Goal: Task Accomplishment & Management: Use online tool/utility

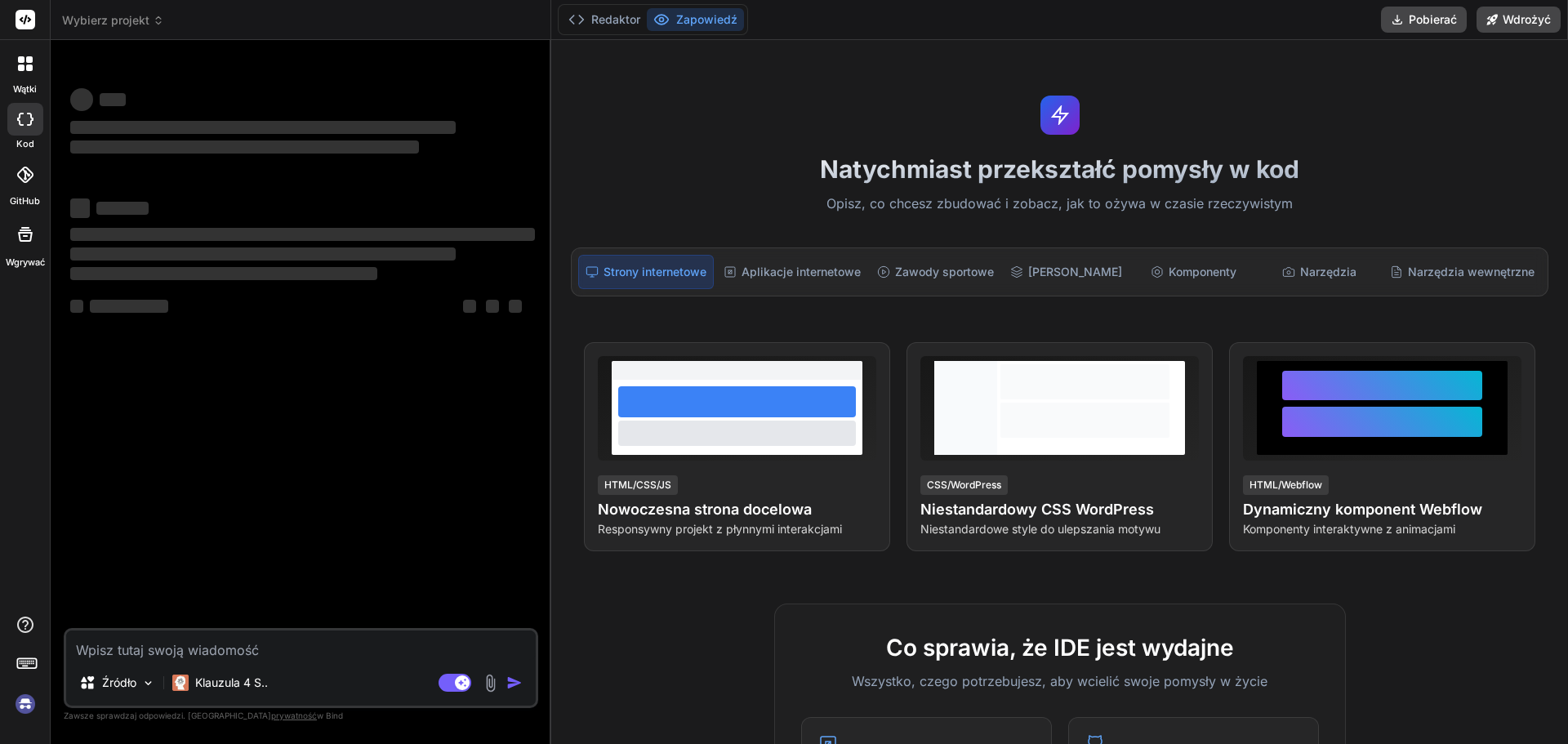
type textarea "x"
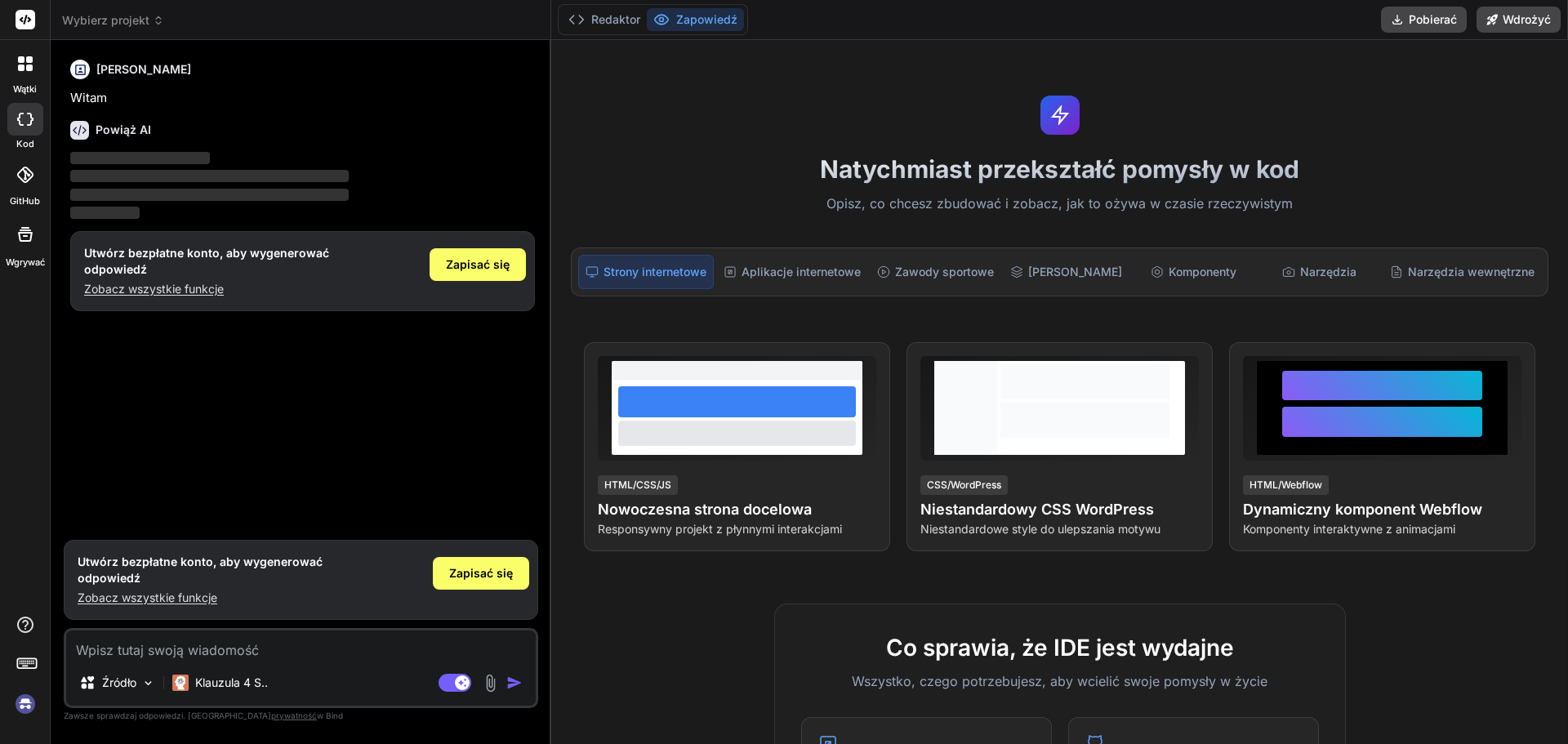
click at [164, 645] on textarea at bounding box center [301, 645] width 469 height 29
type textarea "b"
type textarea "x"
type textarea "bo"
type textarea "x"
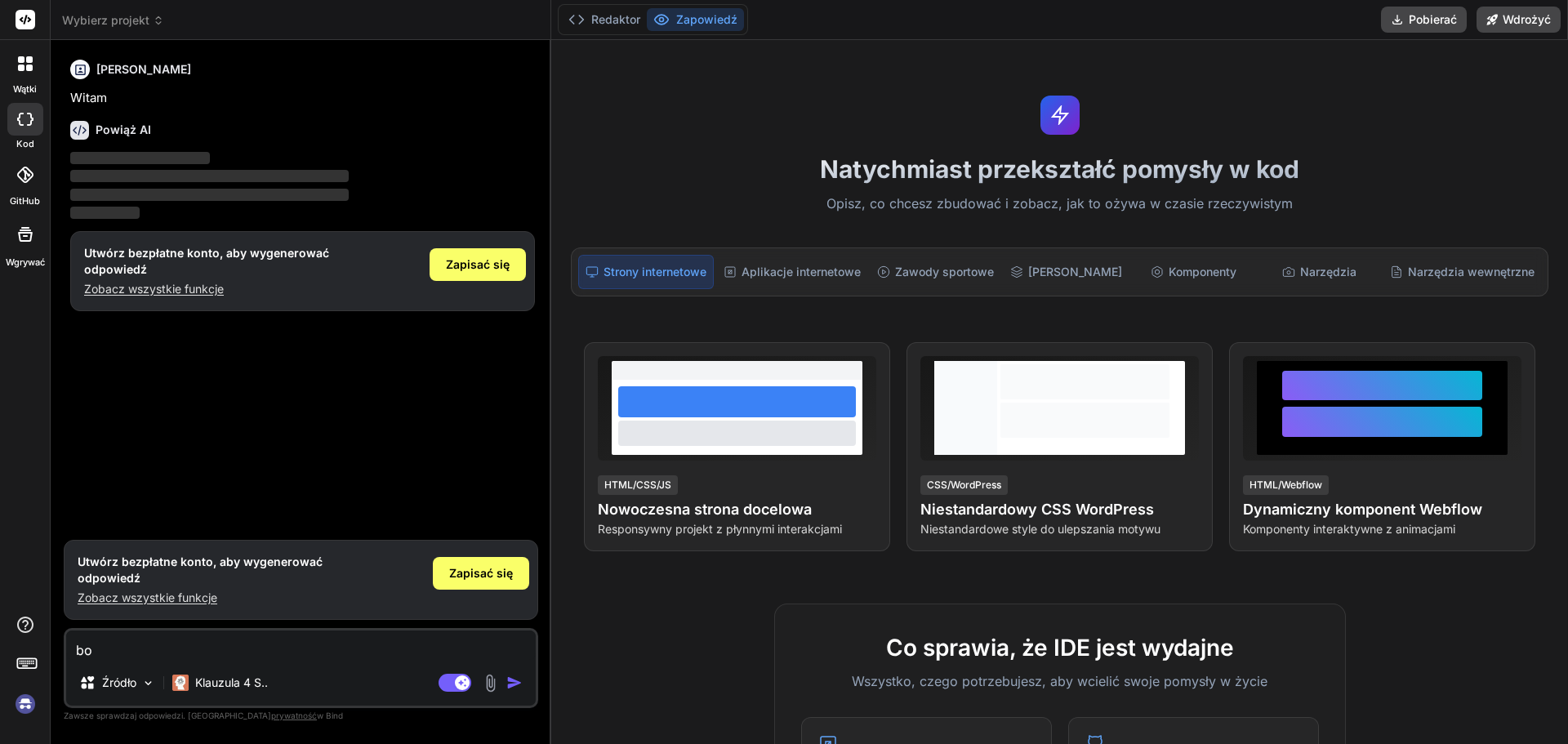
type textarea "bot"
type textarea "x"
type textarea "bot"
type textarea "x"
type textarea "bot k"
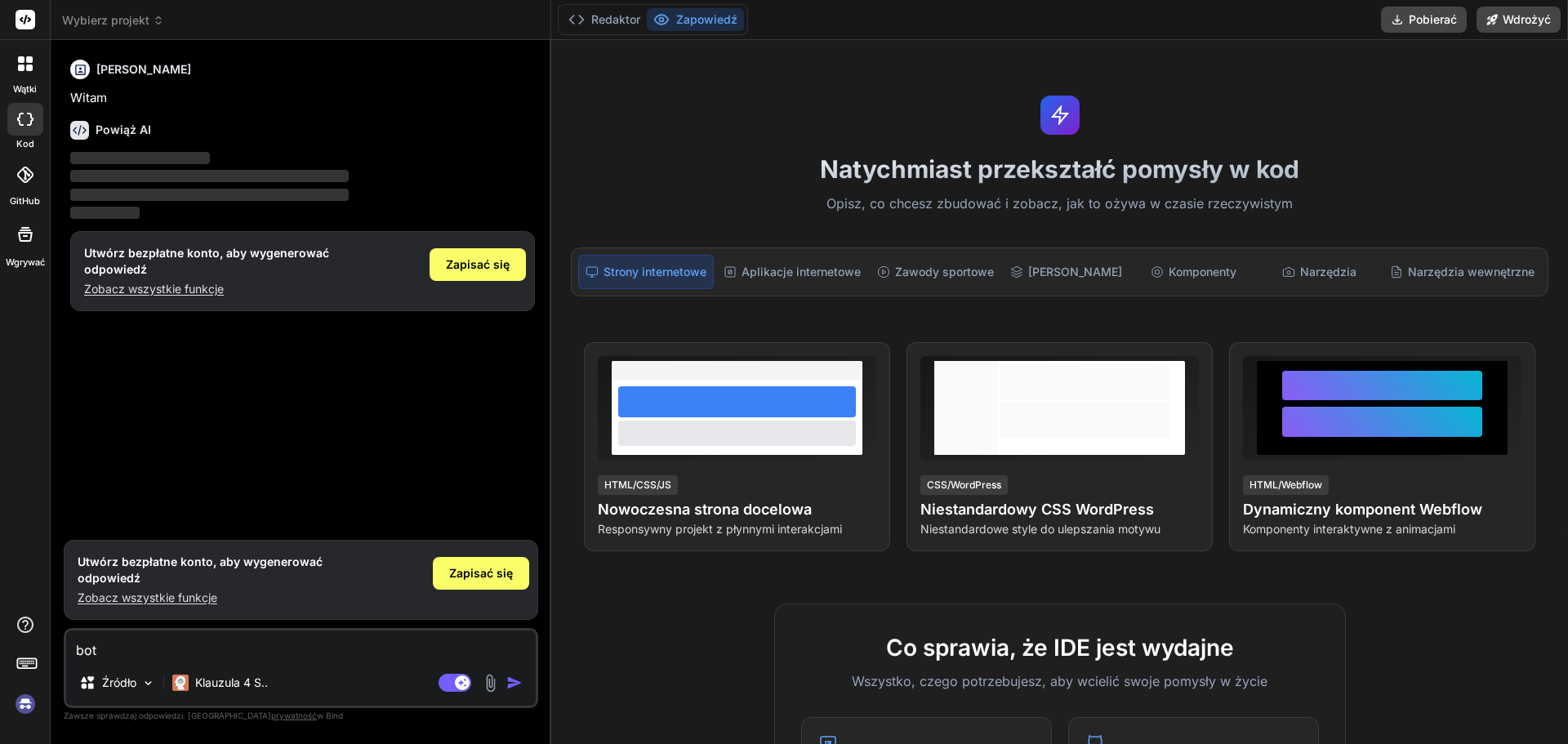
type textarea "x"
type textarea "bot ku"
type textarea "x"
type textarea "bot kuk"
type textarea "x"
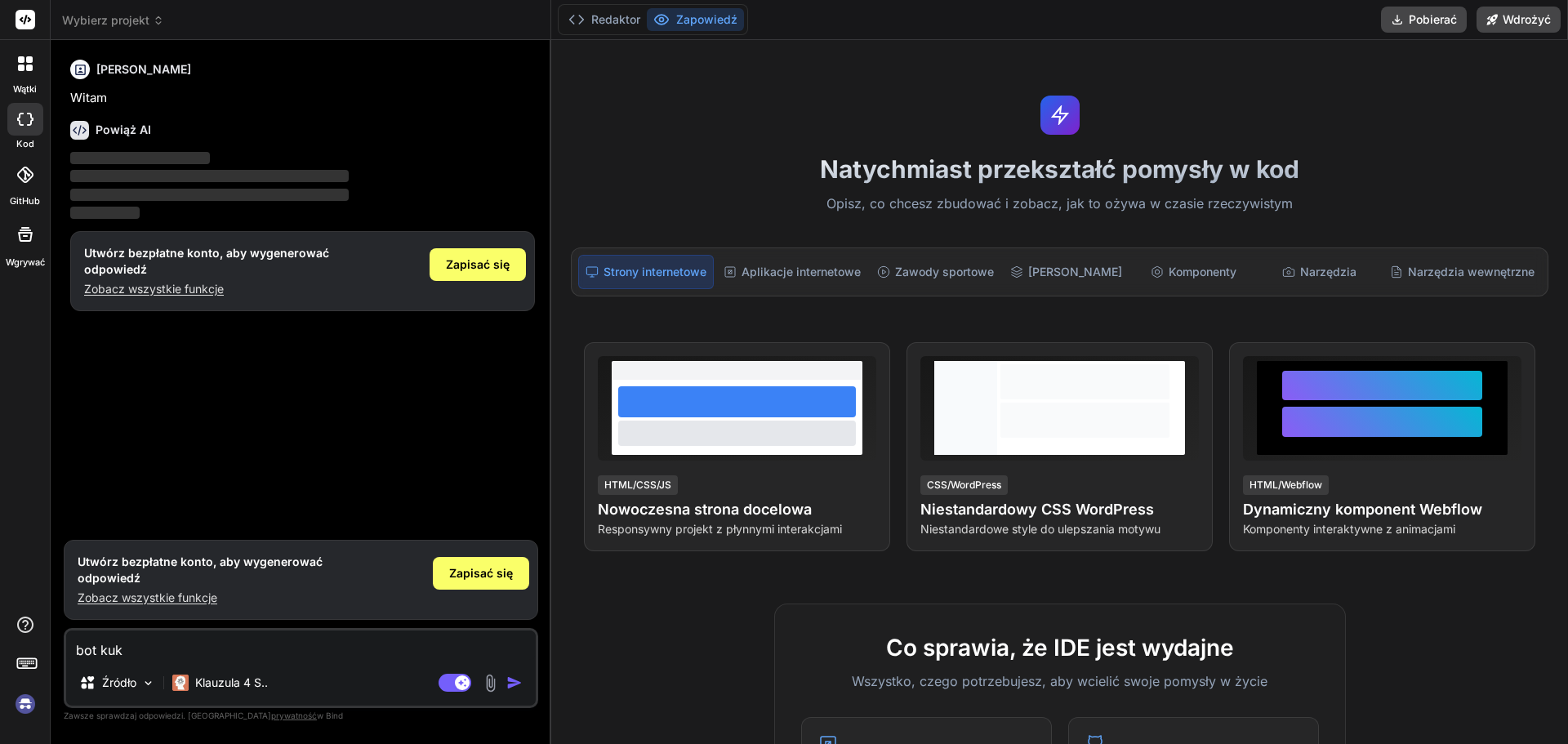
type textarea "bot kuko"
type textarea "x"
type textarea "bot kukoi"
type textarea "x"
type textarea "bot kukoin"
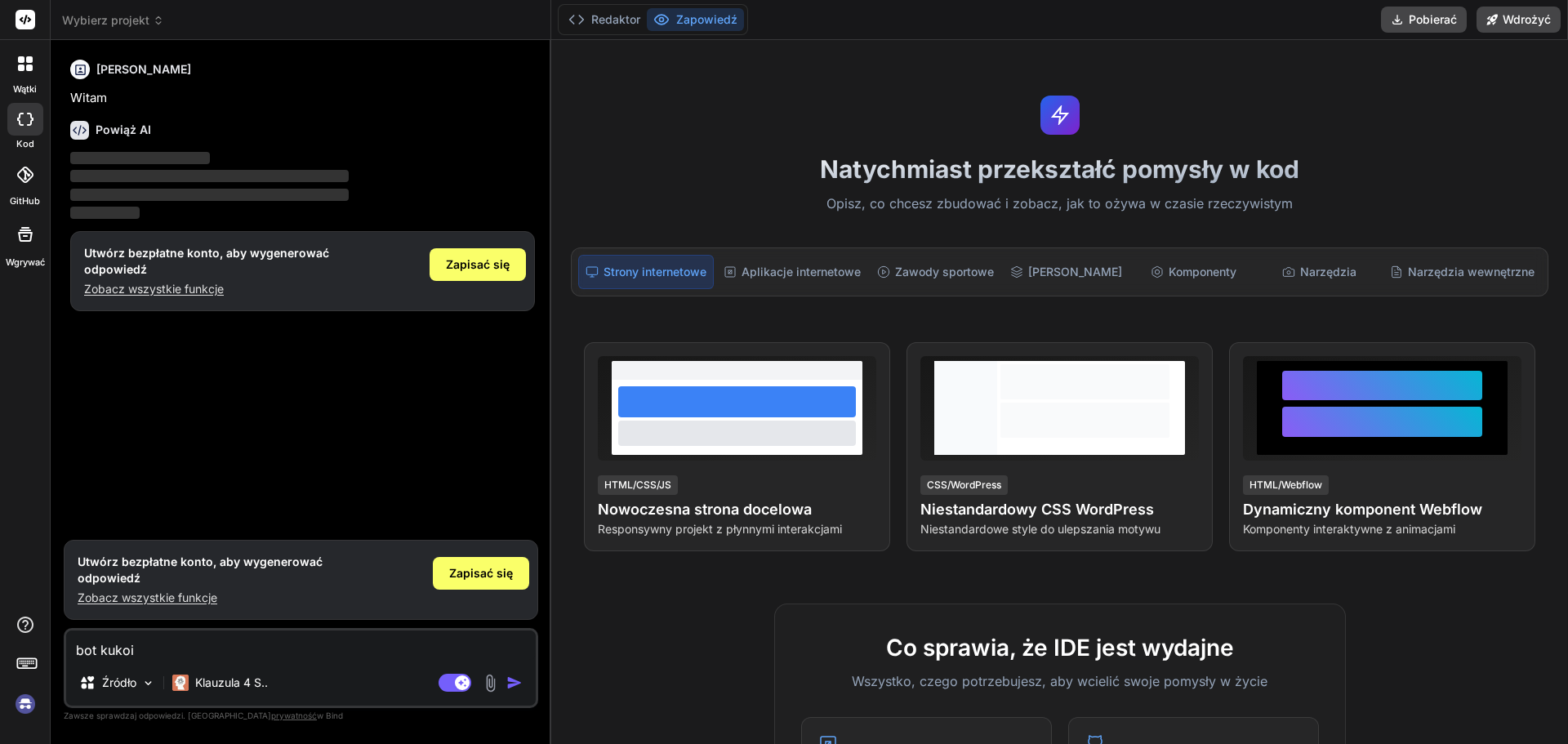
type textarea "x"
type textarea "bot kuoin"
type textarea "x"
type textarea "bot kucoin"
type textarea "x"
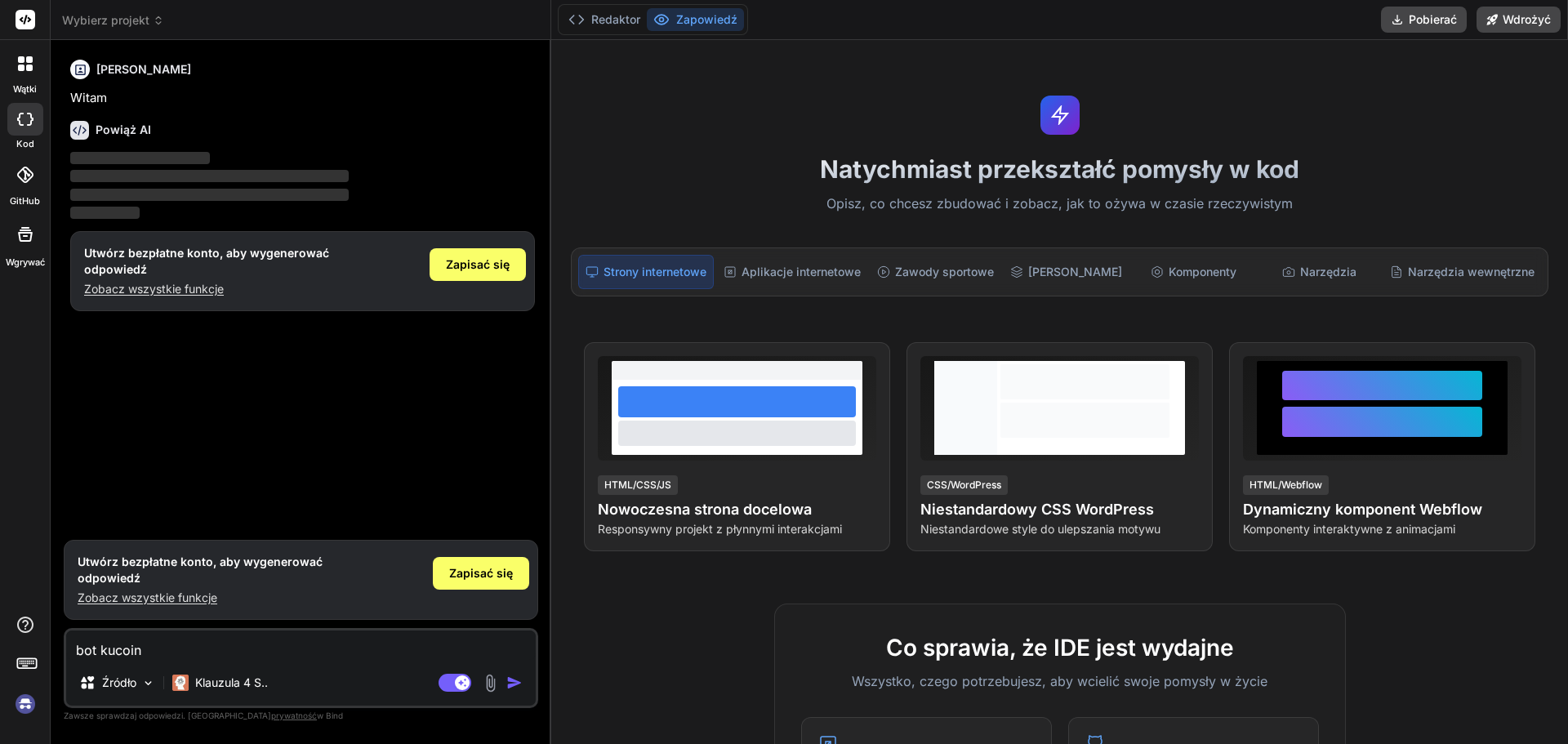
type textarea "bot kucoin"
type textarea "x"
type textarea "bot kucoin m"
type textarea "x"
type textarea "bot kucoin ma"
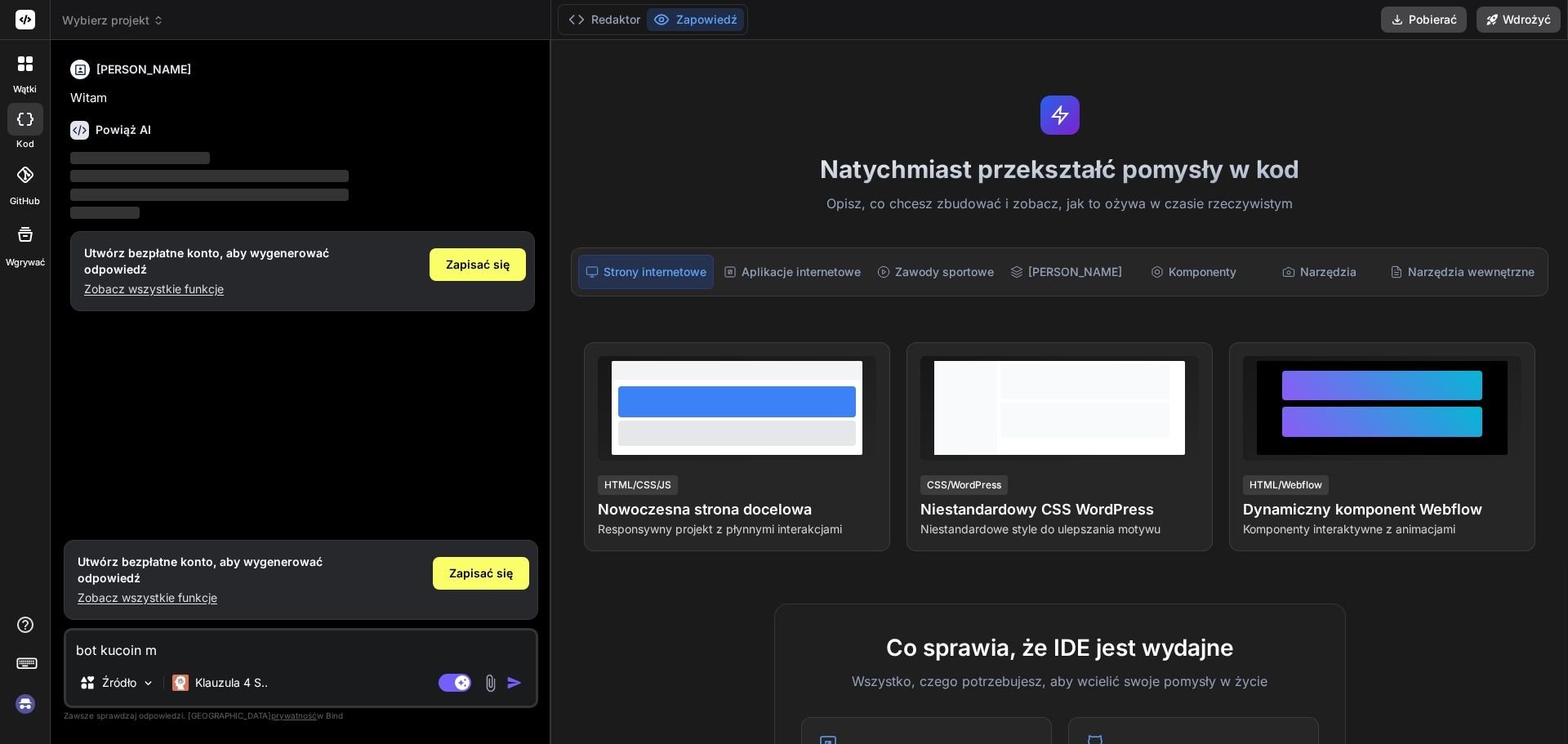
type textarea "x"
type textarea "bot kucoin man"
type textarea "x"
type textarea "bot kucoin manu"
type textarea "x"
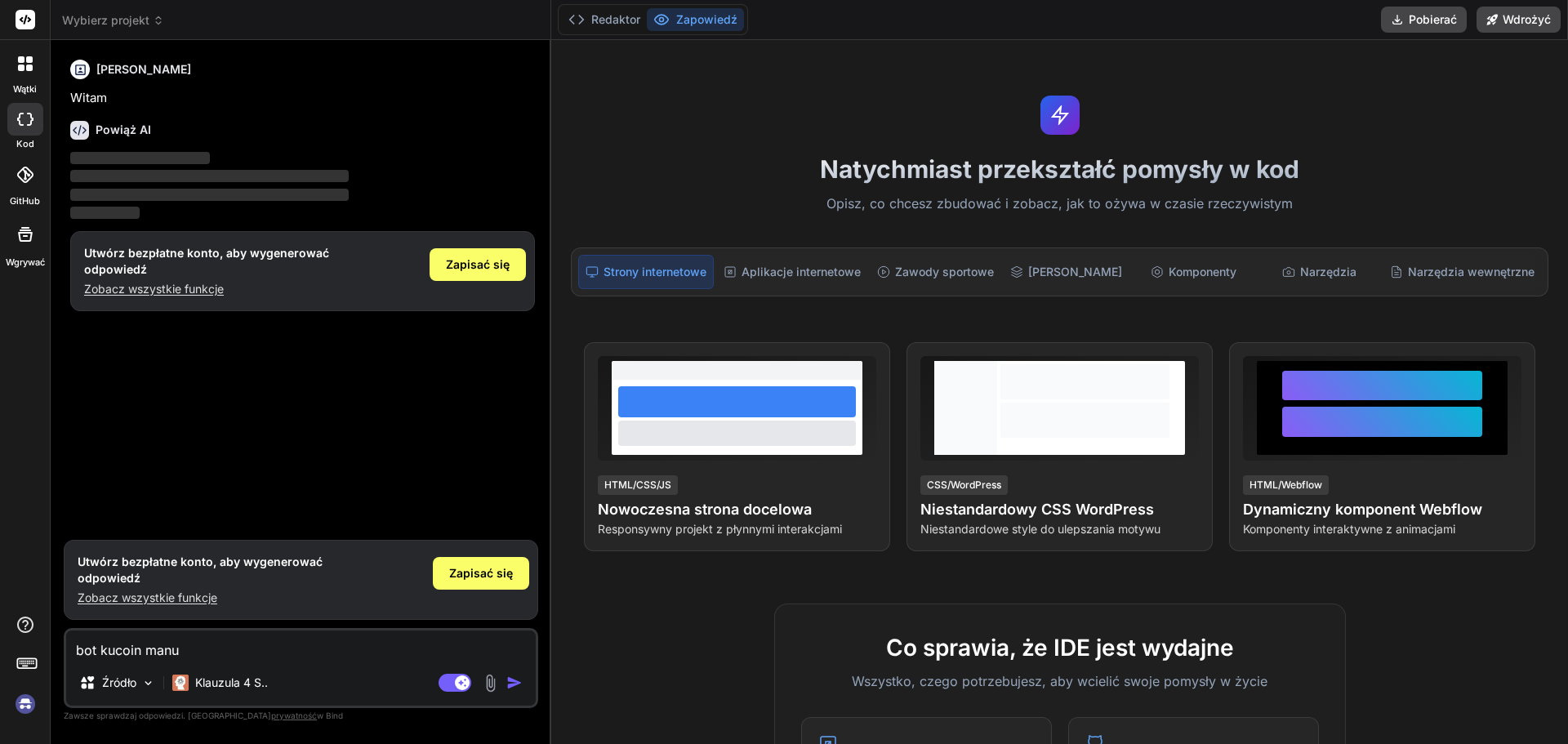
type textarea "bot kucoin manua"
type textarea "x"
type textarea "bot kucoin manual"
type textarea "x"
type textarea "bot kucoin manual"
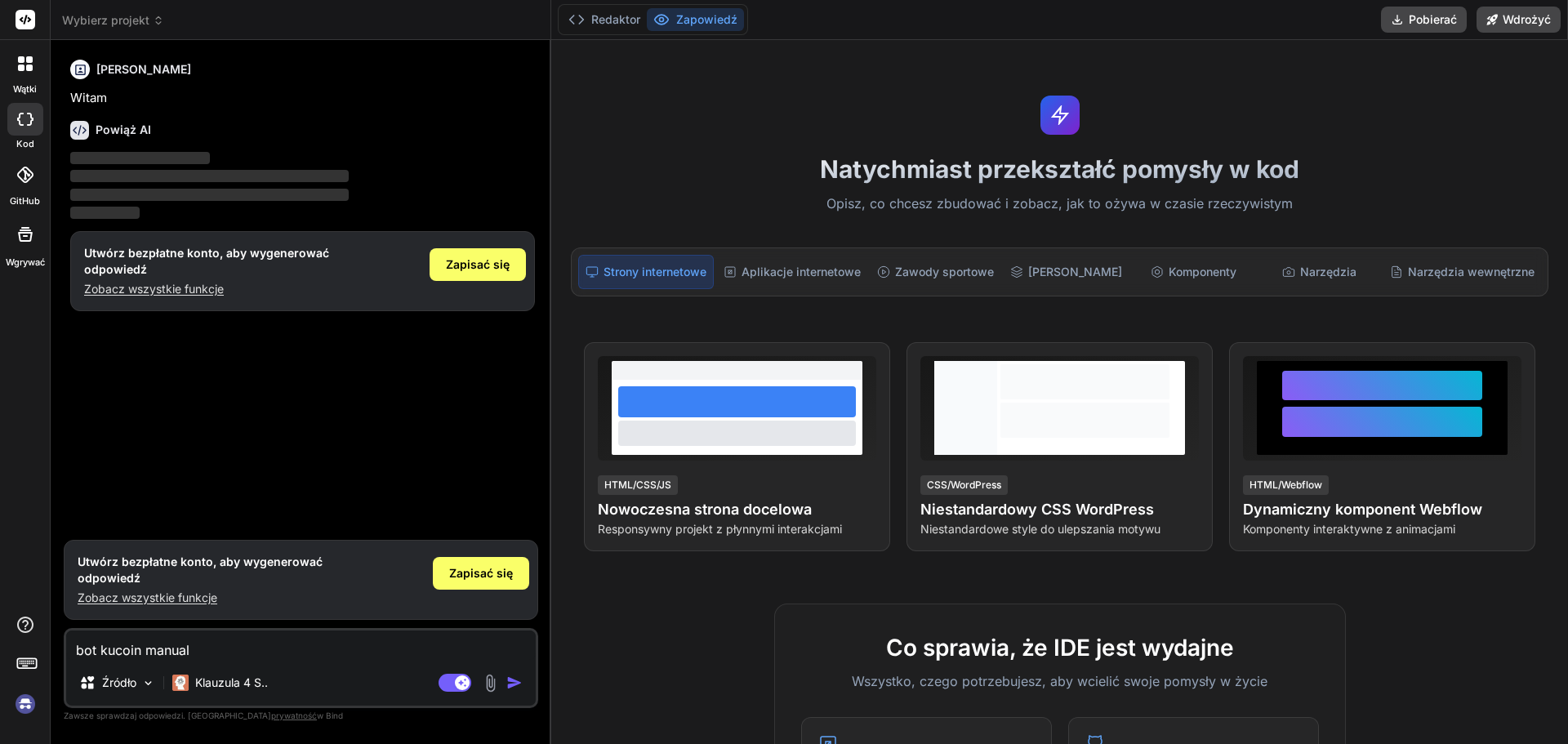
click at [514, 682] on img "button" at bounding box center [514, 682] width 17 height 17
click at [514, 683] on img "button" at bounding box center [514, 682] width 17 height 17
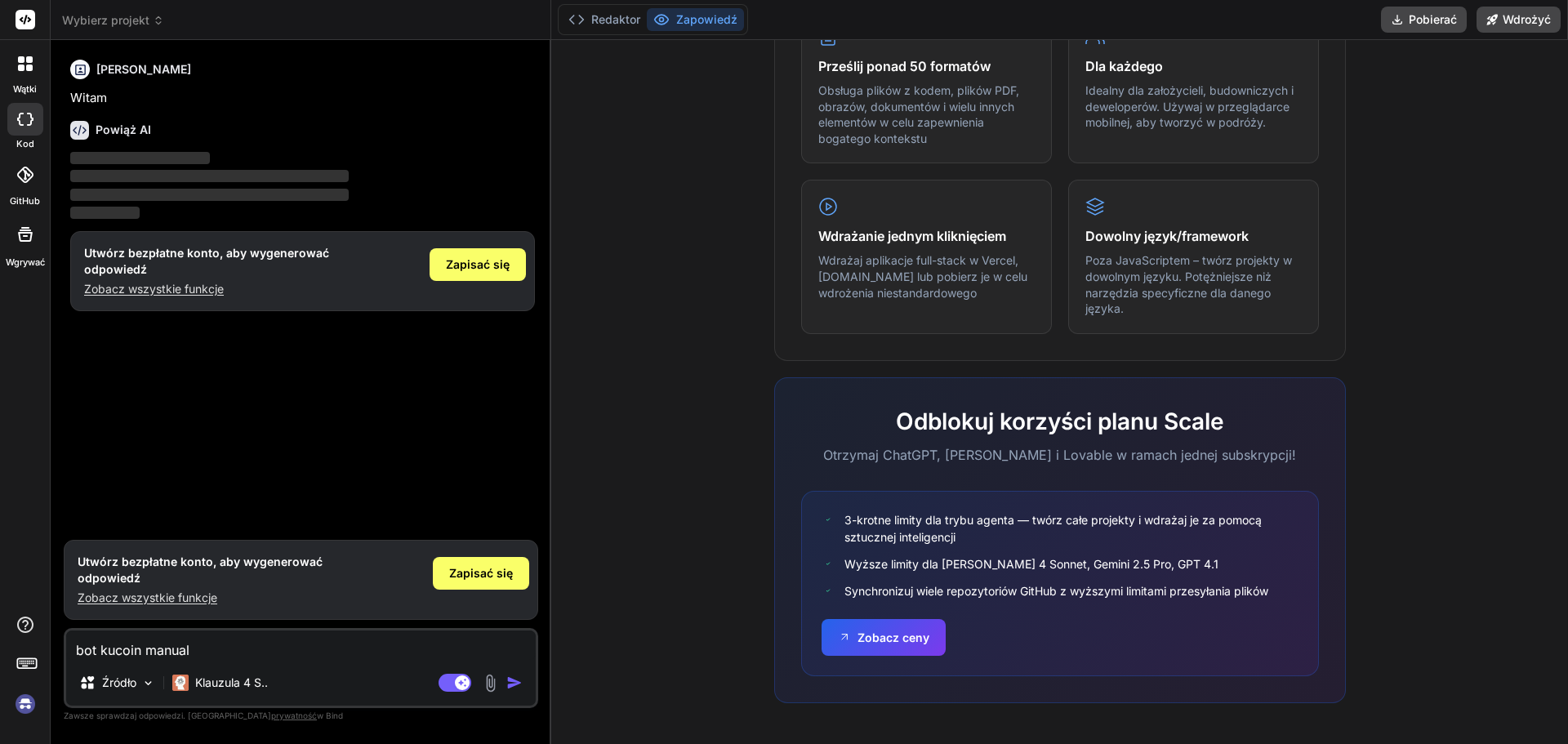
scroll to position [879, 0]
click at [488, 576] on font "Zapisać się" at bounding box center [480, 573] width 64 height 14
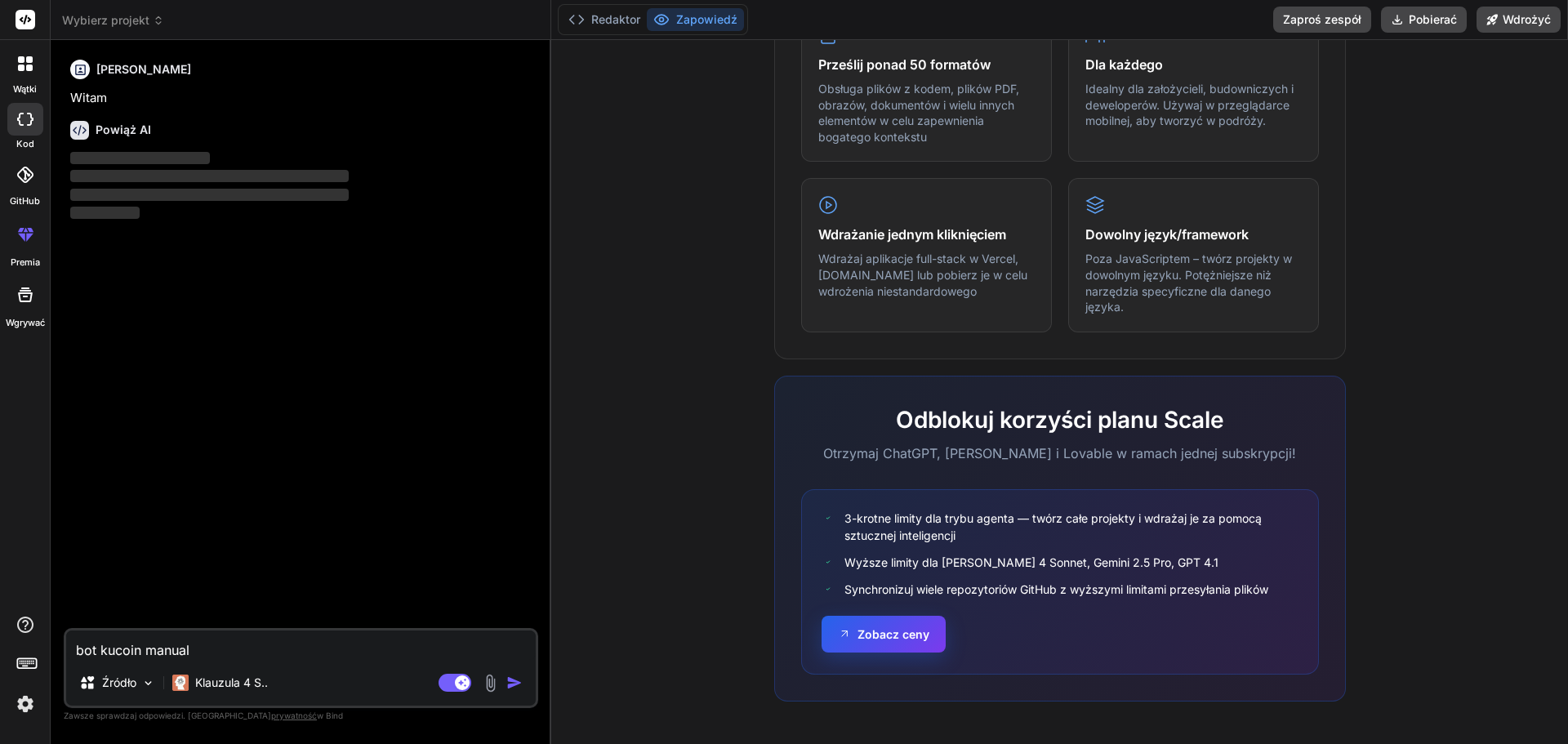
click at [858, 632] on font "Zobacz ceny" at bounding box center [893, 634] width 72 height 14
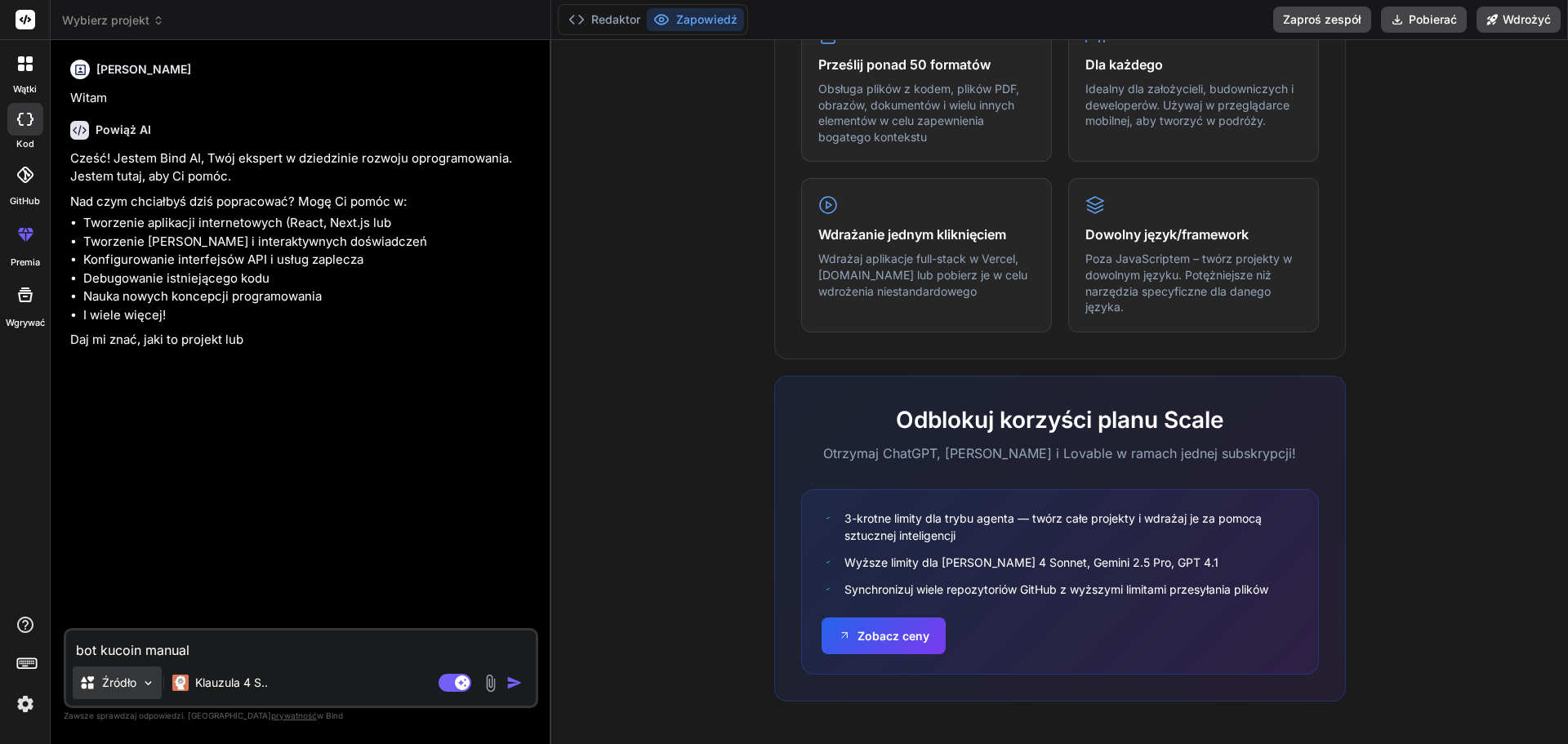
click at [147, 687] on img at bounding box center [148, 683] width 14 height 14
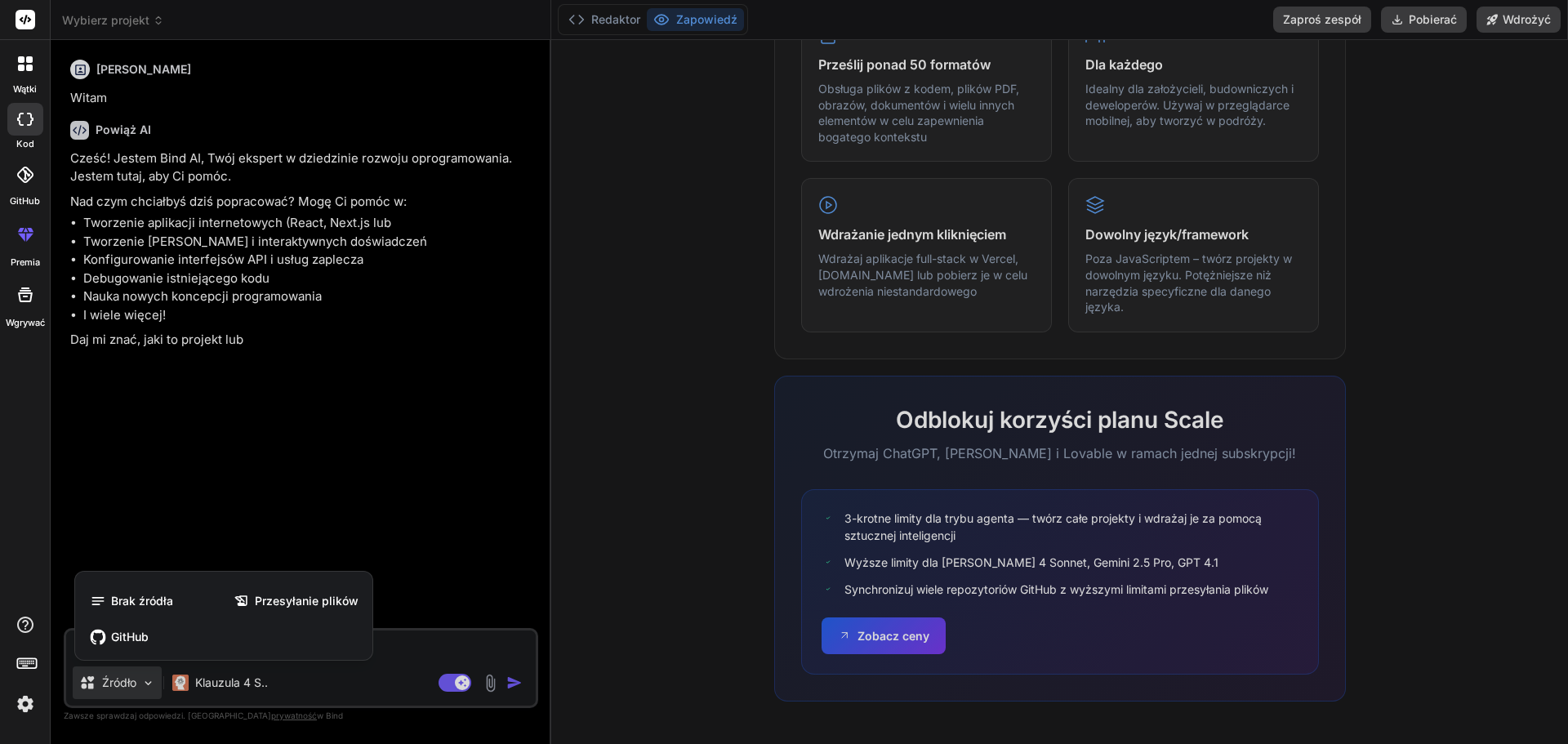
click at [147, 687] on div at bounding box center [784, 372] width 1568 height 744
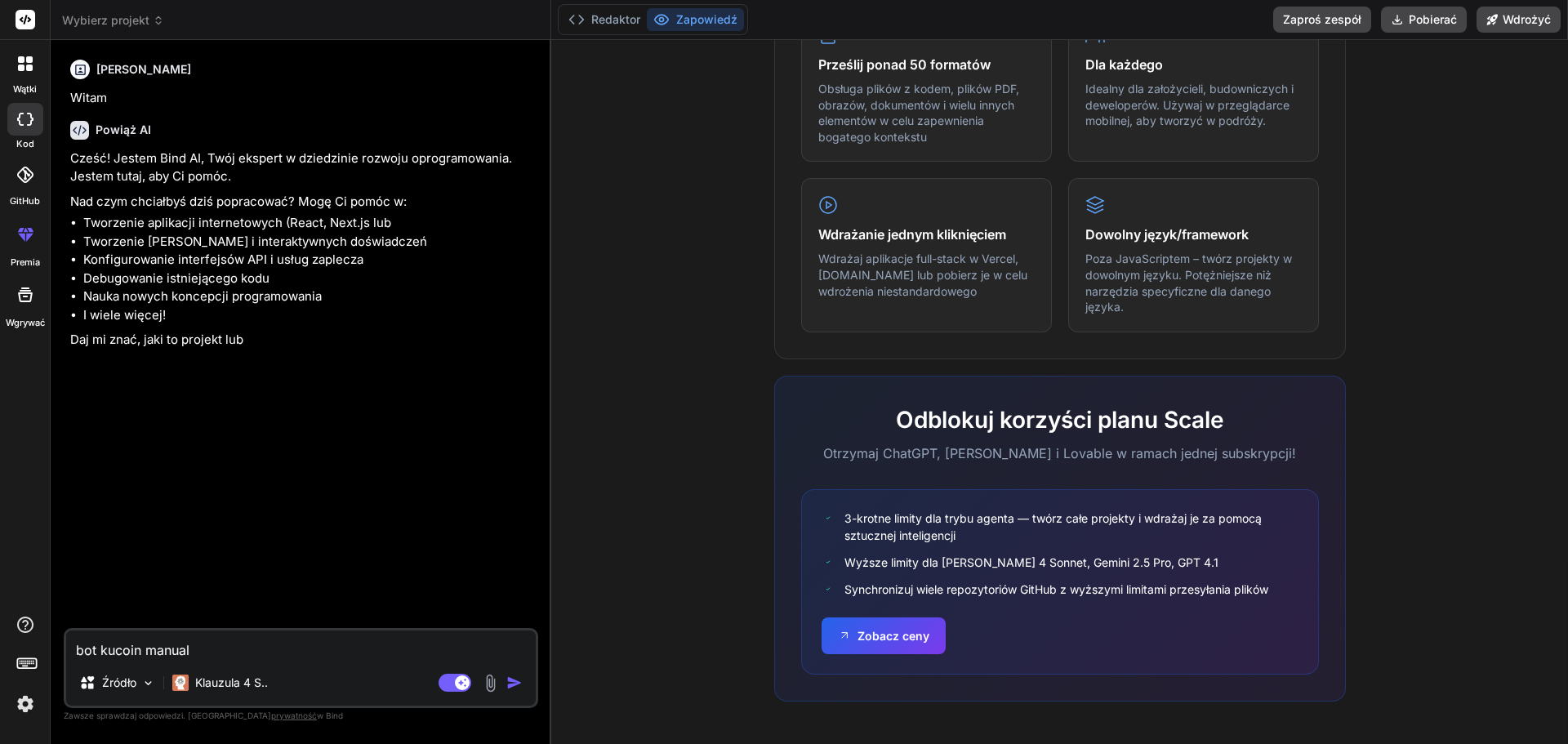
click at [514, 680] on img "button" at bounding box center [514, 682] width 17 height 17
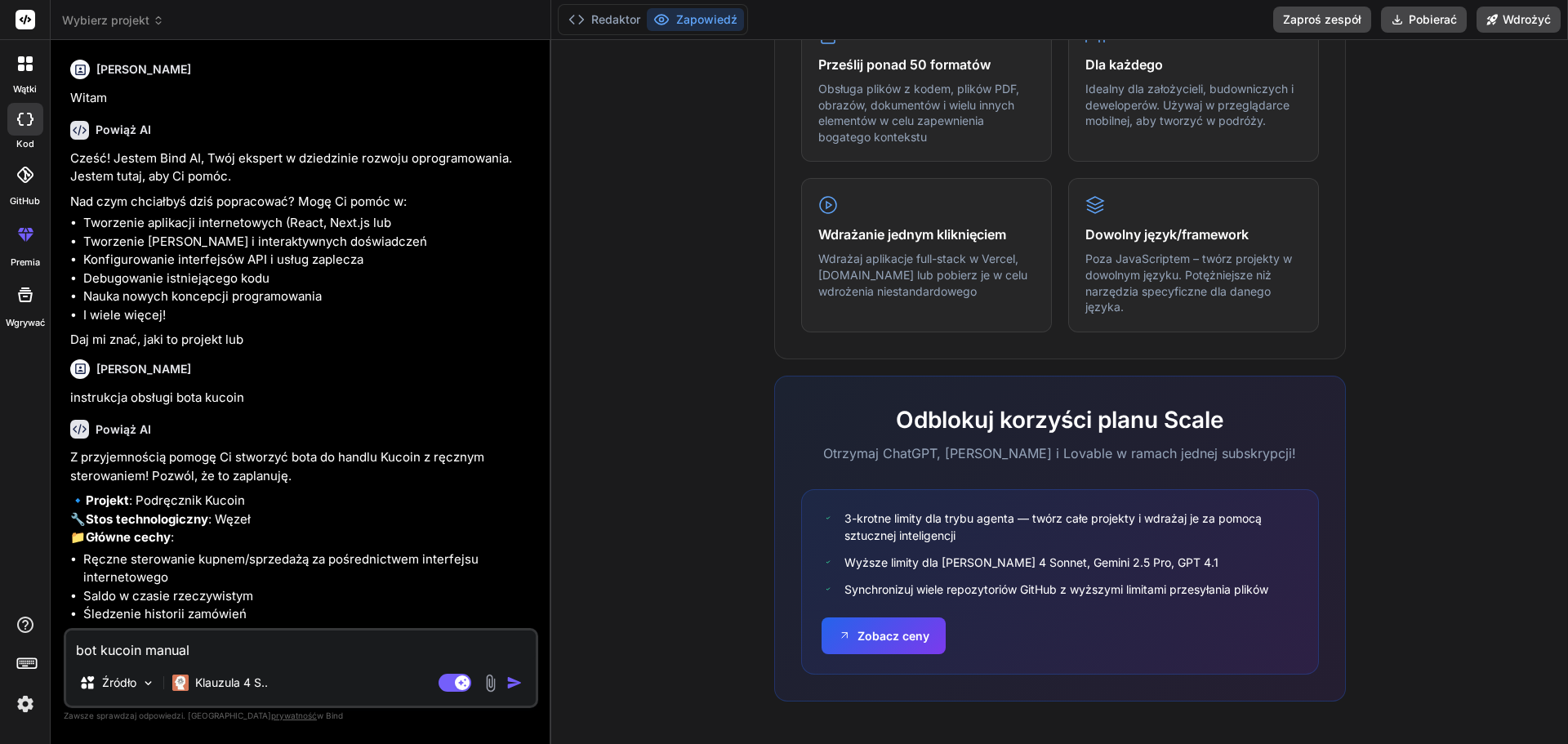
type textarea "x"
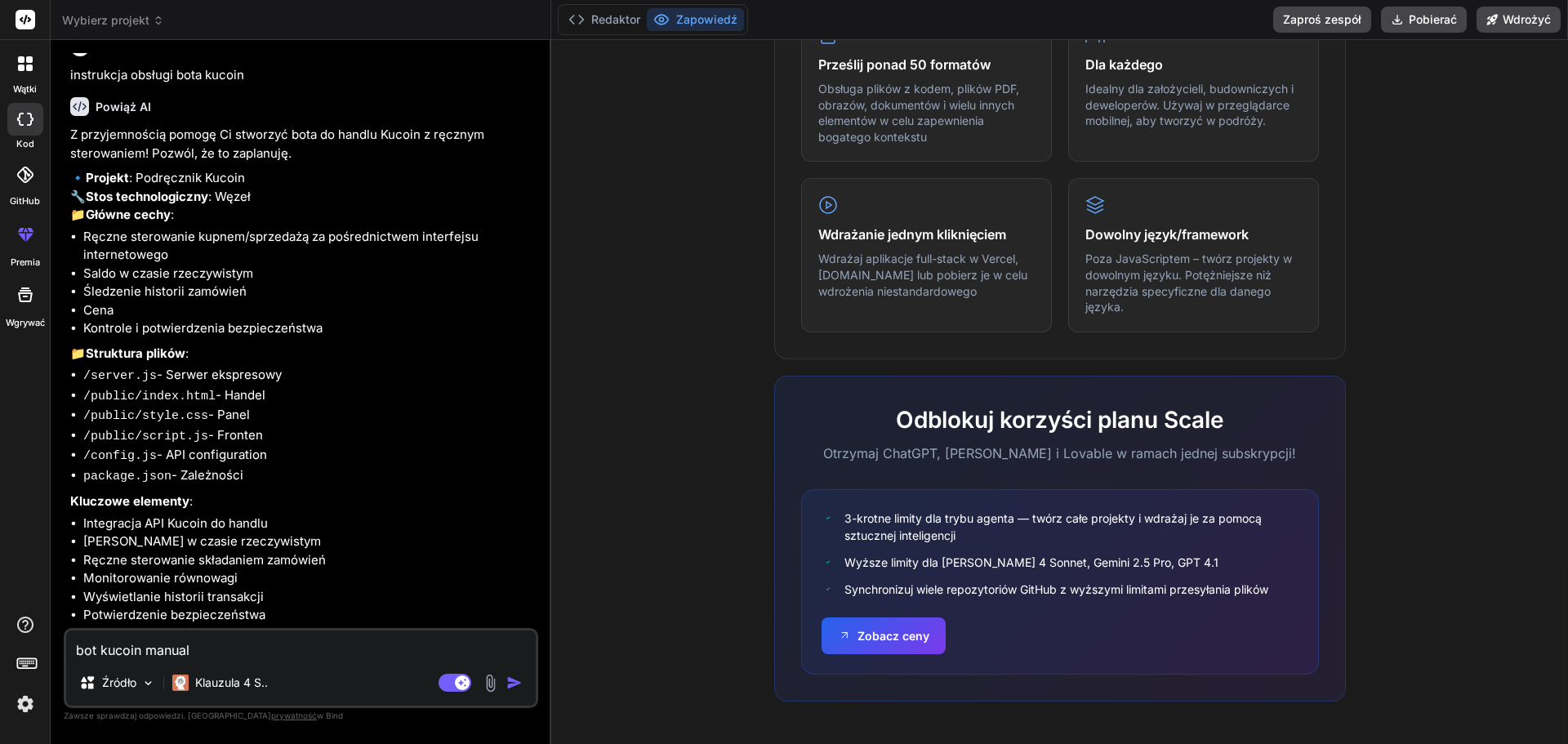
scroll to position [374, 0]
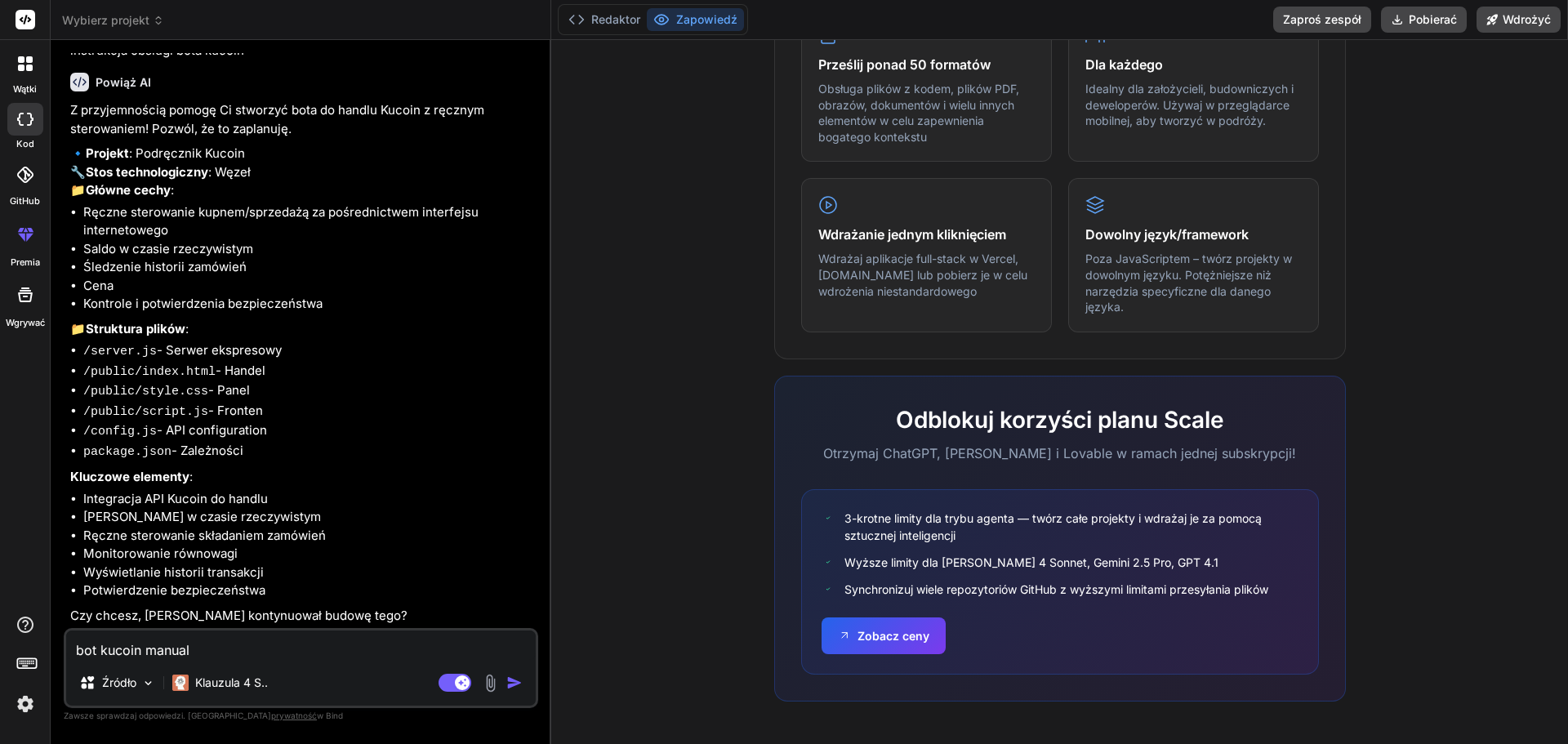
click at [178, 650] on textarea "bot kucoin manual" at bounding box center [301, 645] width 469 height 29
type textarea "t"
type textarea "x"
type textarea "ta"
type textarea "x"
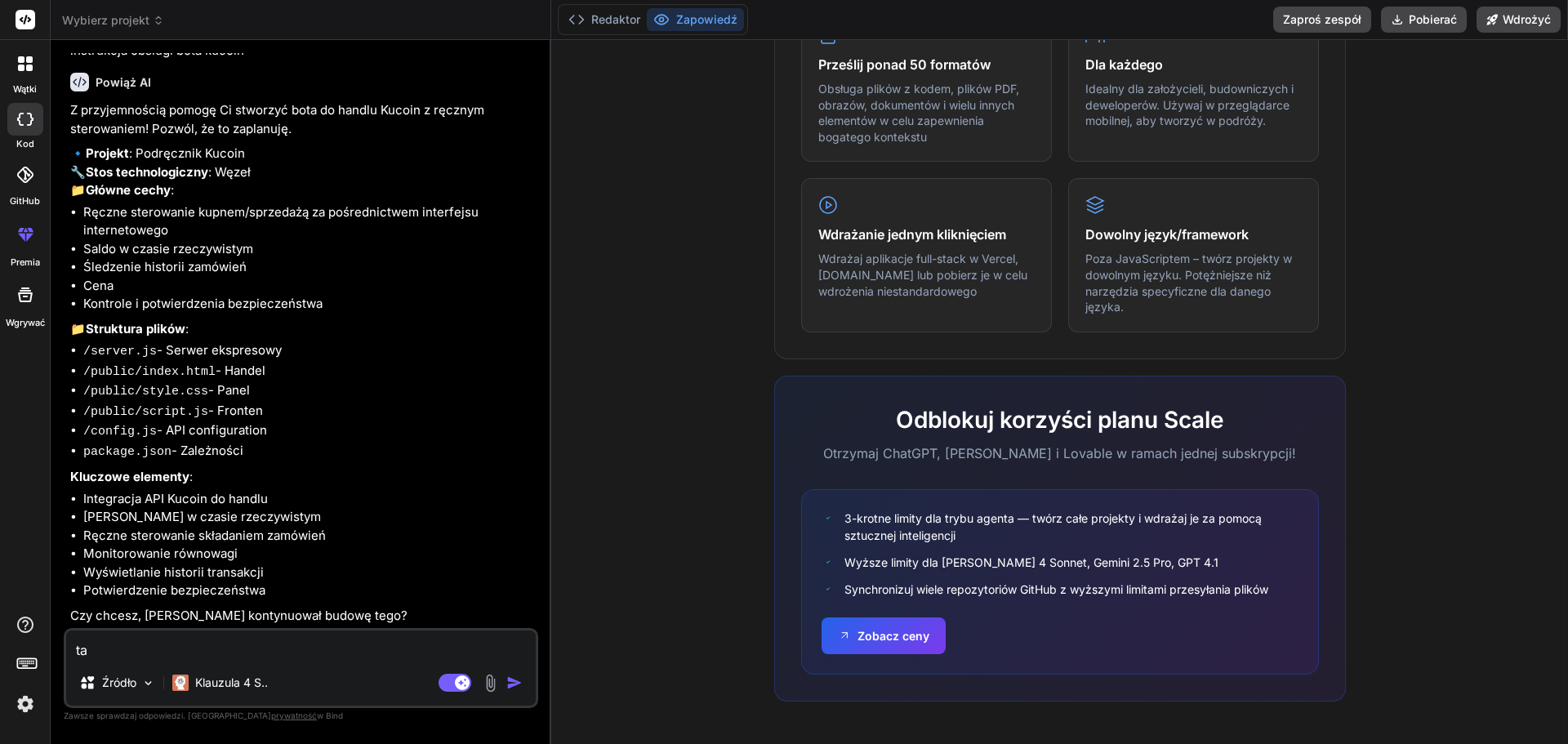
type textarea "tak"
type textarea "x"
type textarea "tak"
click at [512, 682] on img "button" at bounding box center [514, 682] width 17 height 17
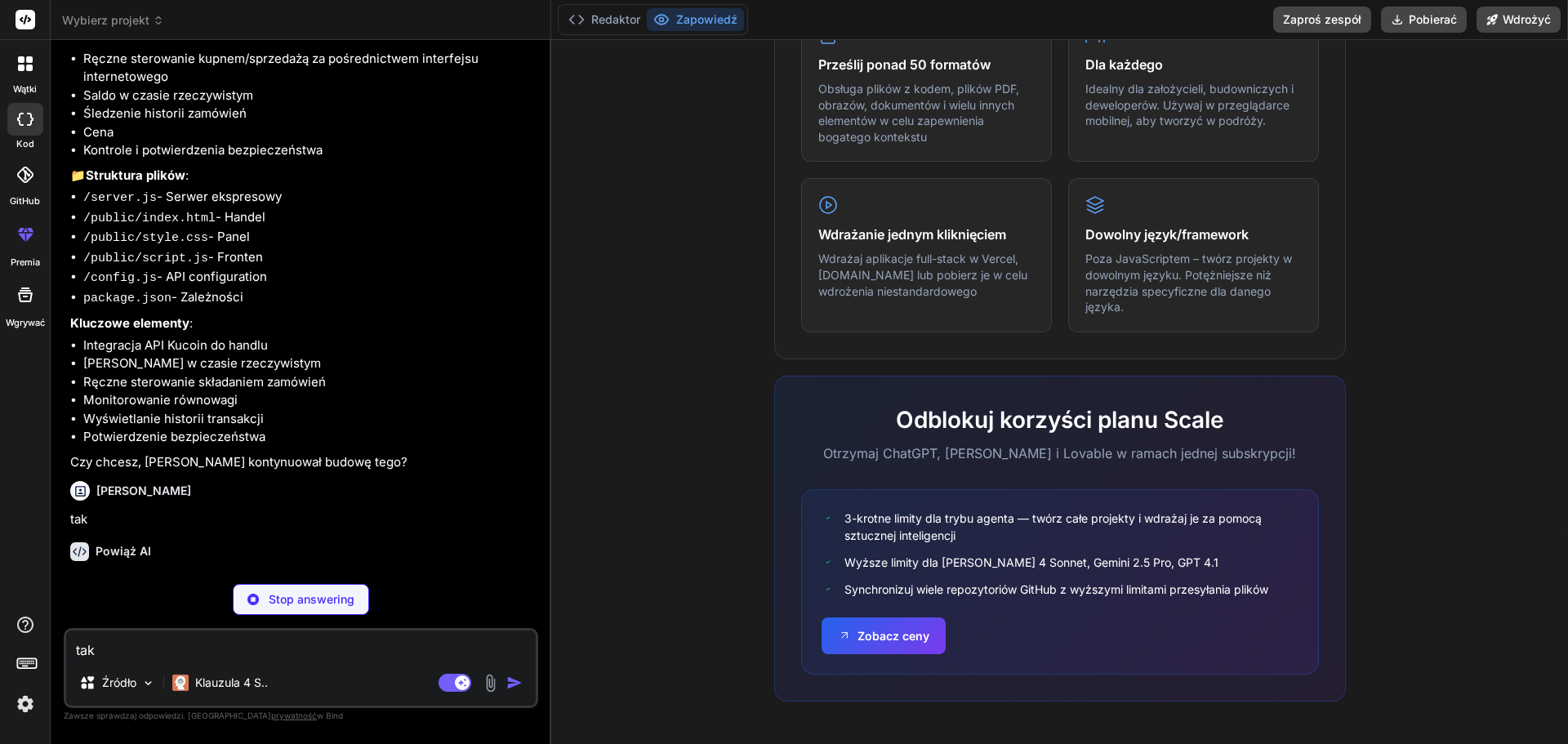
scroll to position [544, 0]
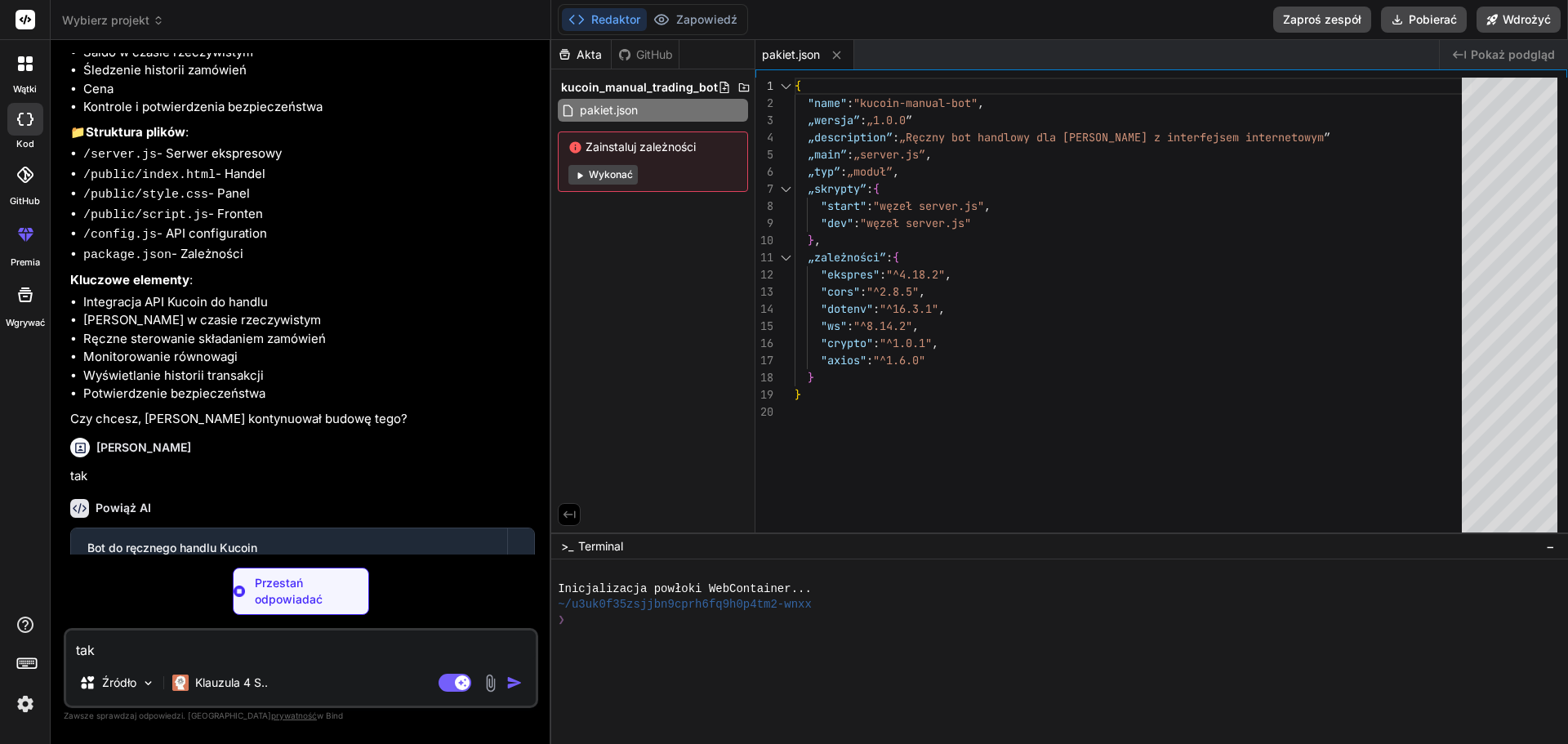
type textarea "x"
type textarea "KUCOIN_API_KEY=your_api_key_here KUCOIN_API_SECRET=your_api_secret_here KUCOIN_…"
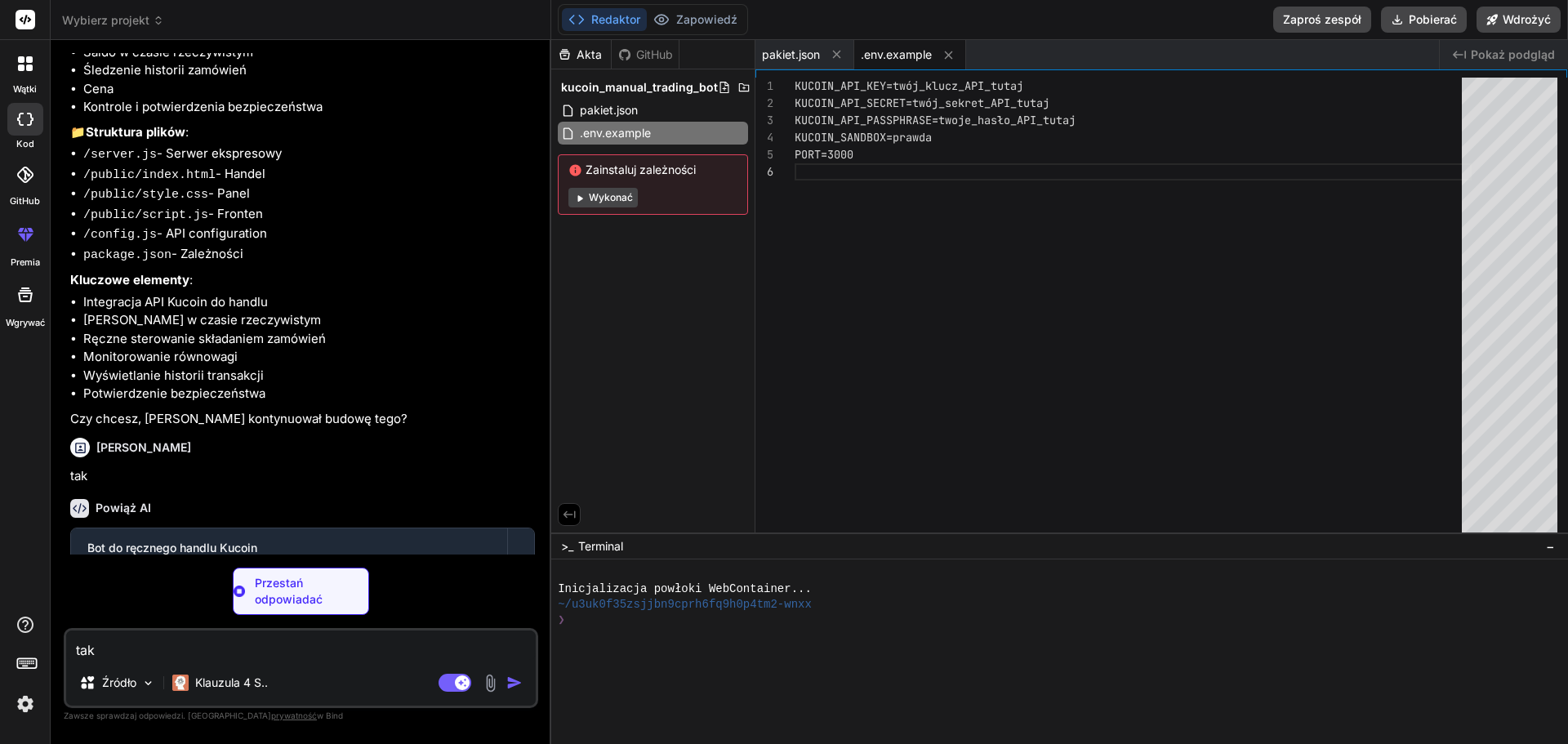
type textarea "x"
type textarea "export const KUCOIN_ENDPOINTS = { sandbox: 'https://openapi-sandbox.kucoin.com'…"
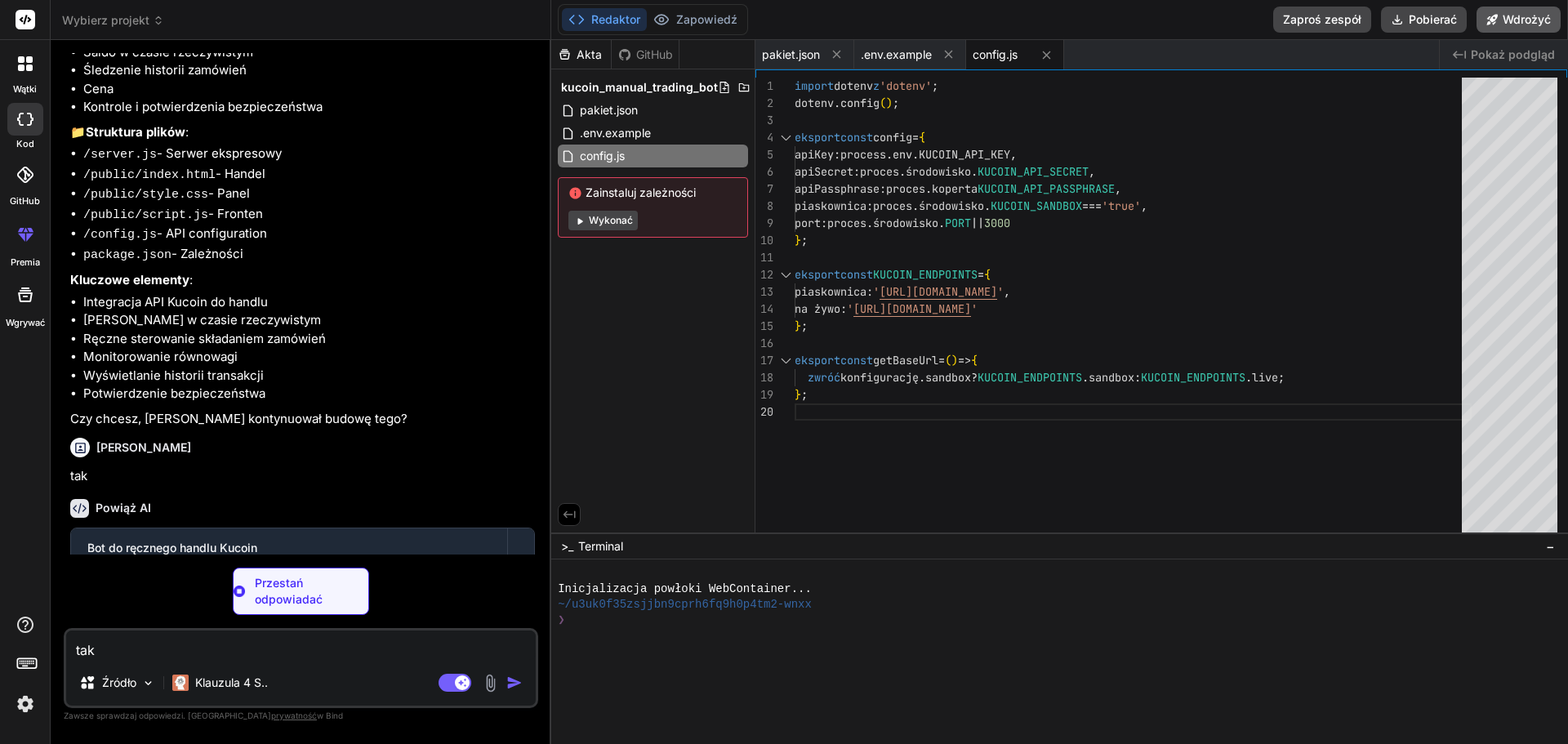
type textarea "x"
type textarea "return this.makeRequest('GET', endpoint); } async cancelOrder(orderId) { return…"
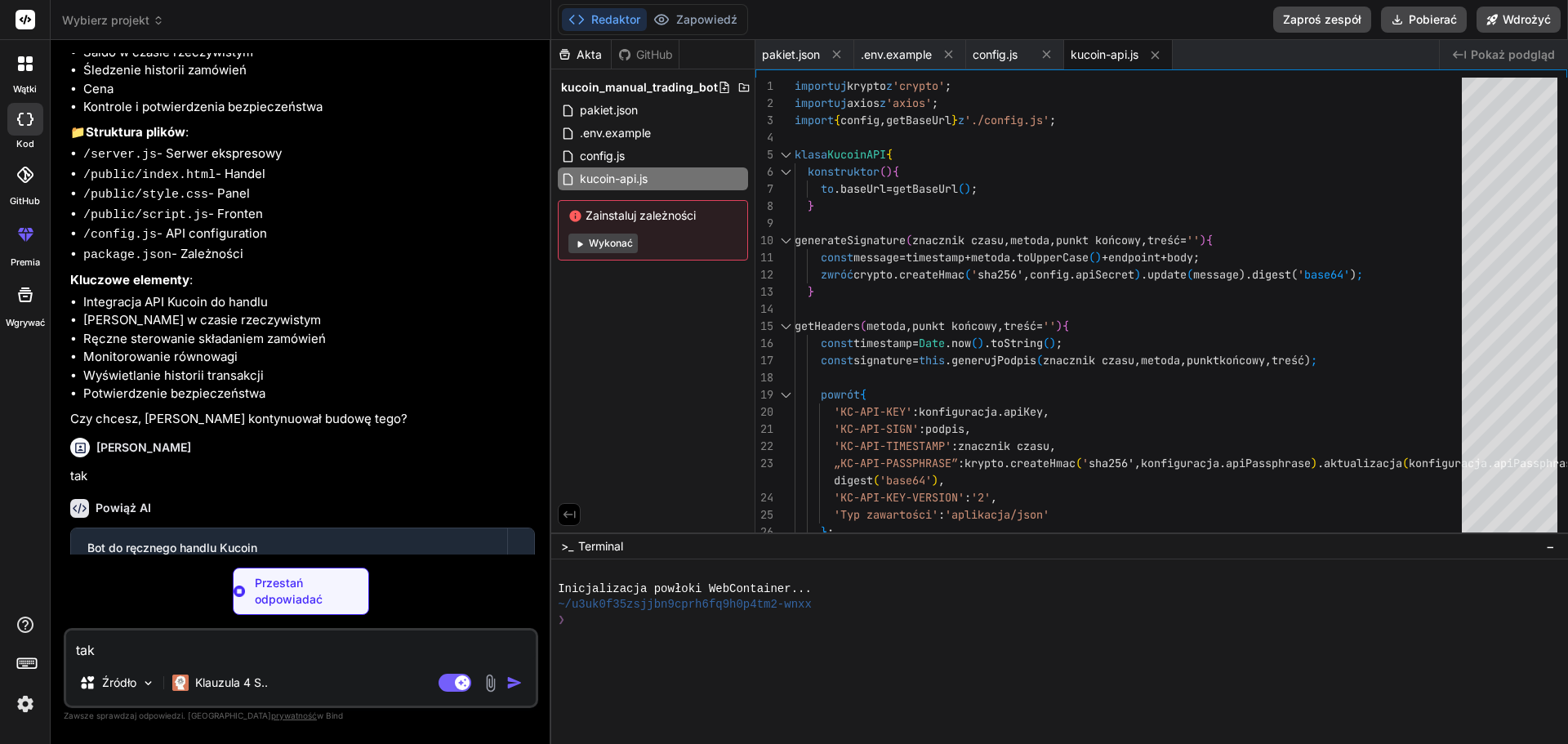
type textarea "x"
type textarea "console.log(`Kucoin Manual Trading Bot running on http://localhost:${PORT}`); c…"
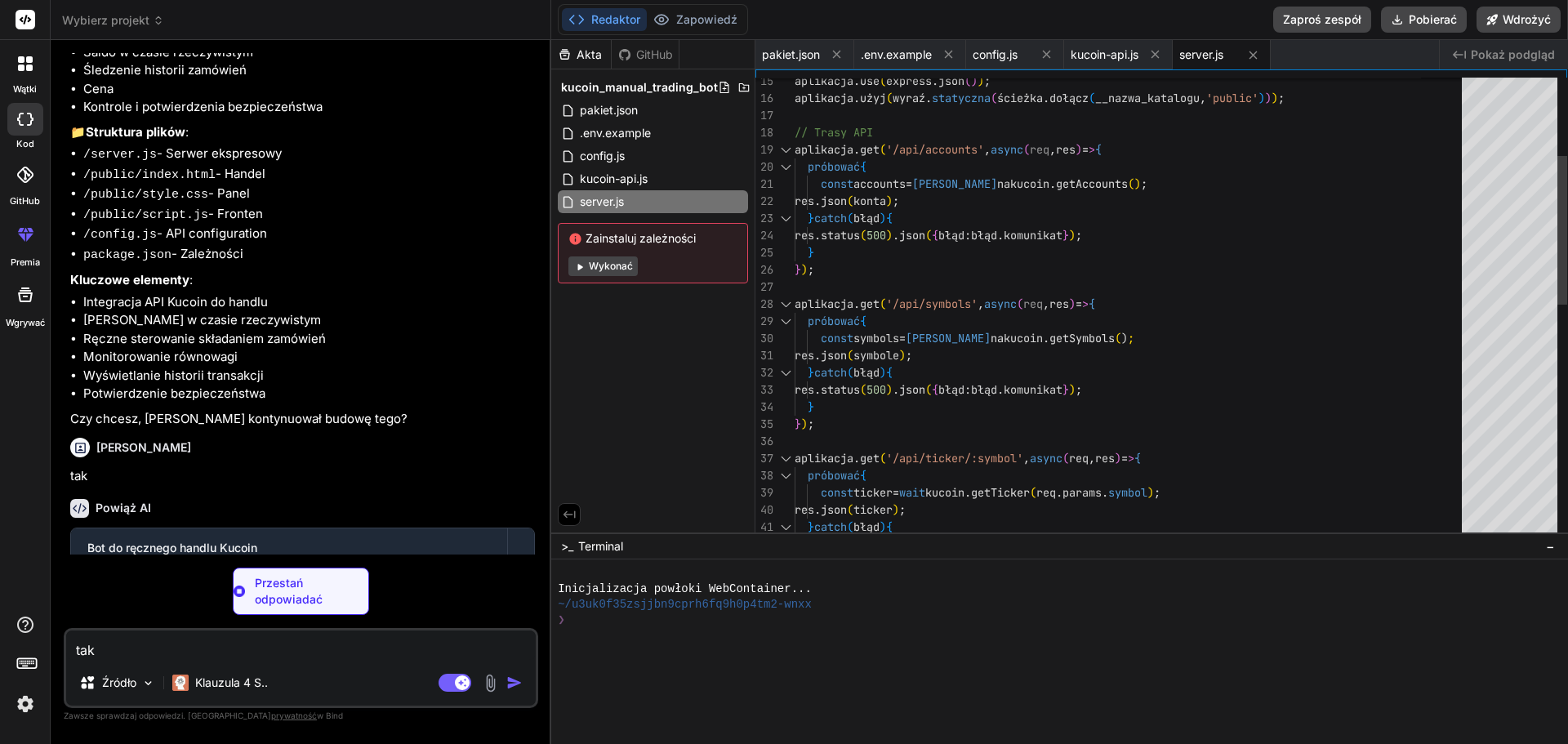
type textarea "x"
type textarea "</html>"
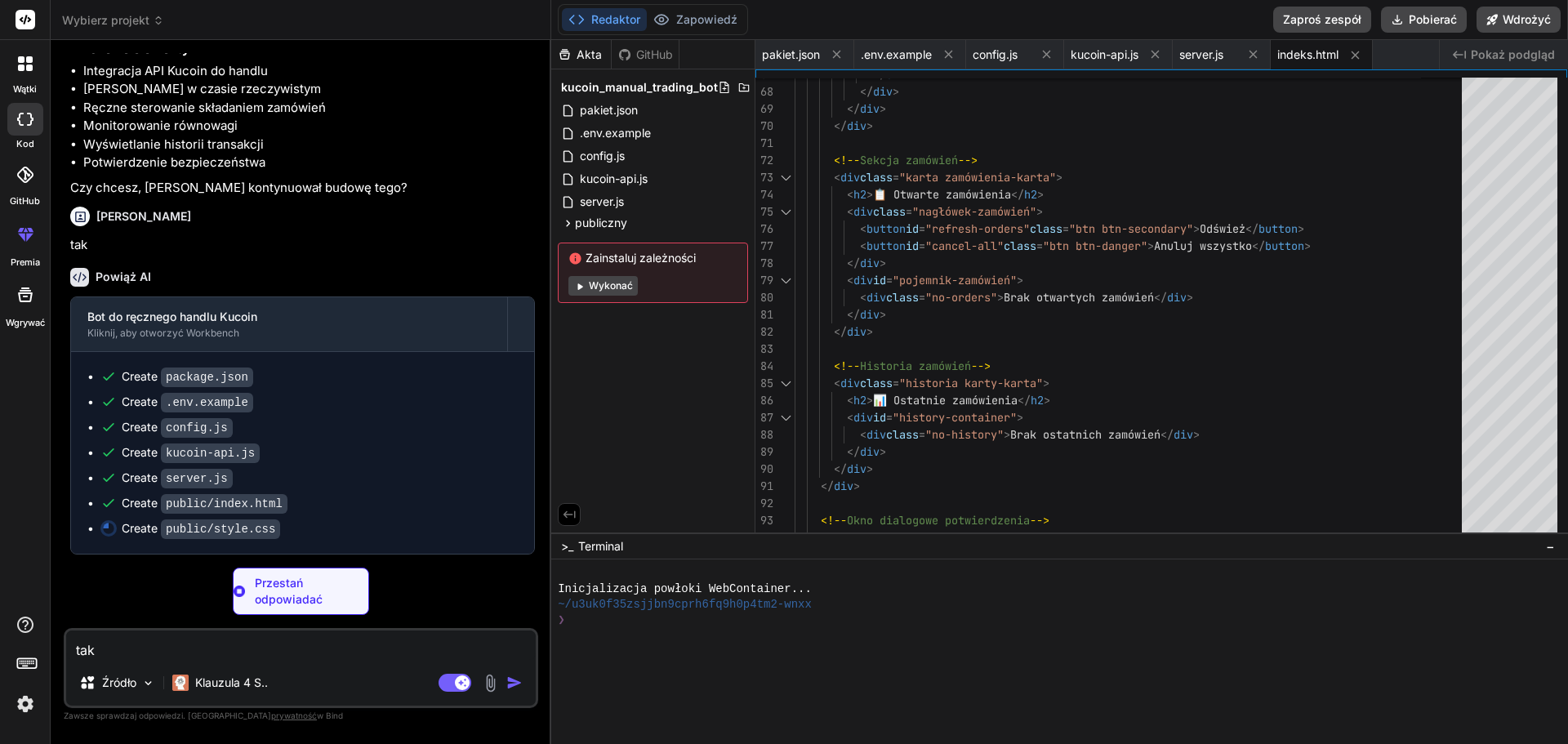
scroll to position [802, 0]
type textarea "x"
type textarea "} .order-buttons { flex-direction: column; } }"
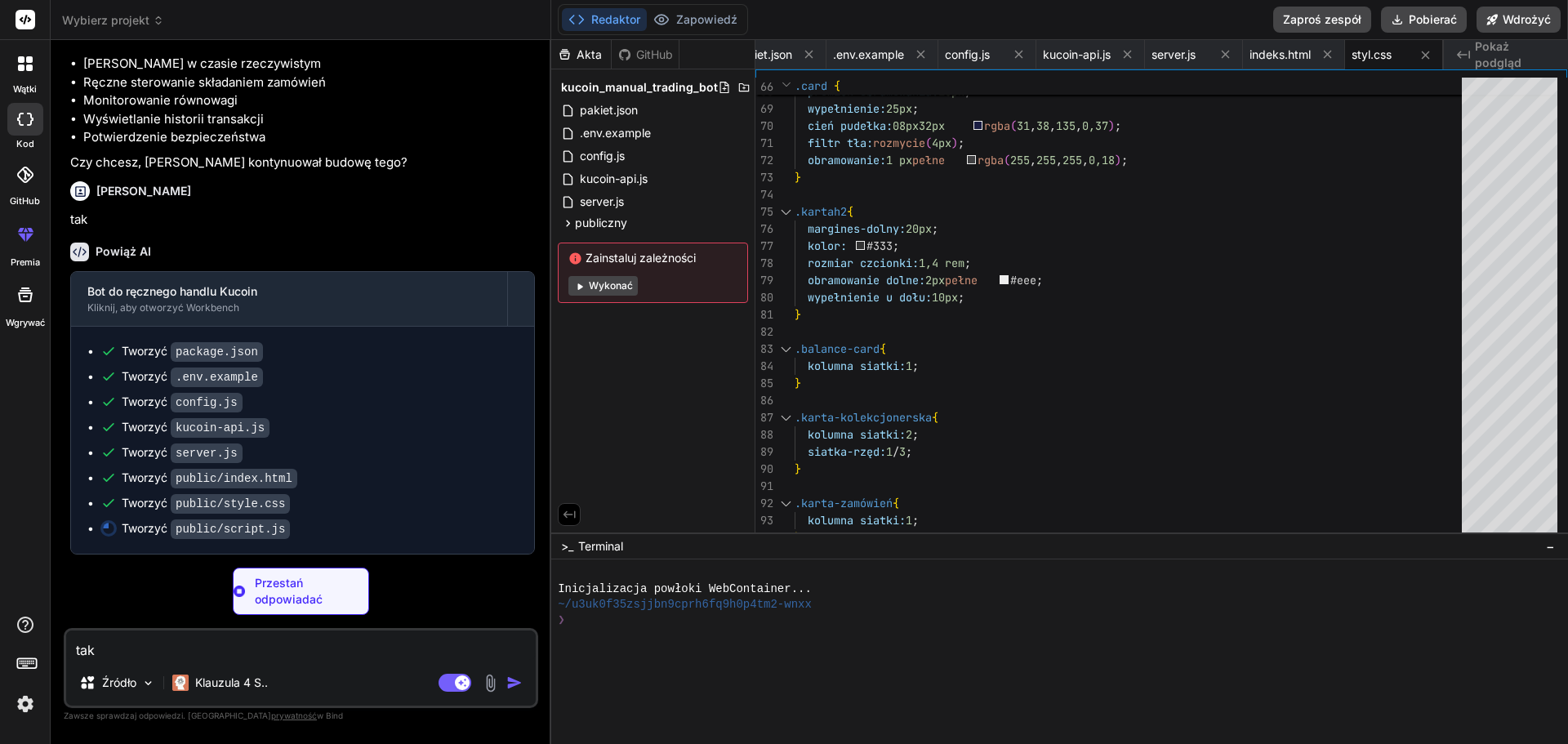
scroll to position [827, 0]
type textarea "x"
type textarea "// Initialize the trading bot when the page loads const tradingBot = new Tradin…"
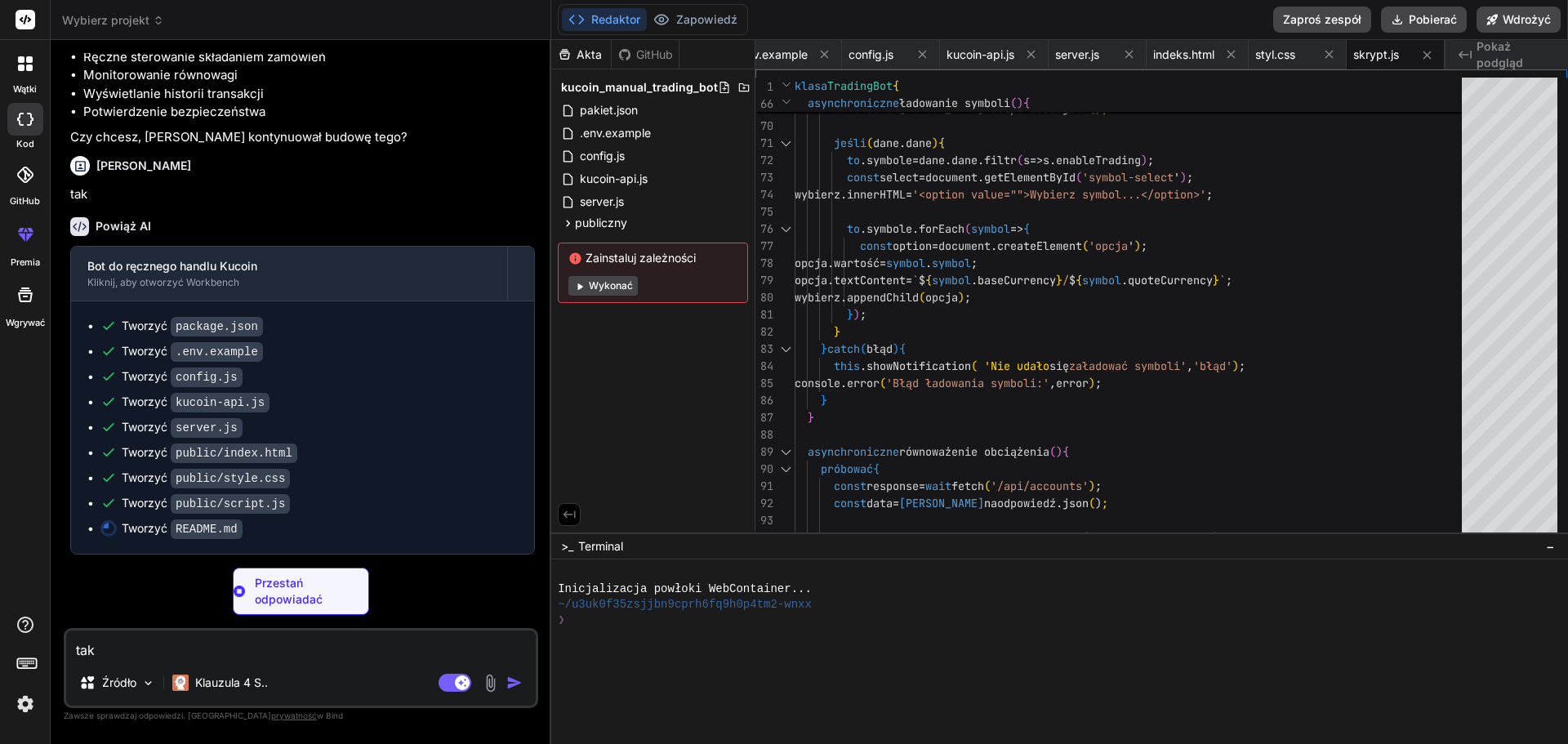
type textarea "x"
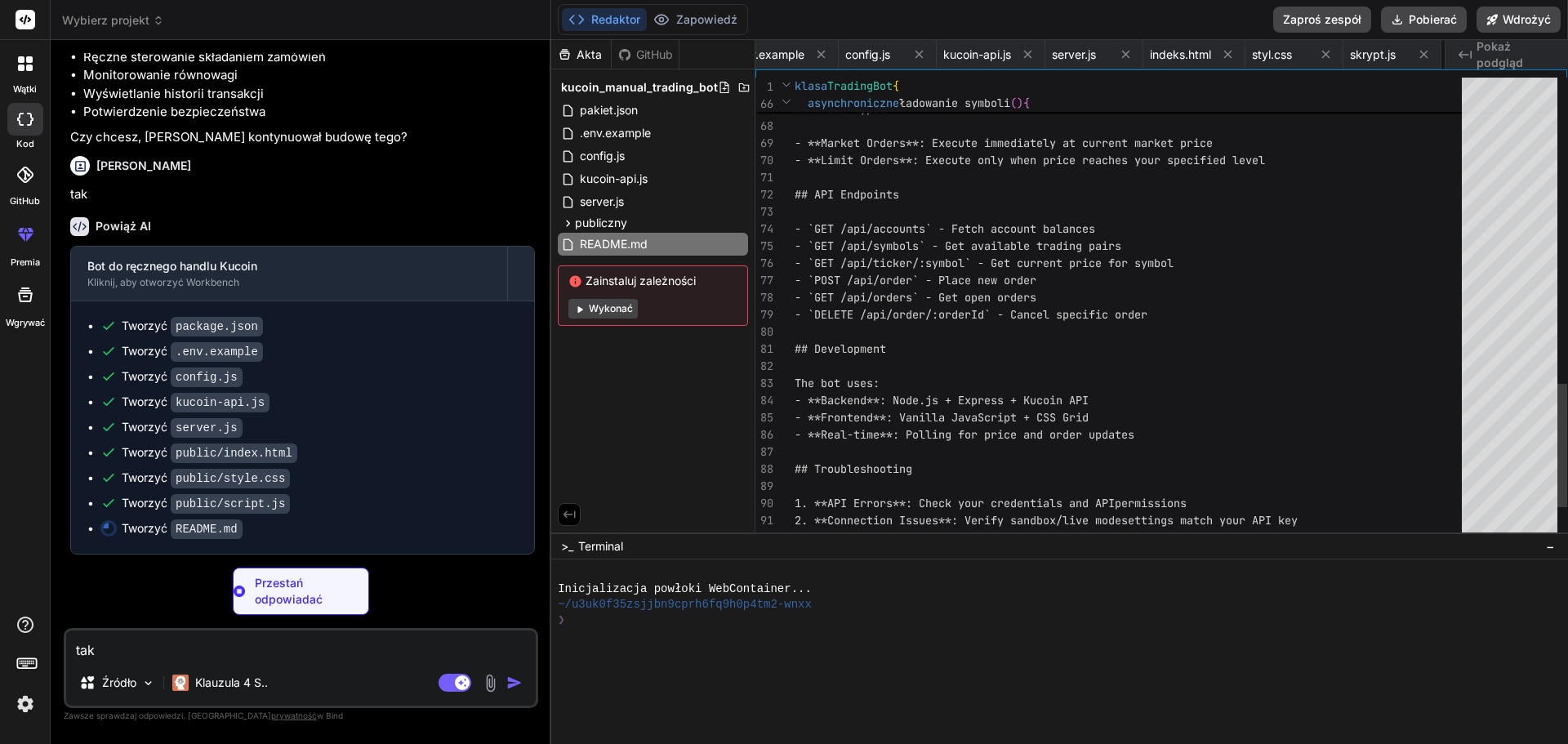
scroll to position [0, 236]
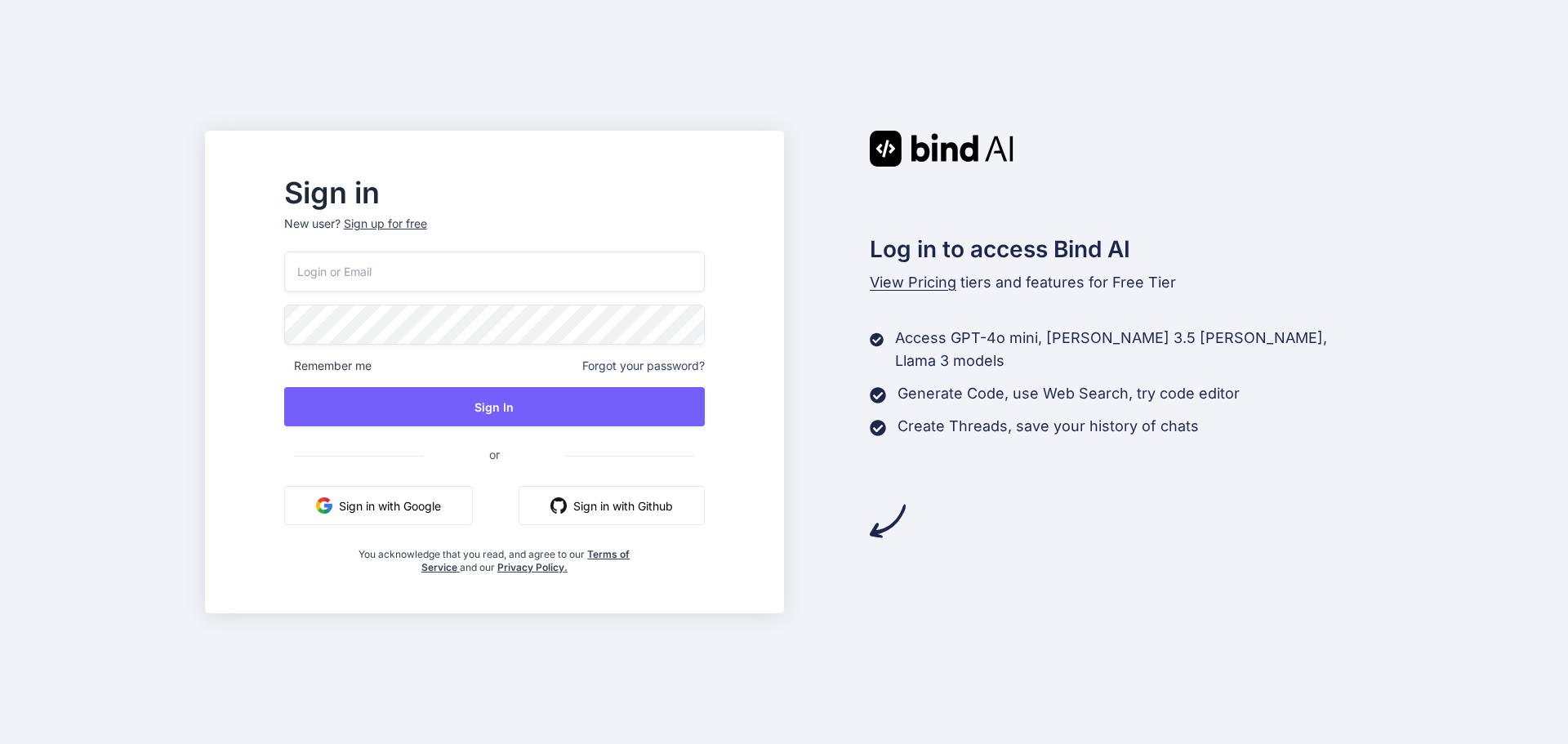
click at [400, 500] on button "Sign in with Google" at bounding box center [378, 506] width 189 height 39
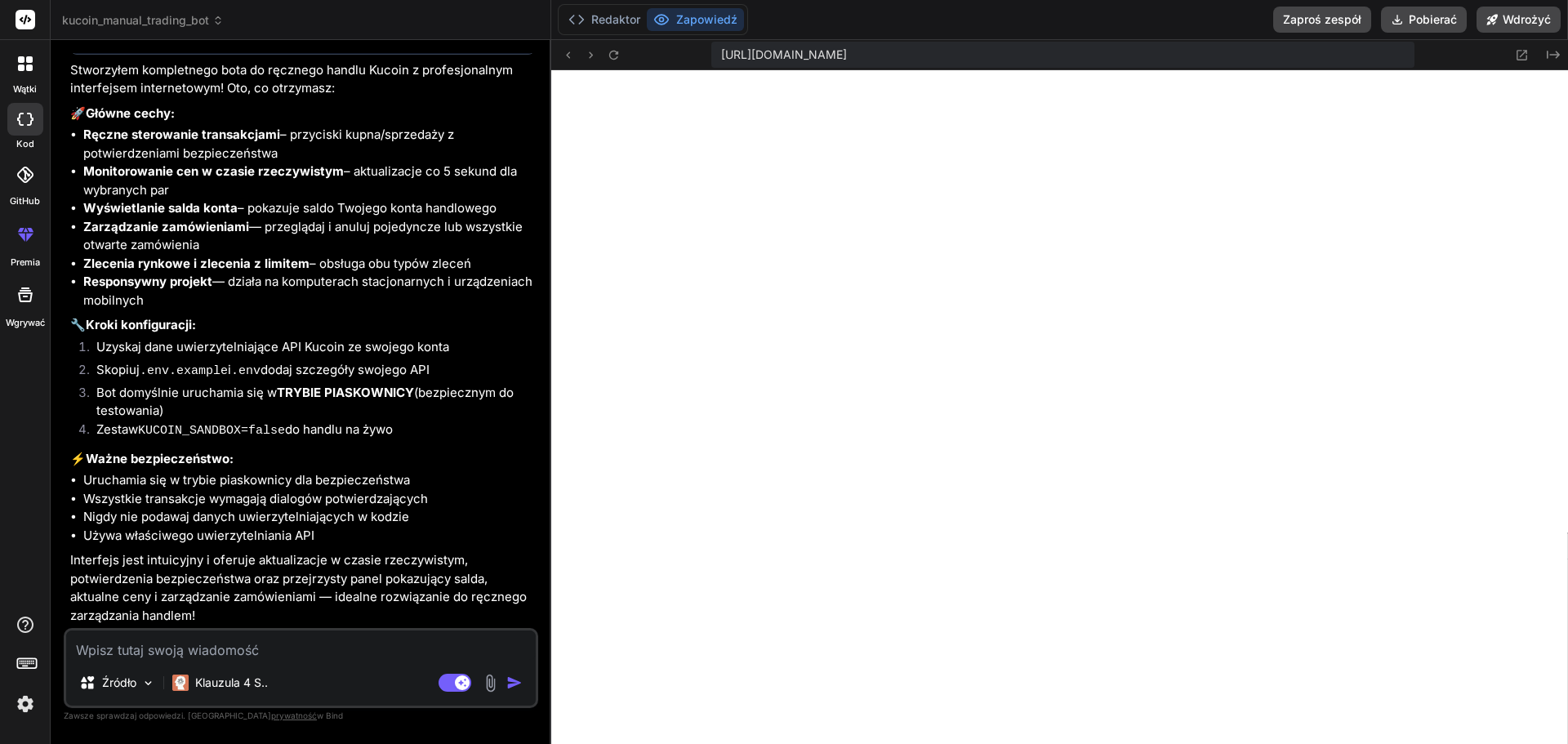
scroll to position [1548, 0]
click at [211, 653] on textarea at bounding box center [301, 645] width 469 height 29
type textarea "x"
type textarea "b"
type textarea "x"
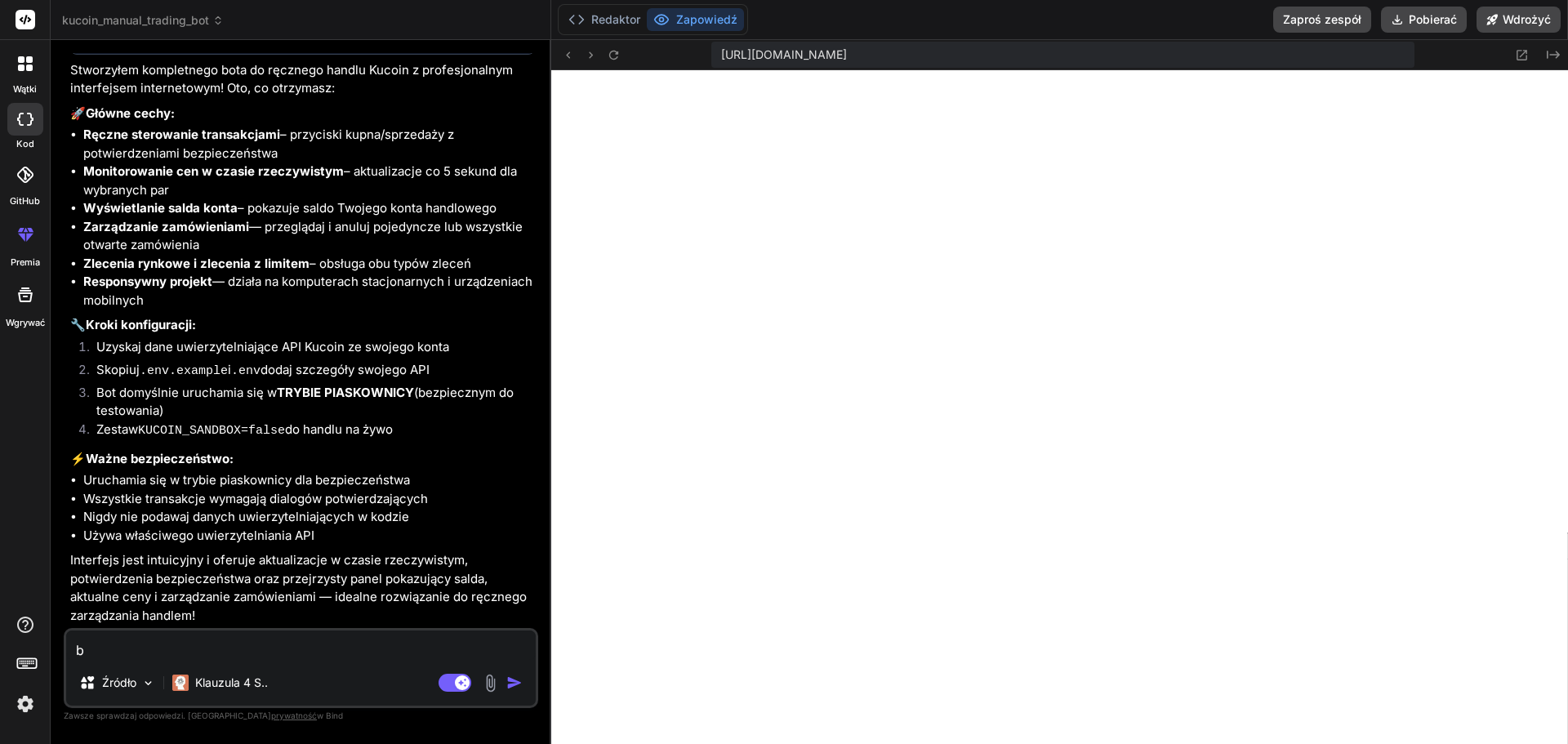
type textarea "br"
type textarea "x"
type textarea "bra"
type textarea "x"
type textarea "brak"
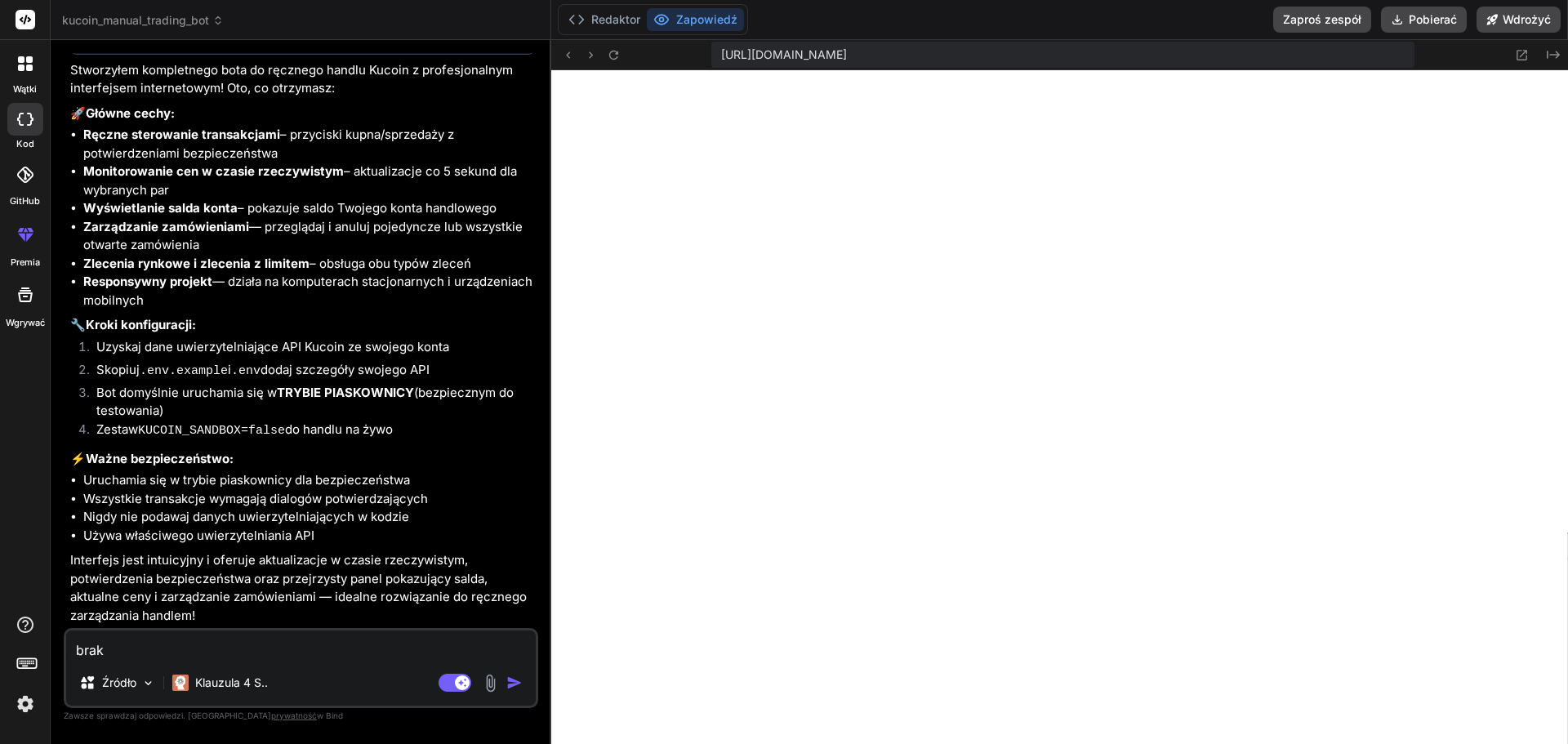
type textarea "x"
type textarea "brak"
type textarea "x"
type textarea "brak p"
type textarea "x"
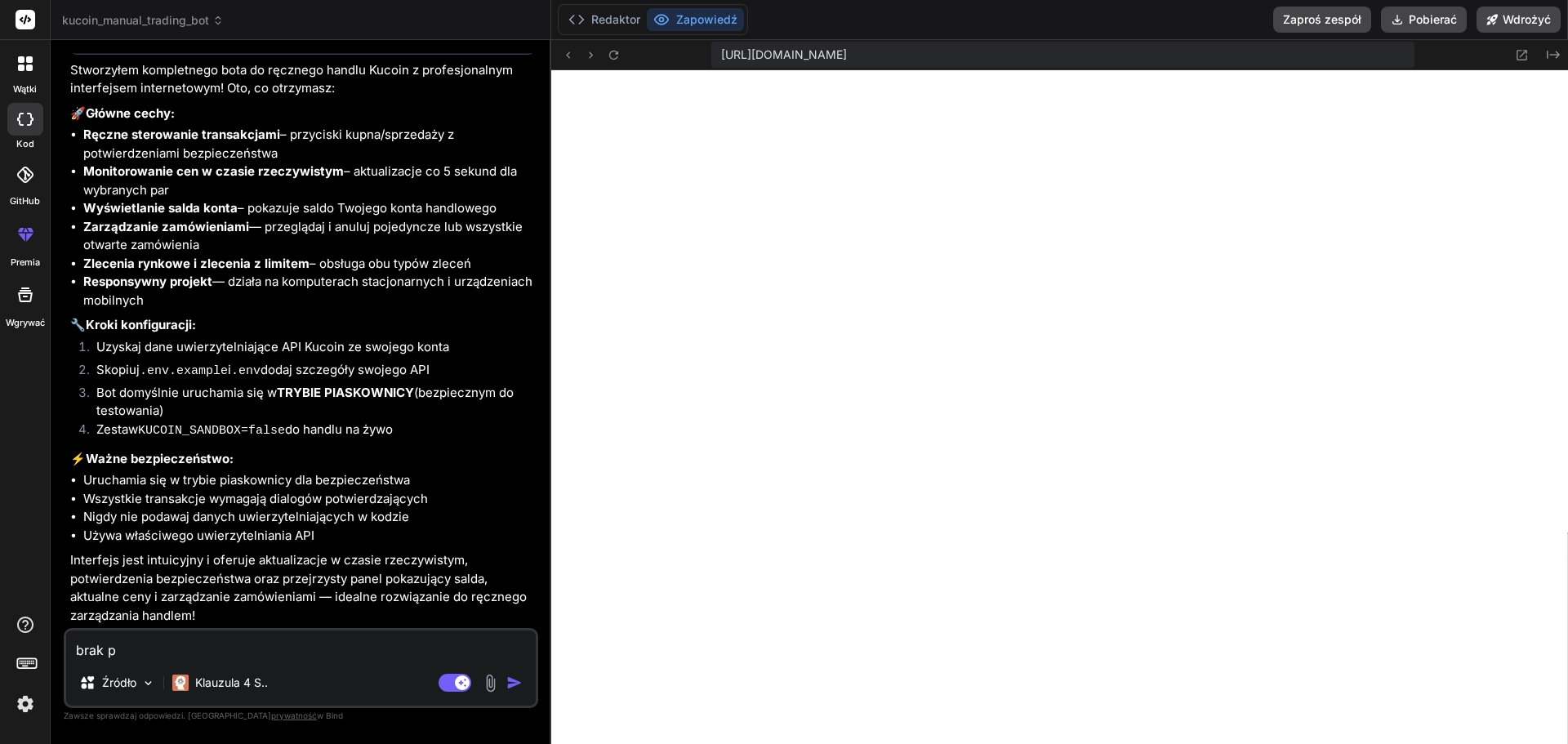
type textarea "brak pa"
type textarea "x"
type textarea "brak par"
type textarea "x"
type textarea "brak par"
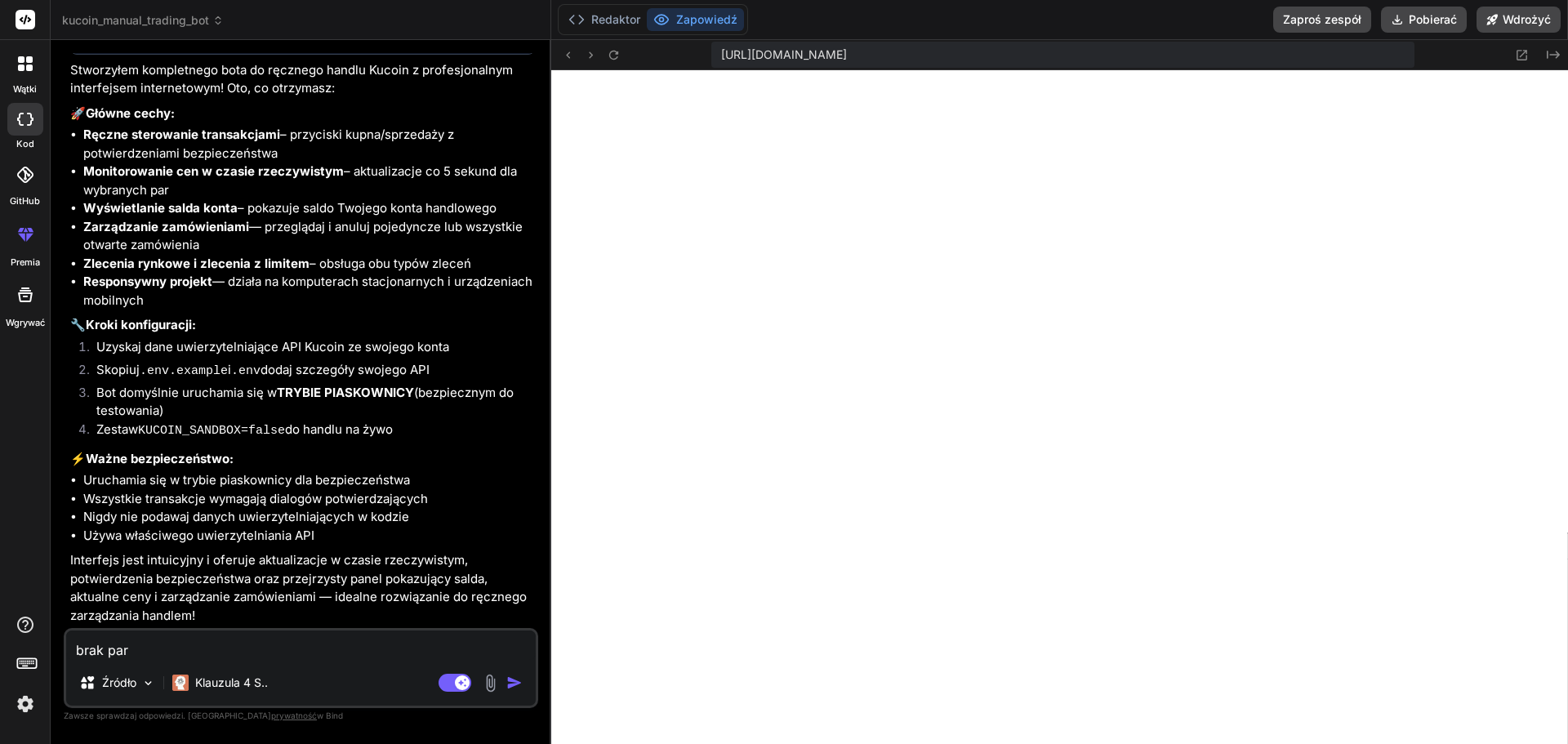
type textarea "x"
type textarea "brak par d"
type textarea "x"
type textarea "brak par do"
type textarea "x"
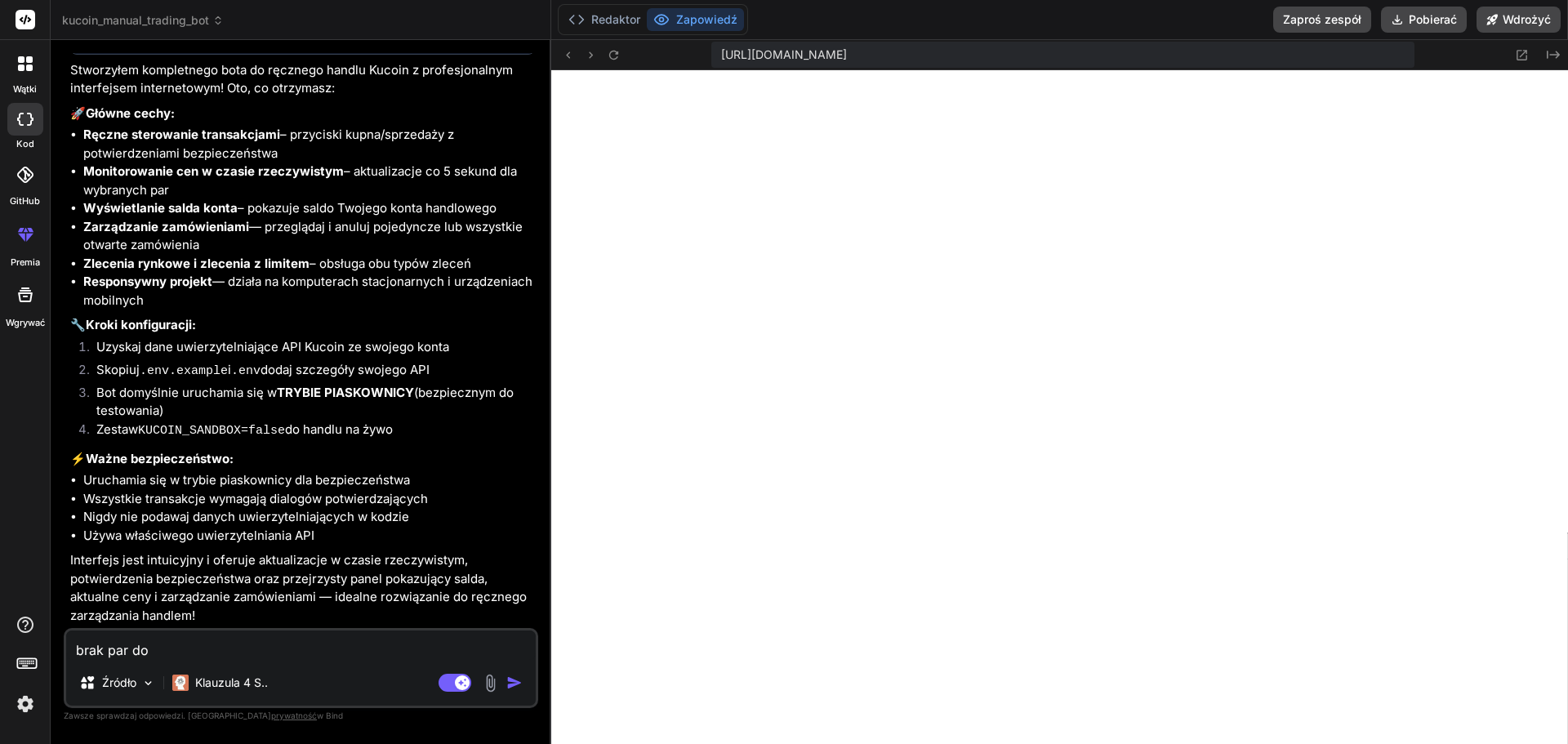
type textarea "brak par do"
type textarea "x"
type textarea "brak par do h"
type textarea "x"
type textarea "brak par do ha"
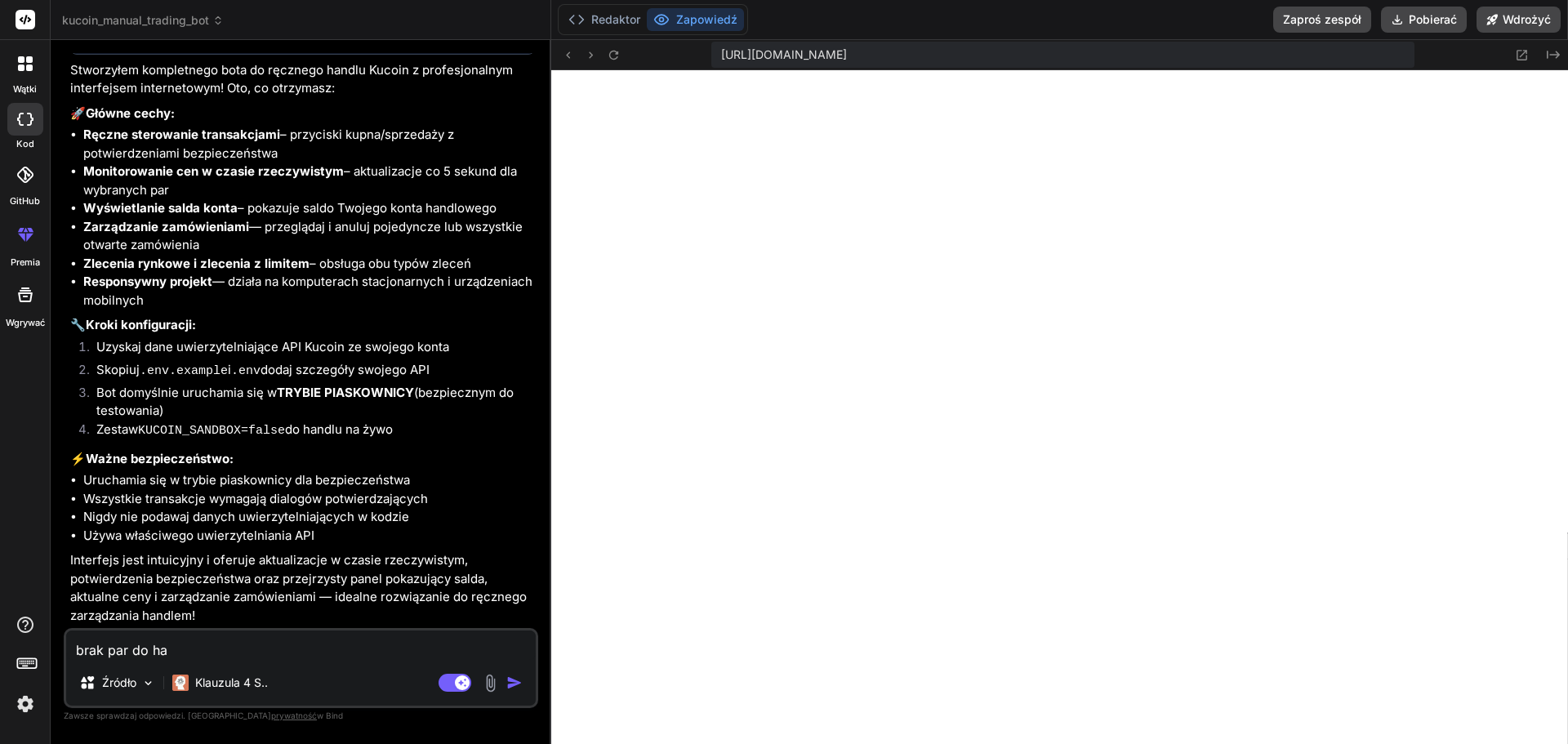
type textarea "x"
type textarea "brak par do han"
type textarea "x"
type textarea "brak par do hand"
type textarea "x"
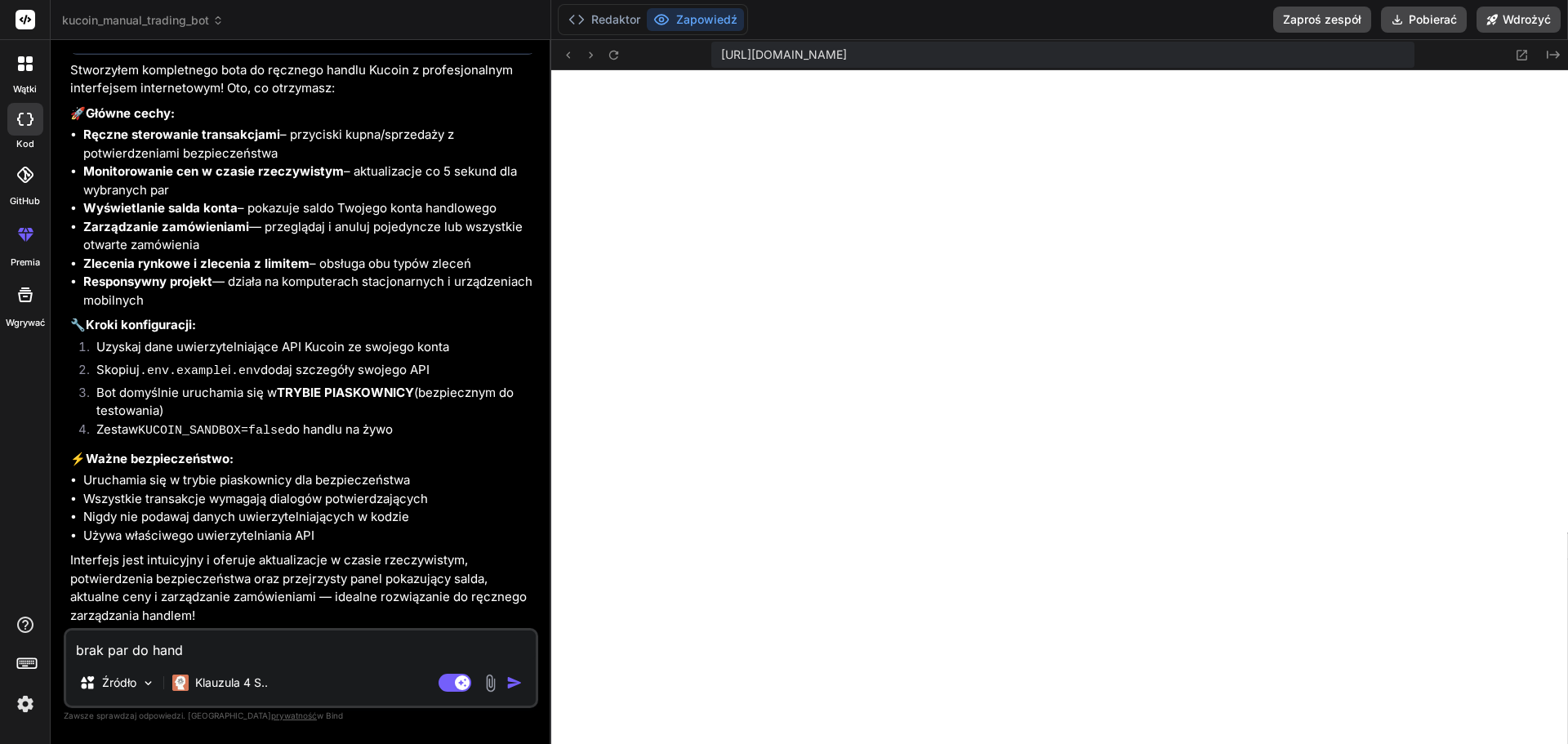
type textarea "brak par do handl"
type textarea "x"
type textarea "brak par do handlu"
click at [514, 680] on img "button" at bounding box center [514, 682] width 17 height 17
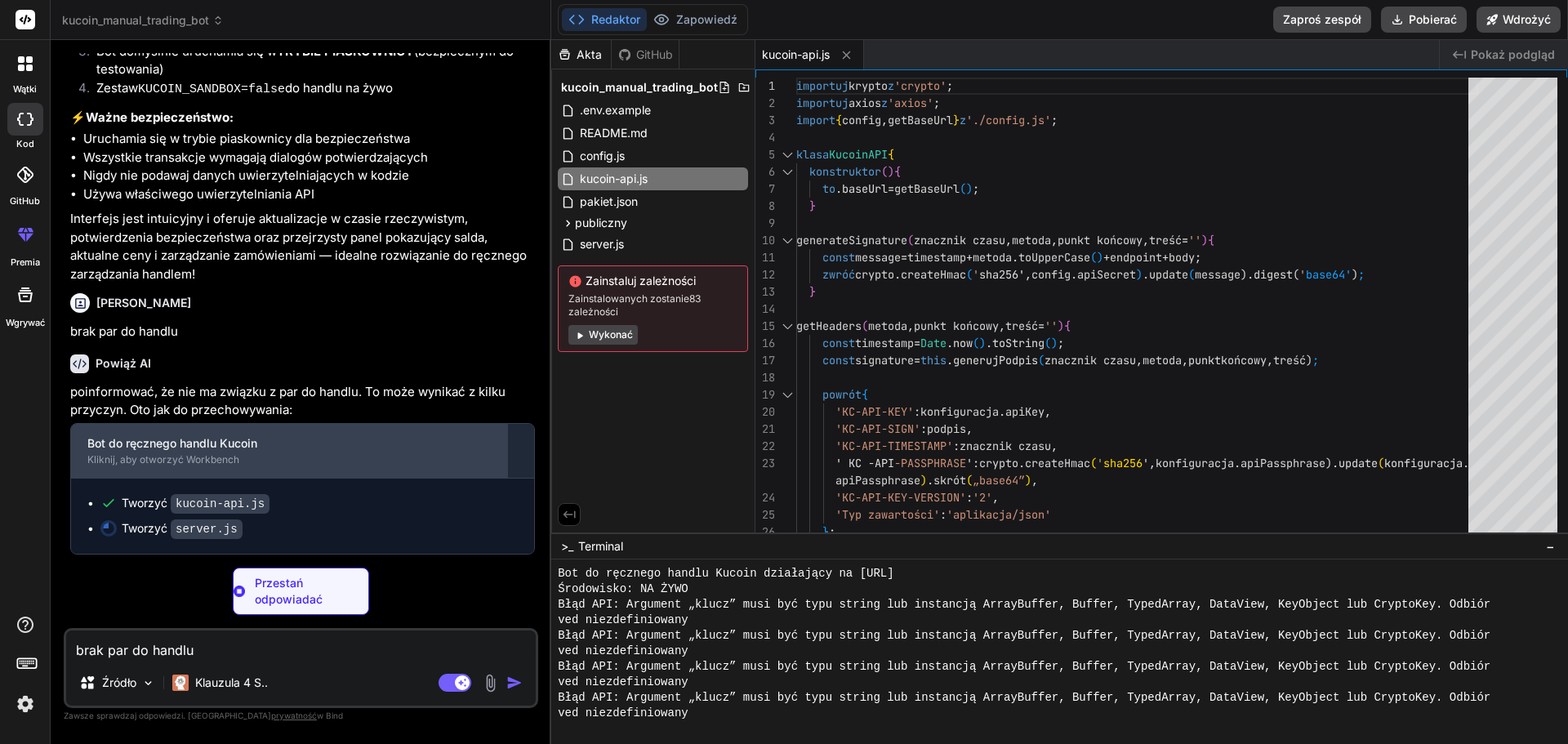
scroll to position [1889, 0]
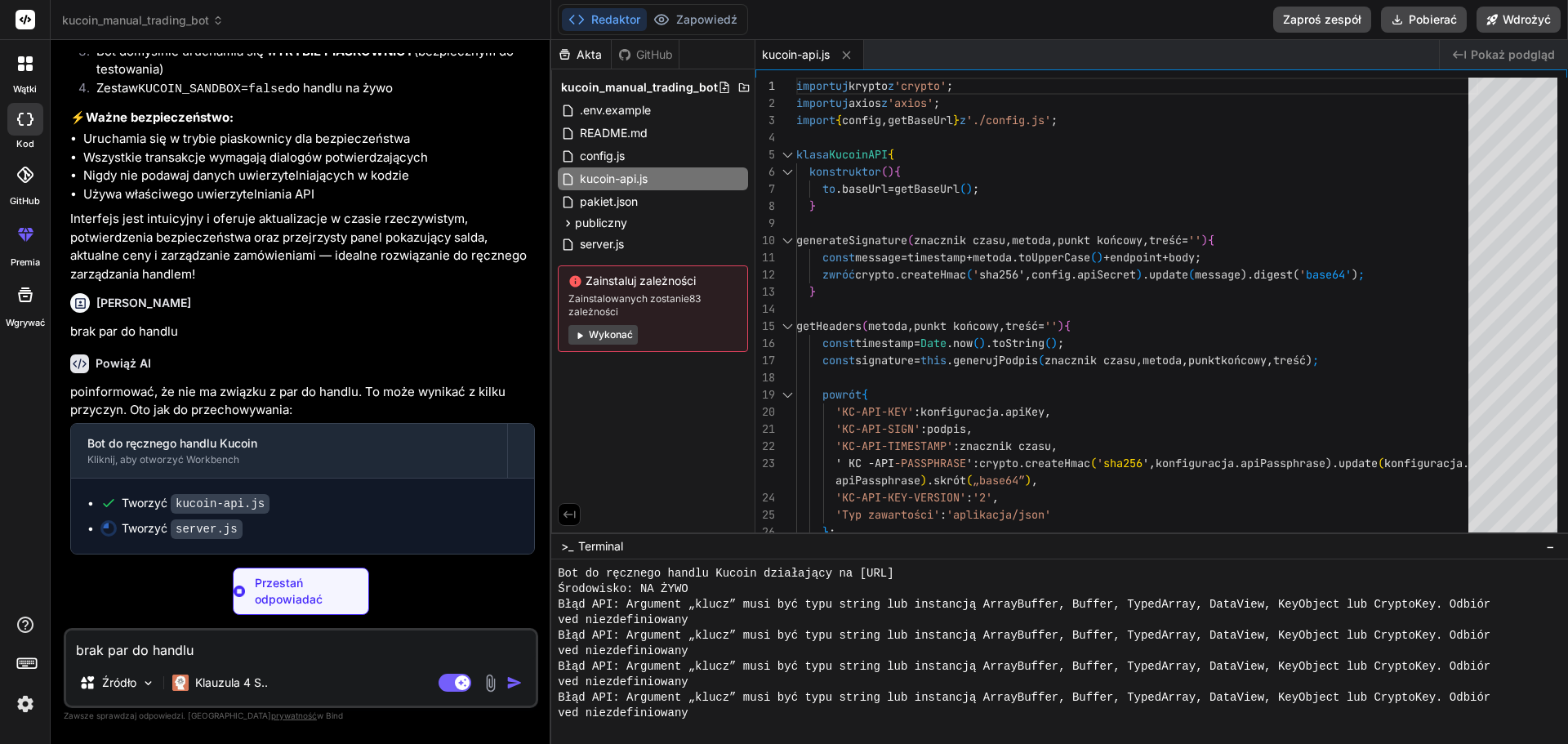
type textarea "x"
type textarea "} else { console.log('✅ Klucze API skonfigurowane'); } });"
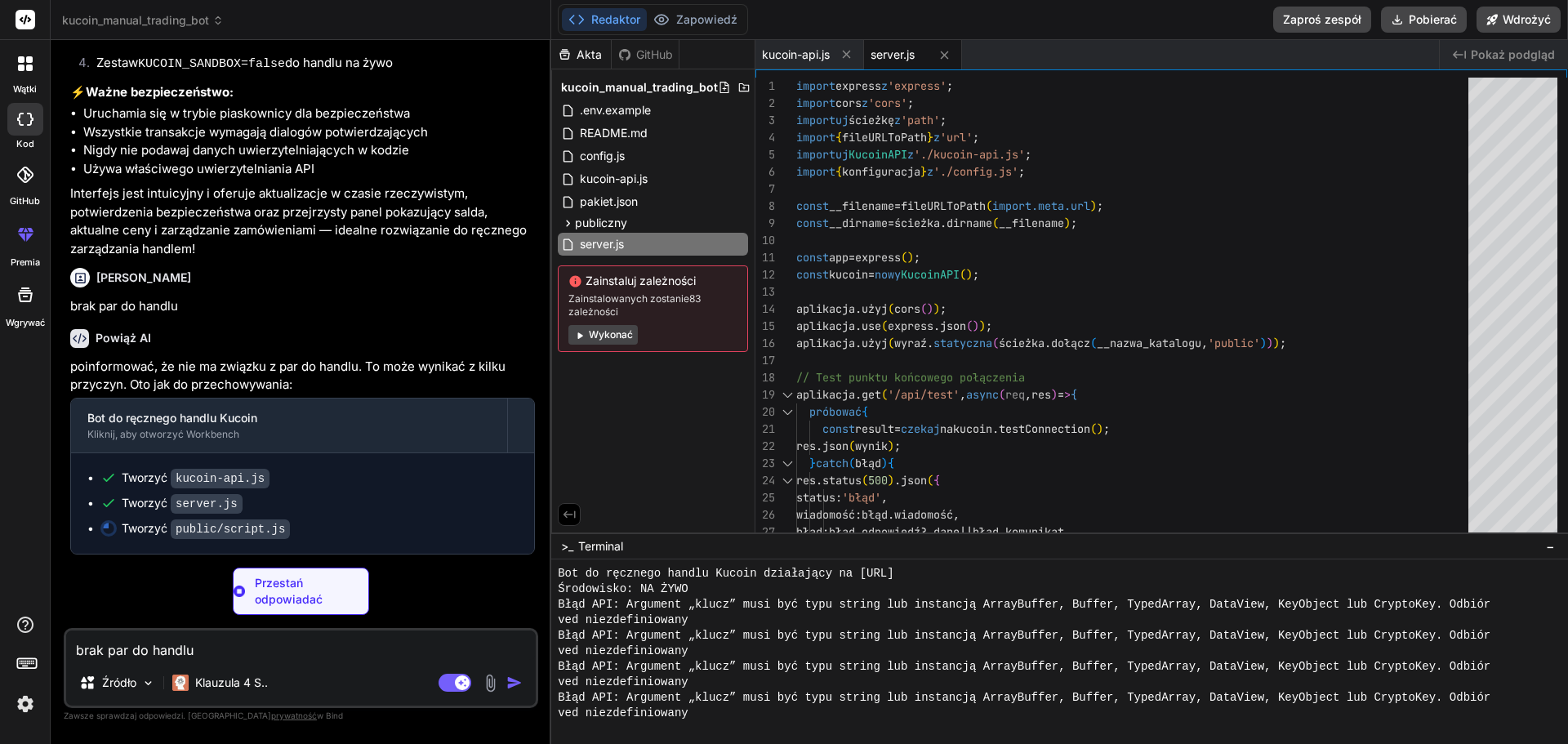
scroll to position [1914, 0]
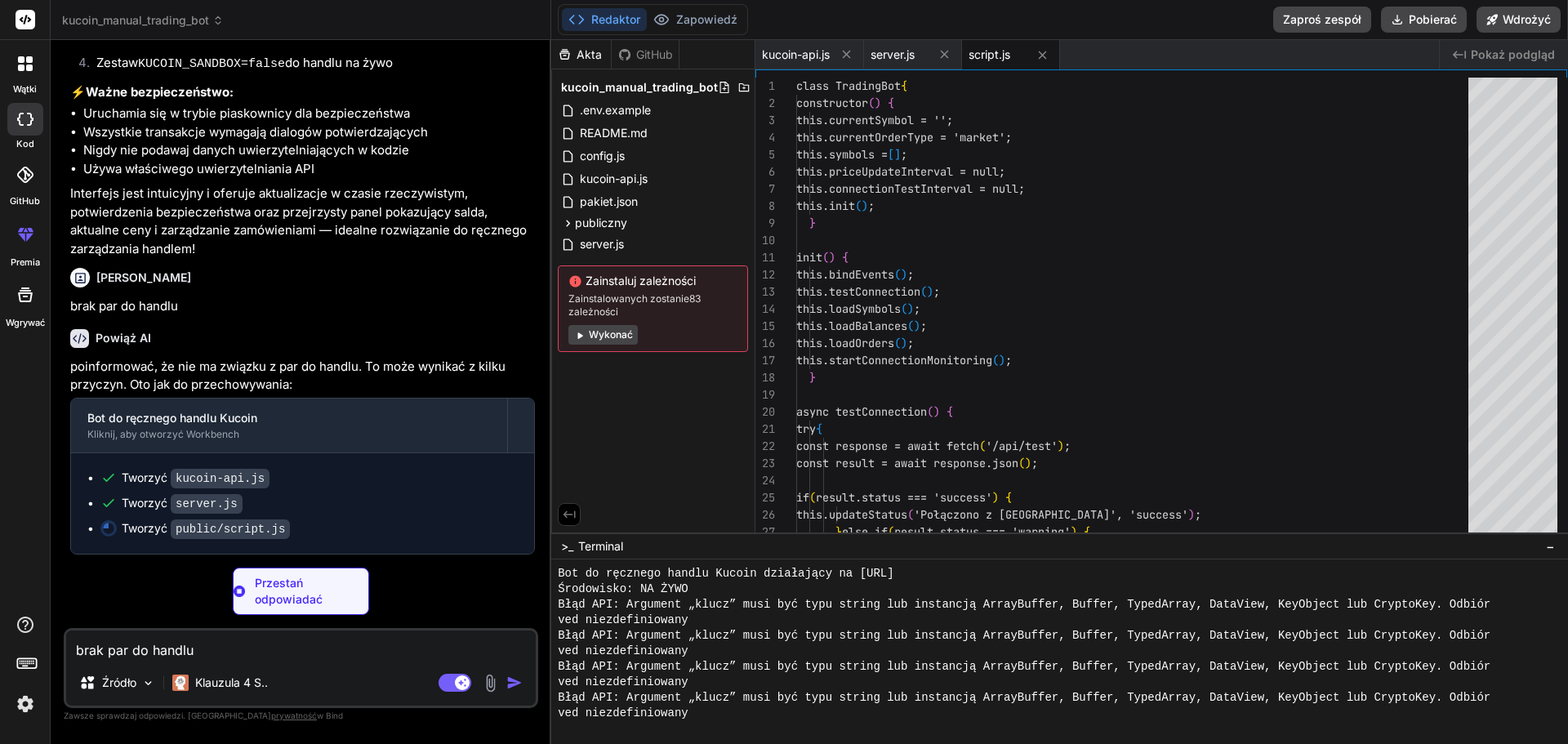
type textarea "x"
type textarea "window.addEventListener('beforeunload', () => { if (tradingBot) { tradingBot.de…"
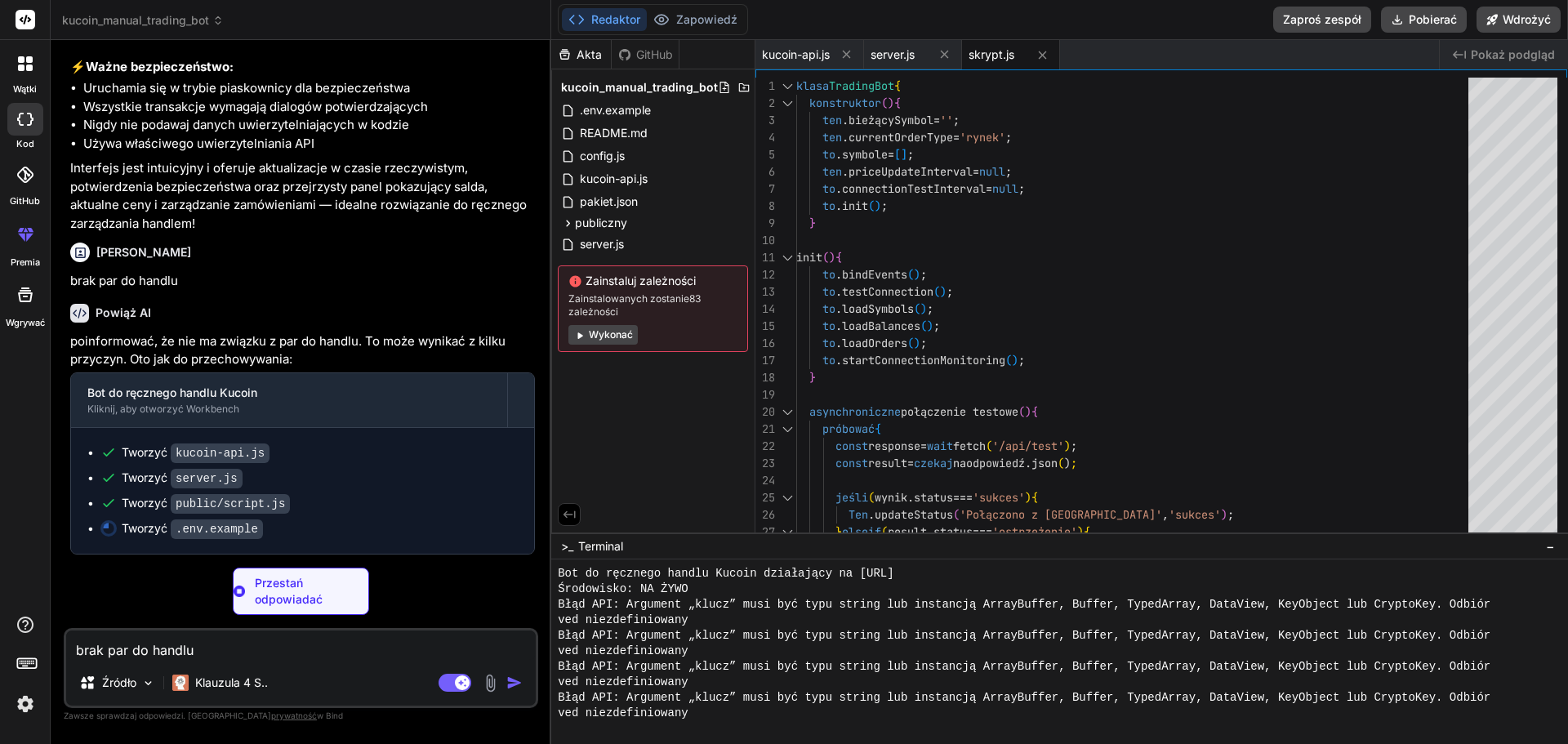
type textarea "x"
type textarea "# 4. Uruchom ponownie serwer"
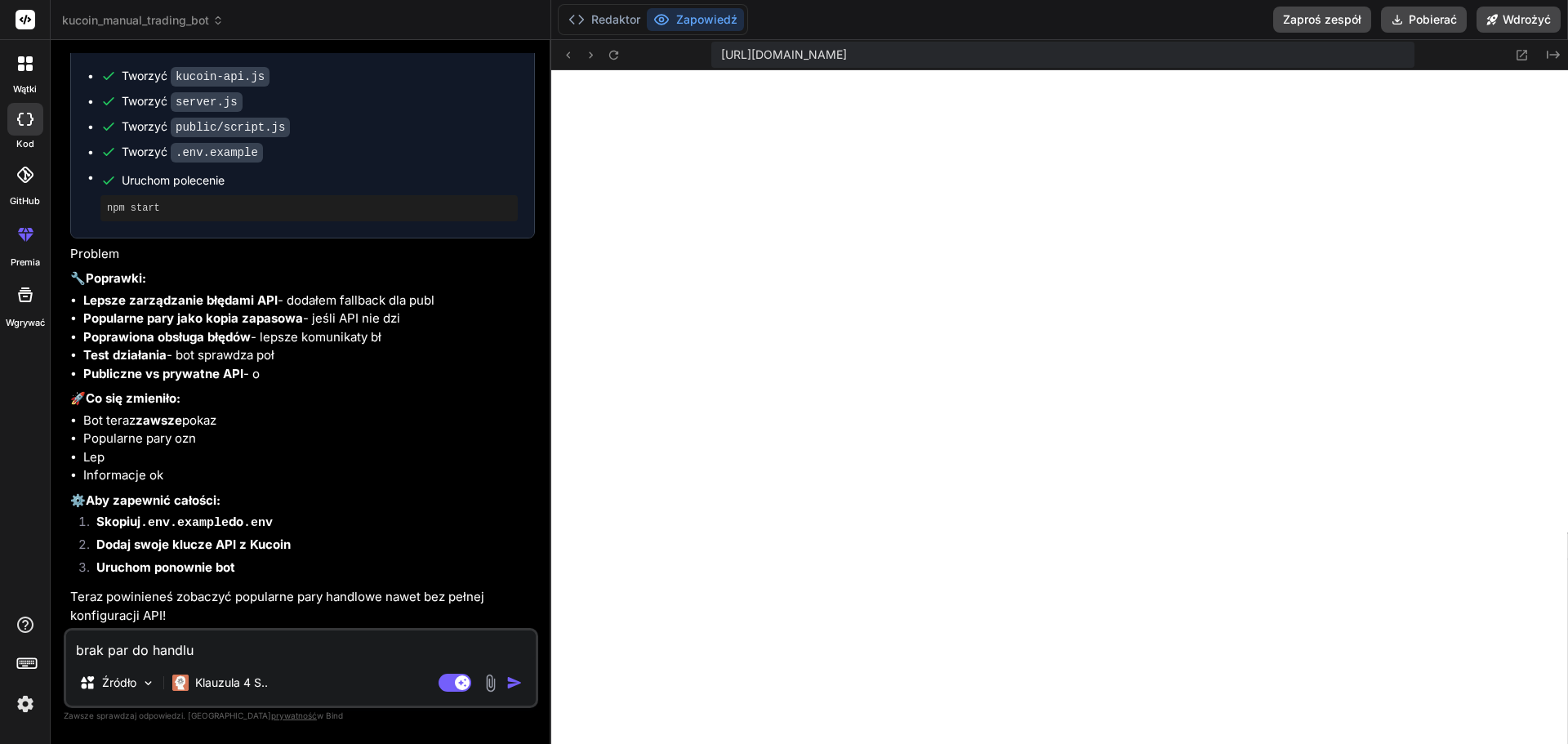
scroll to position [2299, 0]
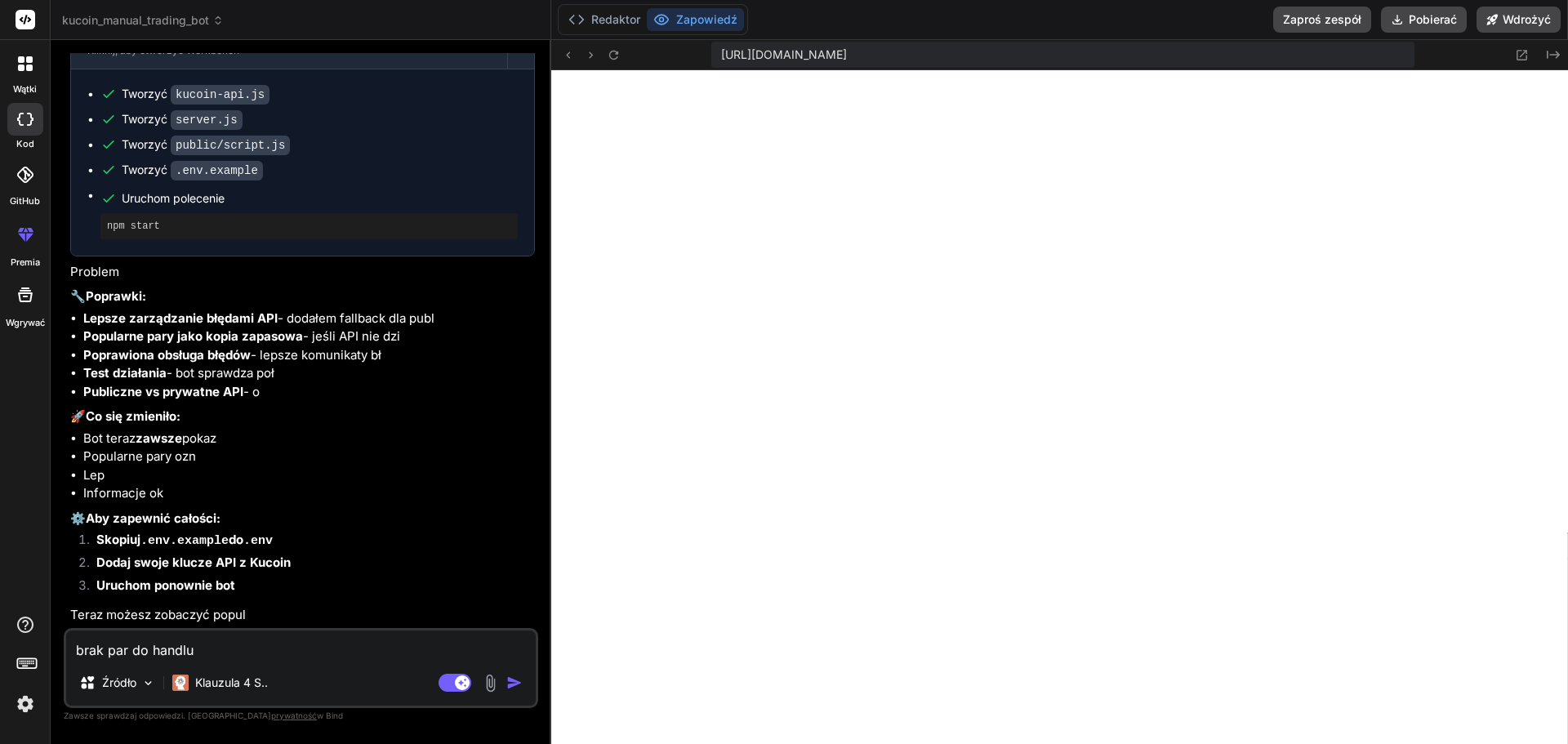
drag, startPoint x: 1281, startPoint y: 52, endPoint x: 723, endPoint y: 64, distance: 558.1
click at [723, 64] on div "[URL][DOMAIN_NAME]" at bounding box center [1062, 55] width 703 height 26
paste textarea "Błąd: Błąd połączenia: socket hang up"
type textarea "x"
type textarea "Błąd: Błąd połączenia: socket hang up"
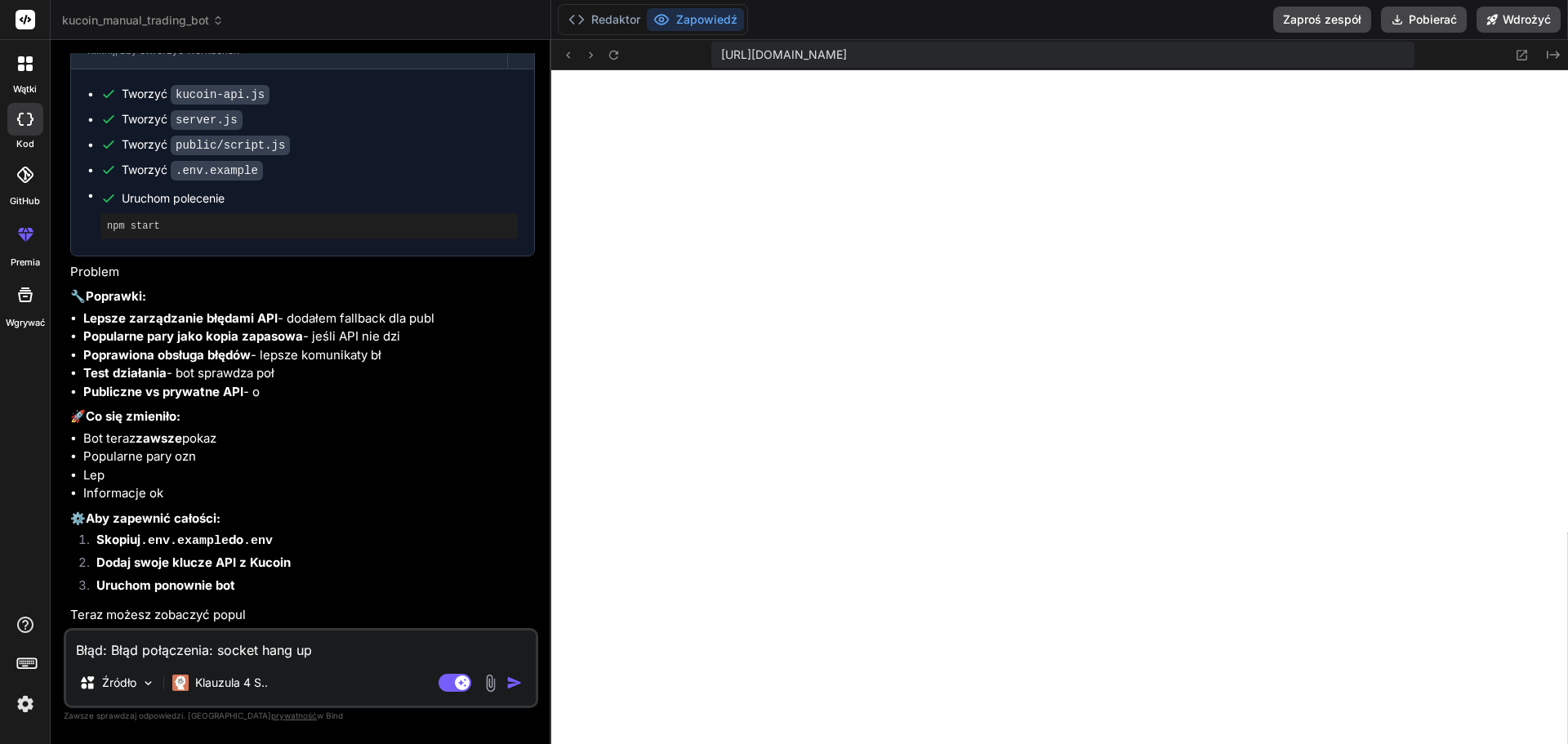
click at [513, 680] on img "button" at bounding box center [514, 682] width 17 height 17
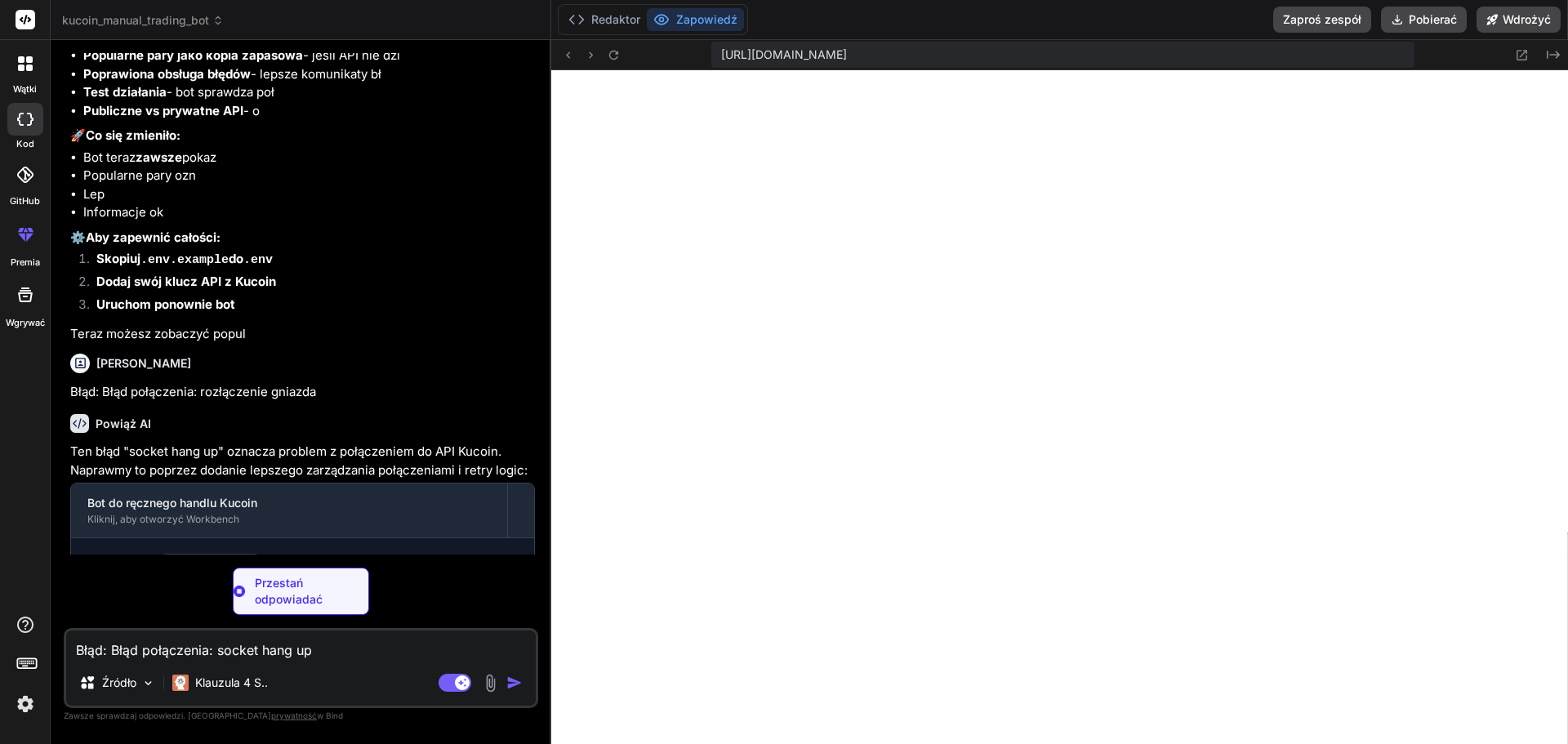
scroll to position [2613, 0]
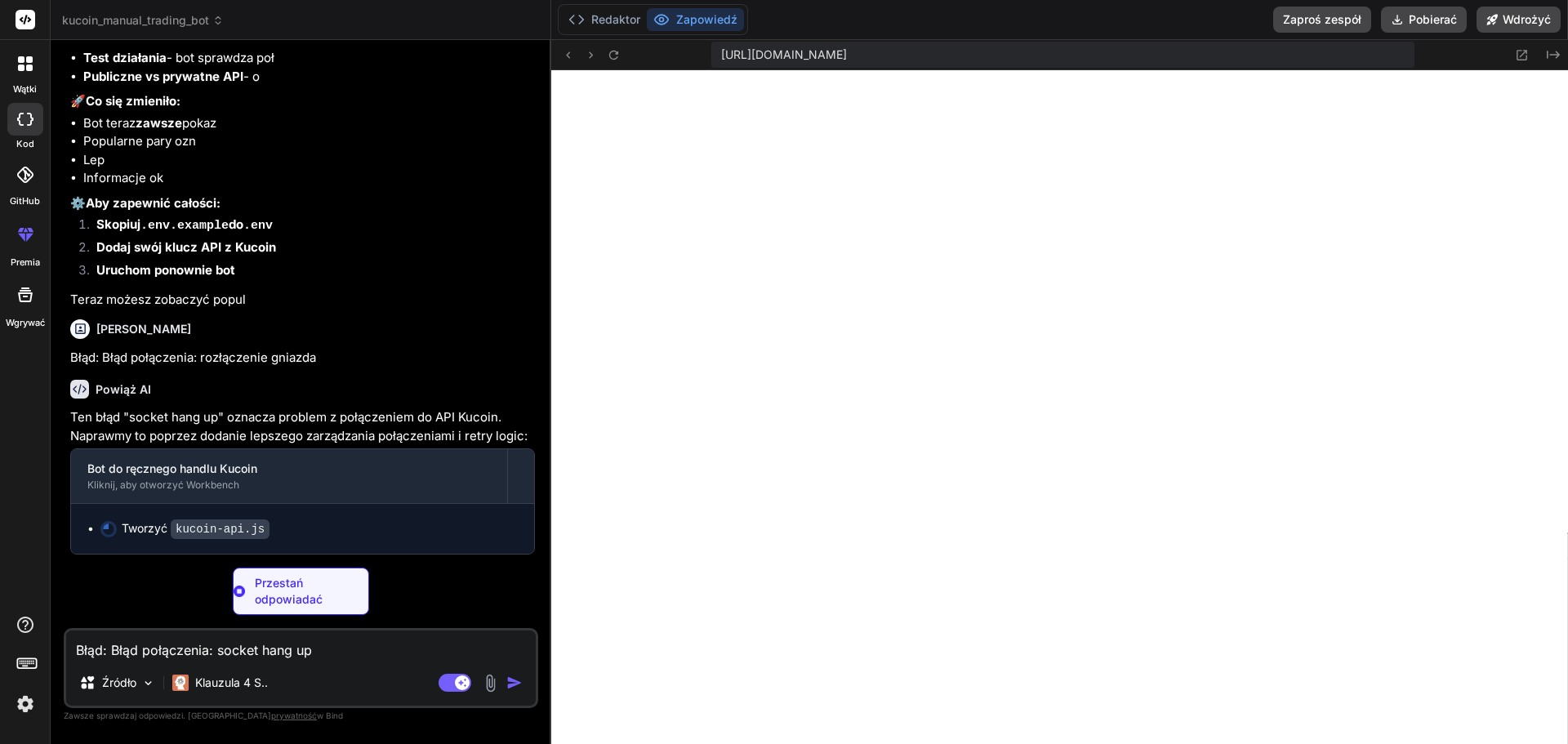
type textarea "x"
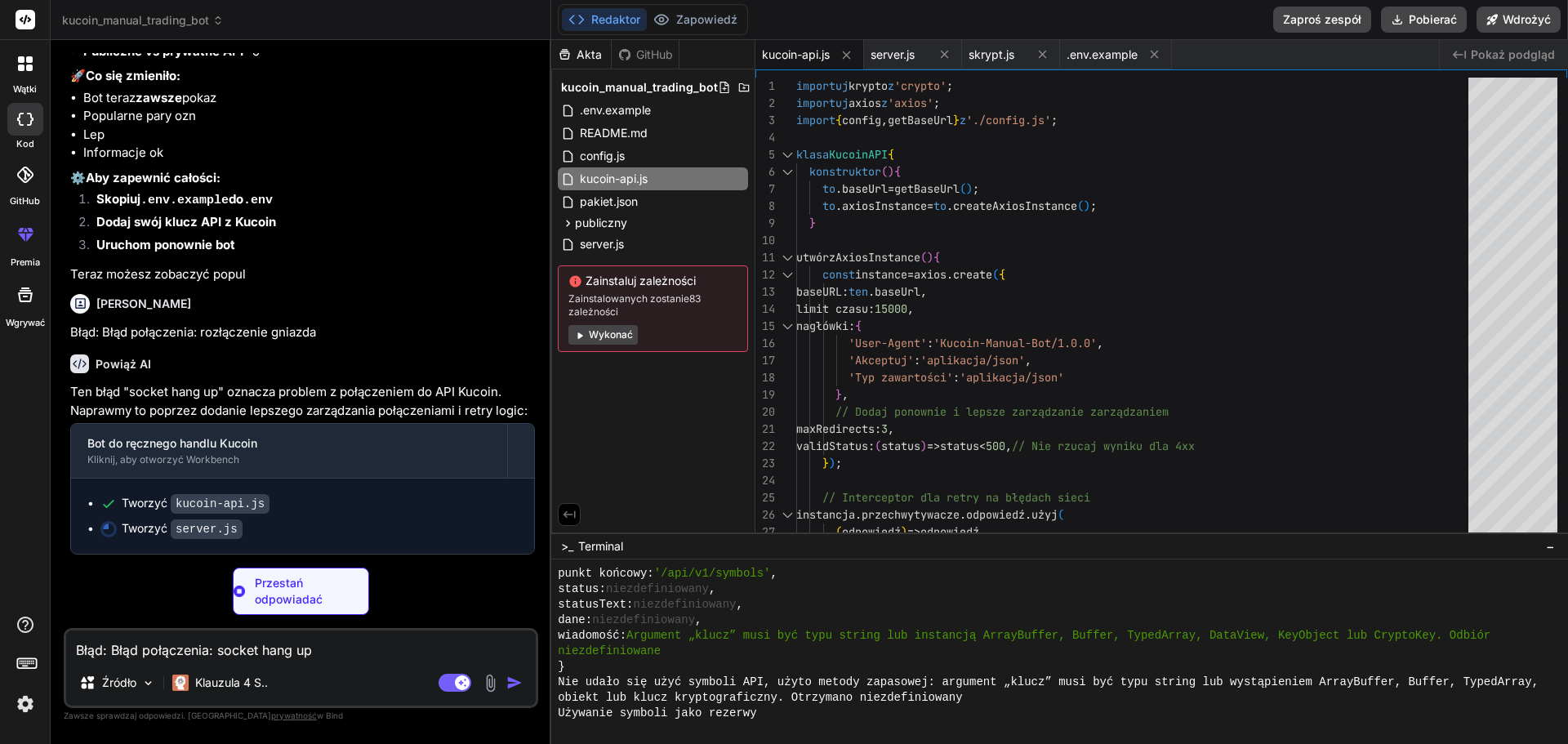
type textarea "x"
type textarea "server.timeout = 30000; // 30 sekund timeout dla serwera"
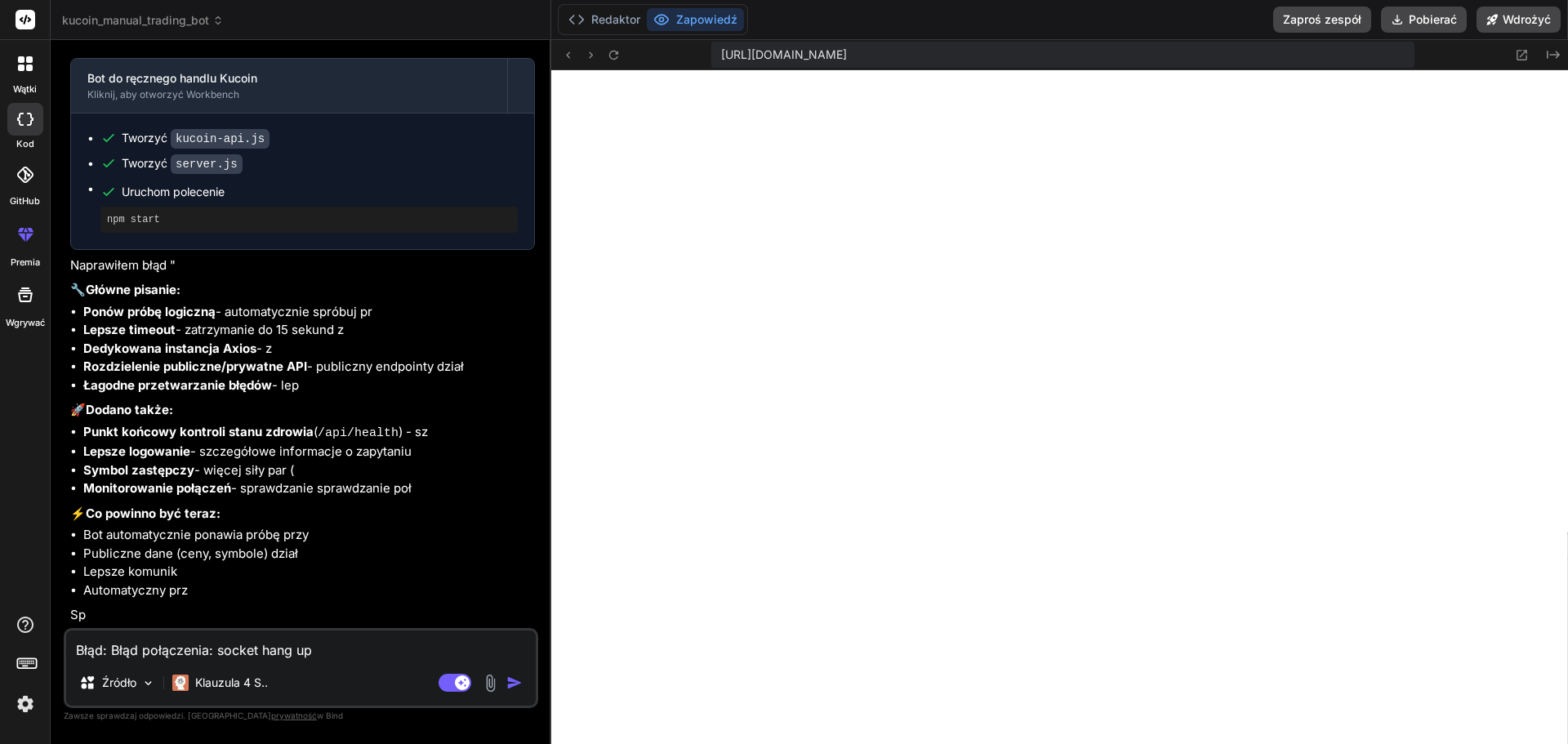
scroll to position [2985, 0]
click at [492, 684] on img at bounding box center [490, 683] width 19 height 19
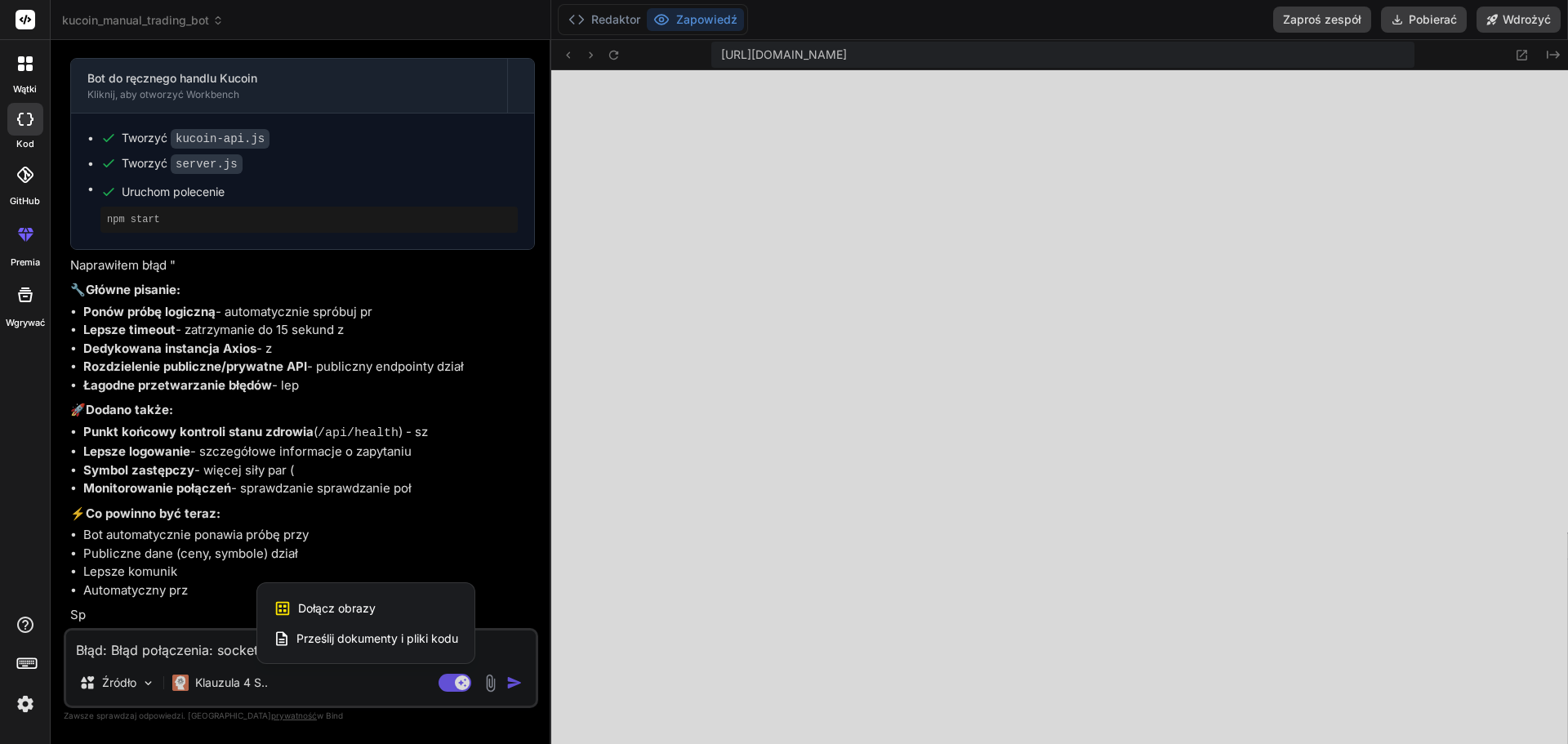
click at [357, 611] on font "Dołącz obrazy" at bounding box center [336, 608] width 77 height 14
type textarea "x"
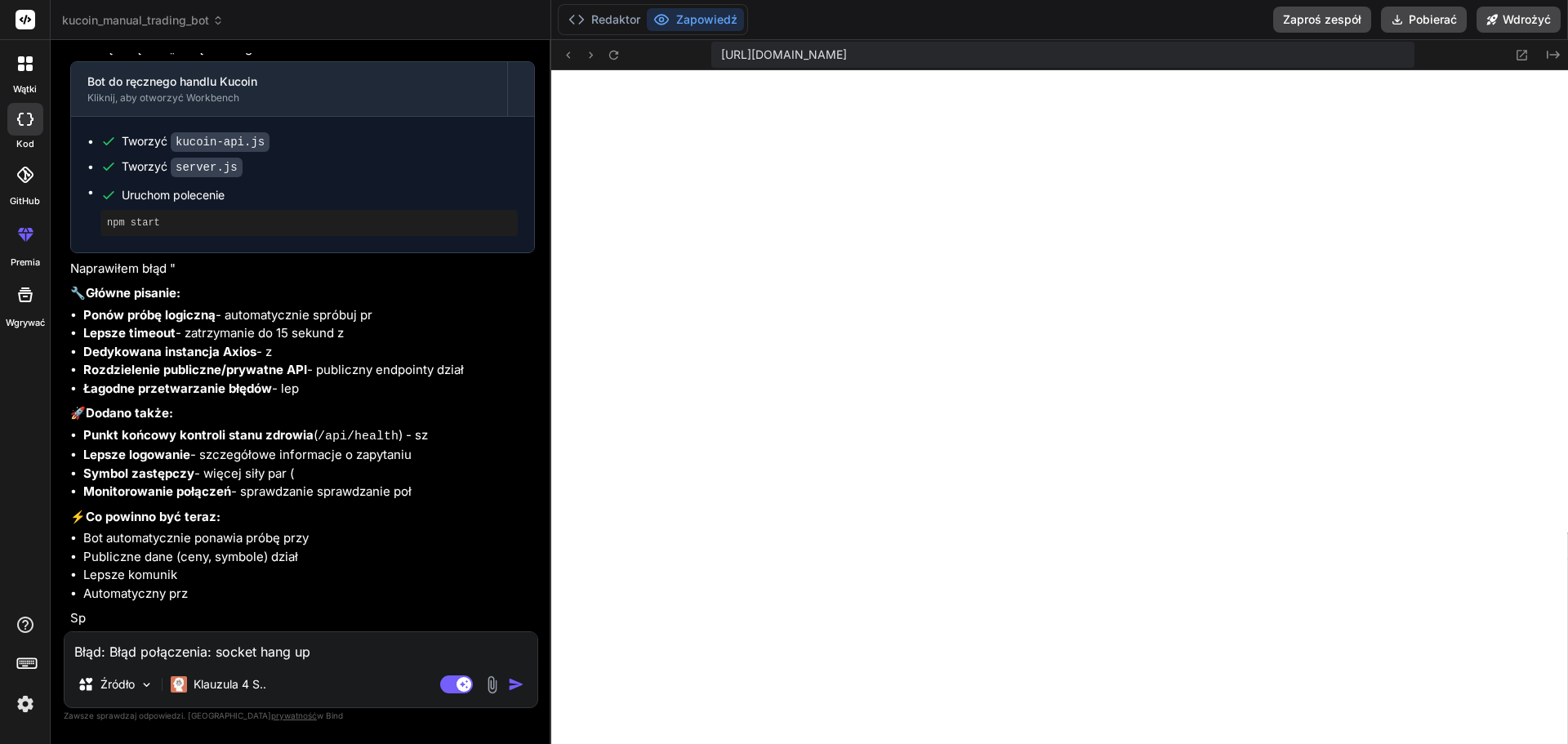
scroll to position [2981, 0]
type input "C:\fakepath\Zrzut ekranu [DATE] 120321.png"
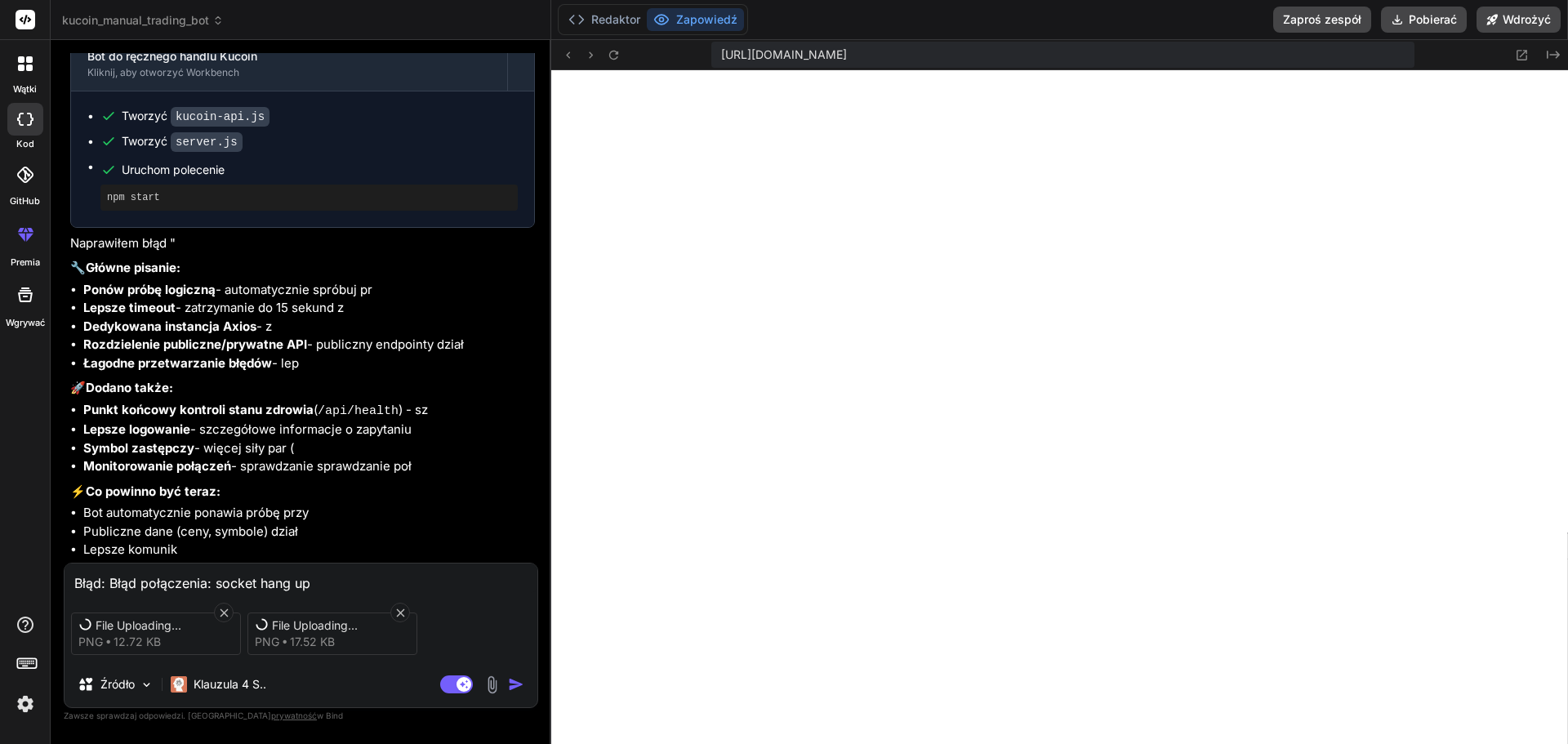
scroll to position [3000, 0]
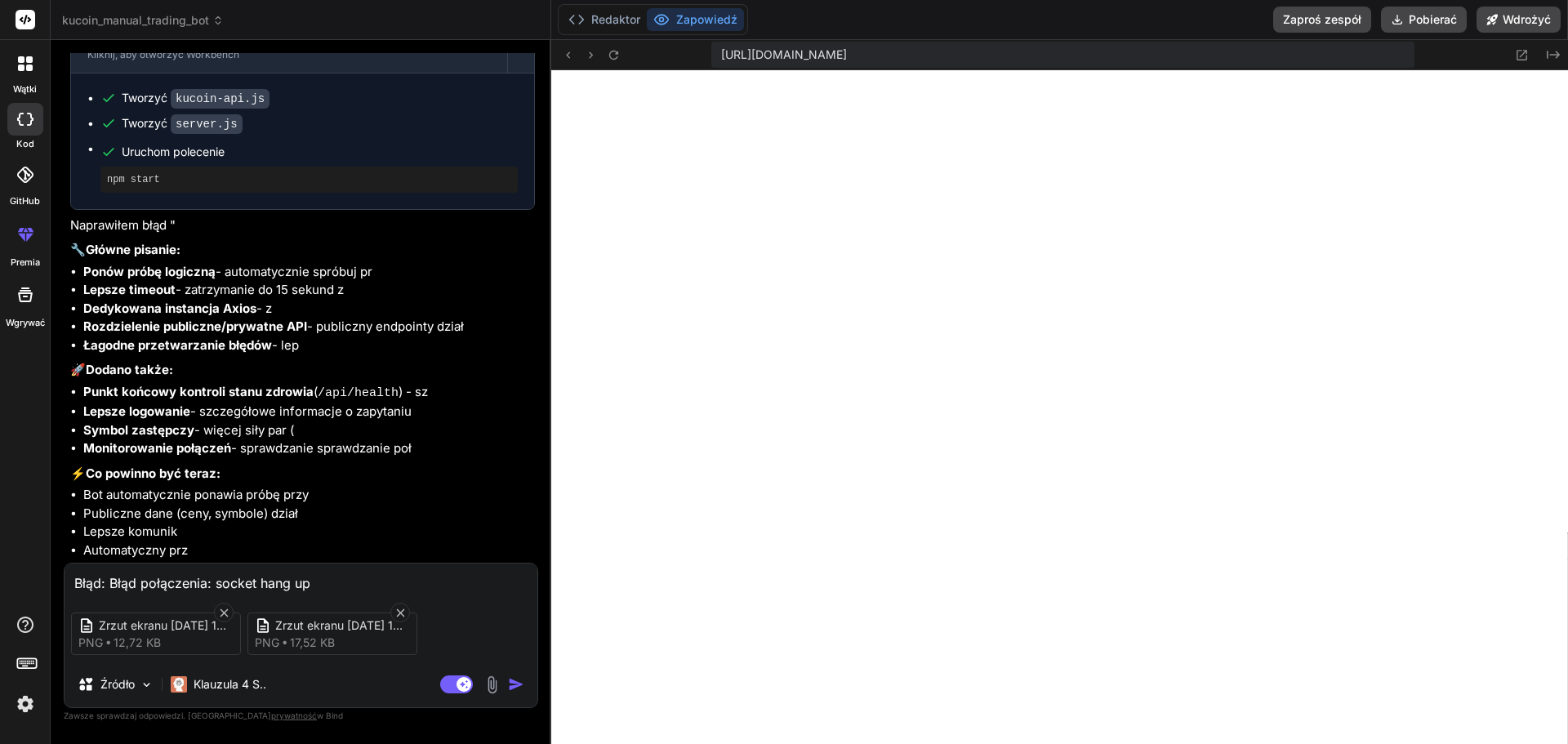
type textarea "x"
click at [130, 585] on textarea "Błąd: Błąd połączenia: socket hang up" at bounding box center [301, 578] width 473 height 29
type textarea "x"
type textarea "z"
type textarea "x"
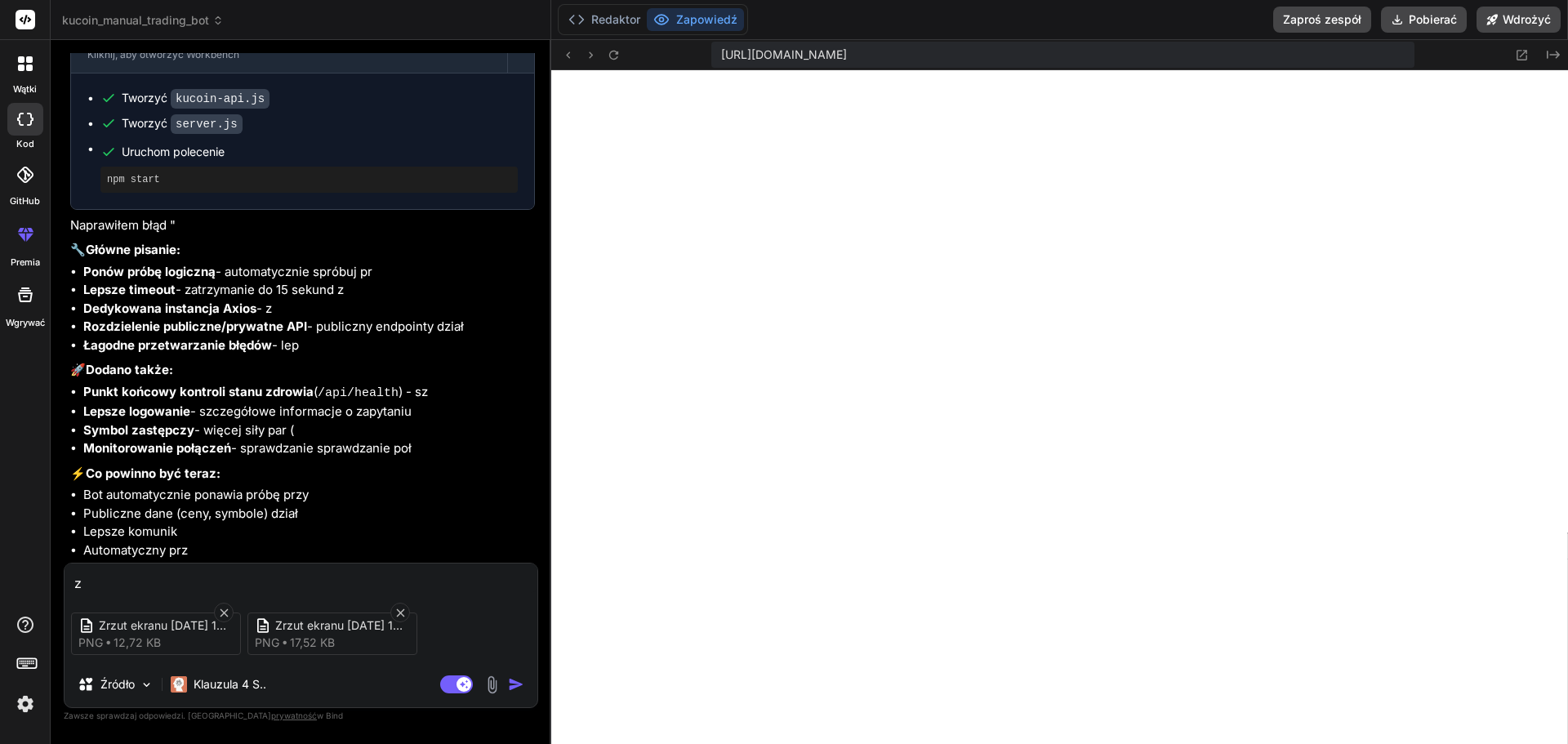
type textarea "zr"
type textarea "x"
type textarea "zru"
type textarea "x"
type textarea "zrub"
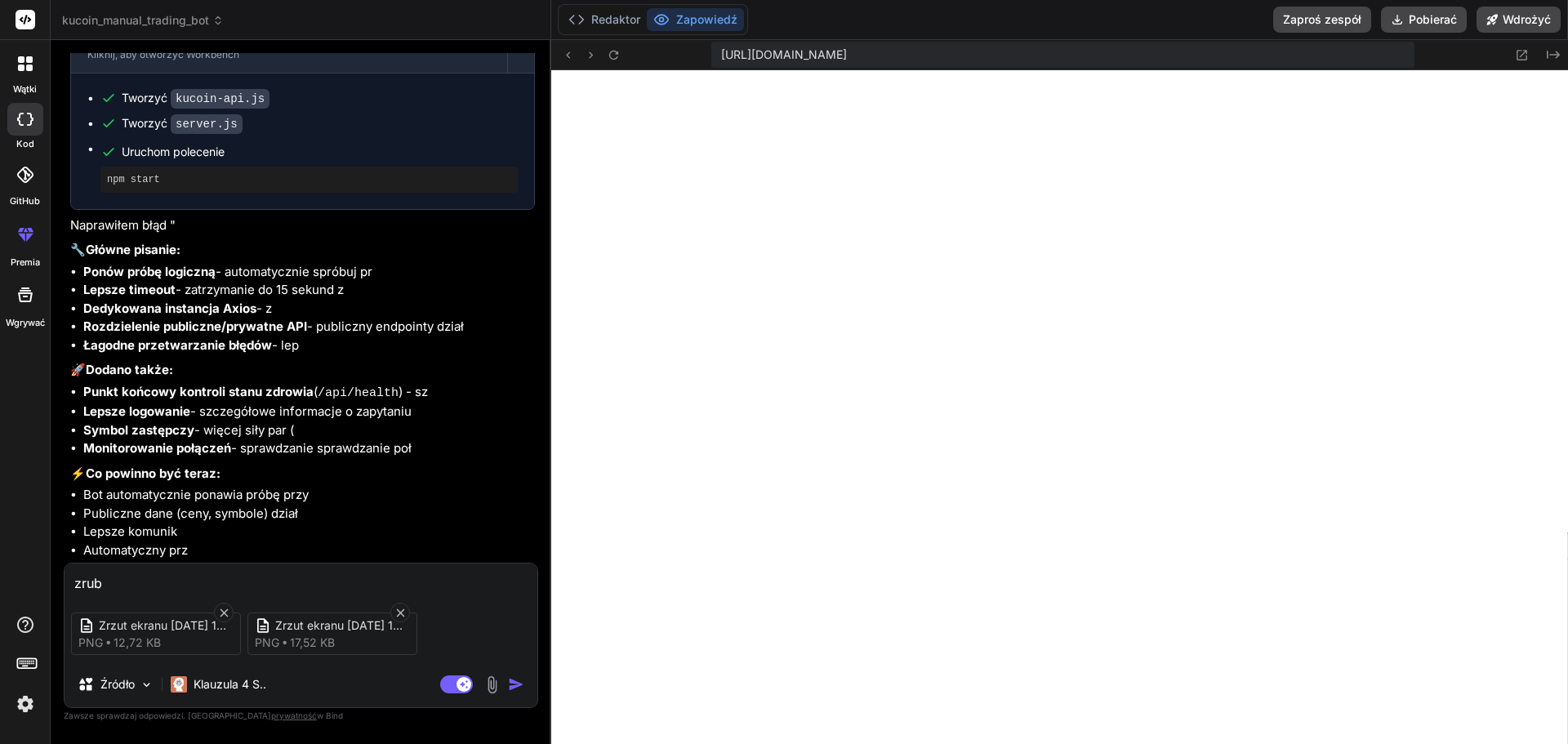
type textarea "x"
type textarea "zrub"
type textarea "x"
type textarea "zrub p"
type textarea "x"
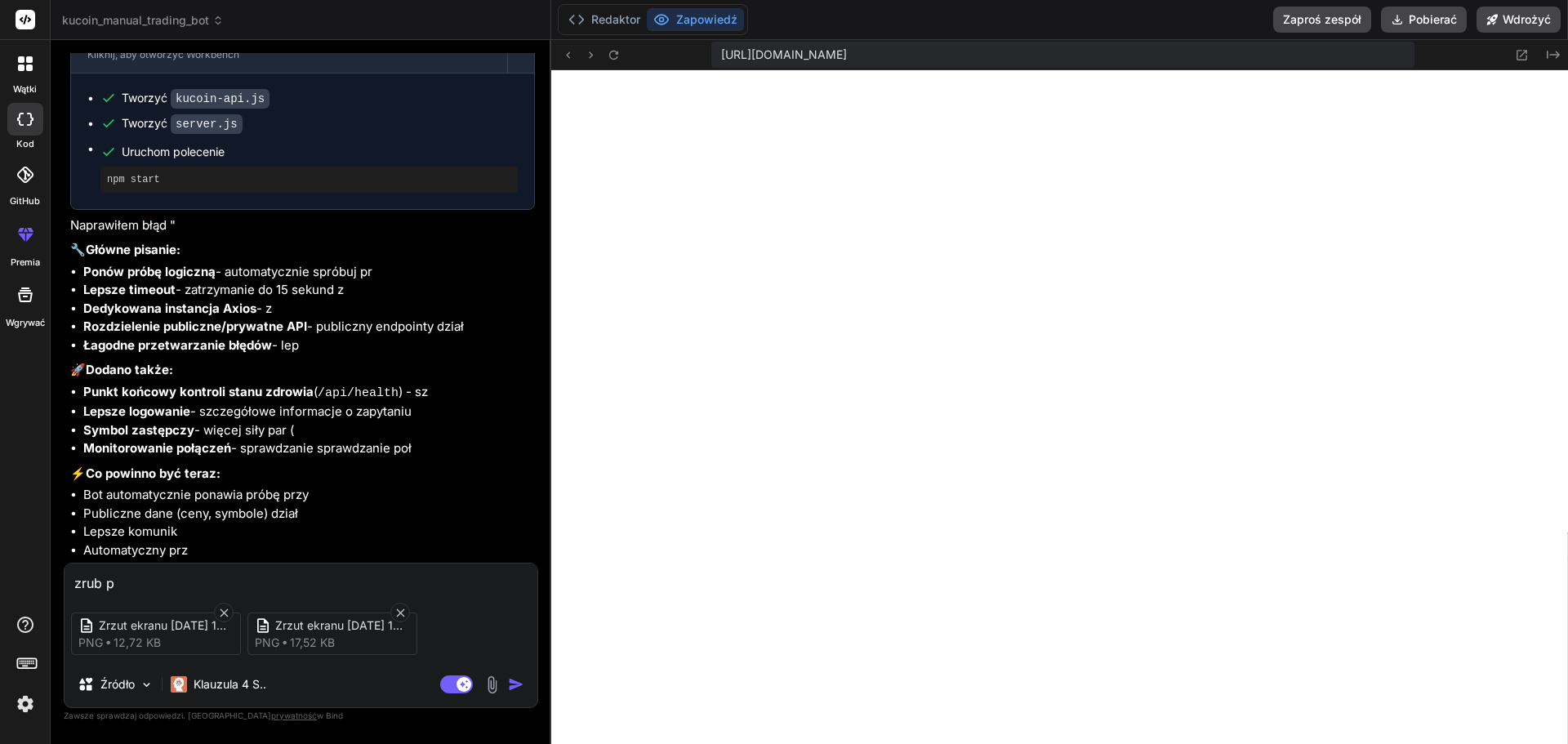
type textarea "zrub po"
type textarea "x"
type textarea "zrub pod"
type textarea "x"
type textarea "zrub podo"
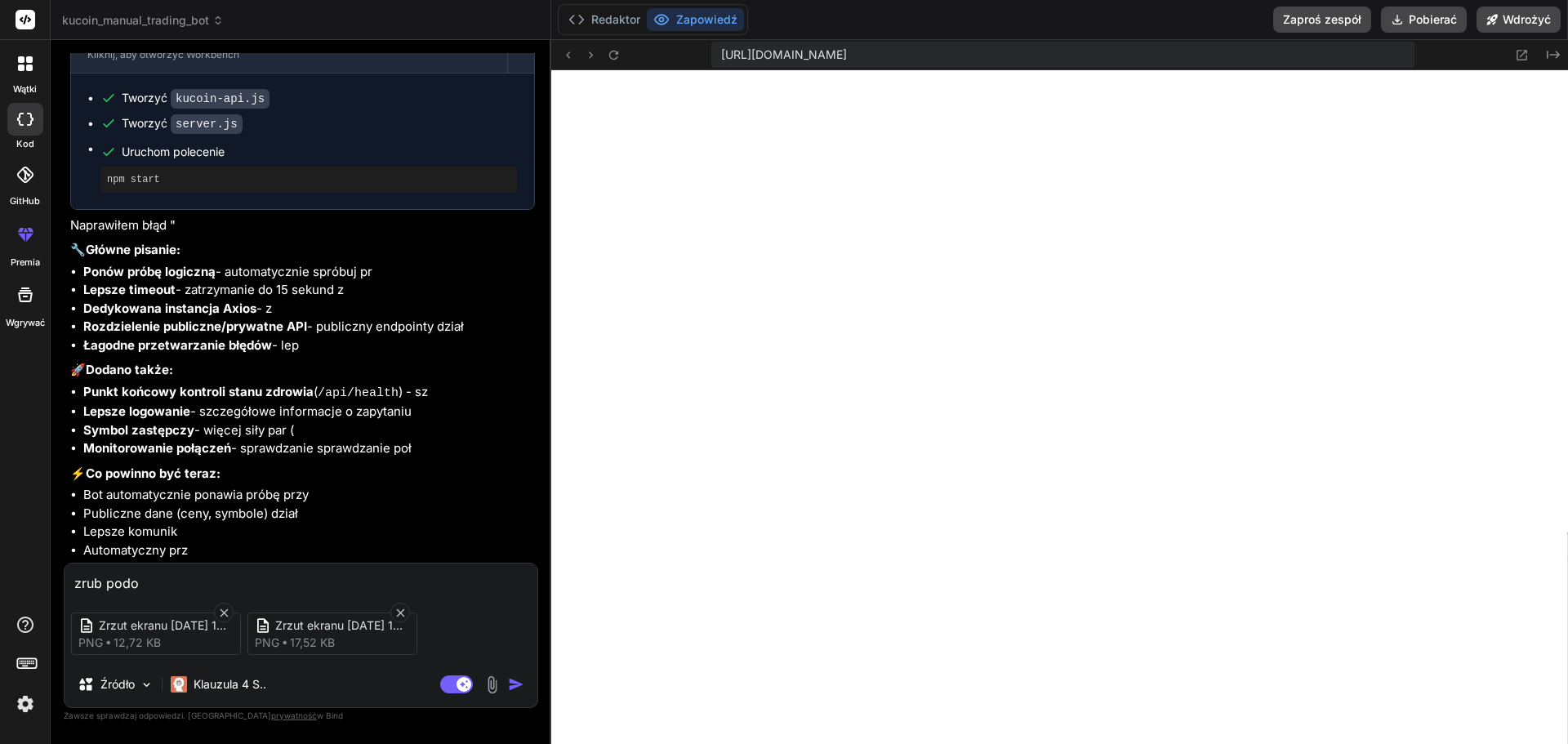
type textarea "x"
type textarea "zrub podob"
type textarea "x"
type textarea "zrub podobn"
type textarea "x"
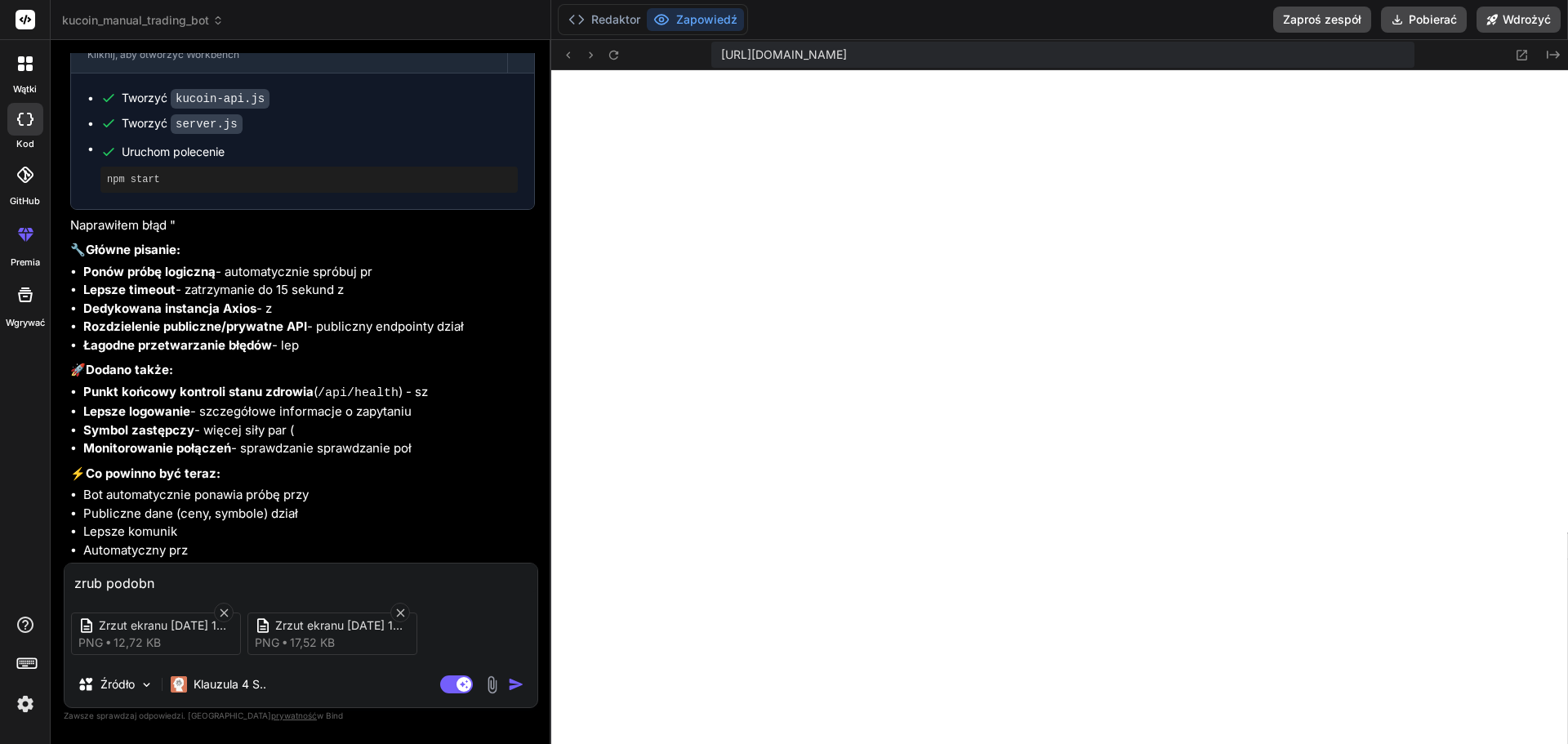
type textarea "zrub podobne"
type textarea "x"
type textarea "zrub podobne"
type textarea "x"
type textarea "zrub podobne d"
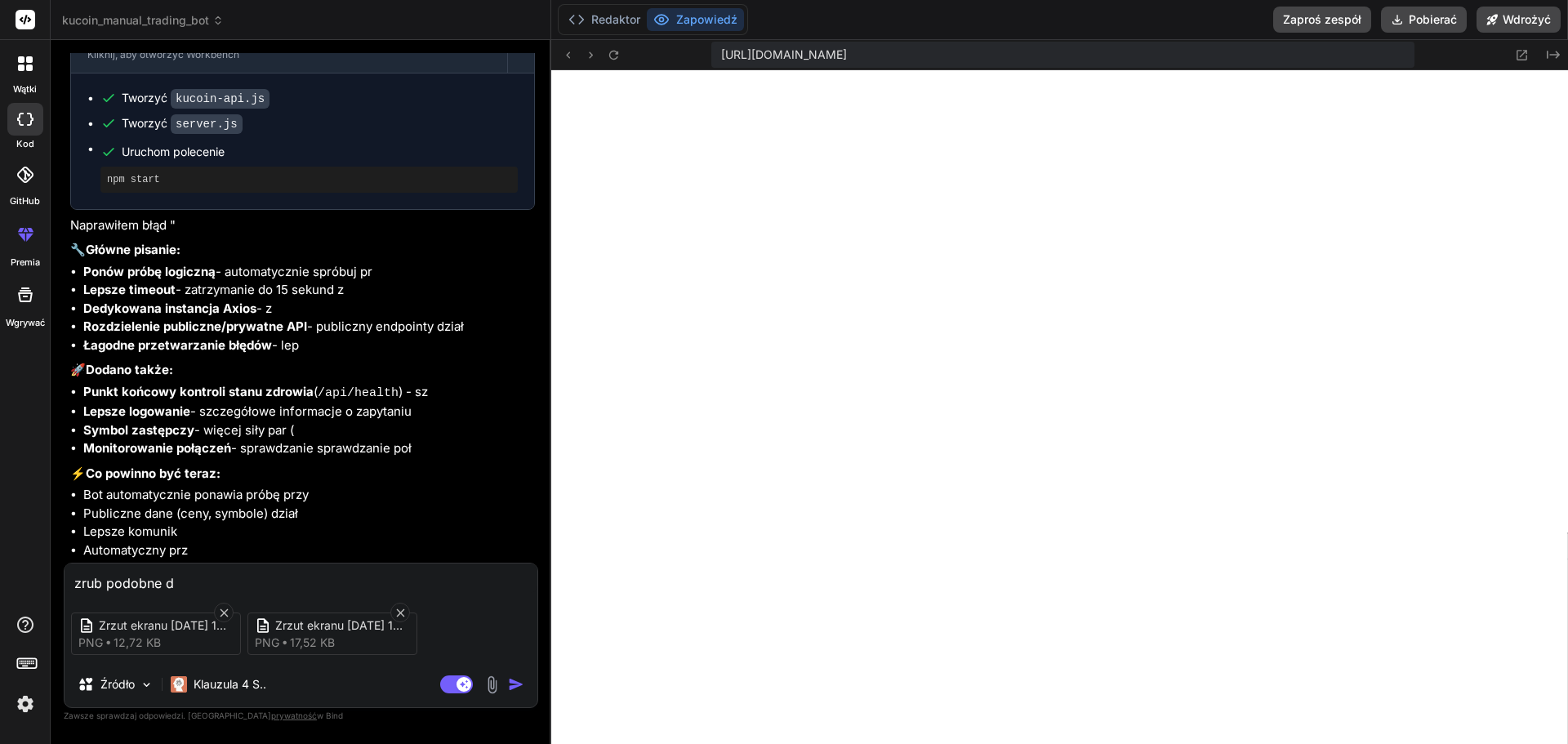
type textarea "x"
type textarea "zrub podobne do"
type textarea "x"
type textarea "zrub podobne do"
type textarea "x"
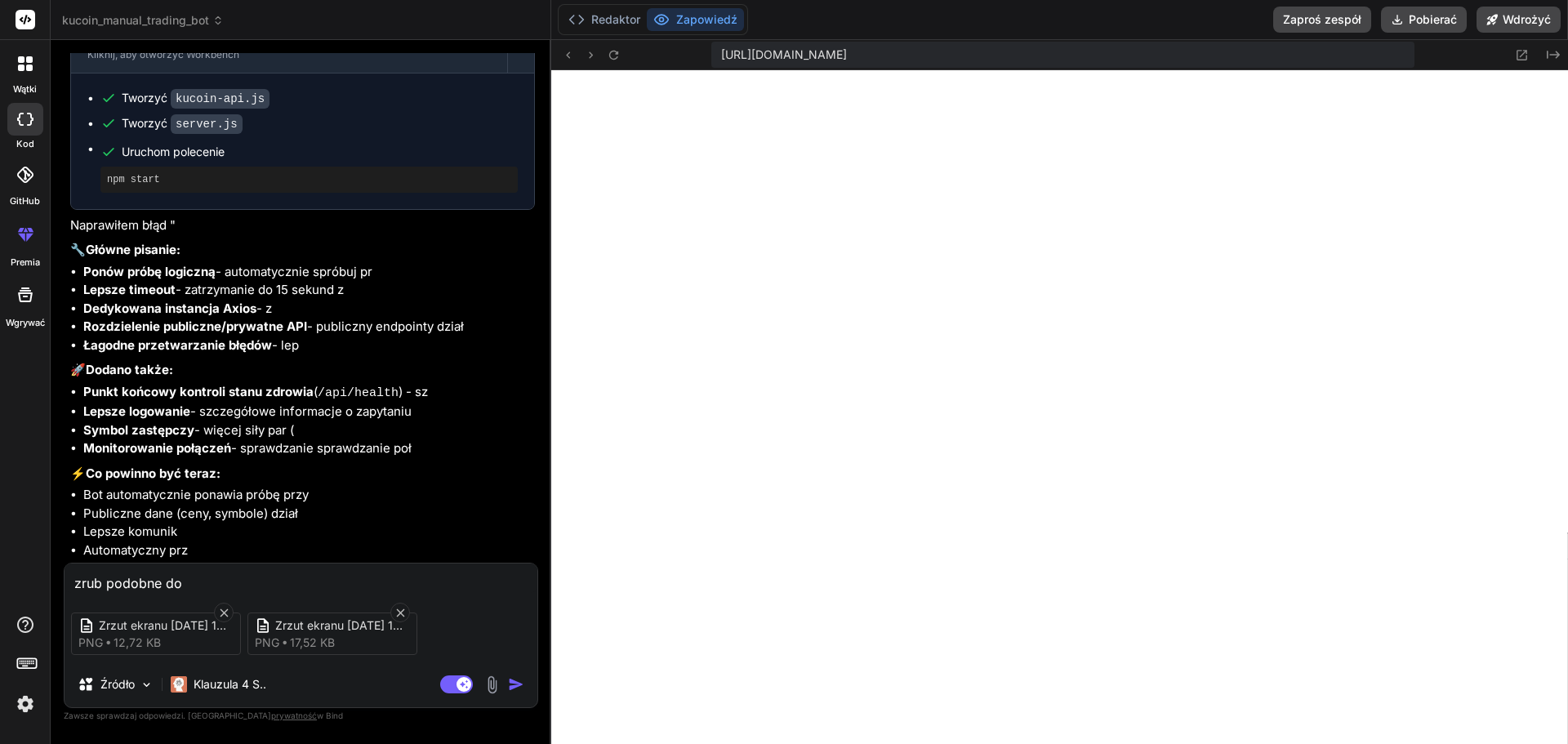
type textarea "zrub podobne do t"
type textarea "x"
type textarea "zrub podobne do te"
type textarea "x"
type textarea "zrub podobne do teg"
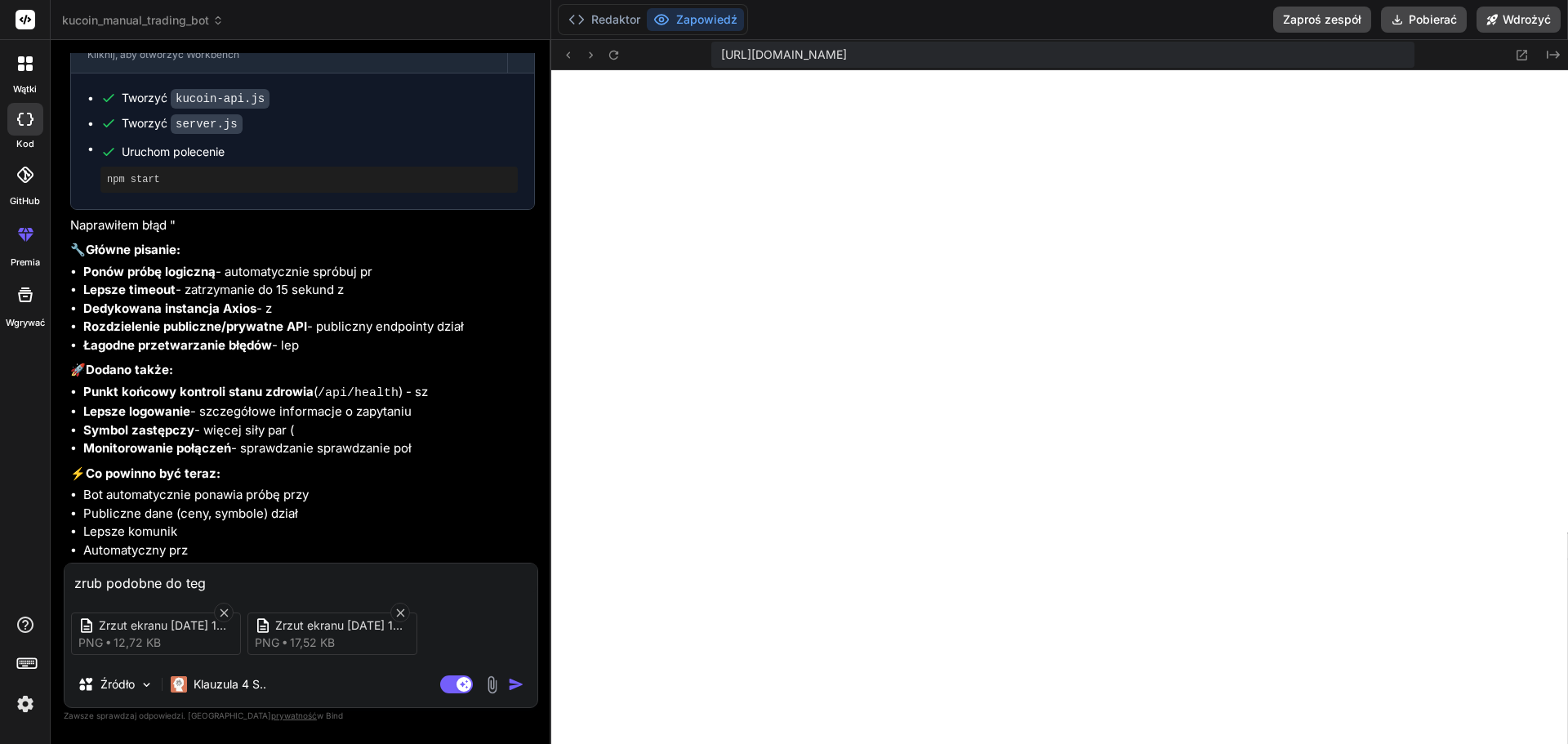
type textarea "x"
type textarea "zrub podobne do tego"
type textarea "x"
type textarea "zrub podobne do tego"
type textarea "x"
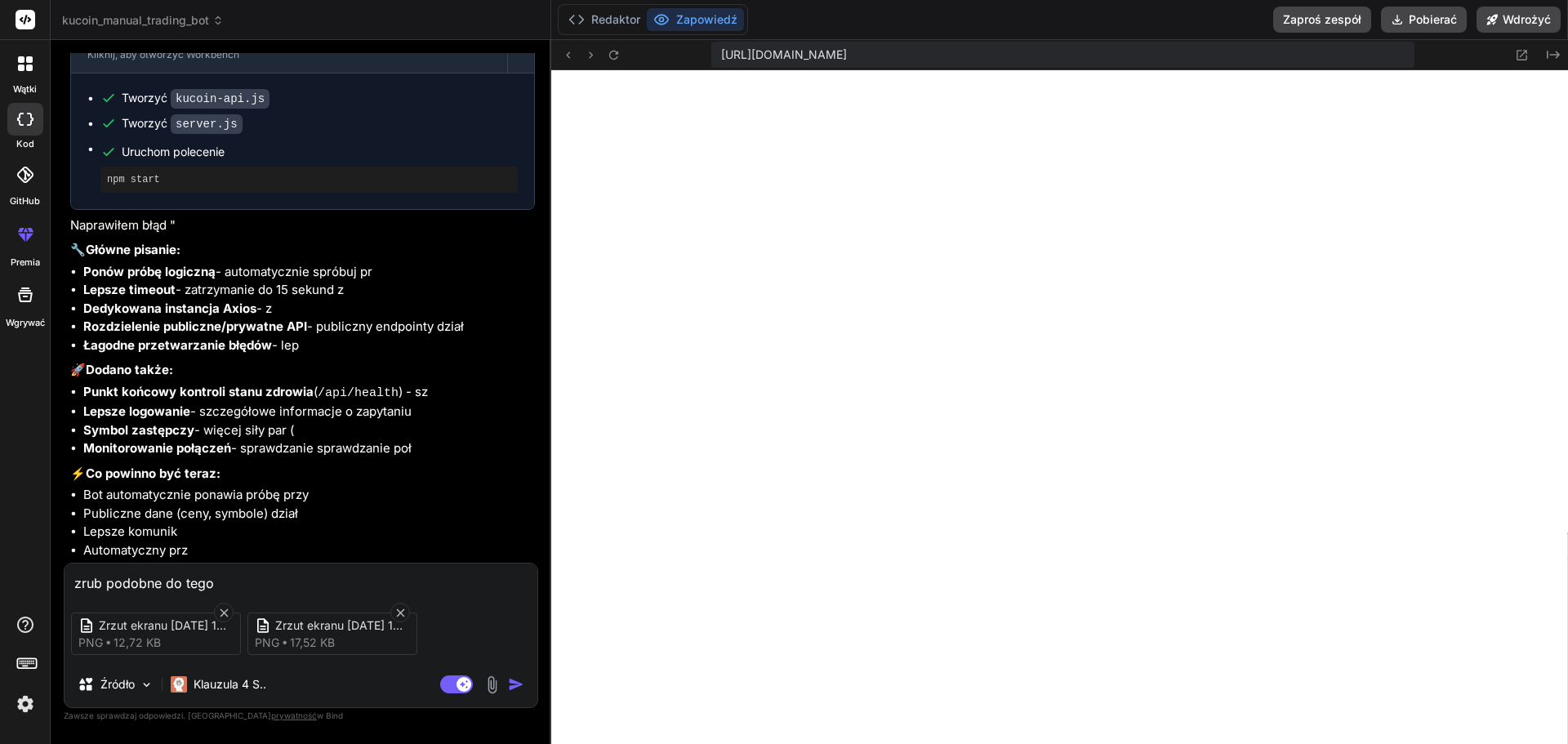
type textarea "zrub podobne do tego z"
type textarea "x"
type textarea "zrub podobne do tego ze"
type textarea "x"
type textarea "zrub podobne do tego ze"
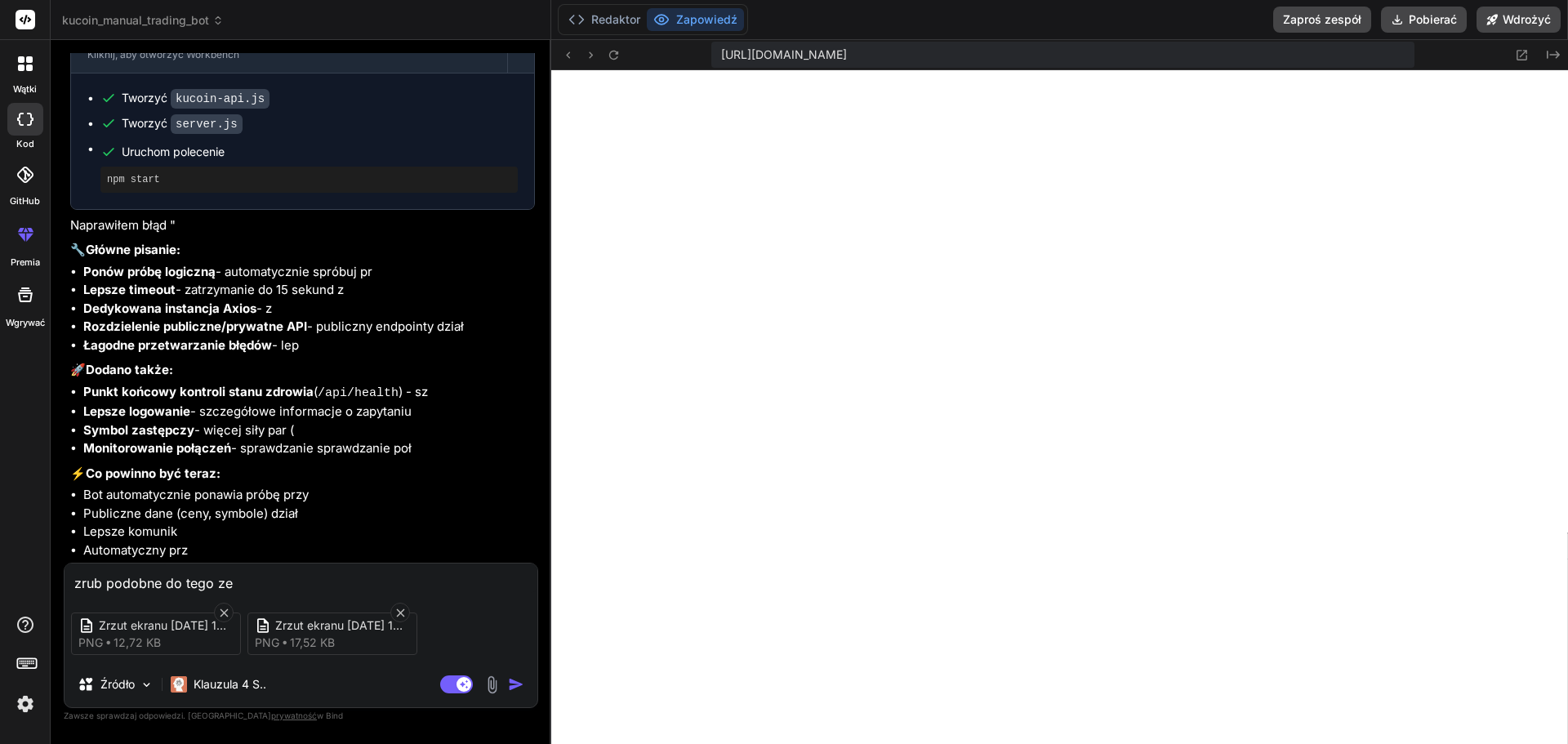
type textarea "x"
type textarea "zrub podobne do tego ze z"
type textarea "x"
type textarea "zrub podobne do tego ze zd"
type textarea "x"
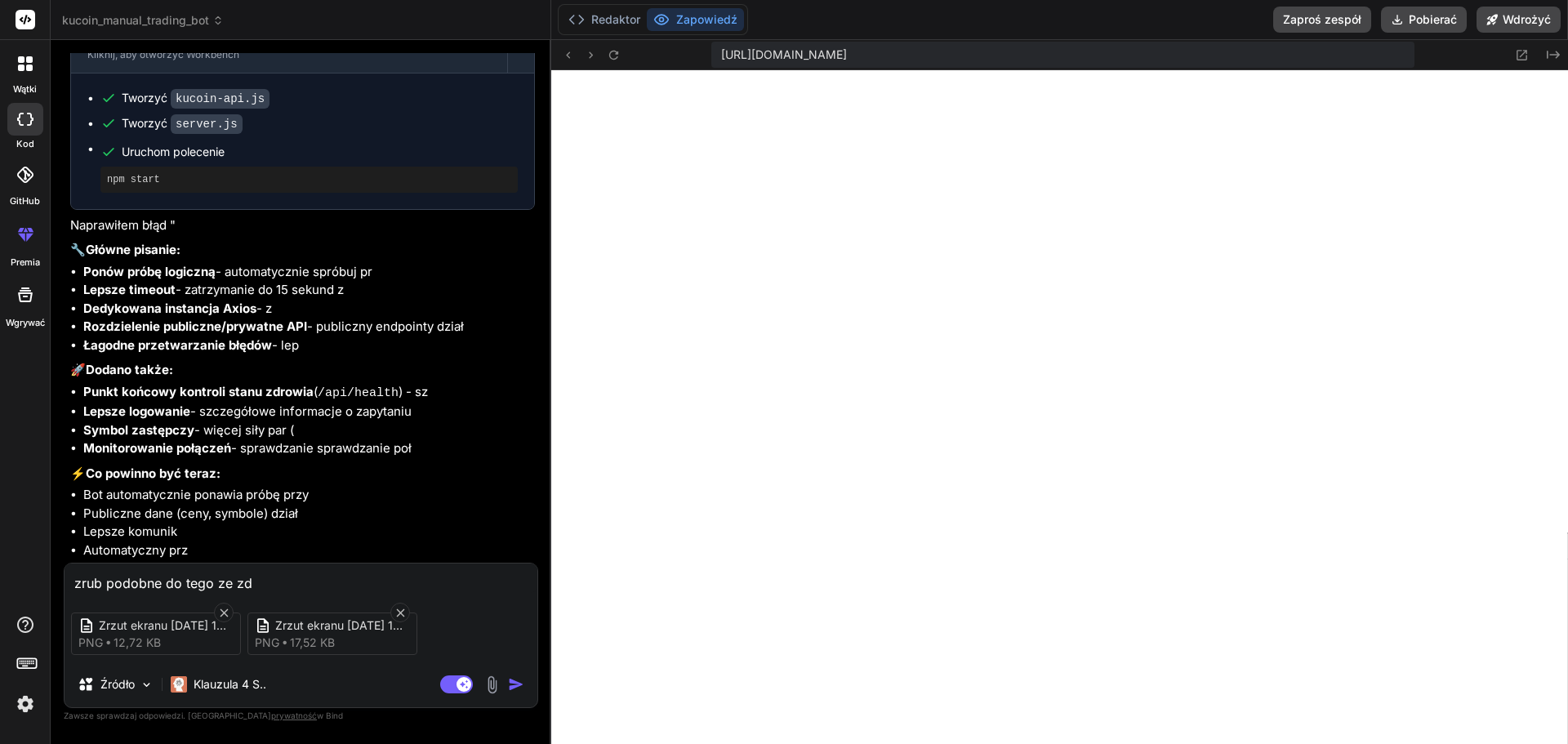
type textarea "zrub podobne do tego ze zdi"
type textarea "x"
type textarea "zrub podobne do tego ze zdie"
type textarea "x"
type textarea "zrub podobne do tego ze zdiec"
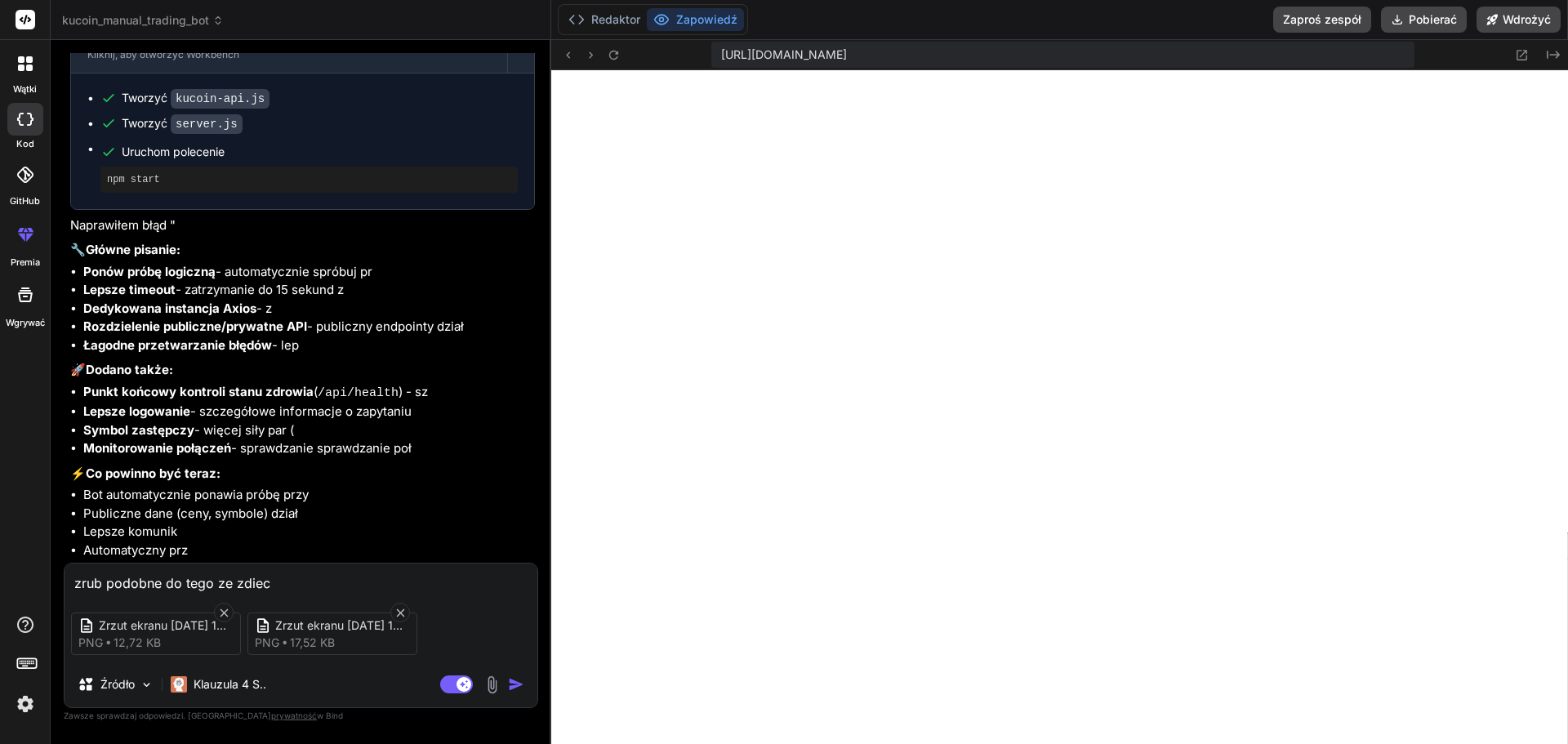
type textarea "x"
type textarea "zrub podobne do tego ze zdiec"
type textarea "x"
type textarea "zrub podobne do tego ze zdiec ,"
type textarea "x"
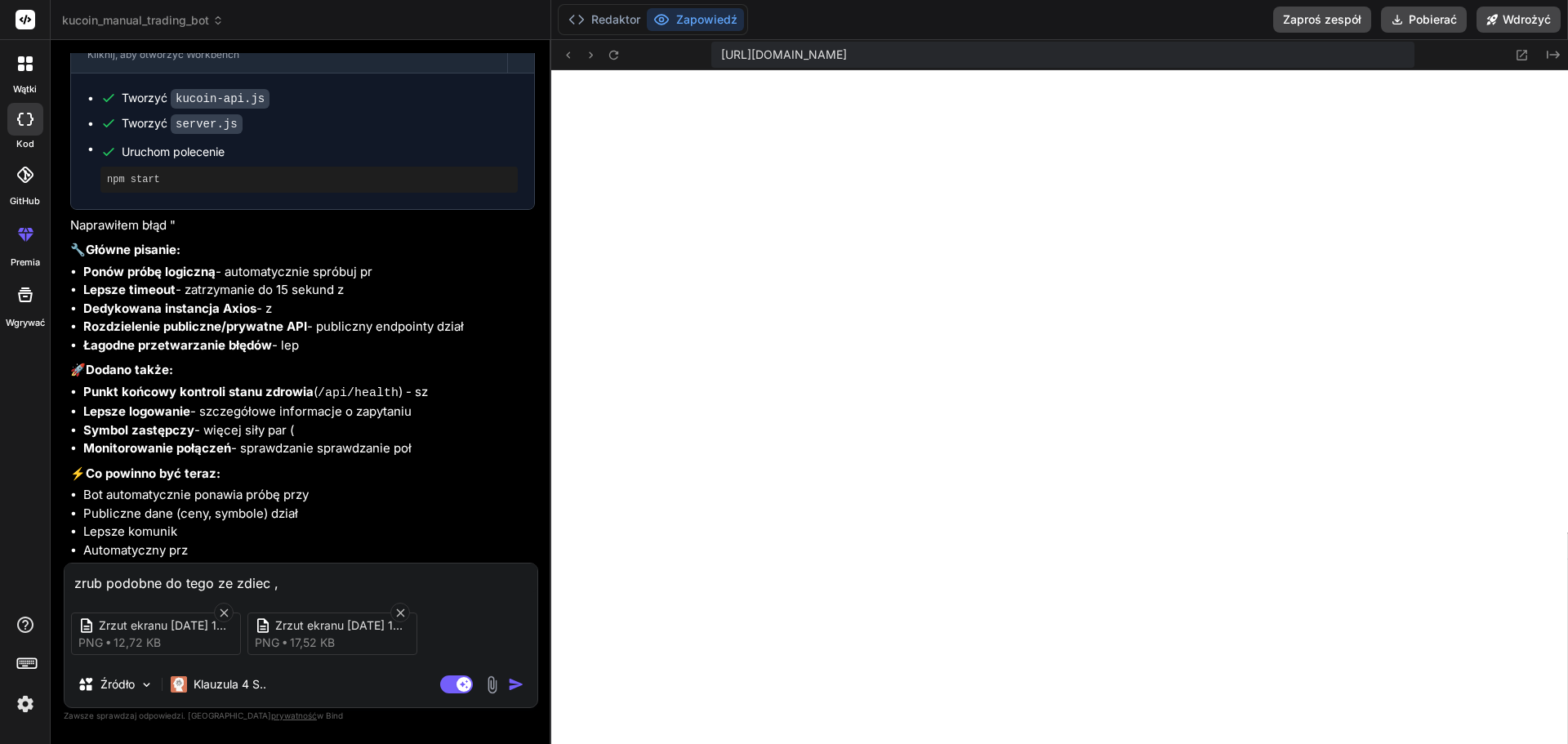
type textarea "zrub podobne do tego ze zdiec ,w"
type textarea "x"
type textarea "zrub podobne do tego ze zdiec ,w"
type textarea "x"
type textarea "zrub podobne do tego ze zdiec ,w j"
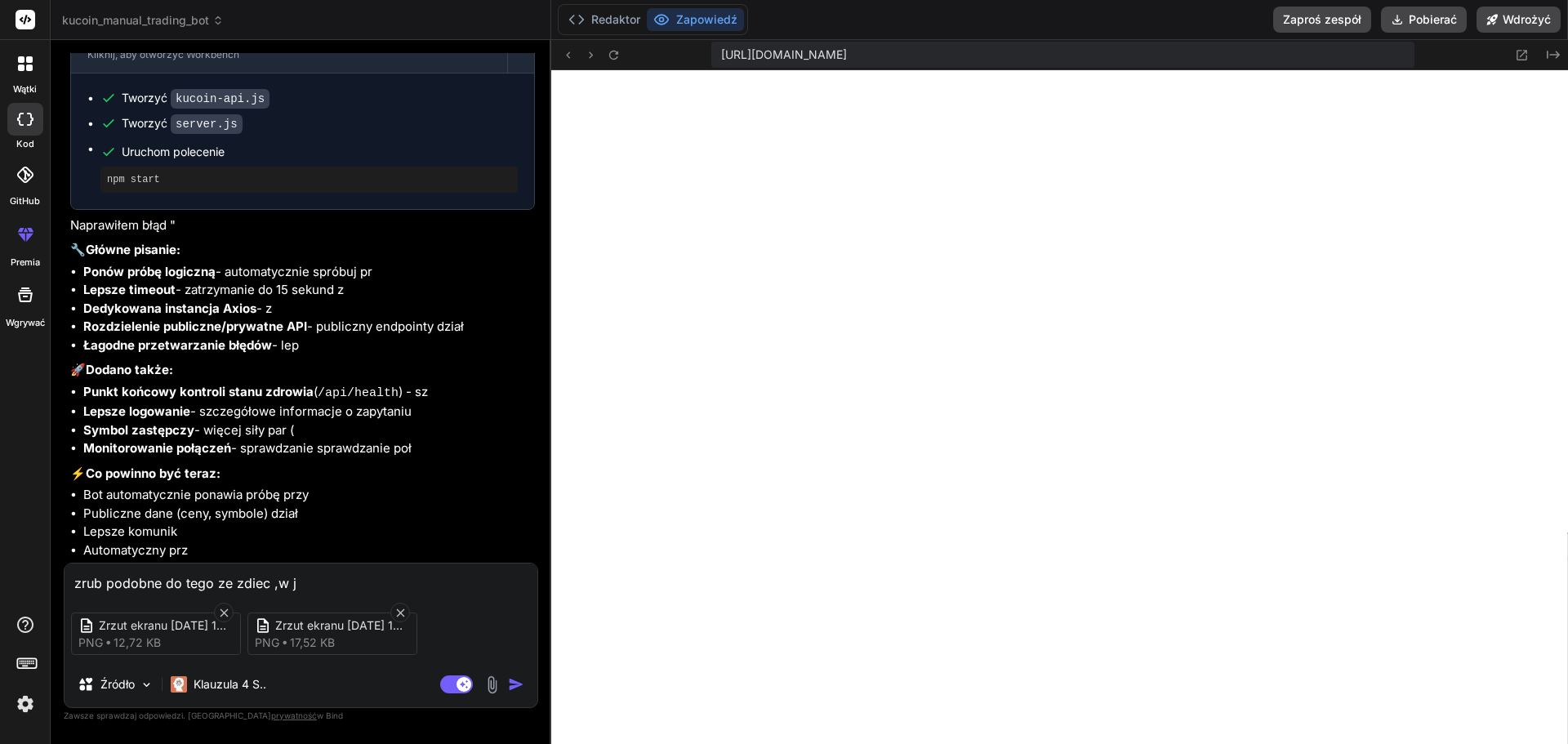
type textarea "x"
type textarea "zrub podobne do tego ze zdiec ,w je"
type textarea "x"
type textarea "zrub podobne do tego ze zdiec ,w jed"
type textarea "x"
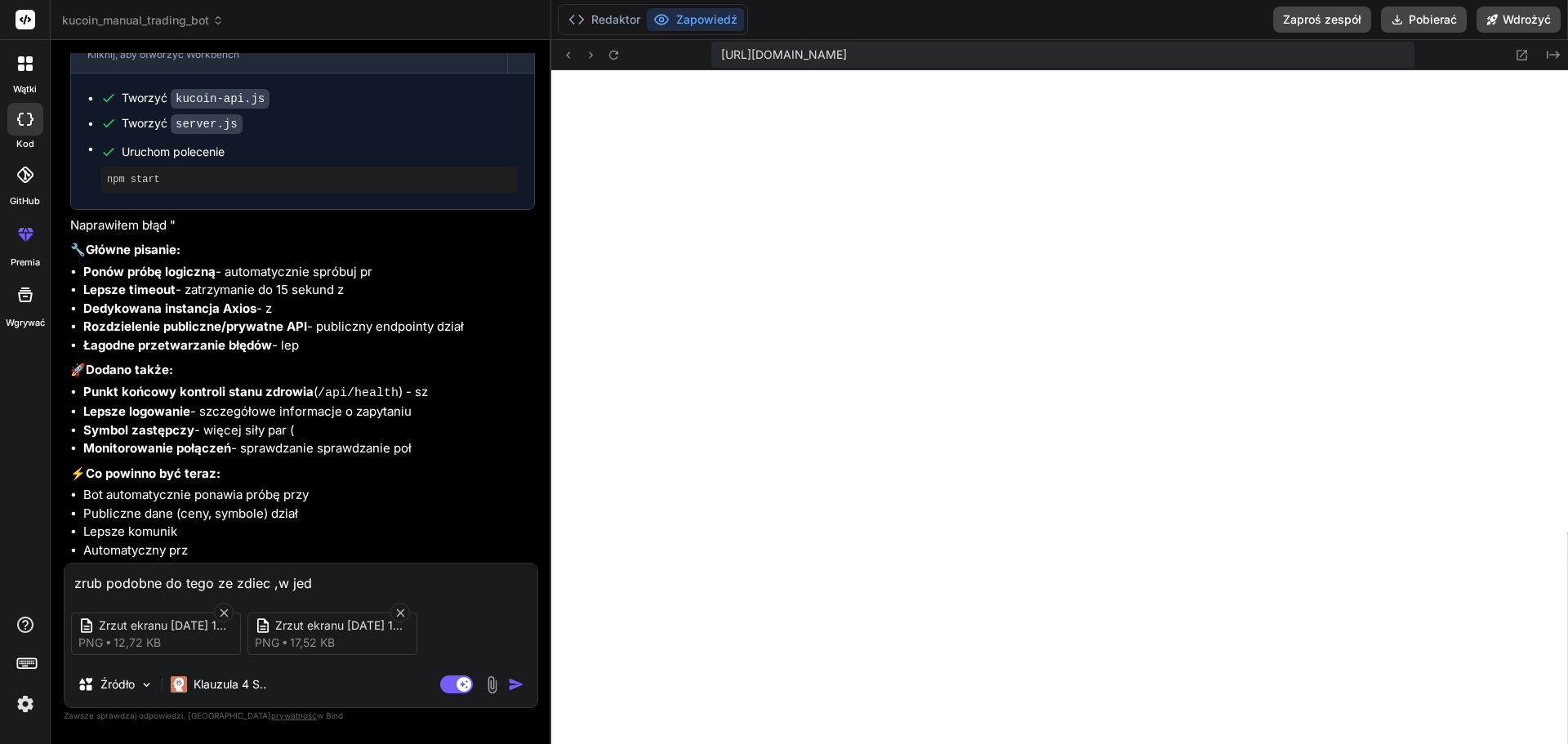
type textarea "zrub podobne do tego ze zdiec ,w jedn"
type textarea "x"
type textarea "zrub podobne do tego ze zdiec ,w jedny"
type textarea "x"
type textarea "zrub podobne do tego ze zdiec ,w jednym"
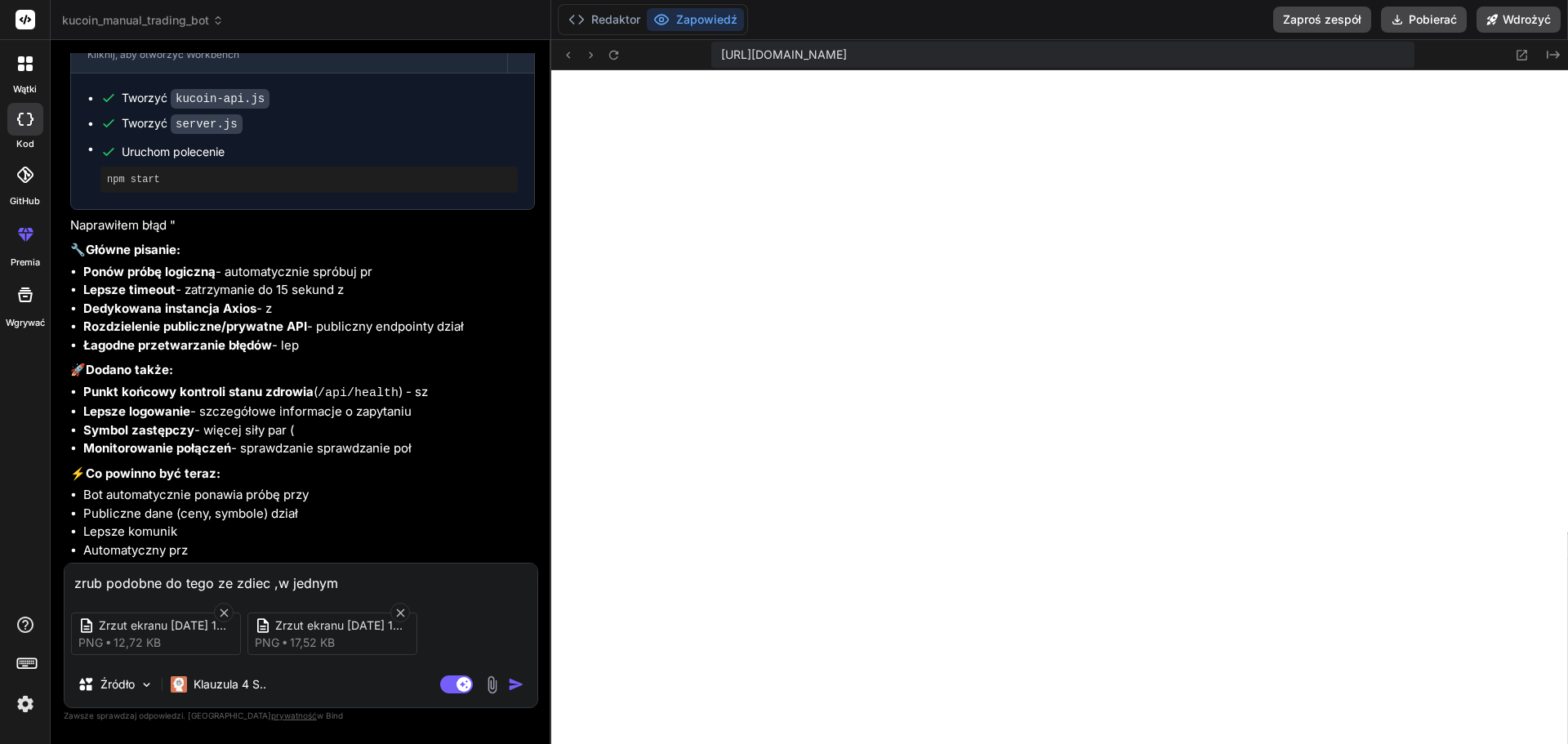
type textarea "x"
type textarea "zrub podobne do tego ze zdiec ,w jednym"
type textarea "x"
type textarea "zrub podobne do tego ze zdiec ,w jednym p"
type textarea "x"
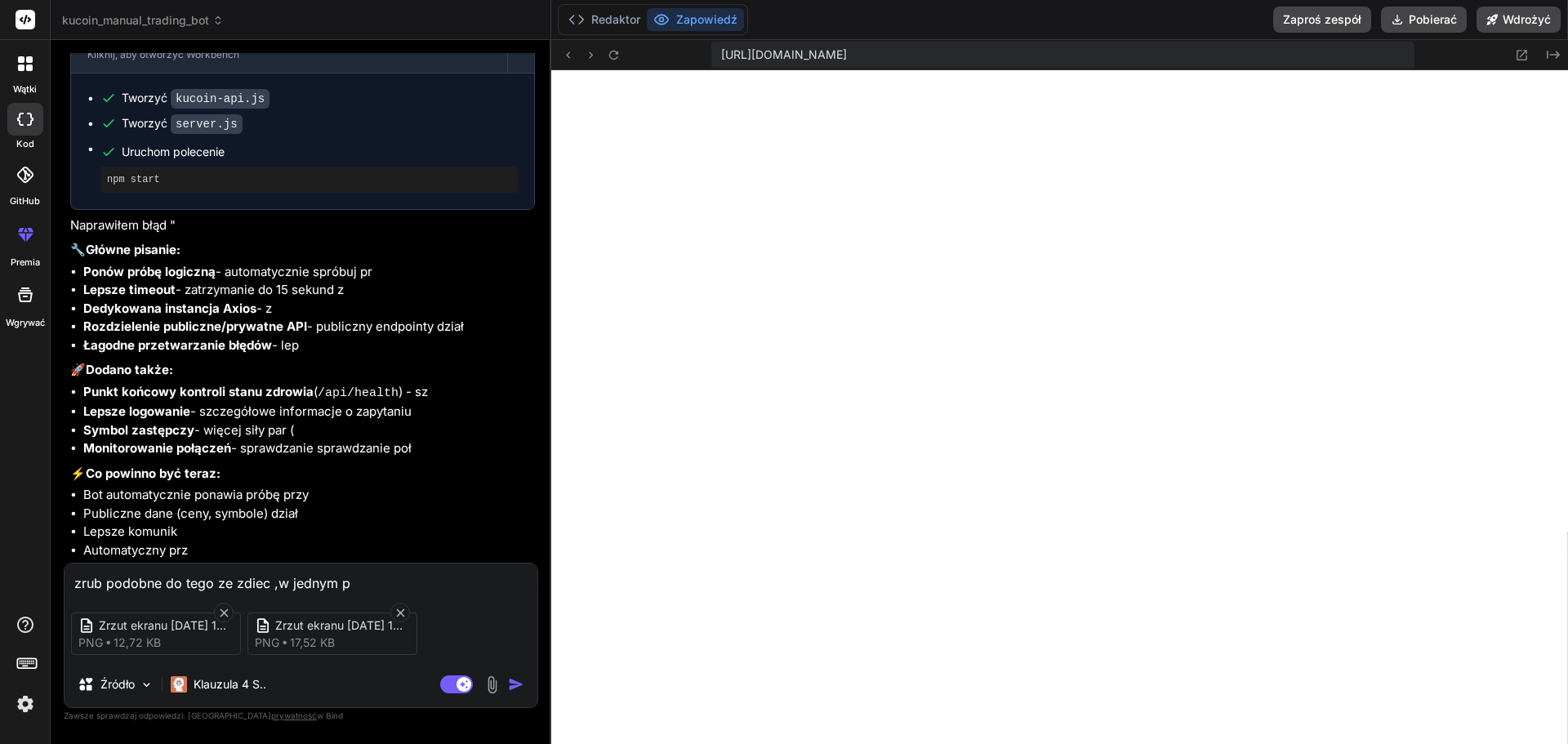
type textarea "zrub podobne do tego ze zdiec ,w jednym pr"
type textarea "x"
type textarea "zrub podobne do tego ze zdiec ,w jednym prz"
type textarea "x"
type textarea "zrub podobne do tego ze zdiec ,w jednym przy"
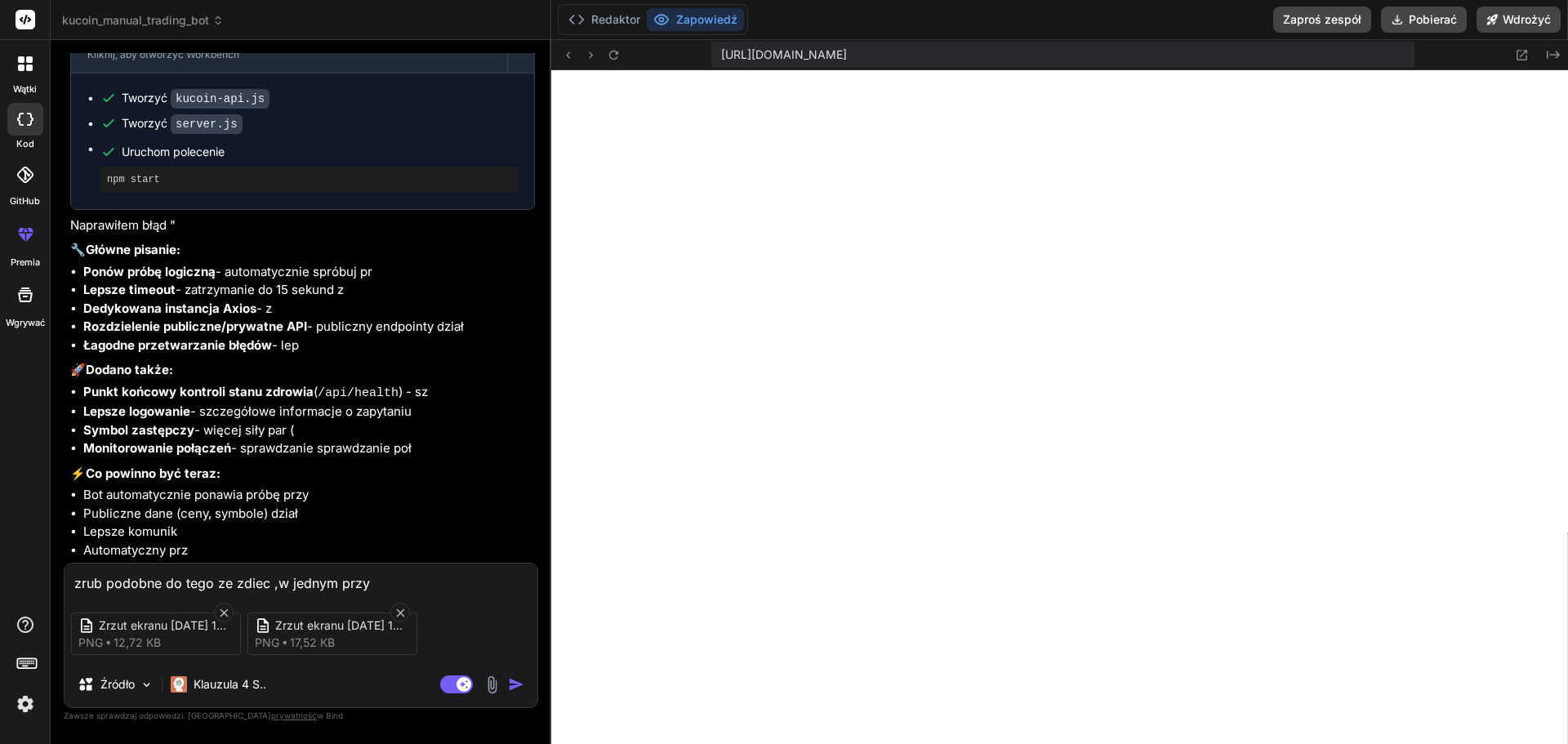
type textarea "x"
type textarea "zrub podobne do tego ze zdiec ,w jednym przyc"
type textarea "x"
type textarea "zrub podobne do tego ze zdiec ,w jednym przyci"
type textarea "x"
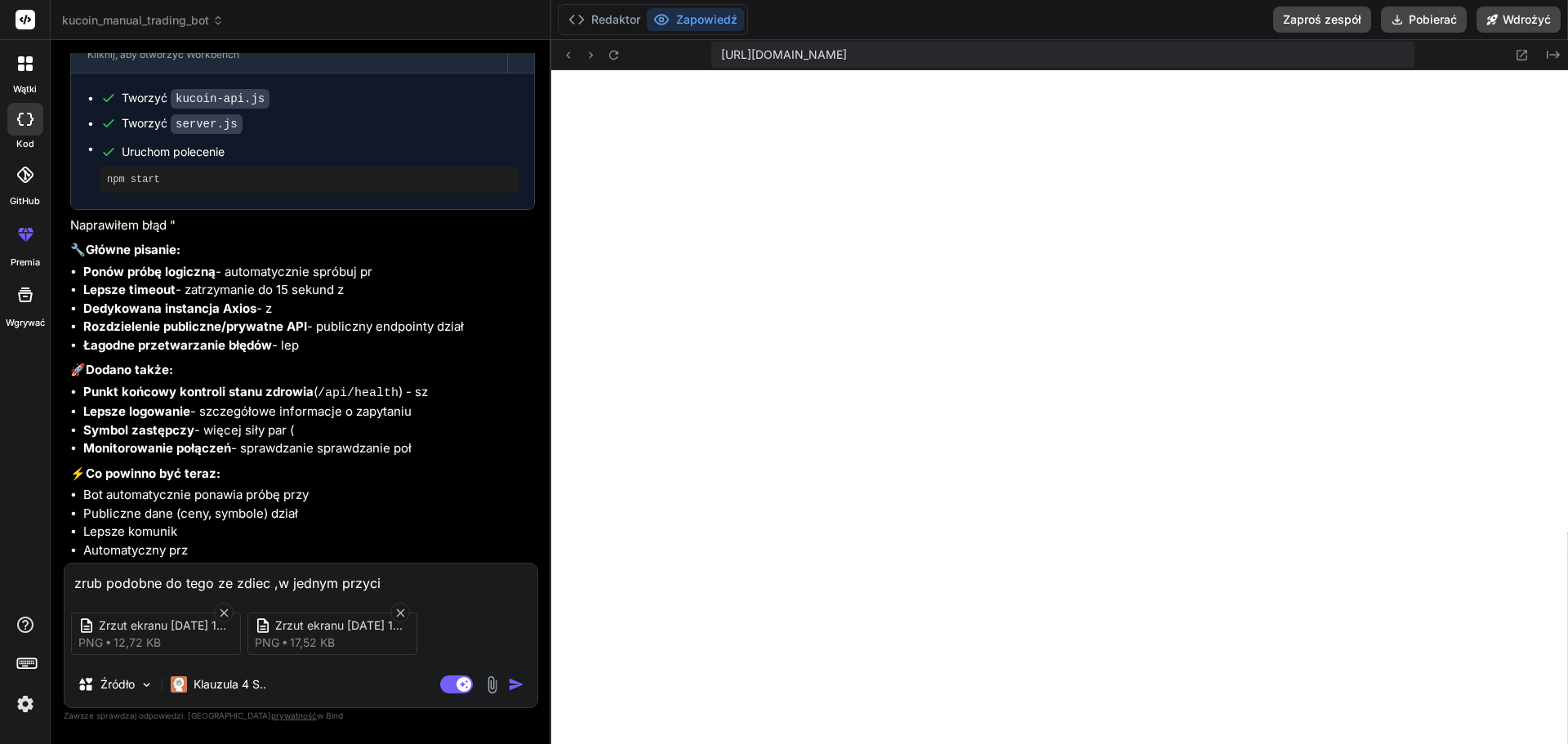
type textarea "zrub podobne do tego ze zdiec ,w jednym przycis"
type textarea "x"
type textarea "zrub podobne do tego ze zdiec ,w jednym przycisk"
type textarea "x"
type textarea "zrub podobne do tego ze zdiec ,w jednym przycisku"
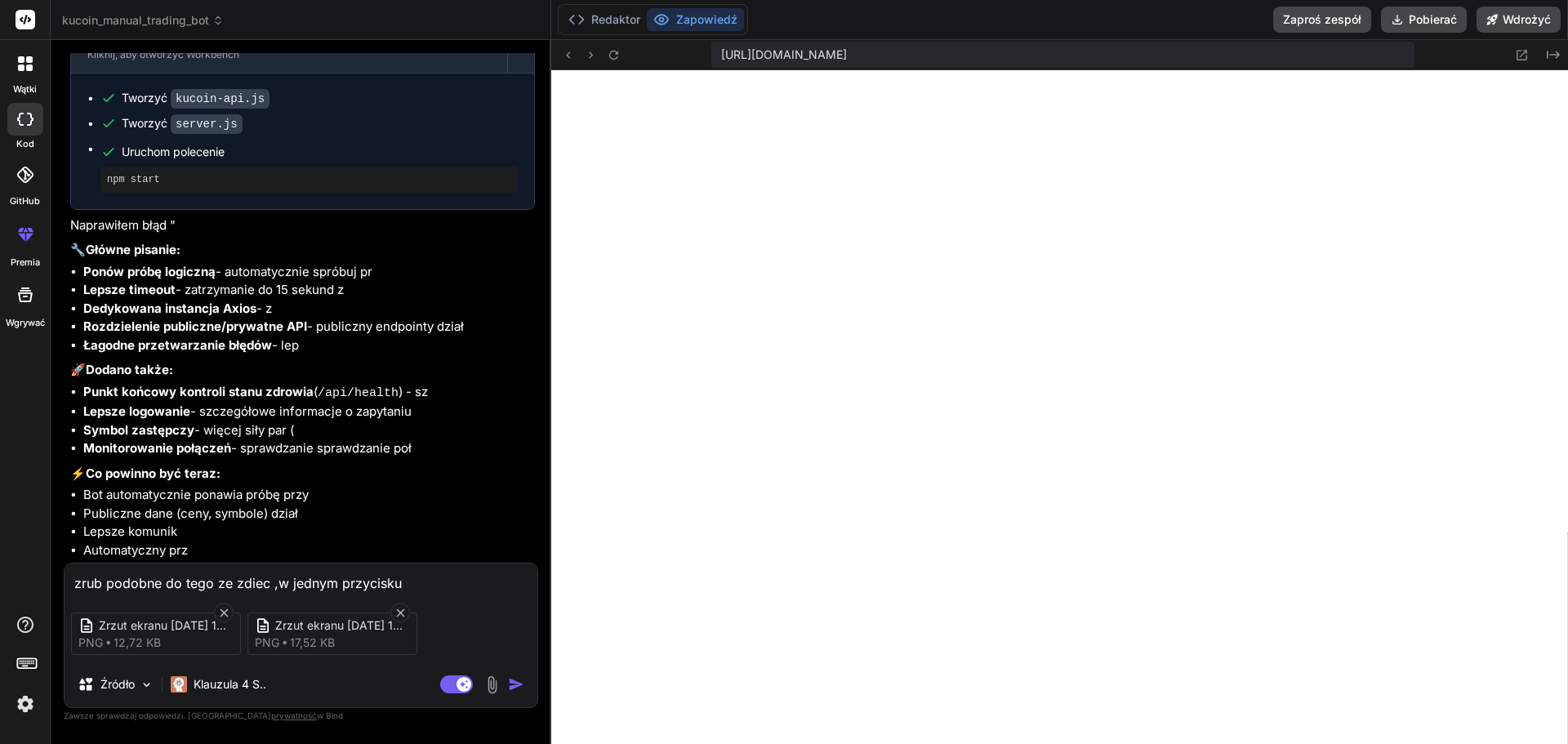
type textarea "x"
type textarea "zrub podobne do tego ze zdiec ,w jednym przycisku"
type textarea "x"
type textarea "zrub podobne do tego ze zdiec ,w jednym przycisku z"
type textarea "x"
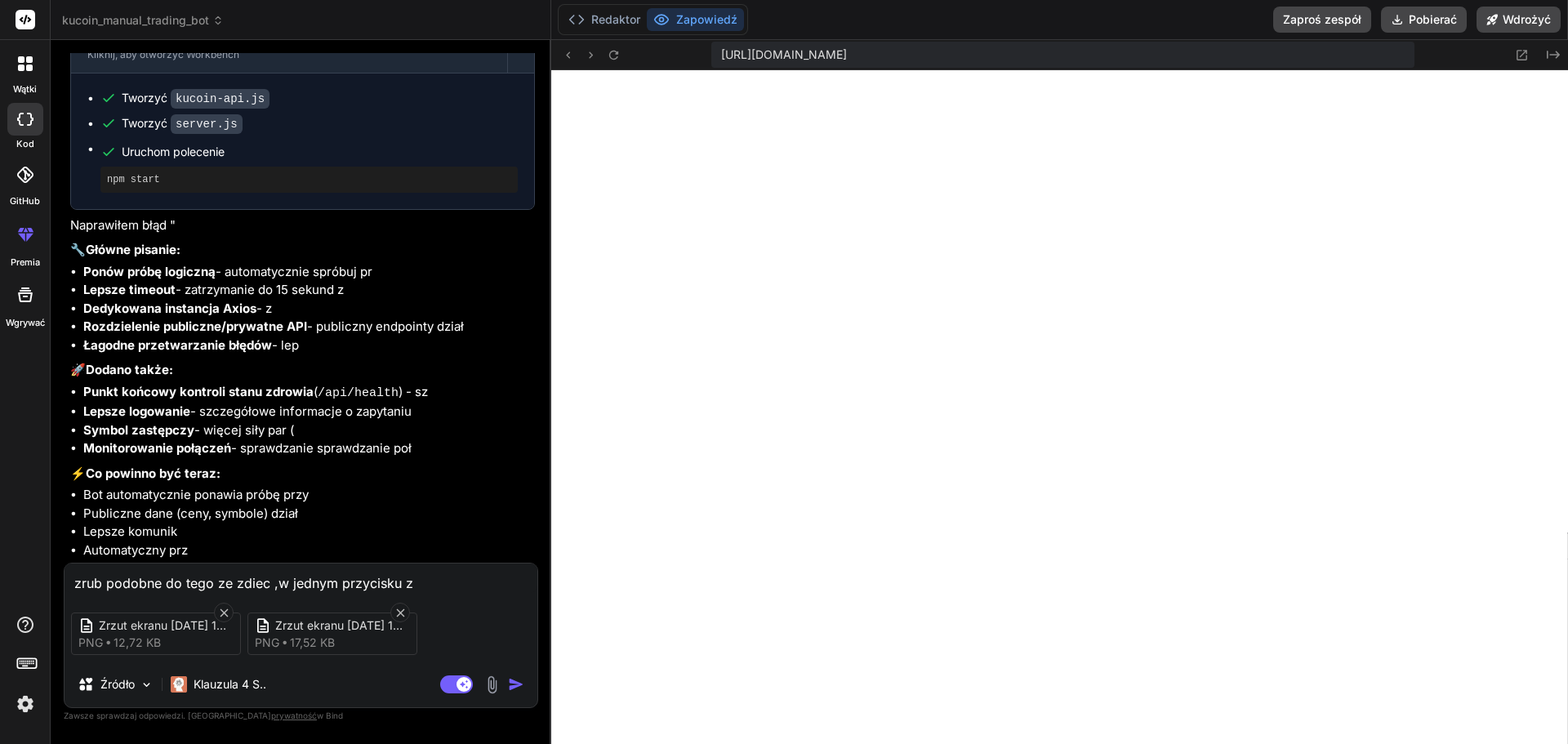
type textarea "zrub podobne do tego ze zdiec ,w jednym przycisku zr"
type textarea "x"
type textarea "zrub podobne do tego ze zdiec ,w jednym przycisku zru"
type textarea "x"
type textarea "zrub podobne do tego ze zdiec ,w jednym przycisku zrub"
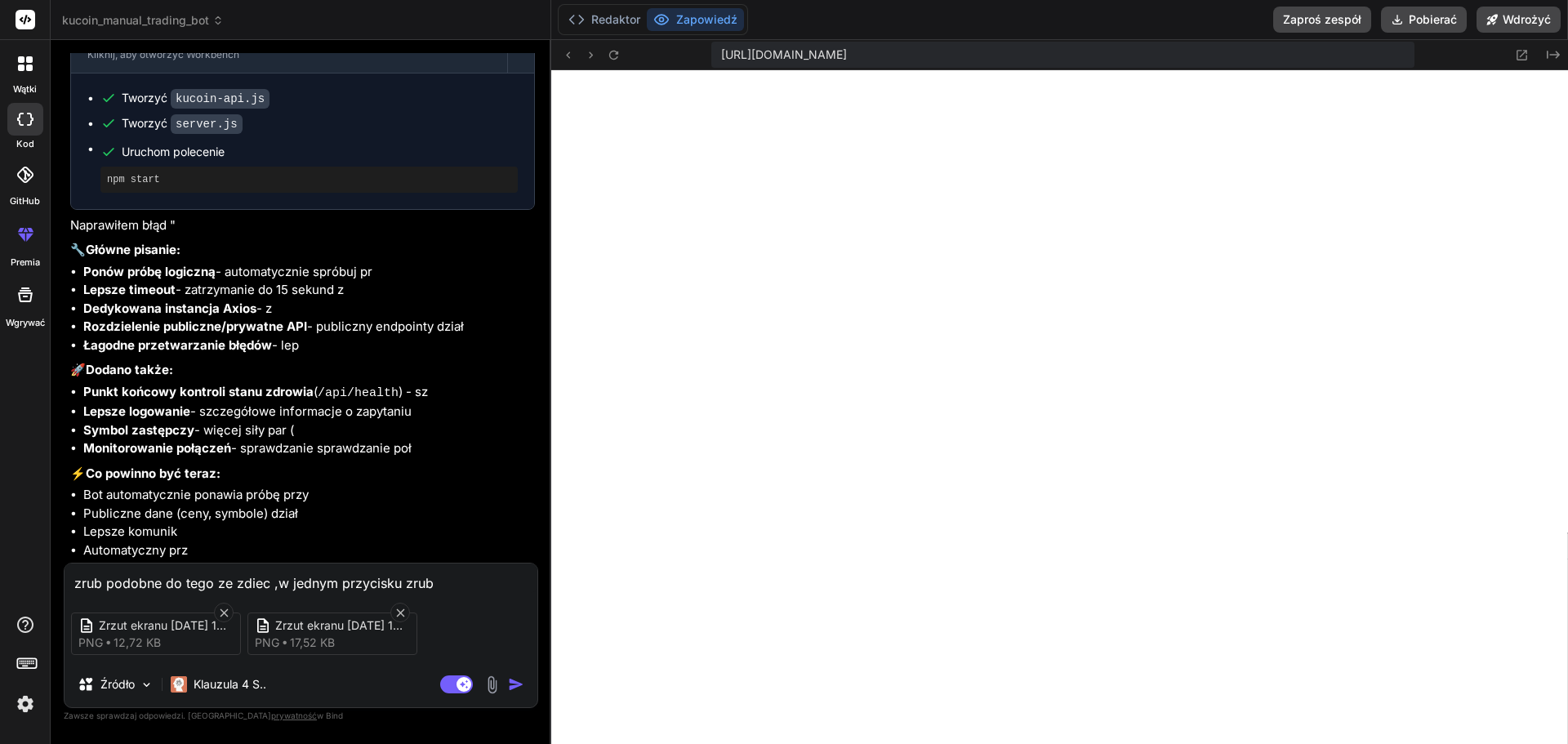
type textarea "x"
type textarea "zrub podobne do tego ze zdiec ,w jednym przycisku zrub"
type textarea "x"
type textarea "zrub podobne do tego ze zdiec ,w jednym przycisku zrub n"
type textarea "x"
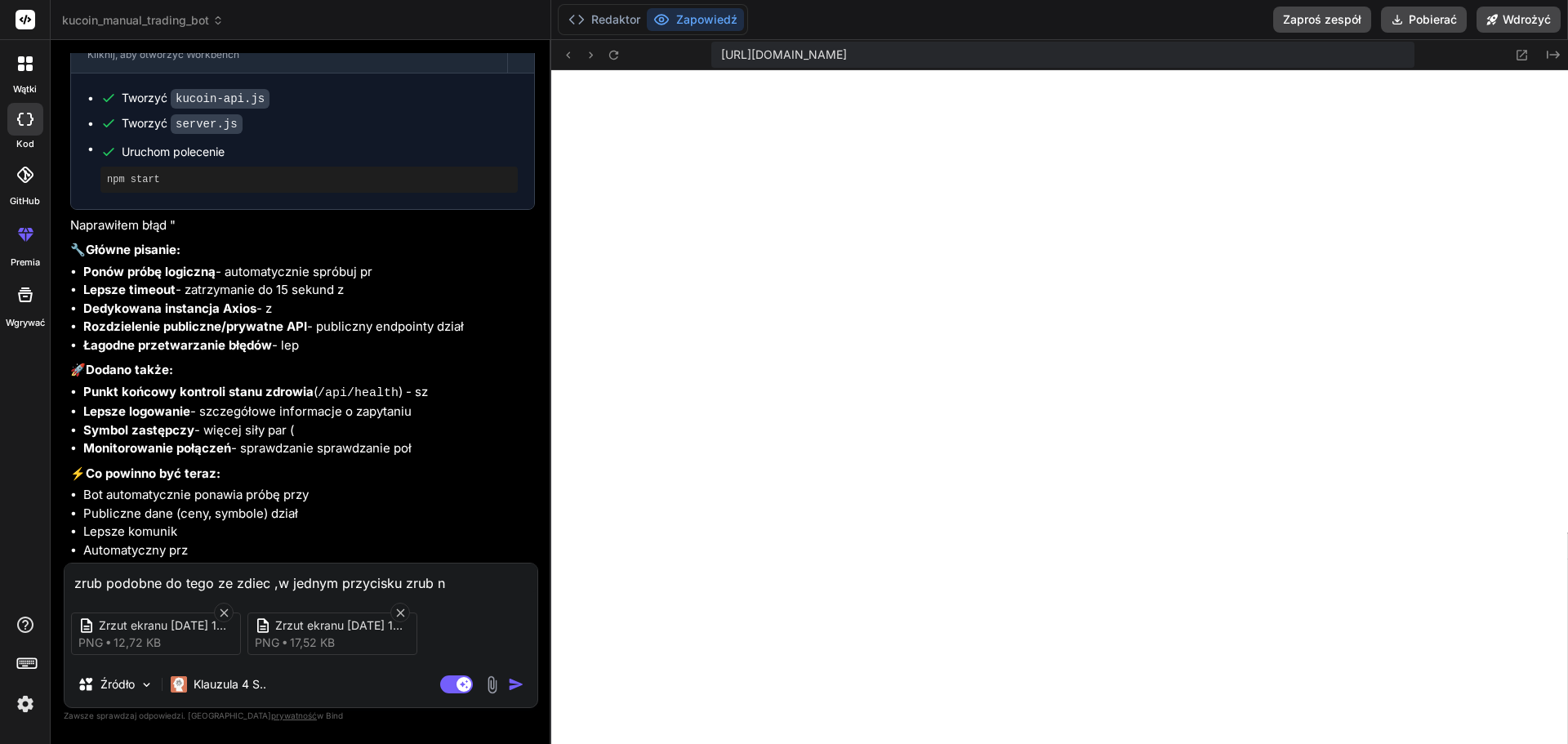
type textarea "zrub podobne do tego ze zdiec ,w jednym przycisku zrub np"
type textarea "x"
type textarea "zrub podobne do tego ze zdiec ,w jednym przycisku zrub np."
type textarea "x"
type textarea "zrub podobne do tego ze zdiec ,w jednym przycisku zrub np.b"
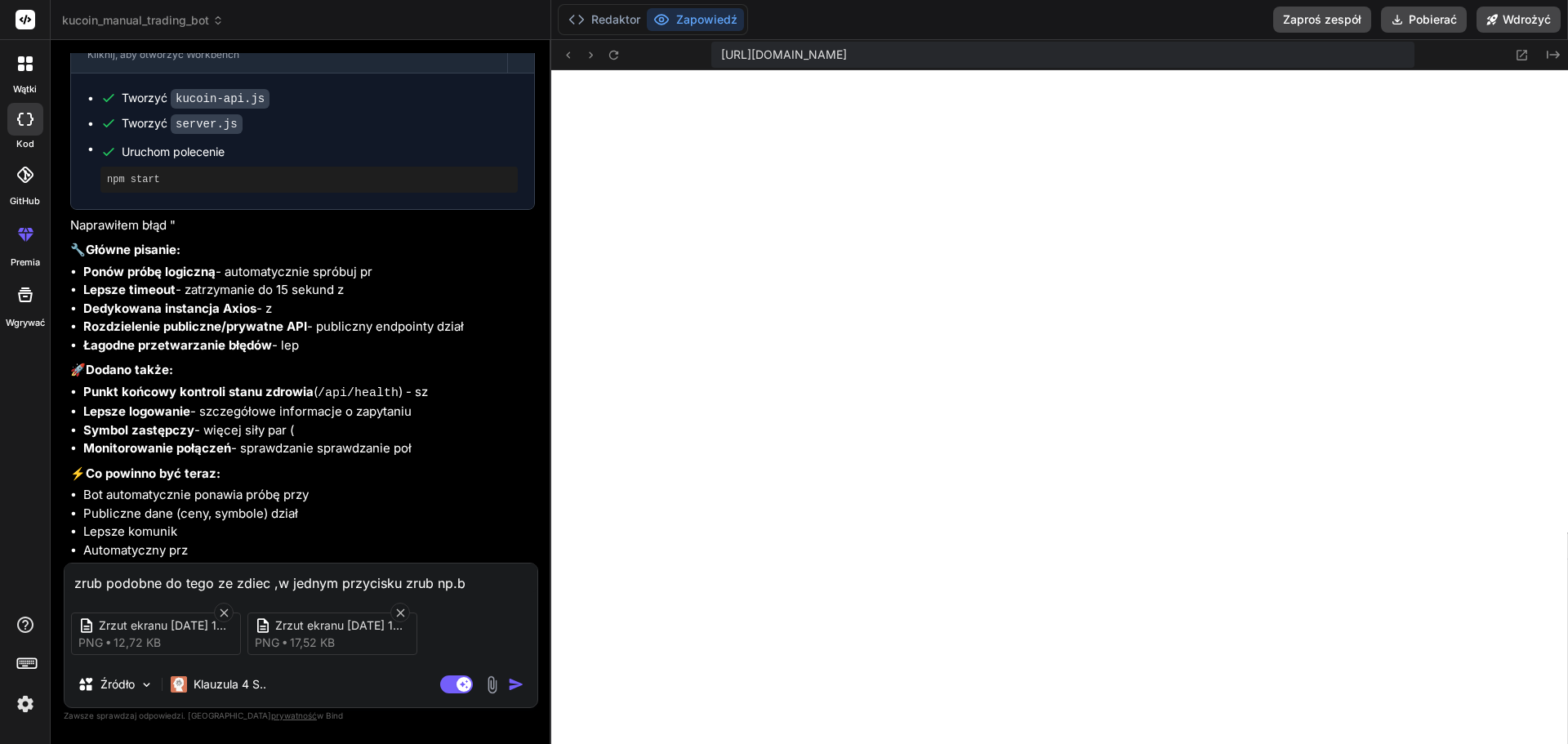
type textarea "x"
type textarea "zrub podobne do tego ze zdiec ,w jednym przycisku zrub np.bu"
type textarea "x"
type textarea "zrub podobne do tego ze zdiec ,w jednym przycisku zrub [DOMAIN_NAME]"
type textarea "x"
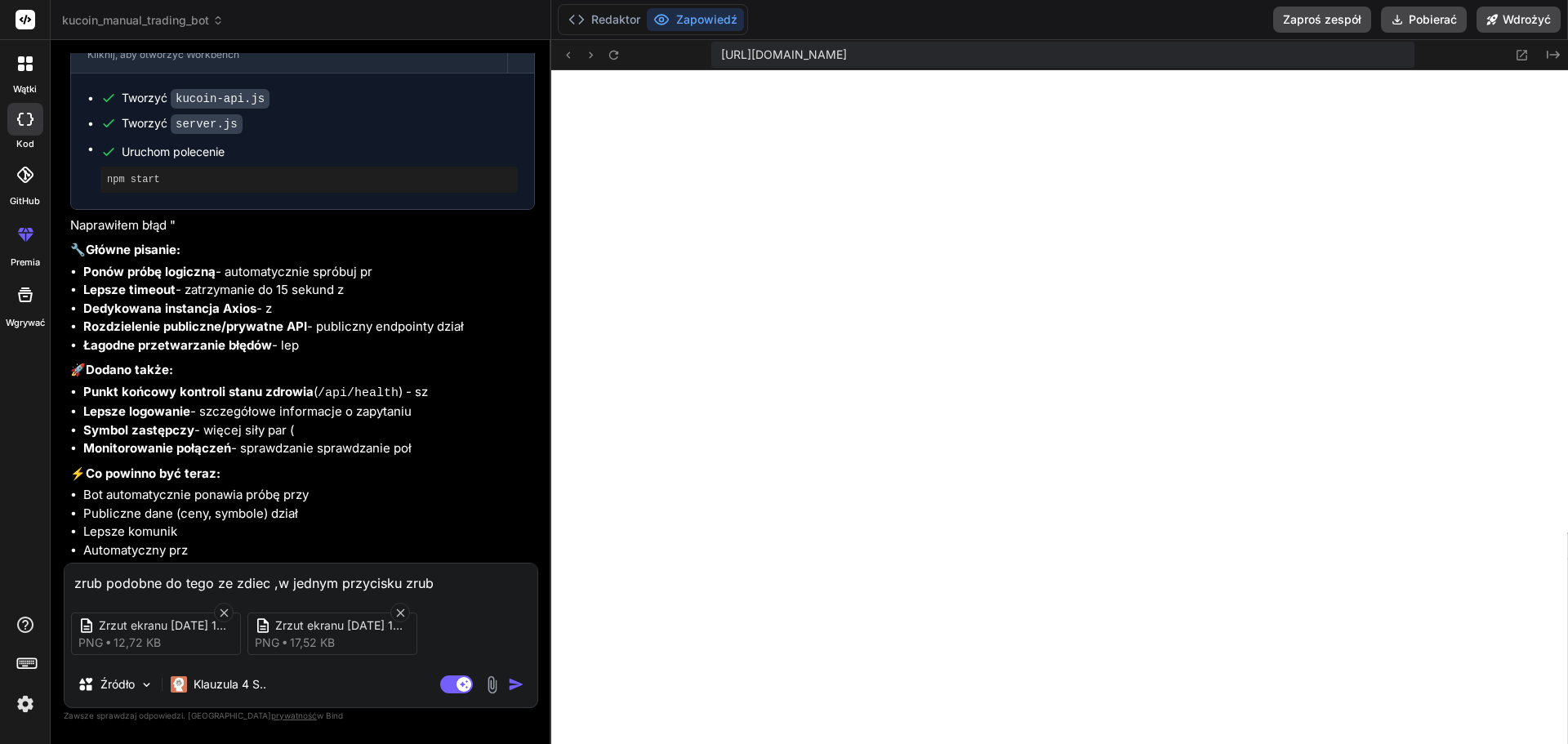
type textarea "zrub podobne do tego ze zdiec ,w jednym przycisku zrub [DOMAIN_NAME]"
type textarea "x"
type textarea "zrub podobne do tego ze zdiec ,w jednym przycisku zrub [DOMAIN_NAME] ,"
type textarea "x"
type textarea "zrub podobne do tego ze zdiec ,w jednym przycisku zrub [DOMAIN_NAME] ,m"
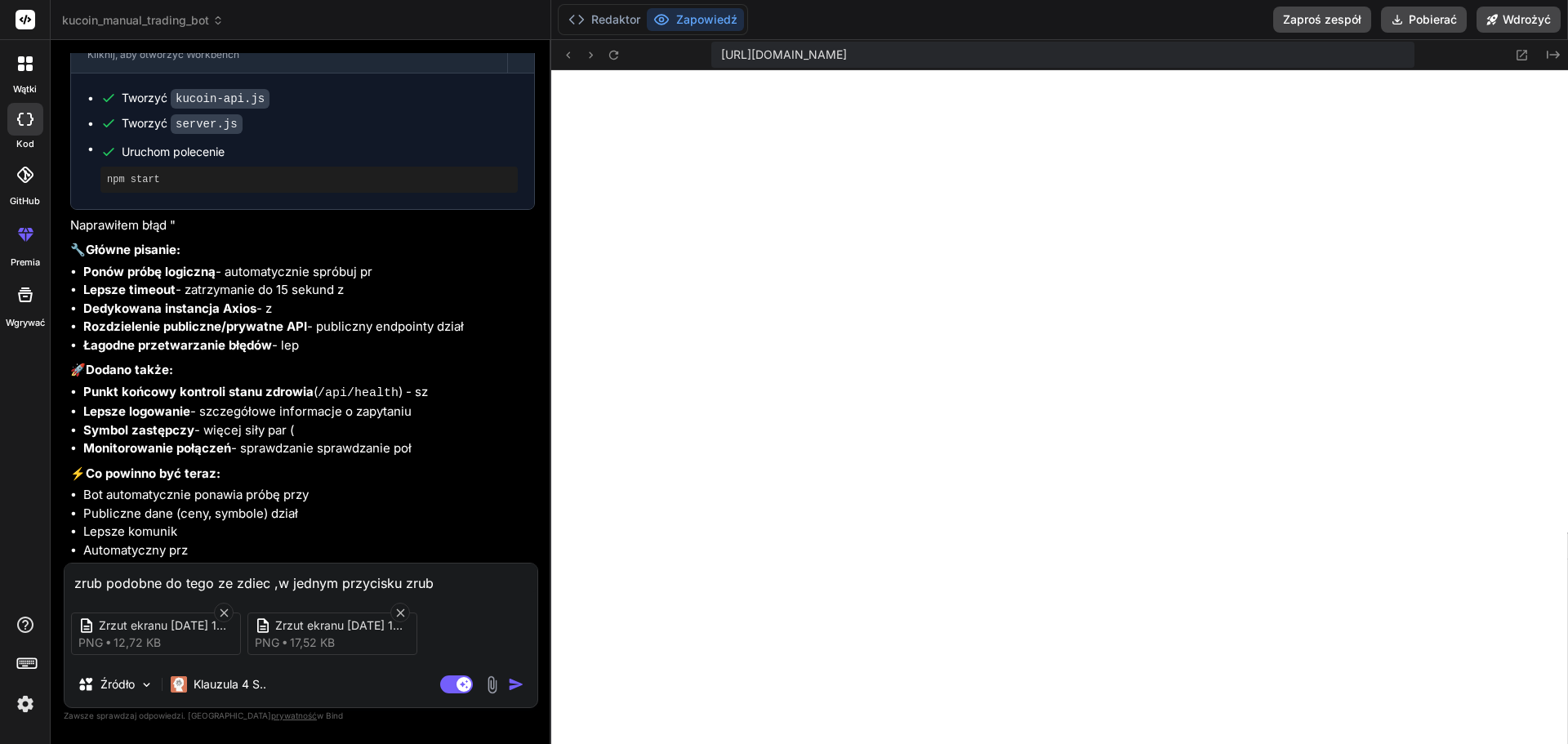
type textarea "x"
type textarea "zrub podobne do tego ze zdiec ,w jednym przycisku zrub [DOMAIN_NAME] ,ma"
type textarea "x"
type textarea "zrub podobne do tego ze zdiec ,w jednym przycisku zrub [DOMAIN_NAME] ,mar"
type textarea "x"
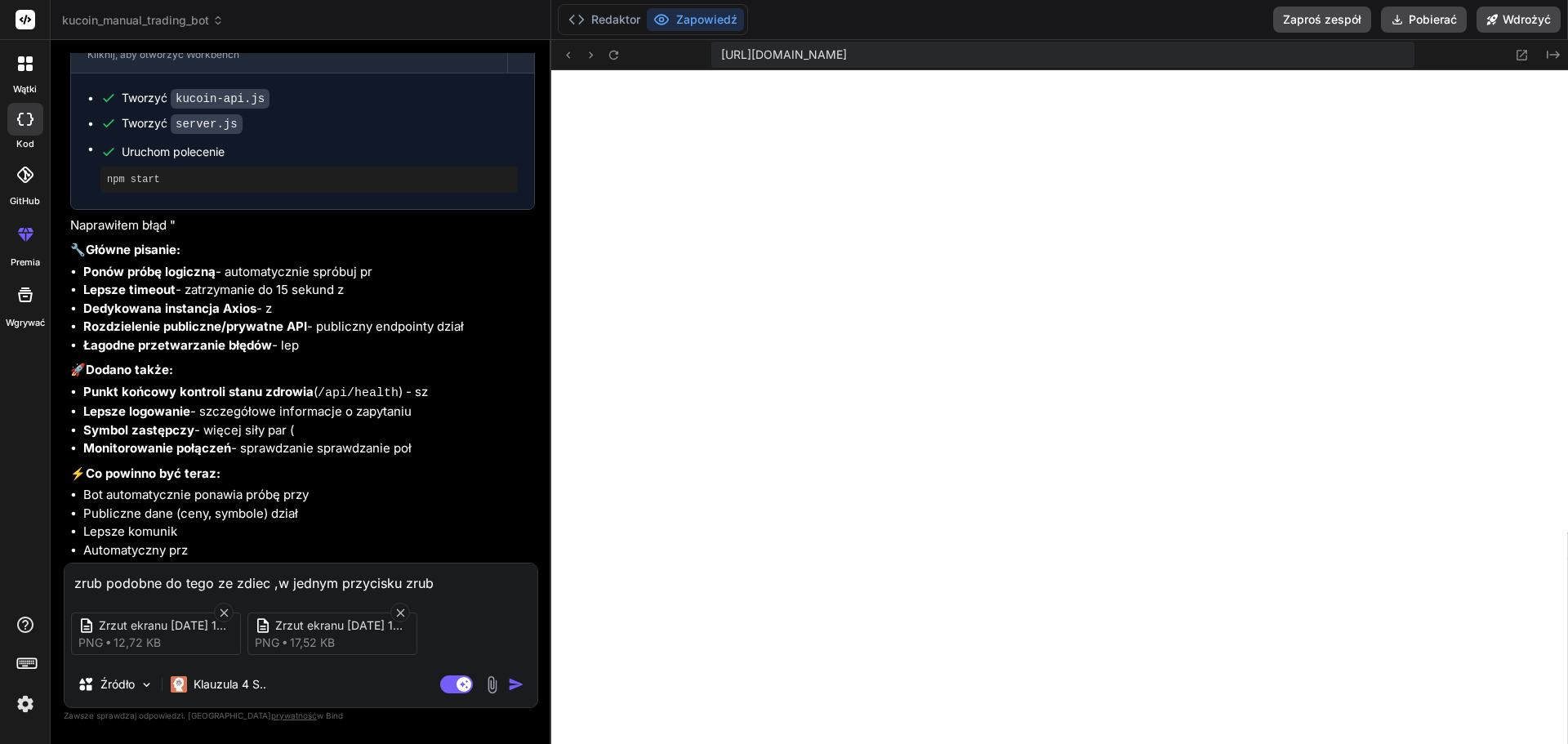
type textarea "zrub podobne do tego ze zdiec ,w jednym przycisku zrub [DOMAIN_NAME] ,mark"
type textarea "x"
type textarea "zrub podobne do tego ze zdiec ,w jednym przycisku zrub [DOMAIN_NAME] ,marke"
type textarea "x"
type textarea "zrub podobne do tego ze zdiec ,w jednym przycisku zrub [DOMAIN_NAME] ,market"
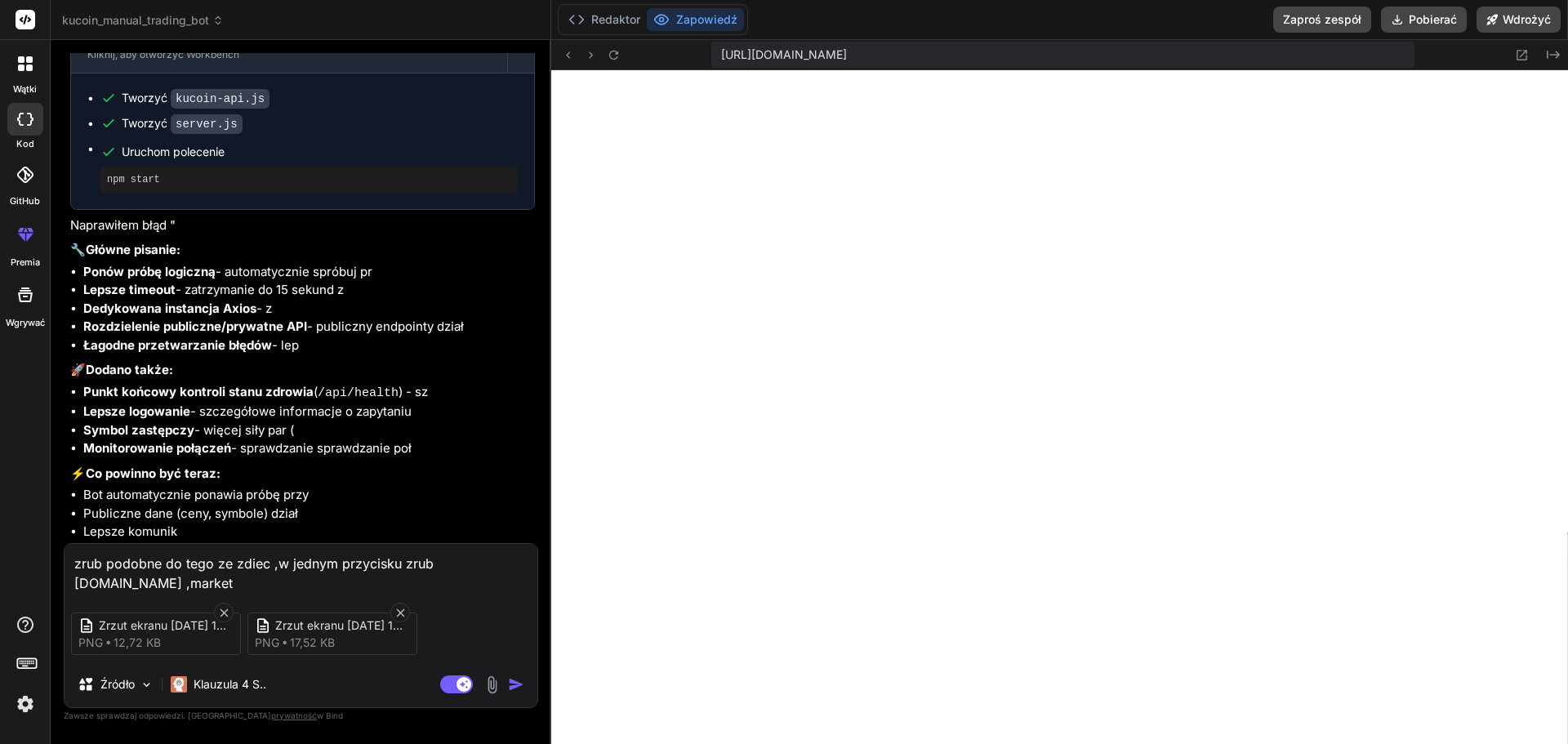
type textarea "x"
type textarea "zrub podobne do tego ze zdiec ,w jednym przycisku zrub [DOMAIN_NAME] ,market,"
type textarea "x"
type textarea "zrub podobne do tego ze zdiec ,w jednym przycisku zrub [DOMAIN_NAME] ,market,"
type textarea "x"
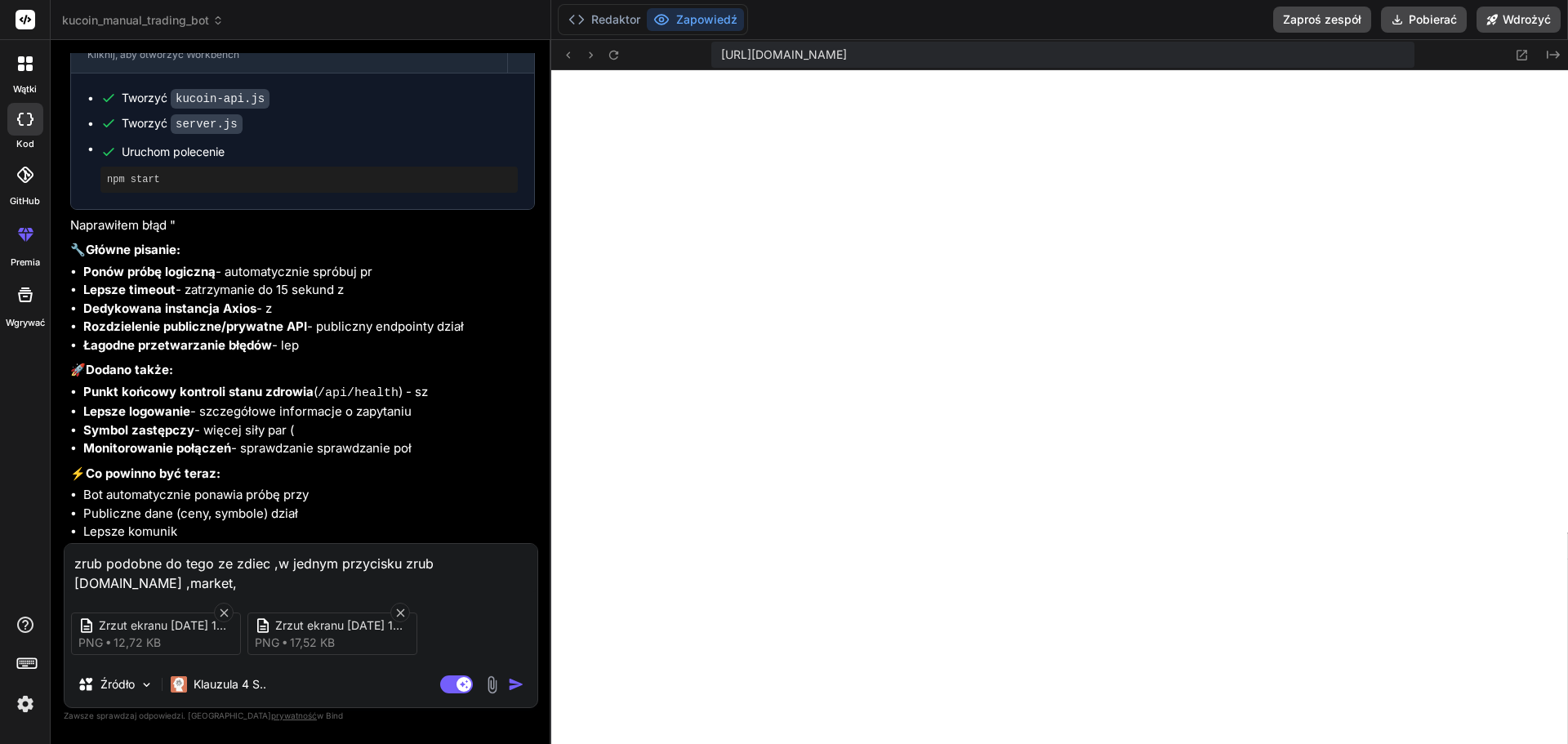
type textarea "zrub podobne do tego ze zdiec ,w jednym przycisku zrub [DOMAIN_NAME] ,market, s"
type textarea "x"
type textarea "zrub podobne do tego ze zdiec ,w jednym przycisku zrub [DOMAIN_NAME] ,market, se"
type textarea "x"
type textarea "zrub podobne do tego ze zdiec ,w jednym przycisku zrub [DOMAIN_NAME] ,market, s…"
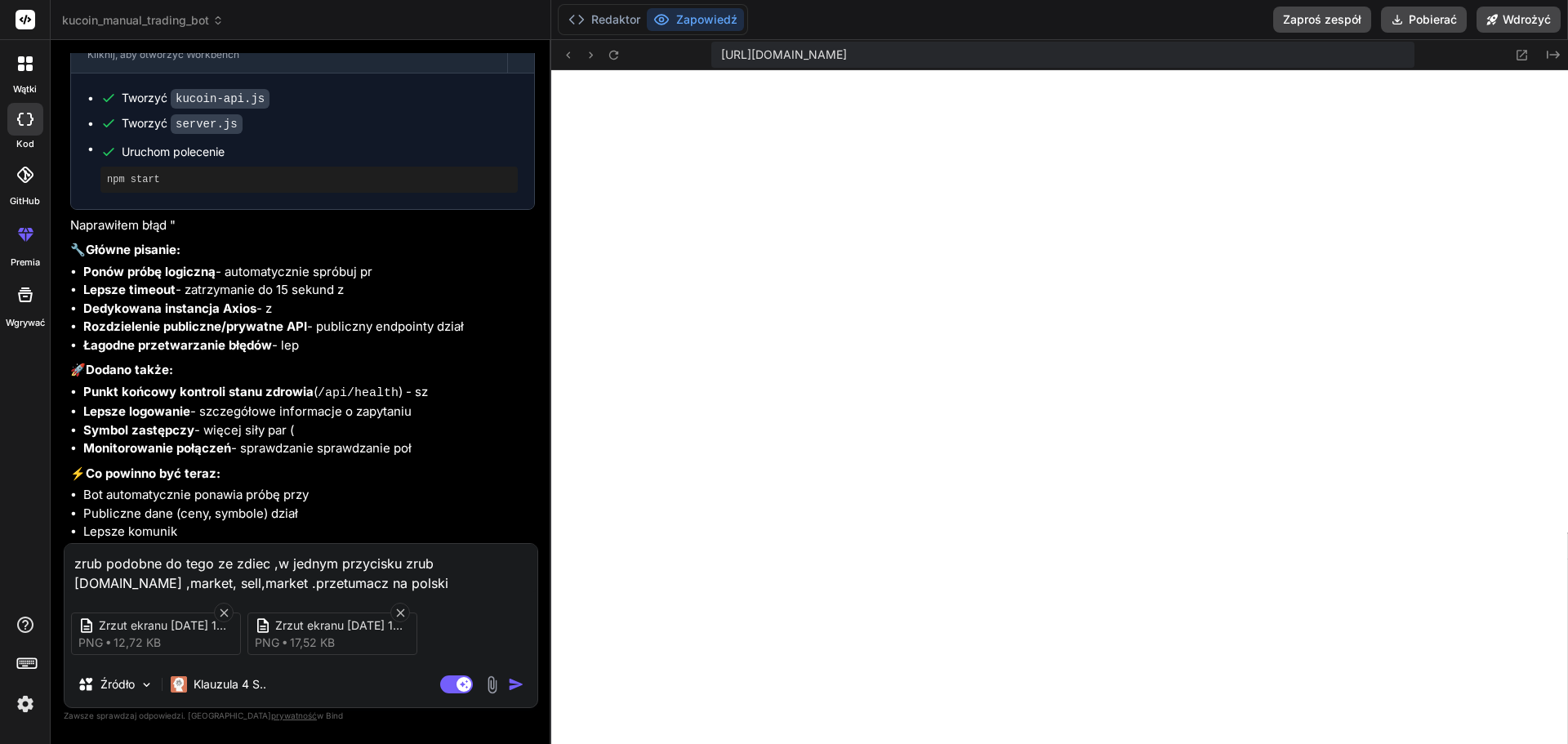
click at [516, 686] on img "button" at bounding box center [515, 684] width 17 height 17
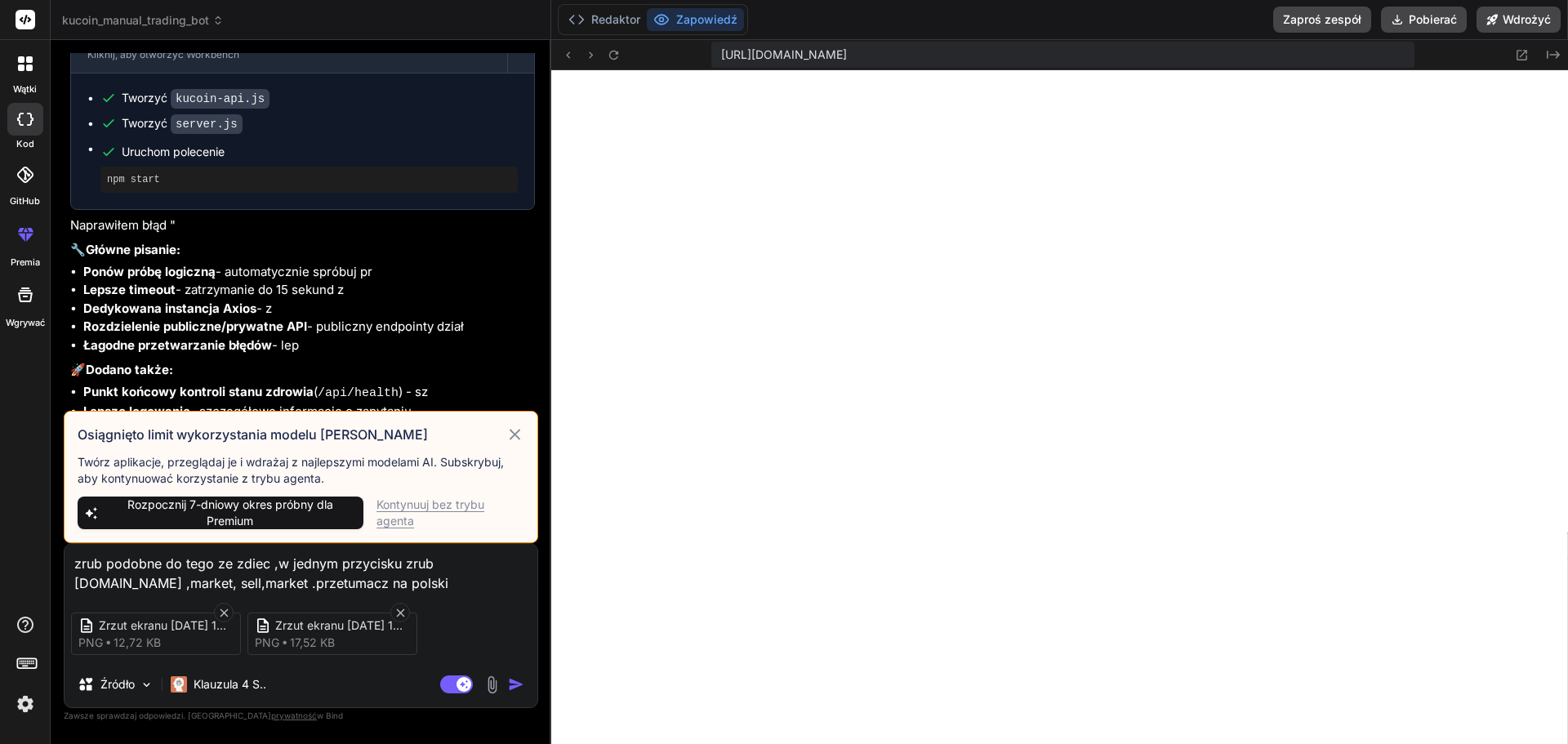
click at [440, 503] on font "Kontynuuj bez trybu agenta" at bounding box center [430, 513] width 108 height 30
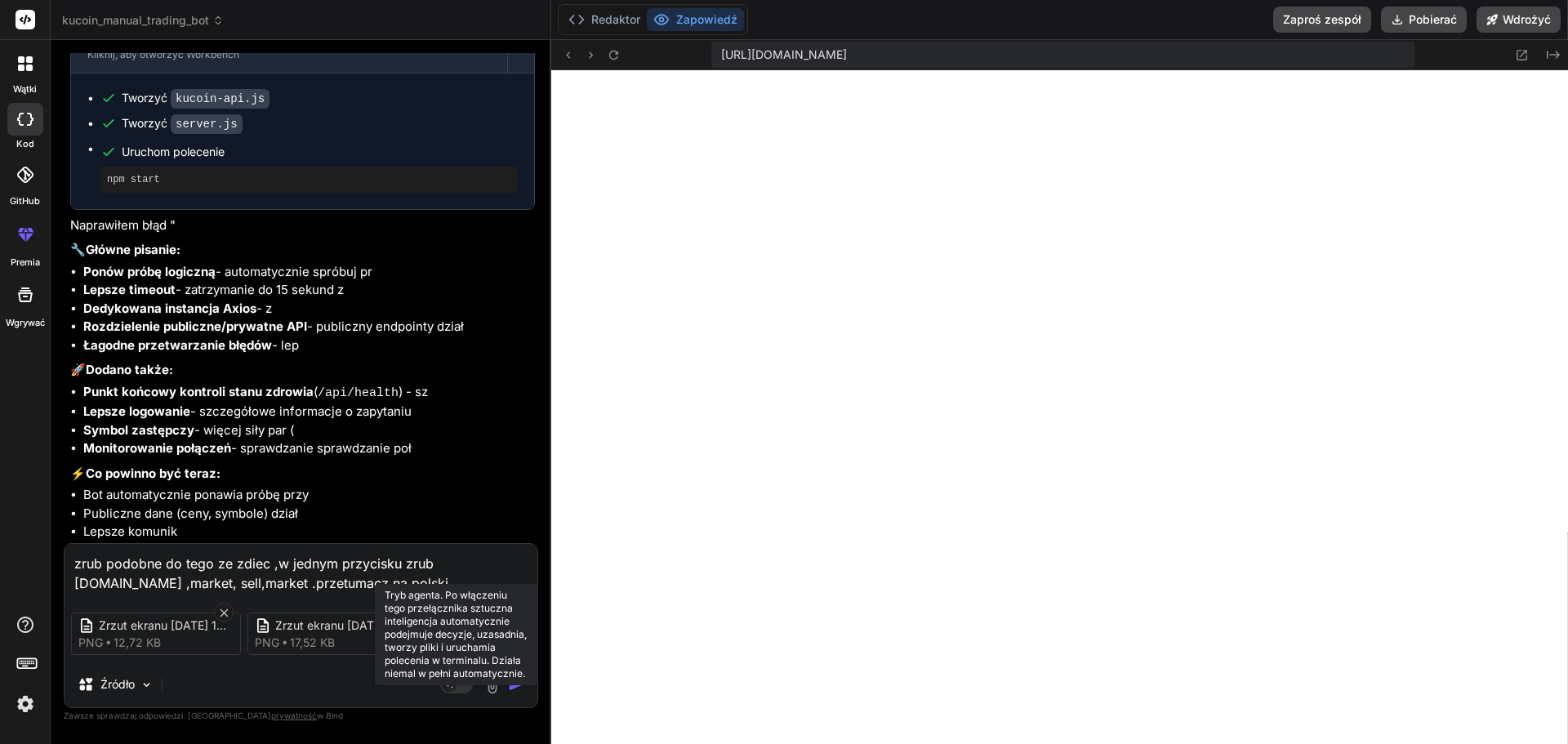
click at [468, 685] on rect at bounding box center [456, 684] width 32 height 18
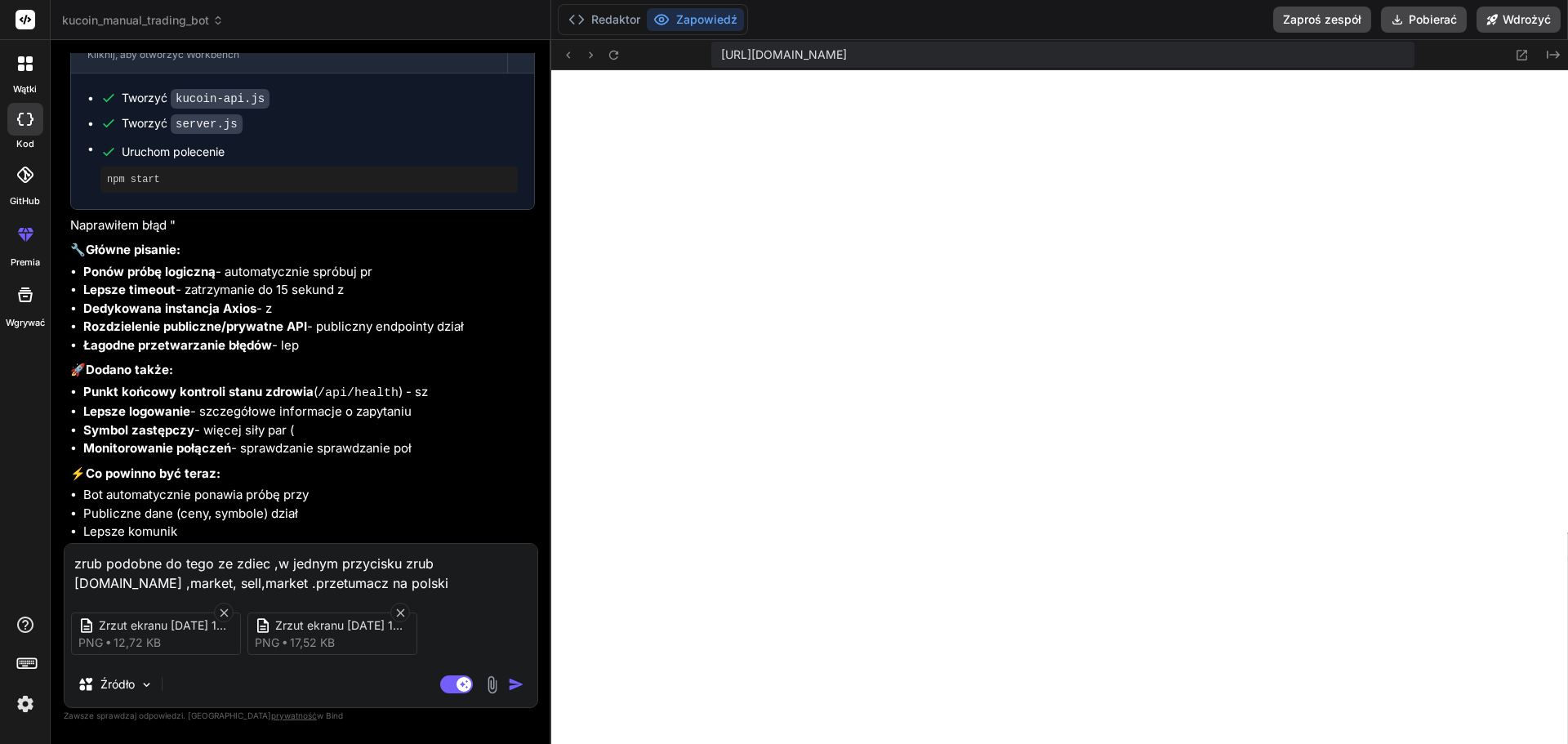
click at [514, 683] on img "button" at bounding box center [515, 684] width 17 height 17
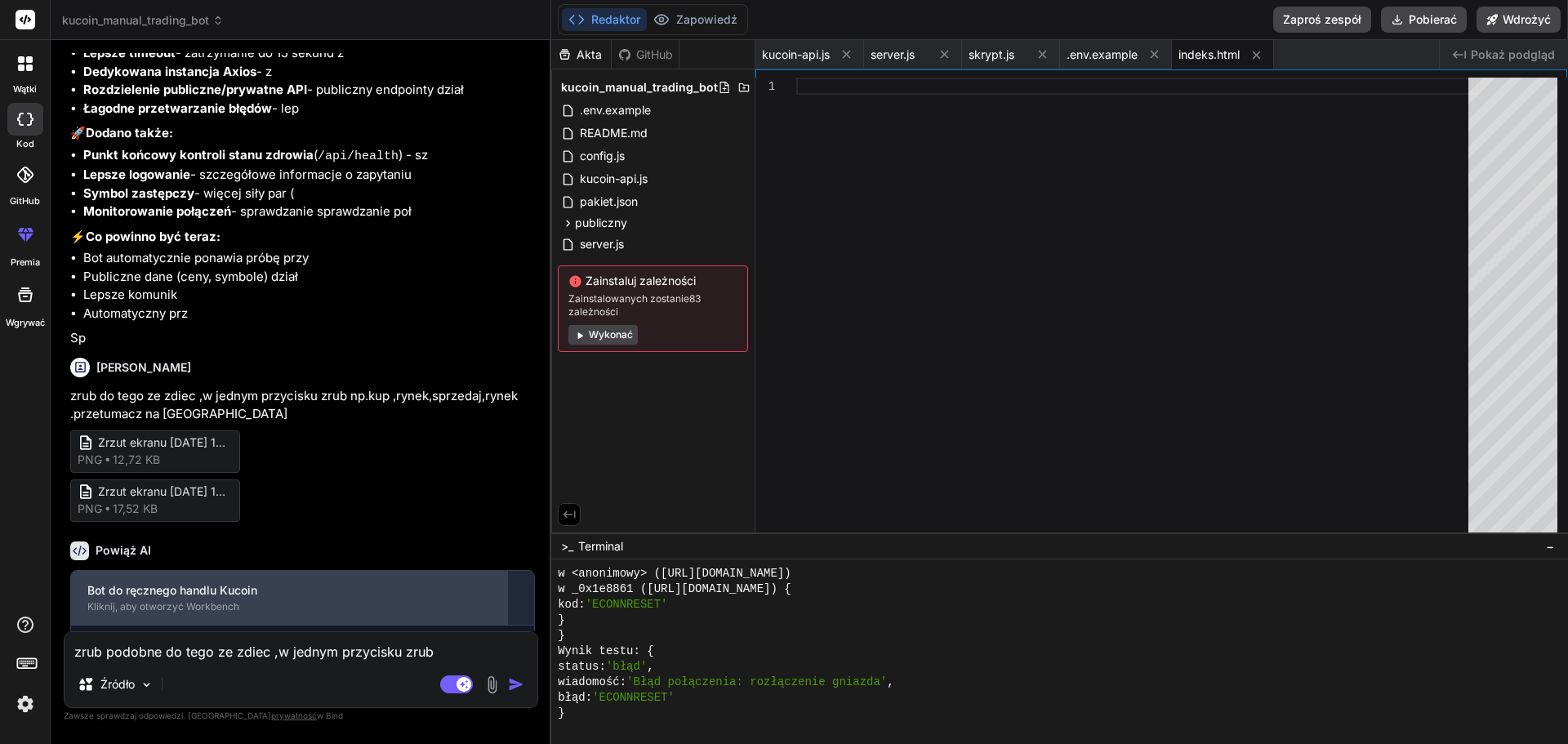
scroll to position [3391, 0]
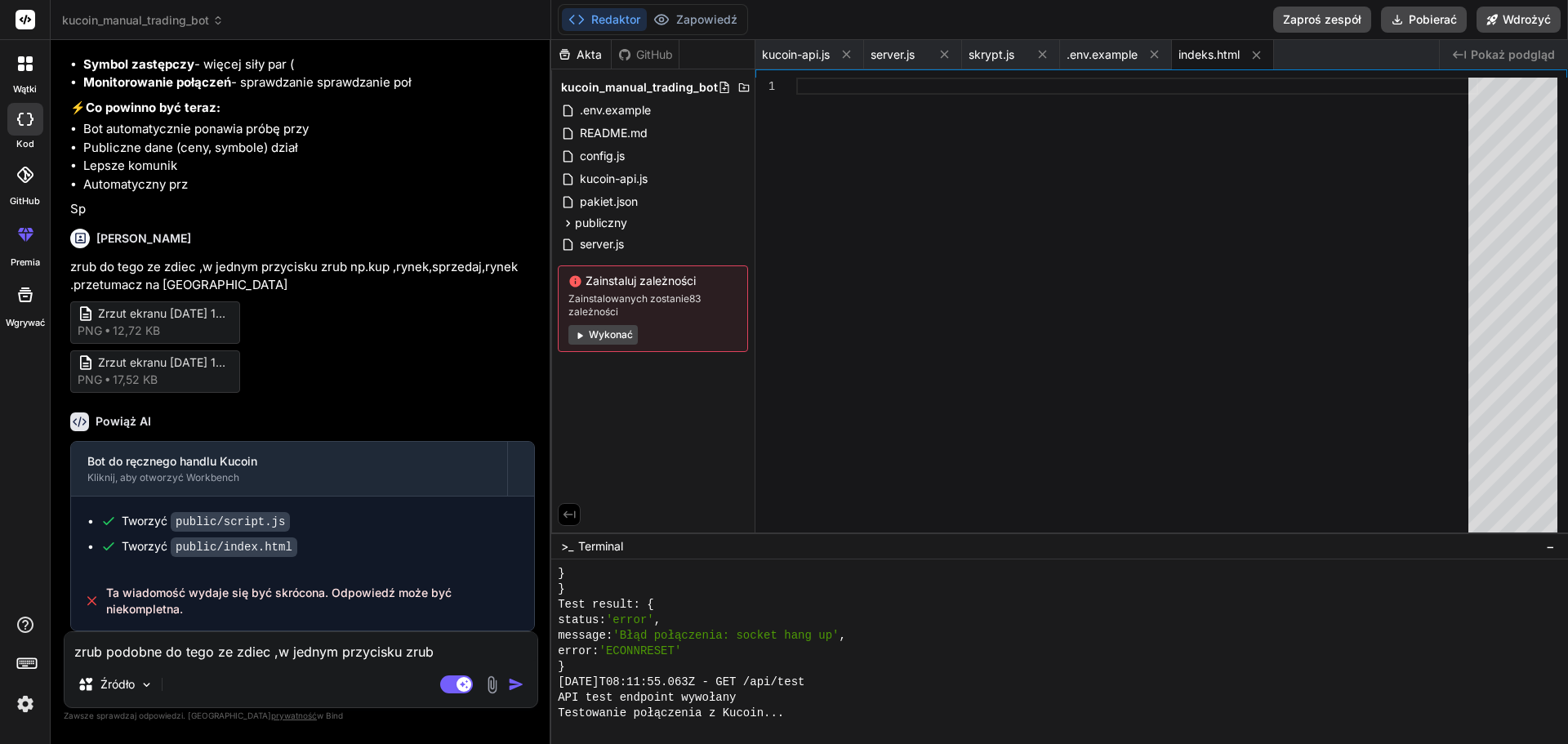
click at [1221, 53] on font "indeks.html" at bounding box center [1209, 54] width 62 height 14
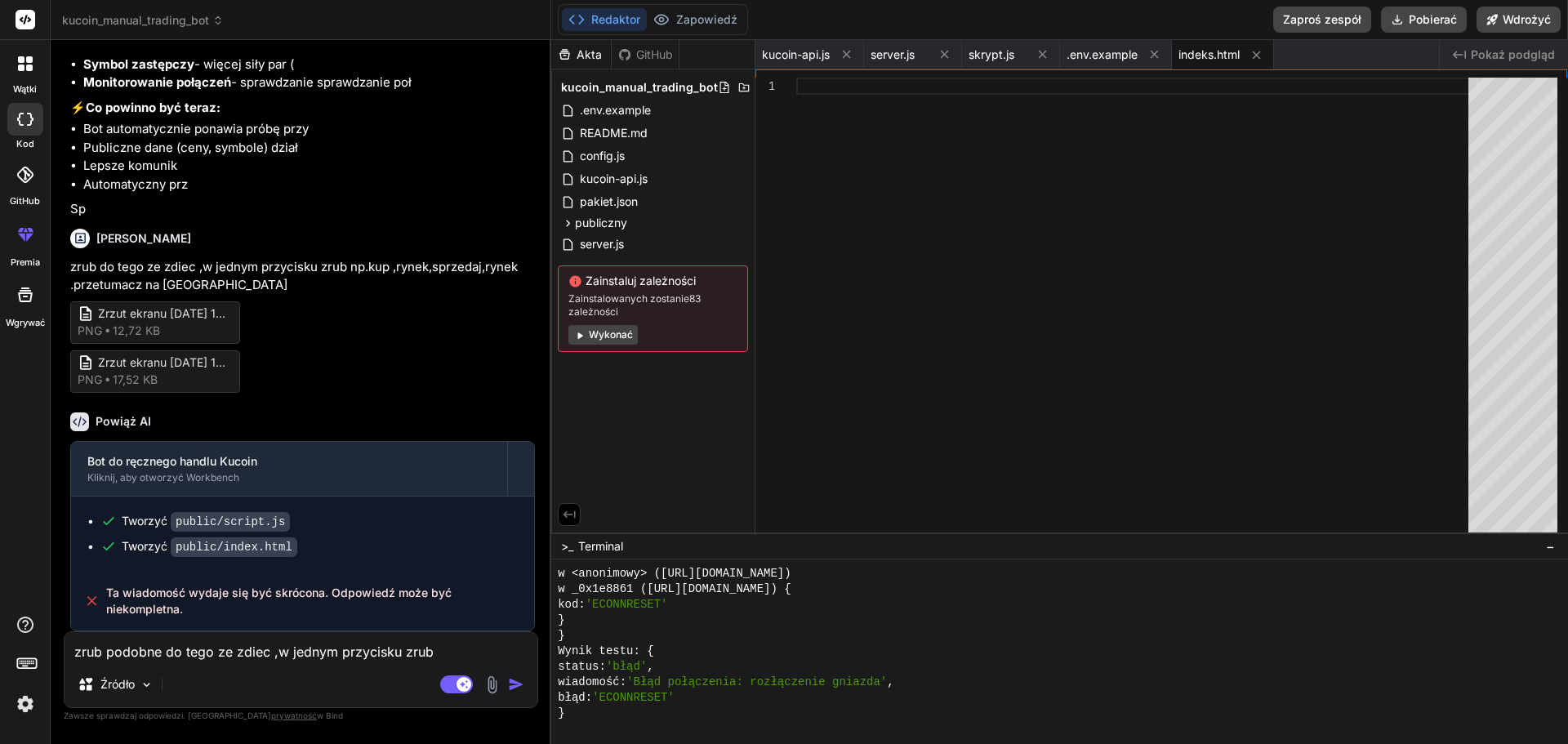
click at [600, 337] on font "Wykonać" at bounding box center [611, 334] width 44 height 13
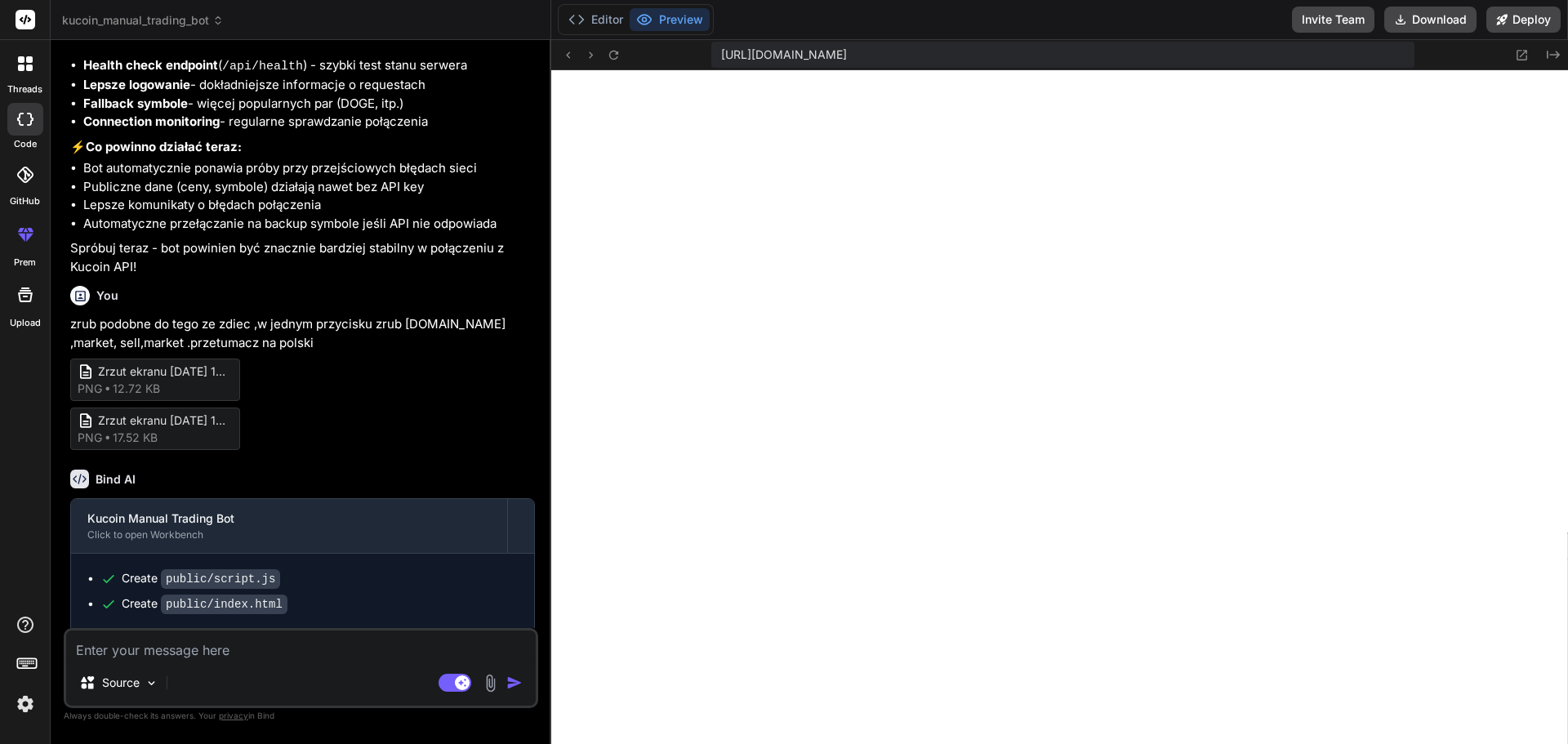
scroll to position [3046, 0]
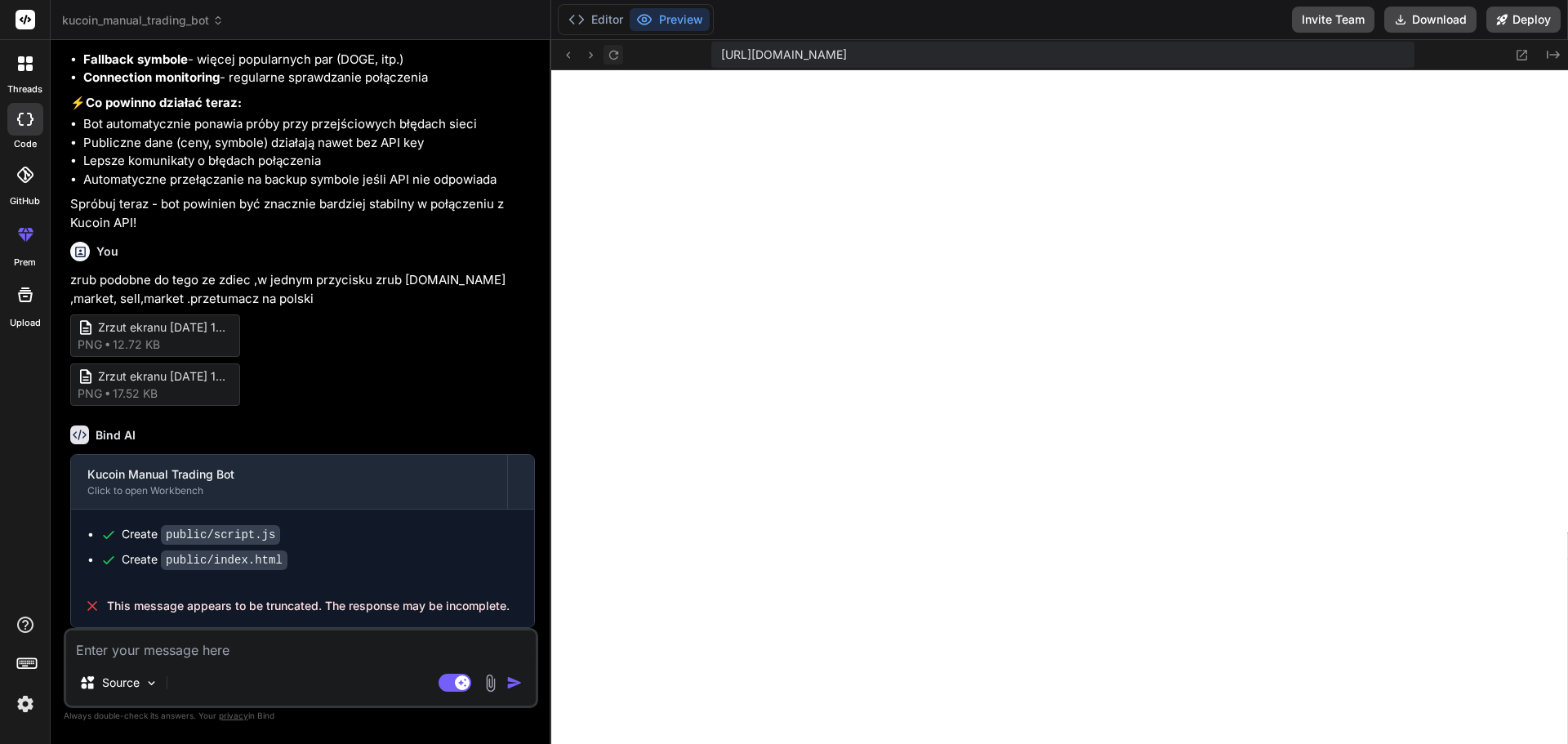
click at [612, 54] on icon at bounding box center [613, 55] width 14 height 14
click at [611, 18] on button "Editor" at bounding box center [595, 19] width 68 height 23
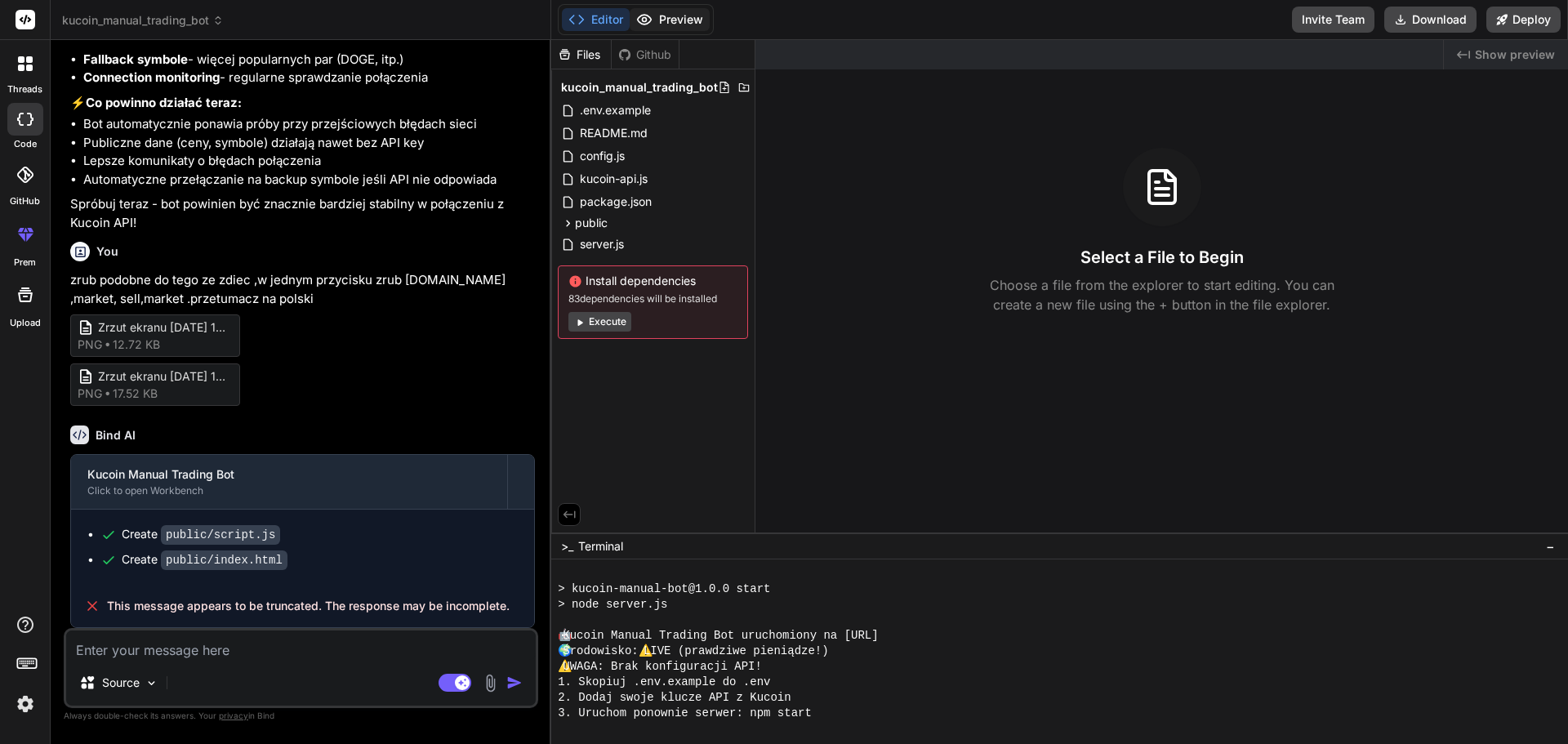
click at [645, 19] on icon at bounding box center [644, 20] width 17 height 17
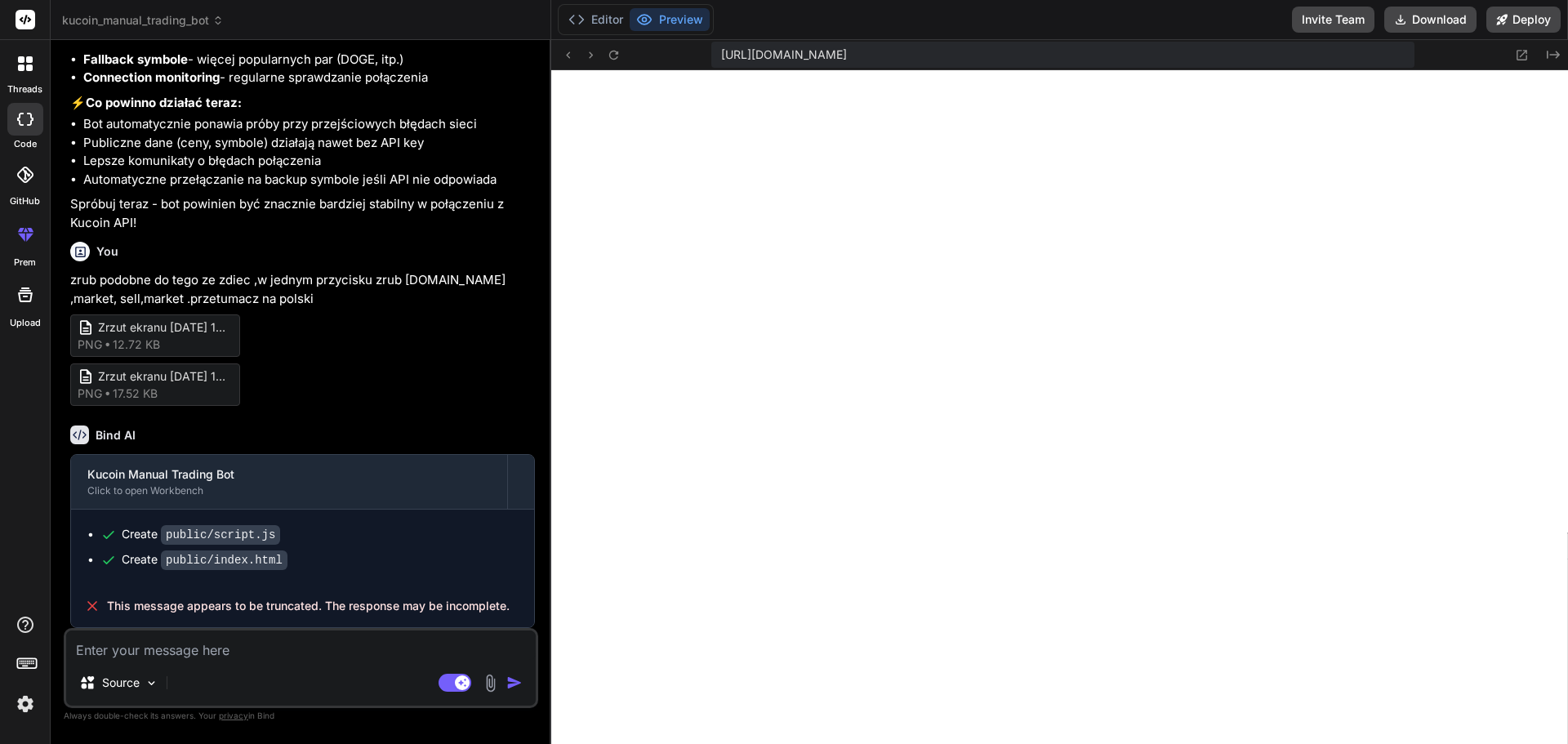
click at [645, 19] on icon at bounding box center [644, 20] width 17 height 17
click at [612, 15] on button "Editor" at bounding box center [595, 19] width 68 height 23
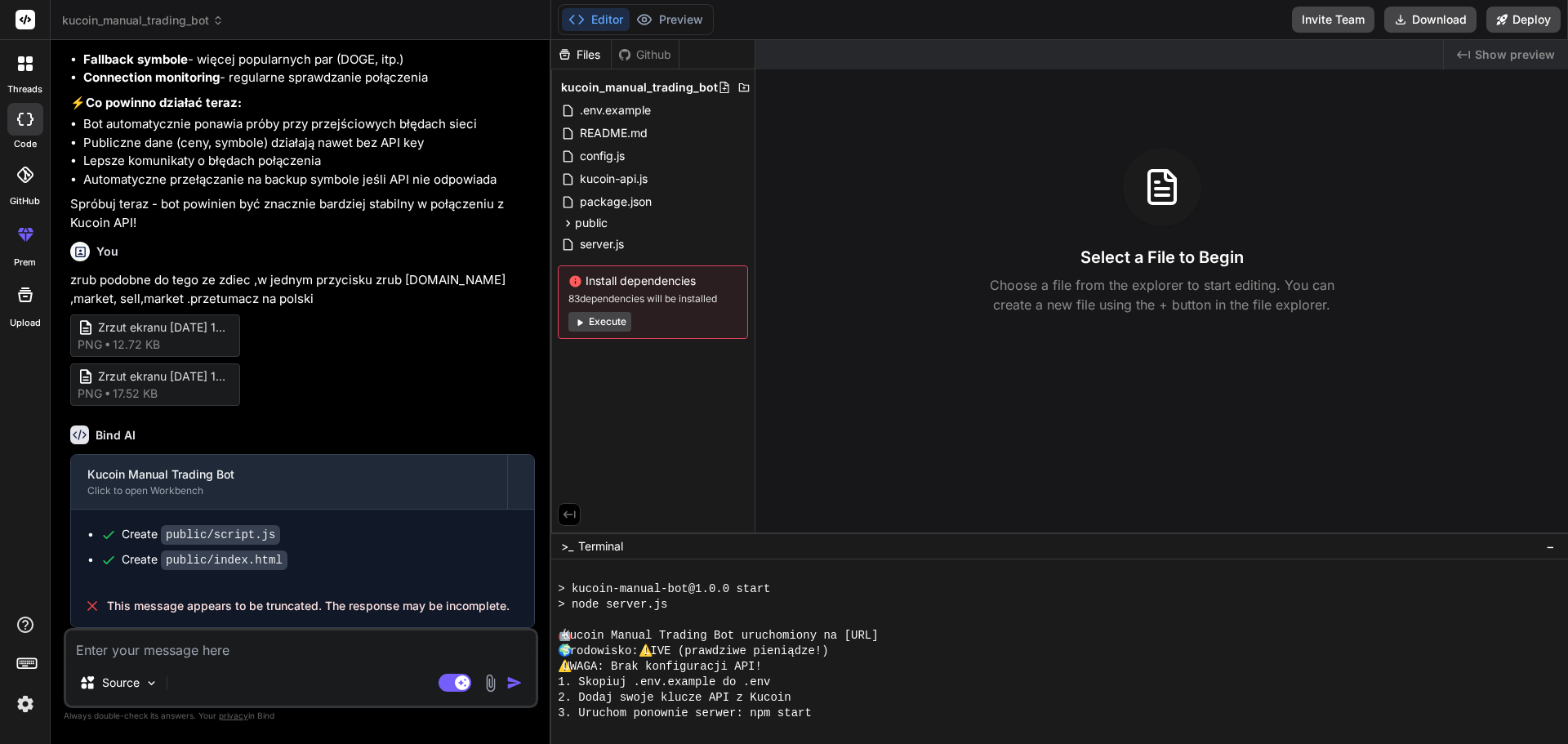
click at [579, 21] on icon at bounding box center [576, 20] width 17 height 17
click at [586, 55] on div "Files" at bounding box center [581, 55] width 60 height 17
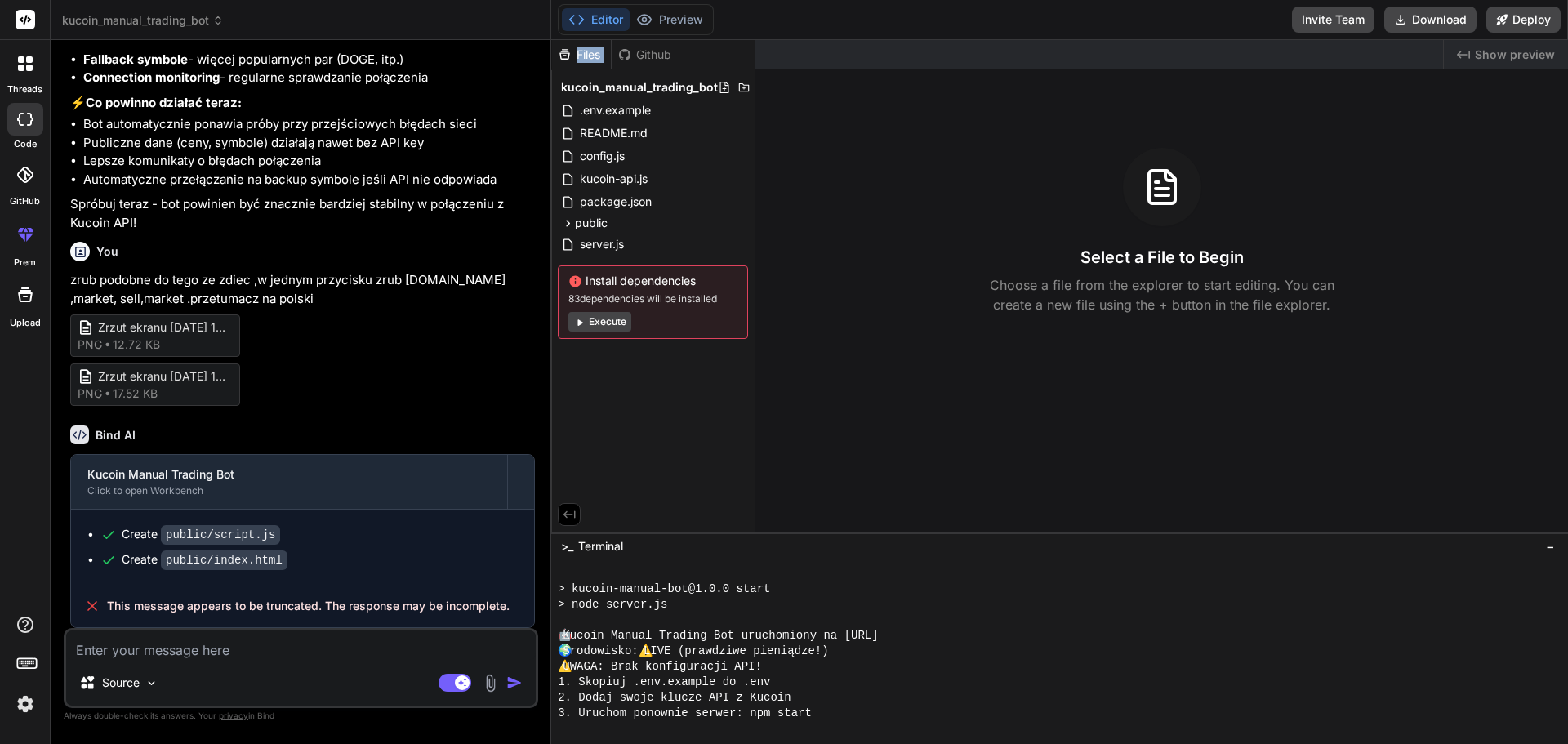
click at [586, 55] on div "Files" at bounding box center [581, 55] width 60 height 17
click at [27, 663] on icon at bounding box center [26, 662] width 23 height 23
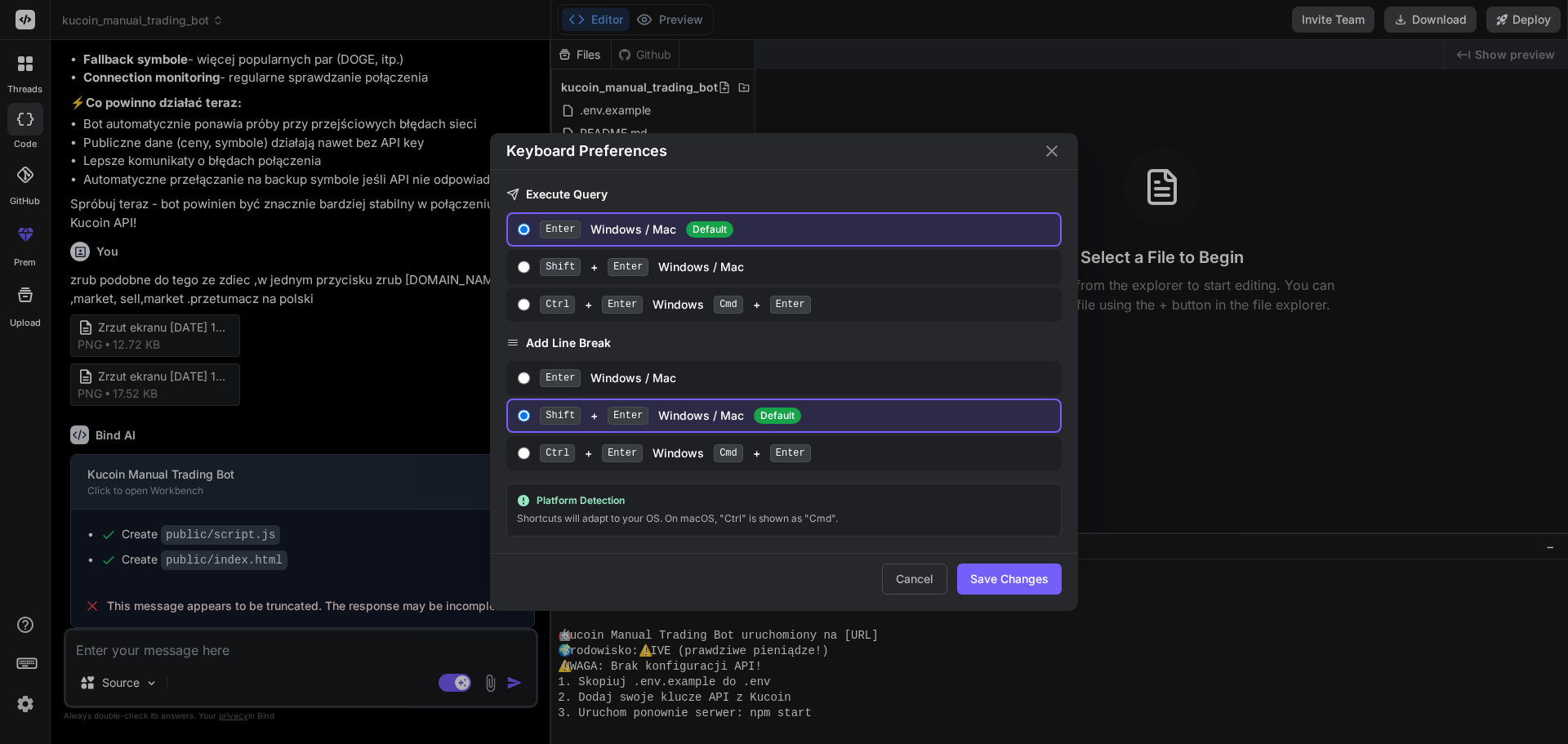
click at [1342, 472] on div "Keyboard Preferences Execute Query Enter Windows / Mac Default Shift + Enter Wi…" at bounding box center [784, 372] width 1568 height 744
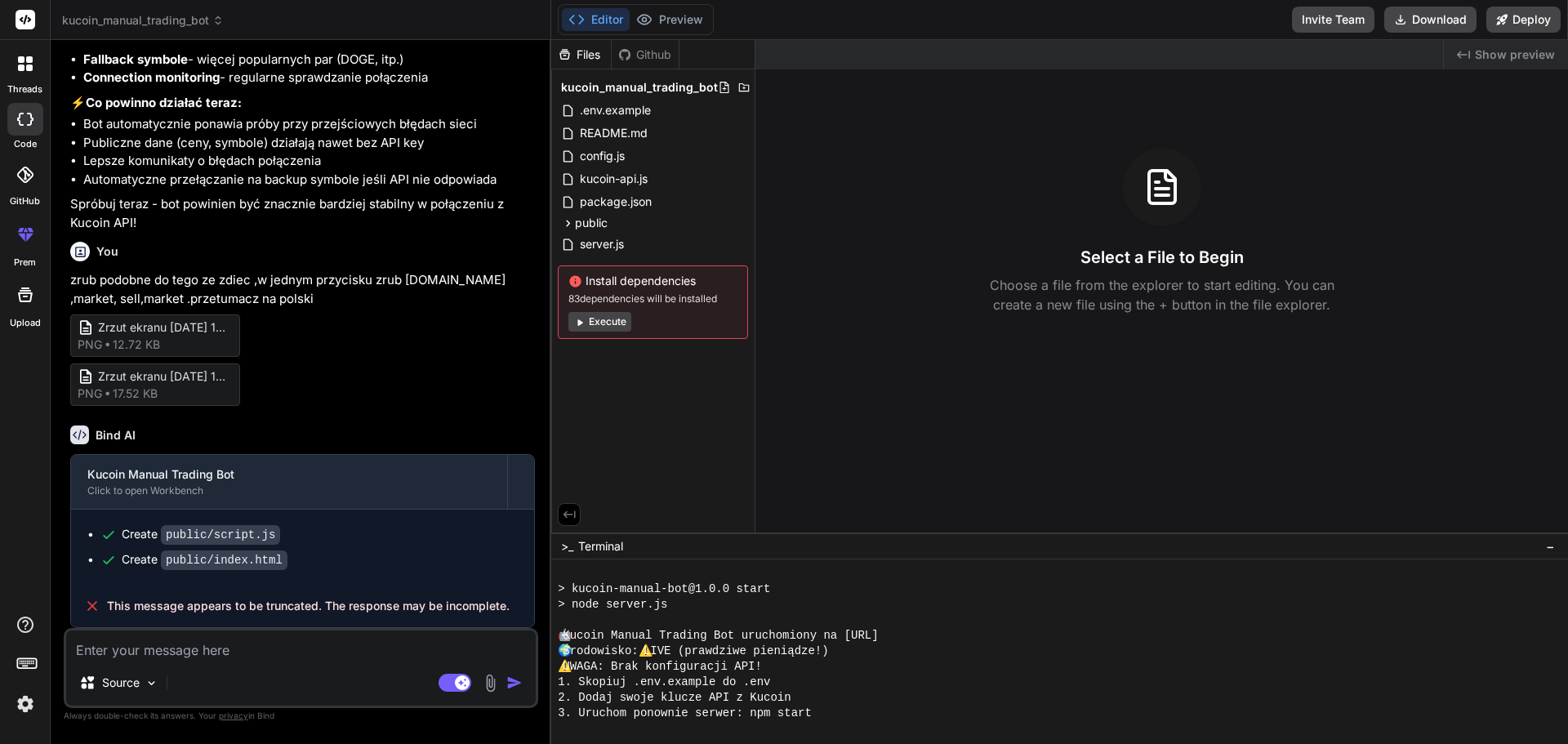
click at [26, 300] on icon at bounding box center [25, 295] width 20 height 20
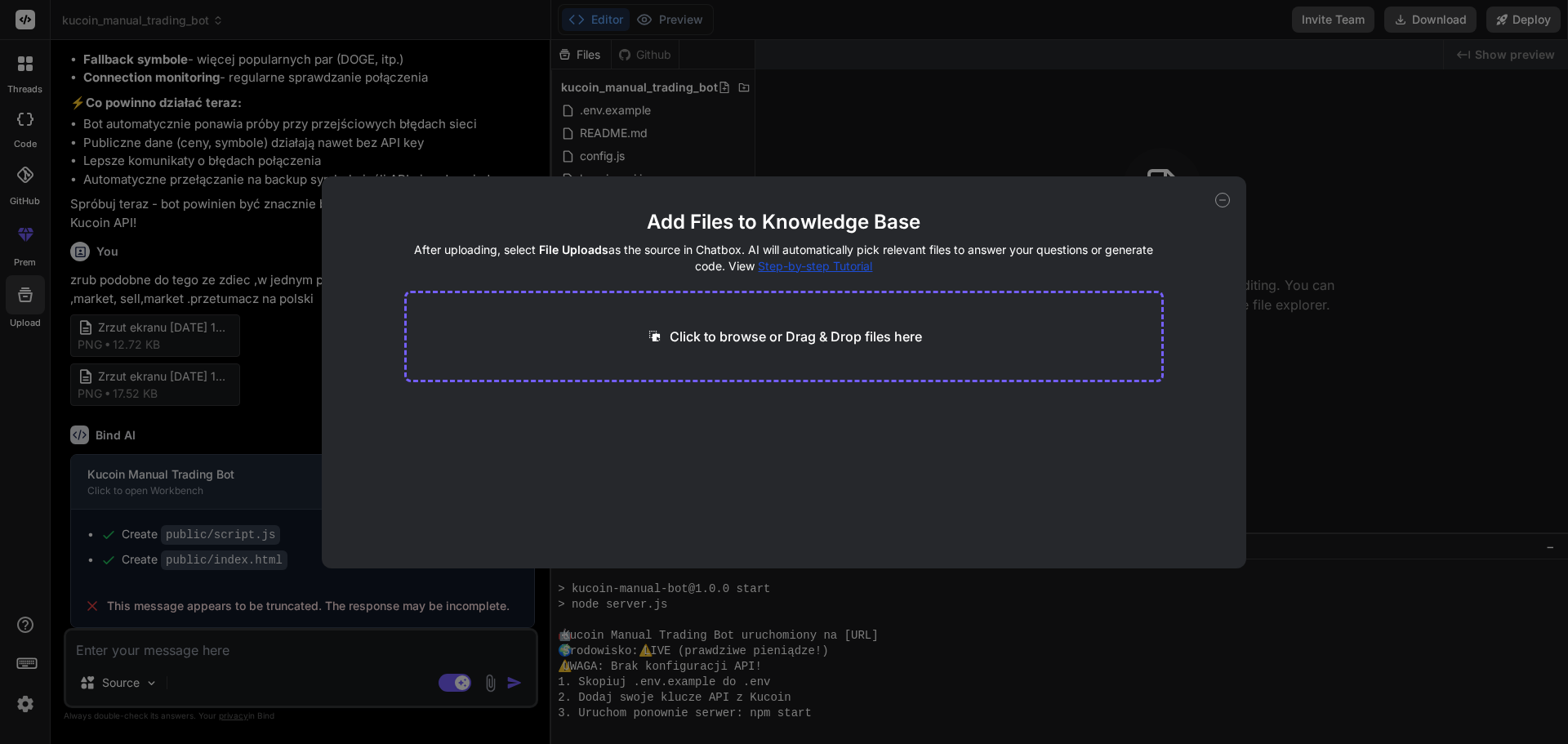
click at [1298, 630] on div "Add Files to Knowledge Base After uploading, select File Uploads as the source …" at bounding box center [784, 372] width 1568 height 744
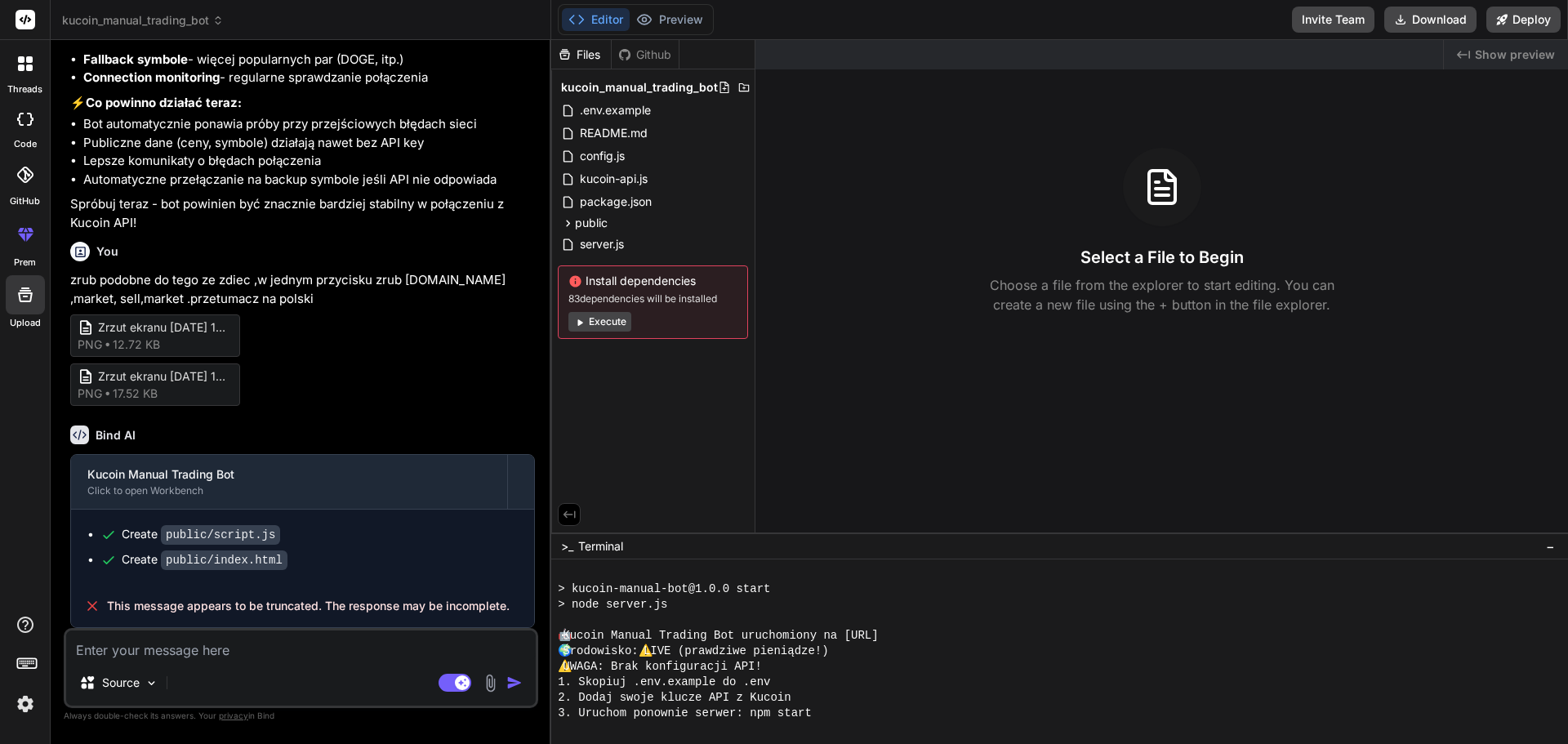
click at [1519, 53] on span "Show preview" at bounding box center [1515, 55] width 80 height 17
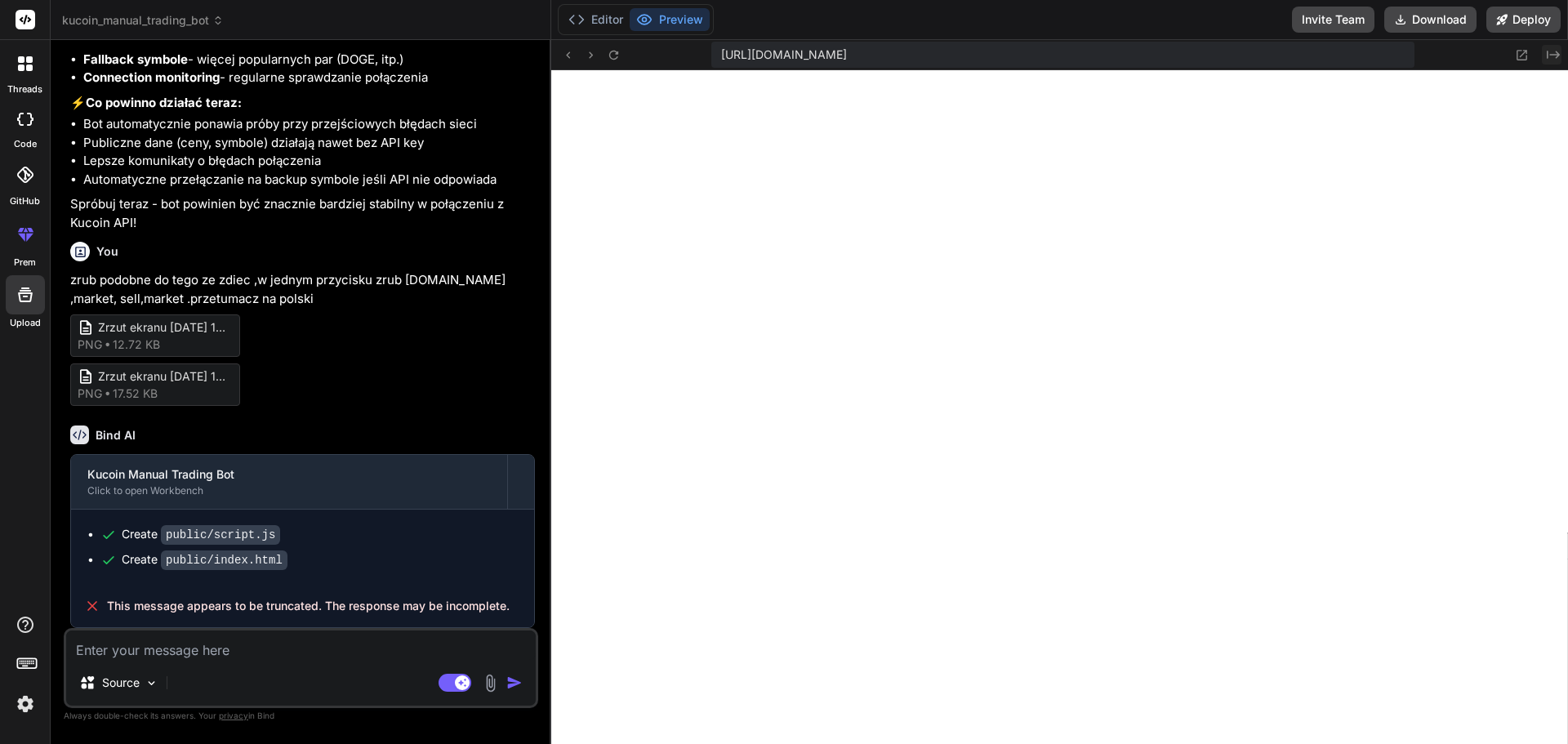
click at [1552, 56] on icon "Created with Pixso." at bounding box center [1553, 54] width 13 height 13
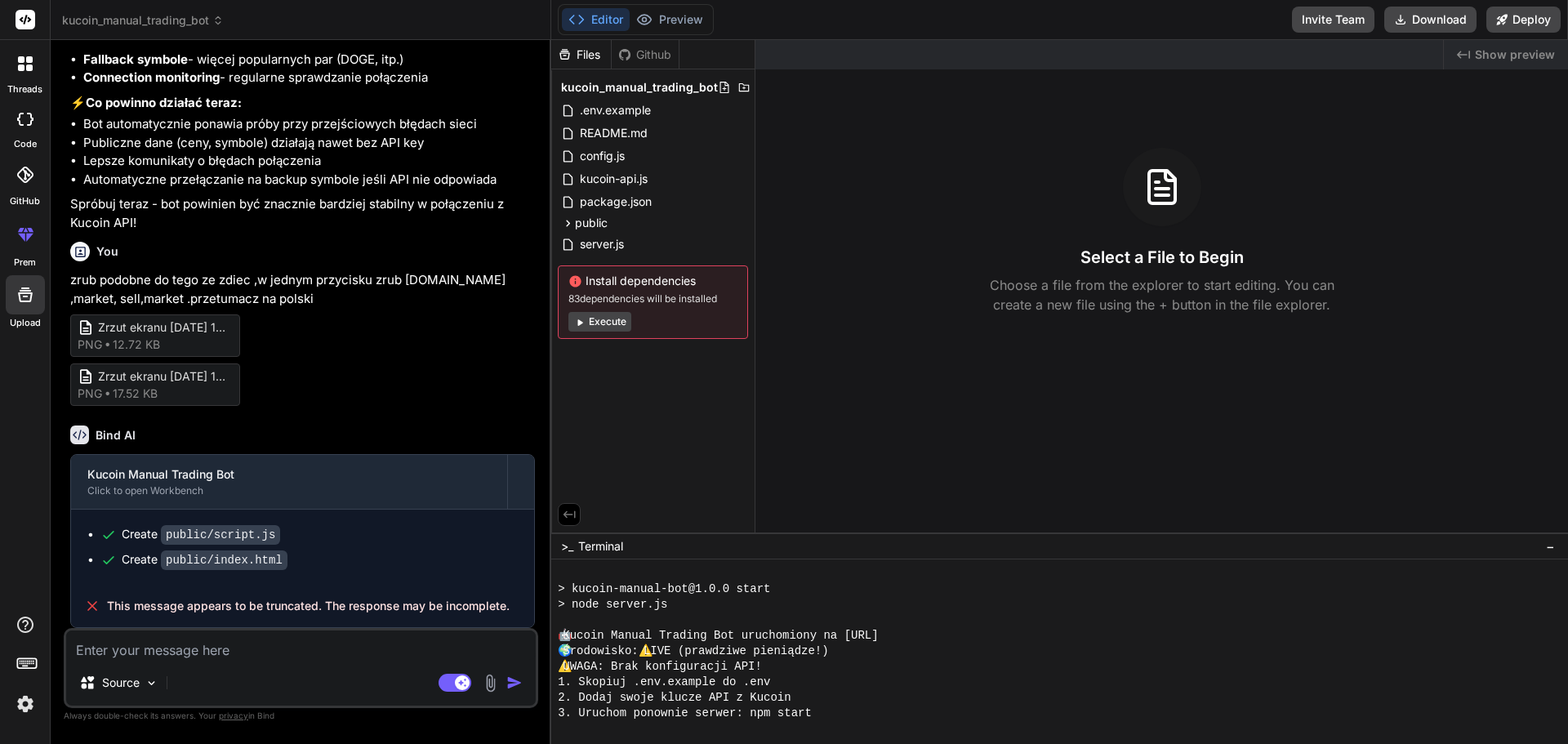
click at [592, 51] on div "Files" at bounding box center [581, 55] width 60 height 17
click at [572, 514] on icon at bounding box center [568, 515] width 15 height 15
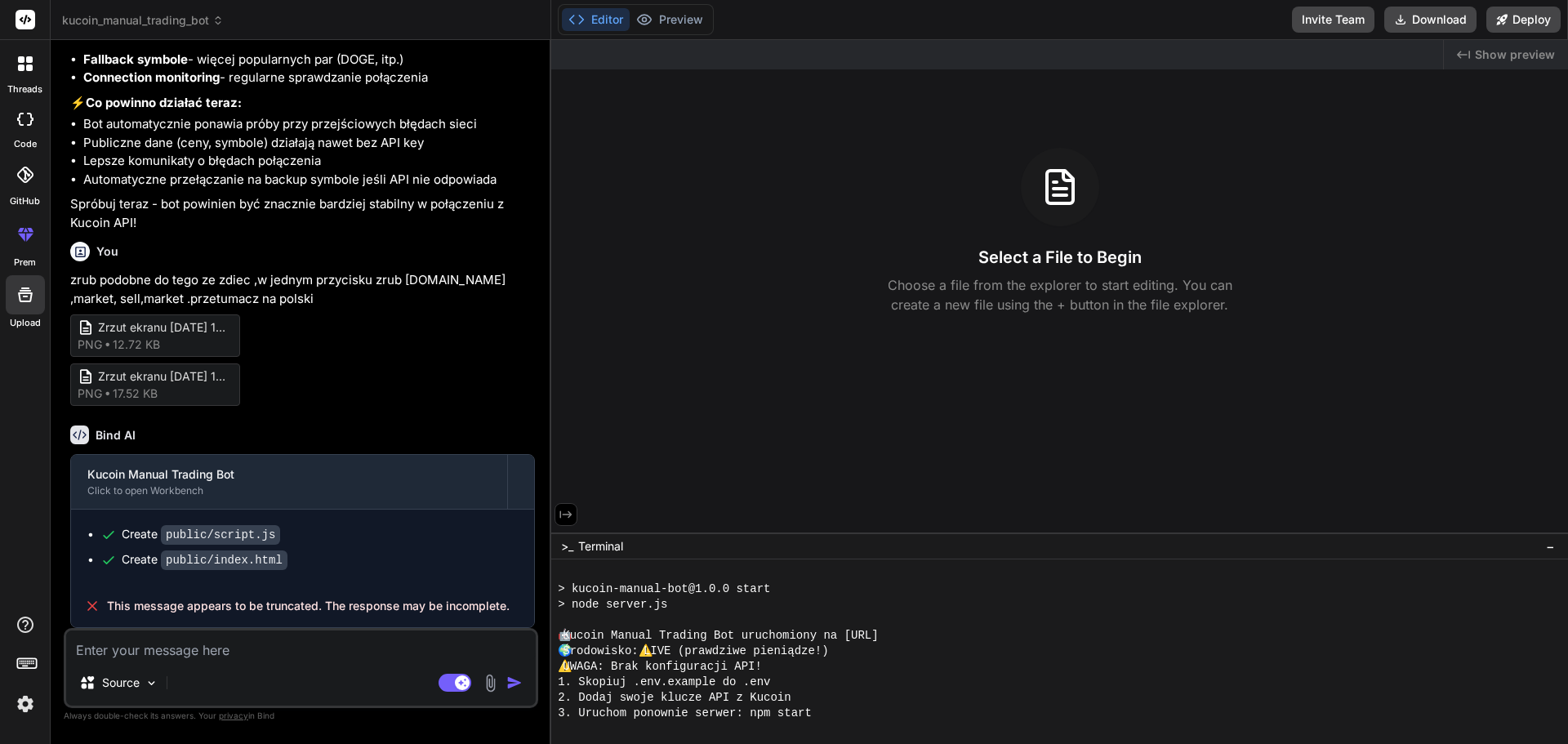
click at [592, 19] on button "Editor" at bounding box center [595, 19] width 68 height 23
click at [600, 18] on button "Editor" at bounding box center [595, 19] width 68 height 23
click at [568, 519] on icon at bounding box center [565, 515] width 15 height 15
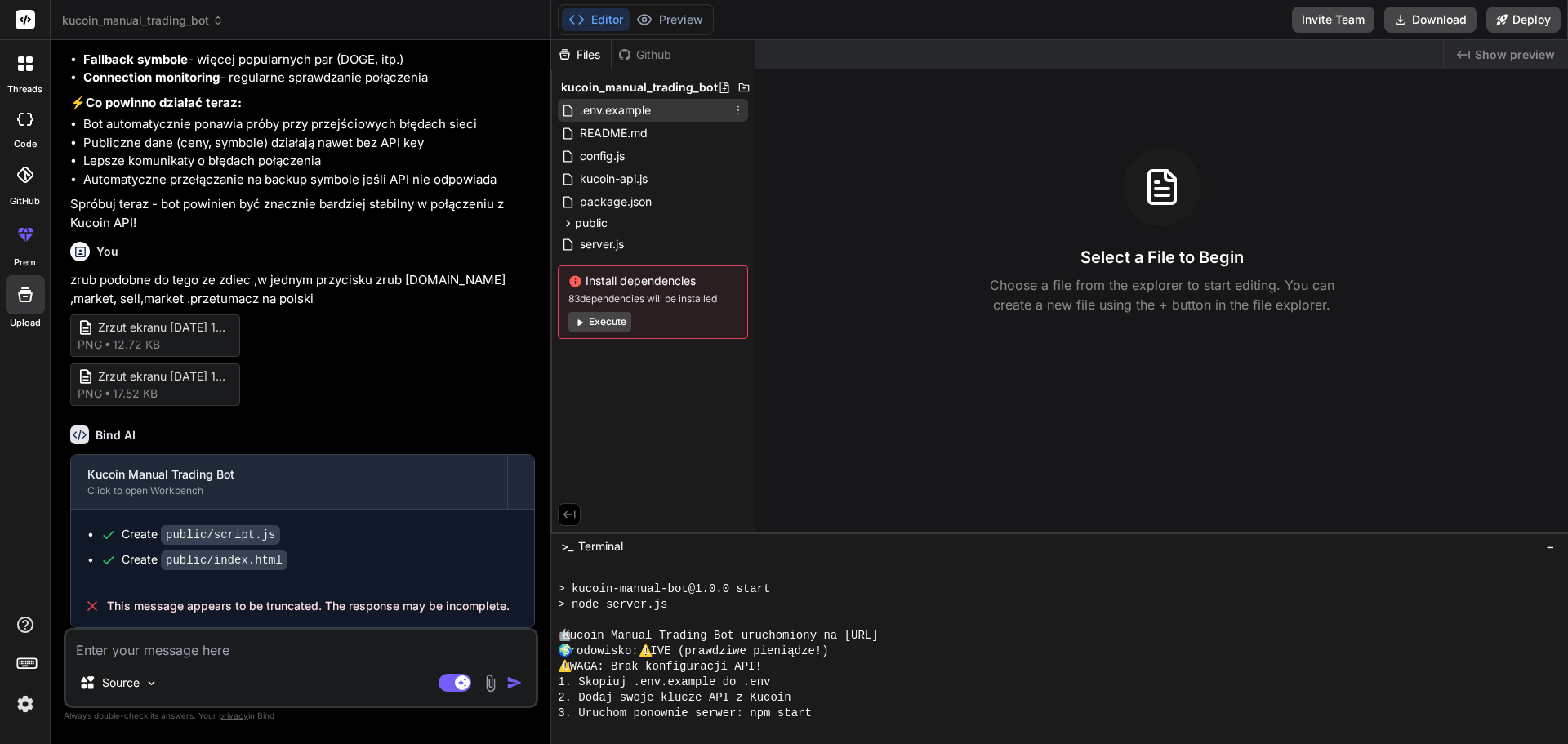
click at [587, 115] on span ".env.example" at bounding box center [615, 111] width 74 height 20
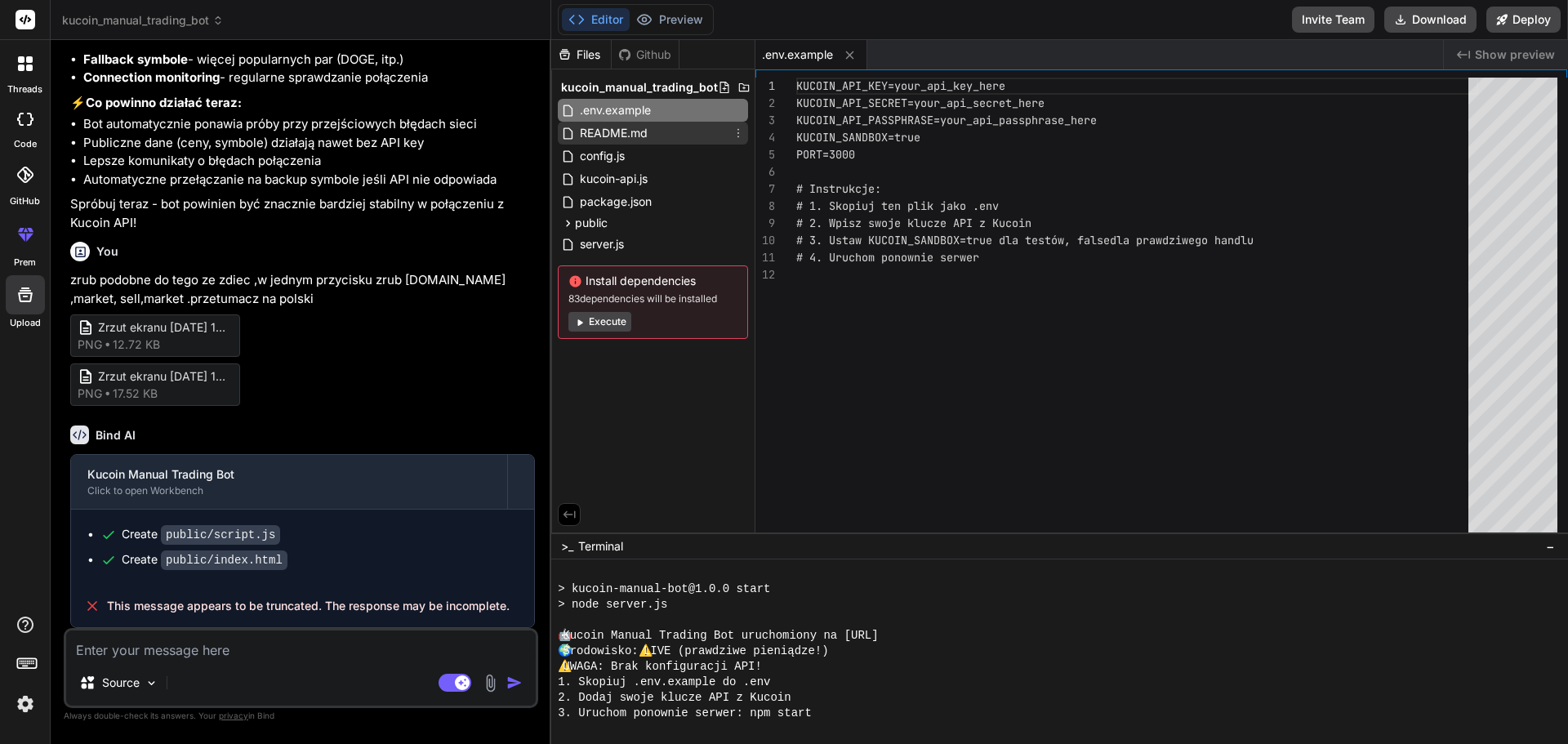
click at [589, 136] on span "README.md" at bounding box center [613, 133] width 72 height 20
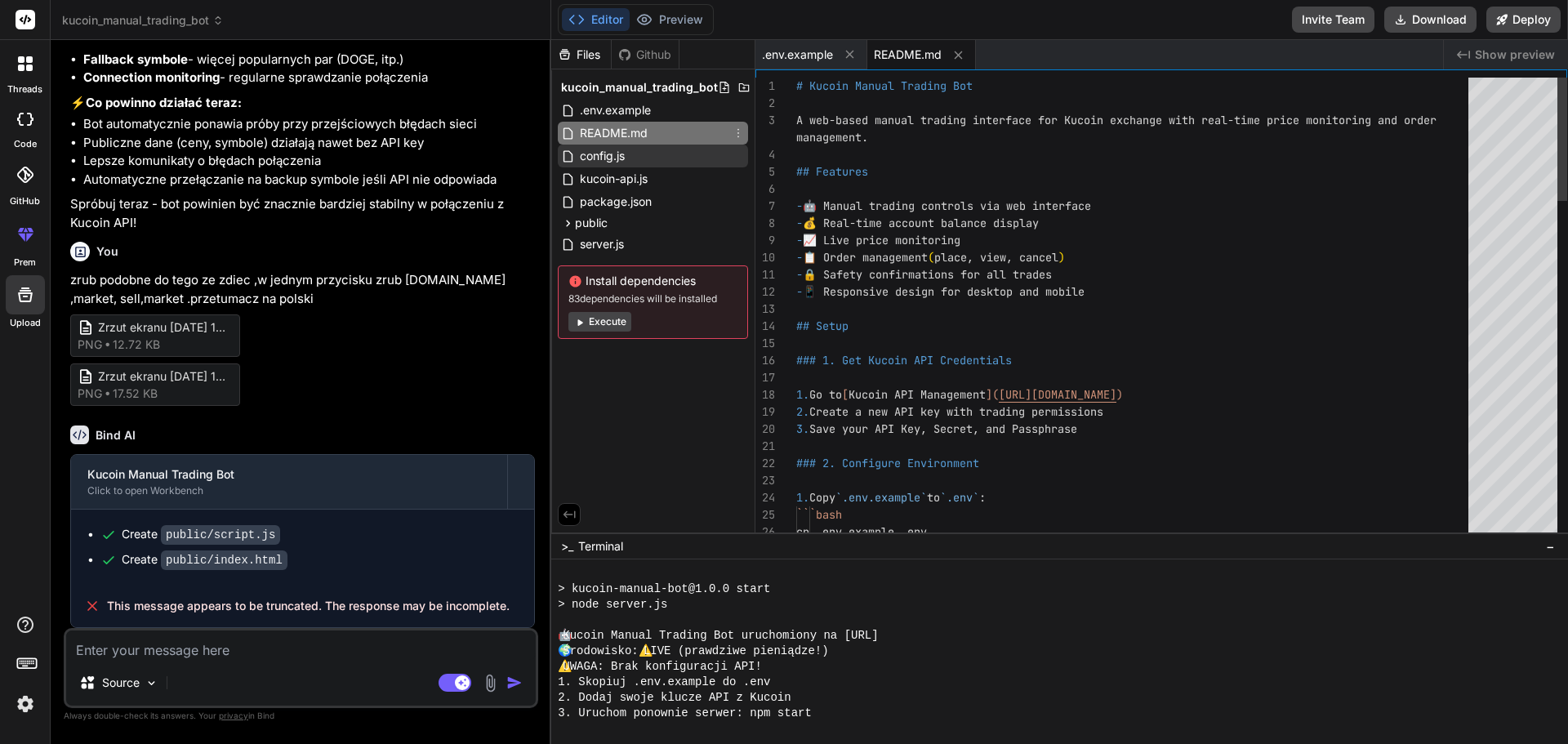
type textarea "x"
click at [589, 149] on span "config.js" at bounding box center [602, 156] width 48 height 20
type textarea "export const KUCOIN_ENDPOINTS = { sandbox: 'https://openapi-sandbox.kucoin.com'…"
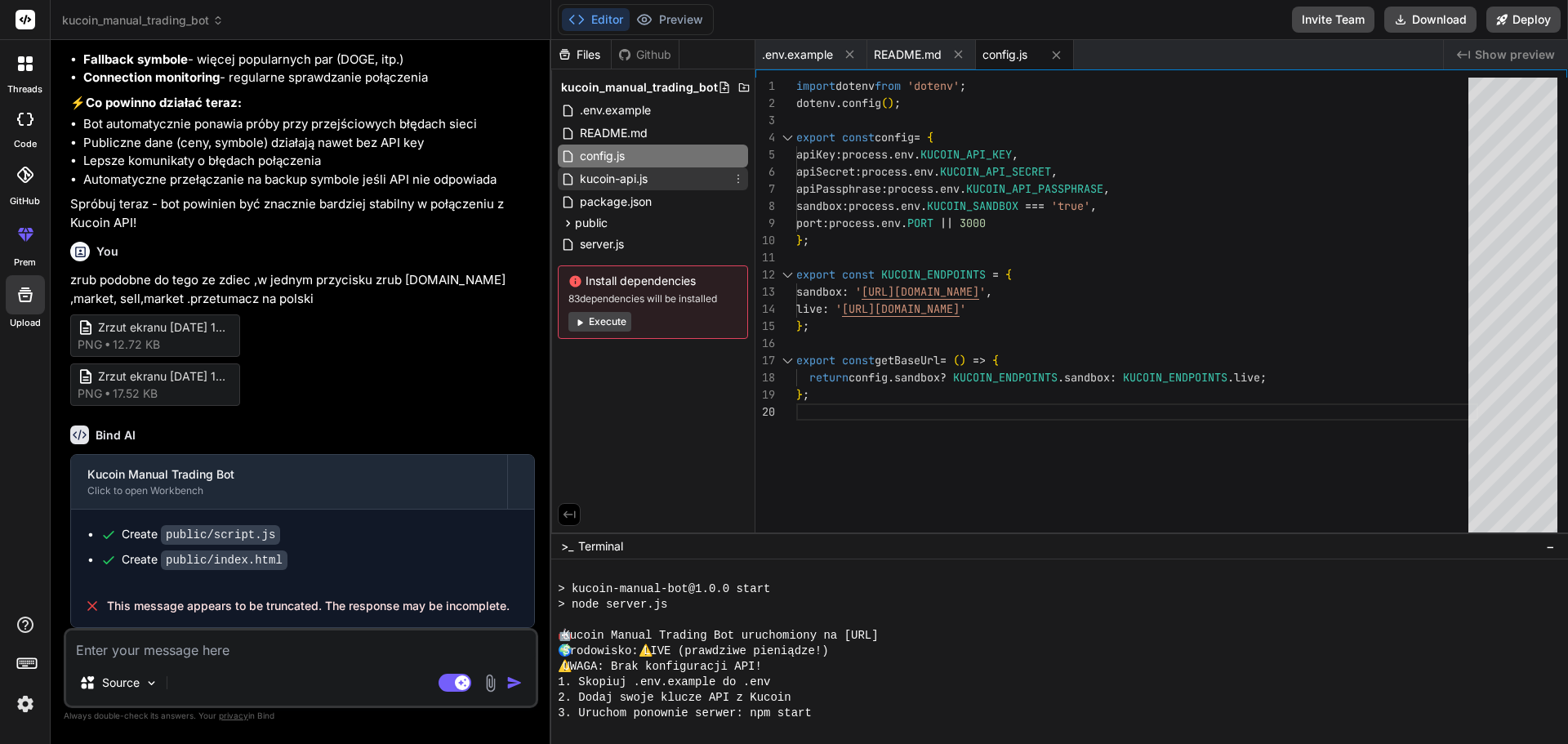
click at [591, 183] on span "kucoin-api.js" at bounding box center [613, 179] width 72 height 20
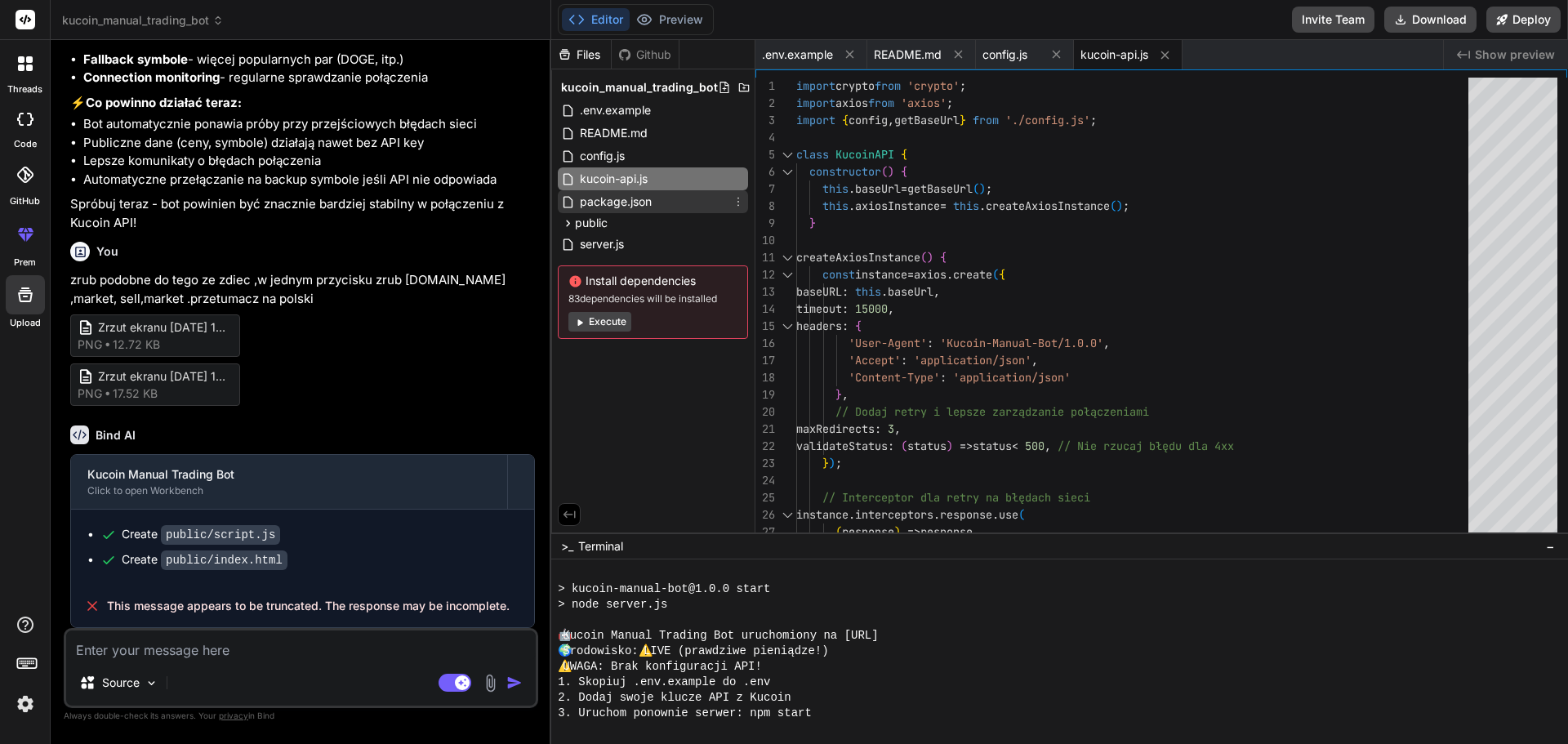
click at [592, 206] on span "package.json" at bounding box center [615, 202] width 75 height 20
type textarea ""dependencies": { "express": "^4.18.2", "cors": "^2.8.5", "dotenv": "^16.3.1", …"
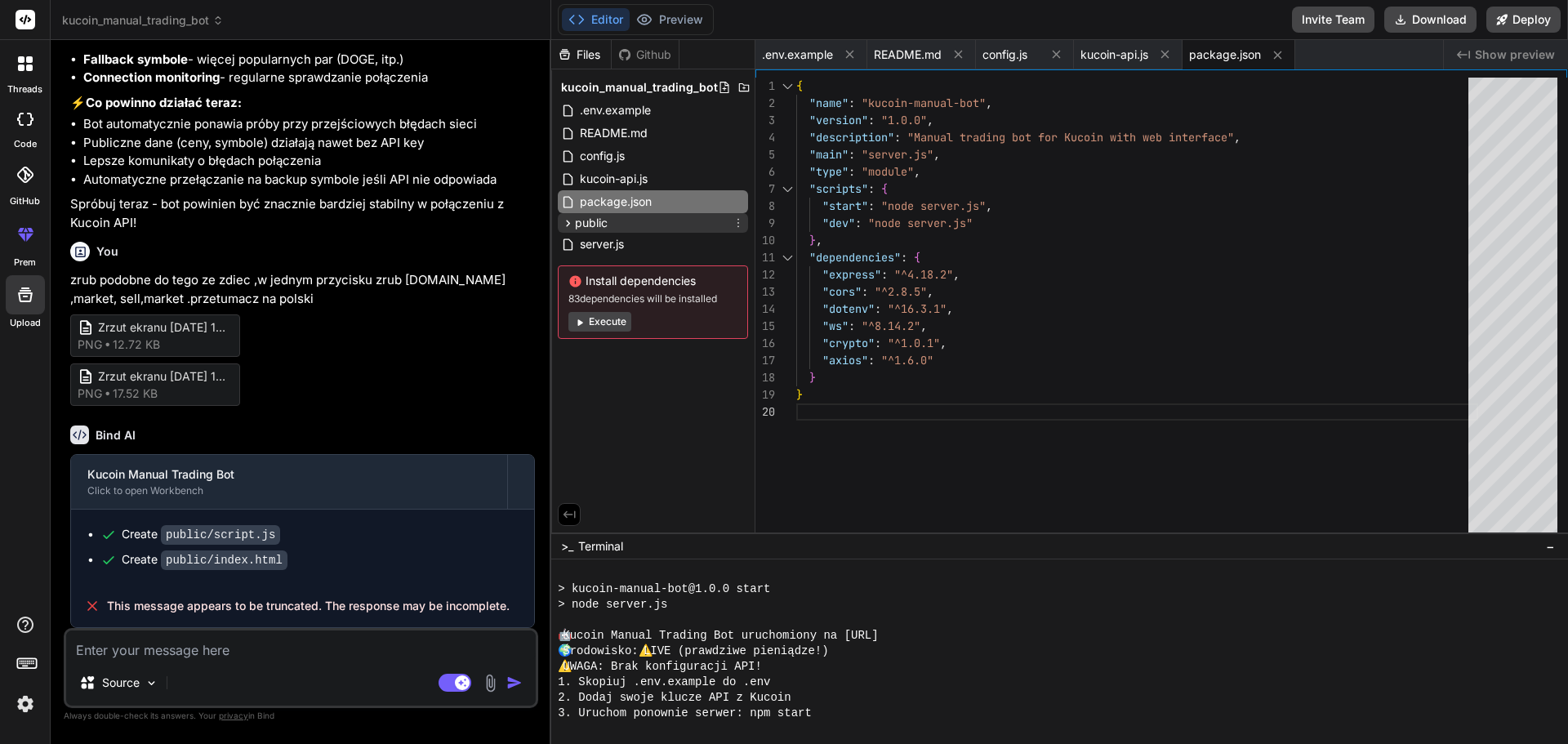
click at [593, 225] on span "public" at bounding box center [591, 223] width 32 height 17
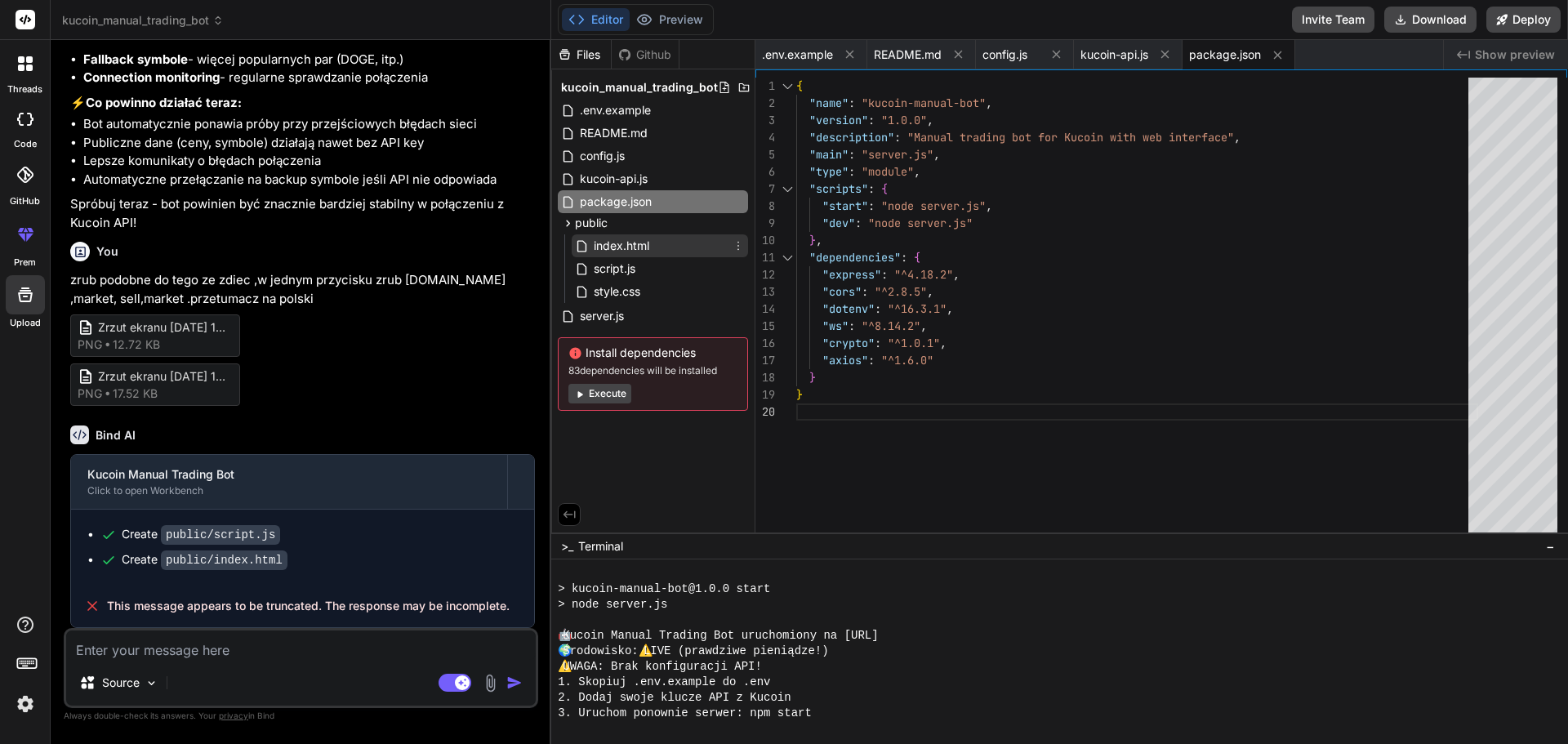
click at [597, 242] on span "index.html" at bounding box center [621, 246] width 59 height 20
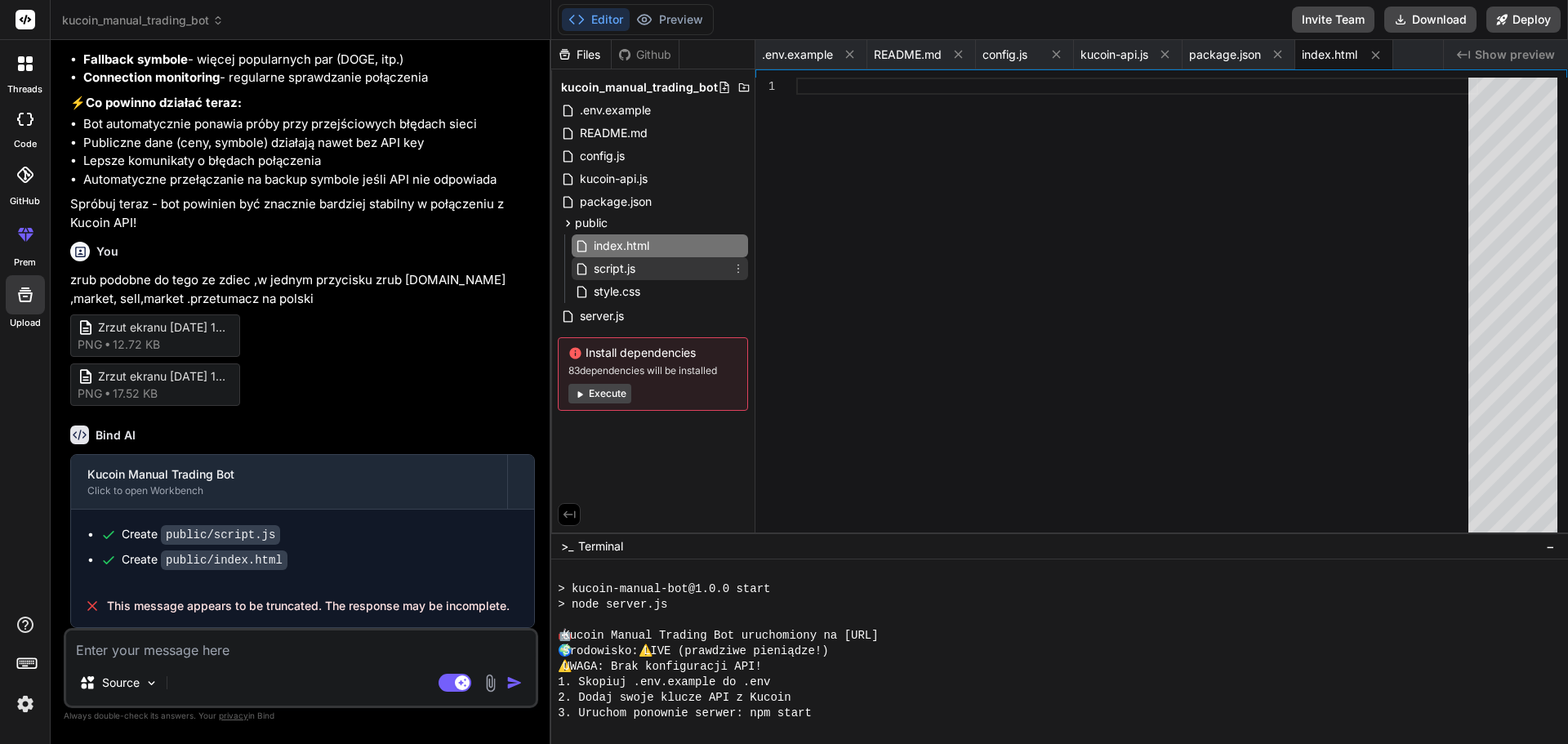
click at [596, 270] on span "script.js" at bounding box center [614, 269] width 45 height 20
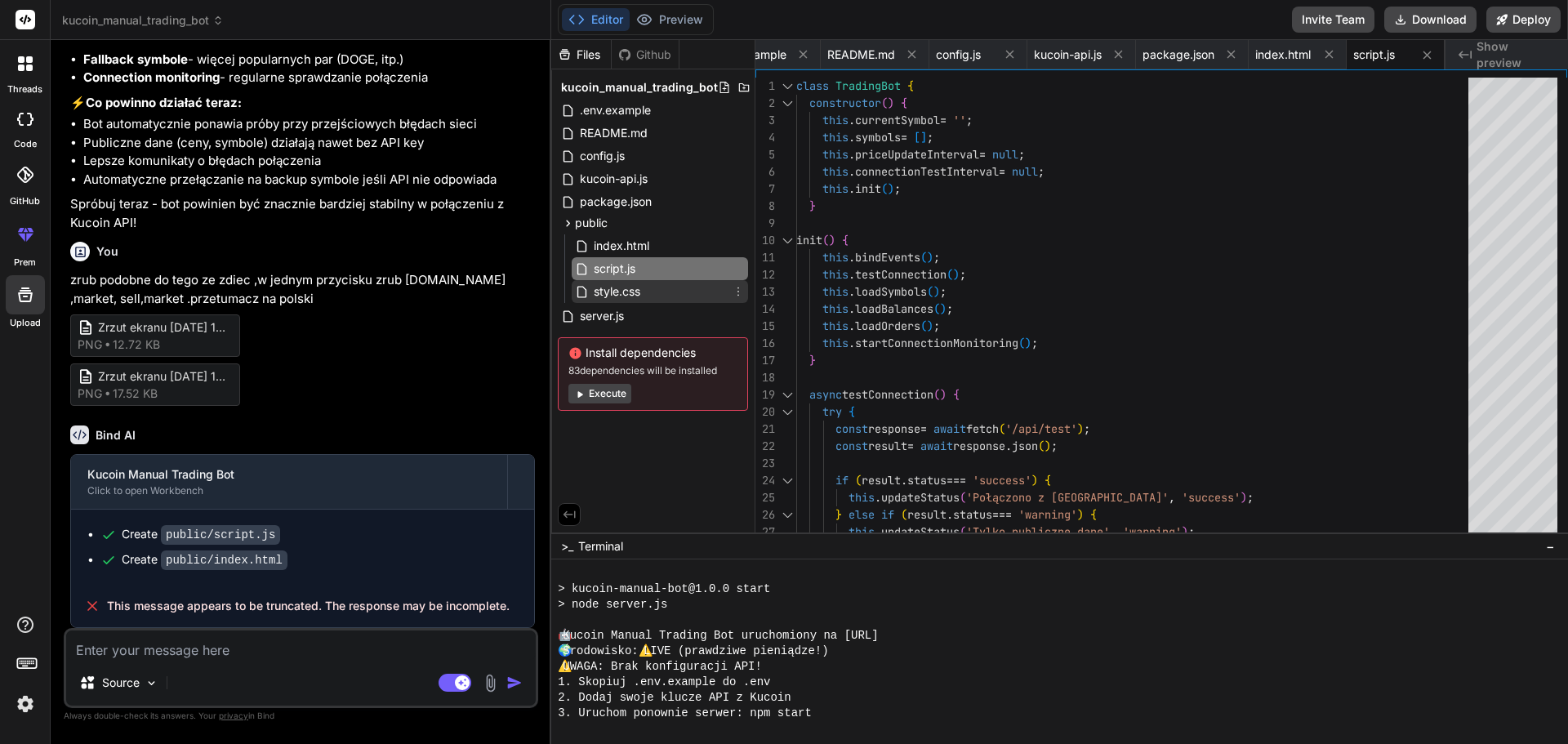
click at [594, 291] on span "style.css" at bounding box center [616, 292] width 50 height 20
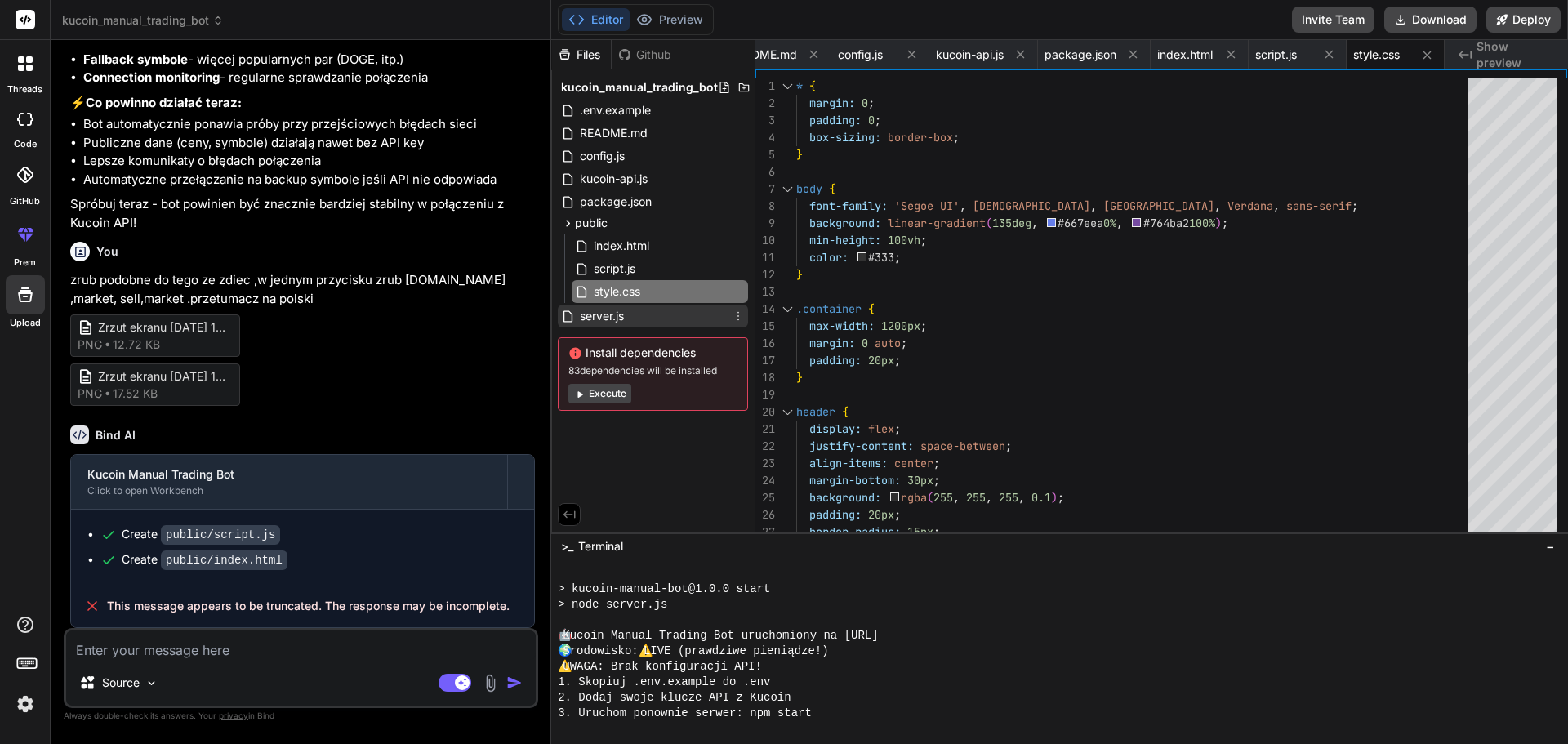
click at [588, 316] on span "server.js" at bounding box center [602, 317] width 47 height 20
type textarea "server.timeout = 30000; // 30 sekund timeout dla serwera"
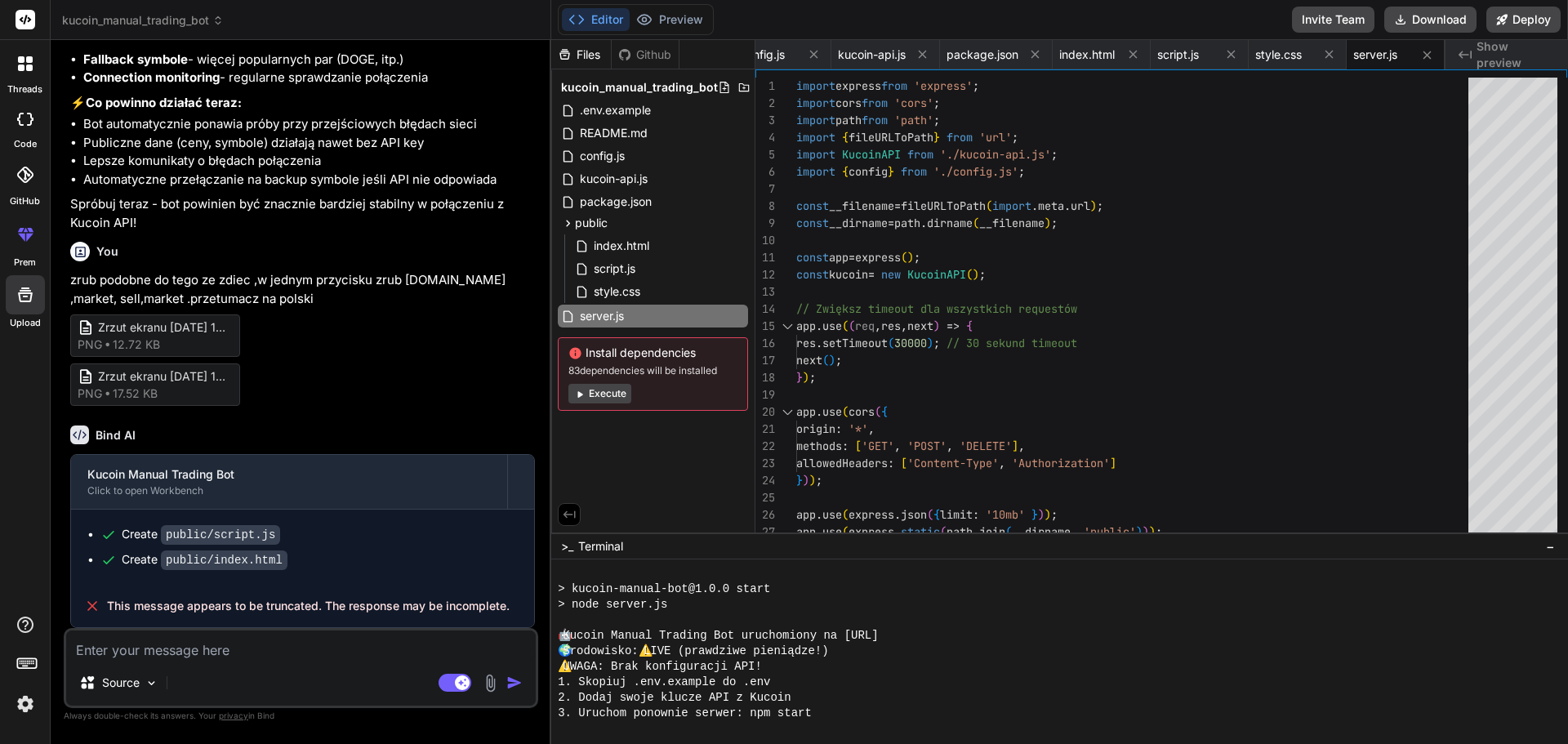
click at [615, 394] on button "Execute" at bounding box center [600, 394] width 63 height 20
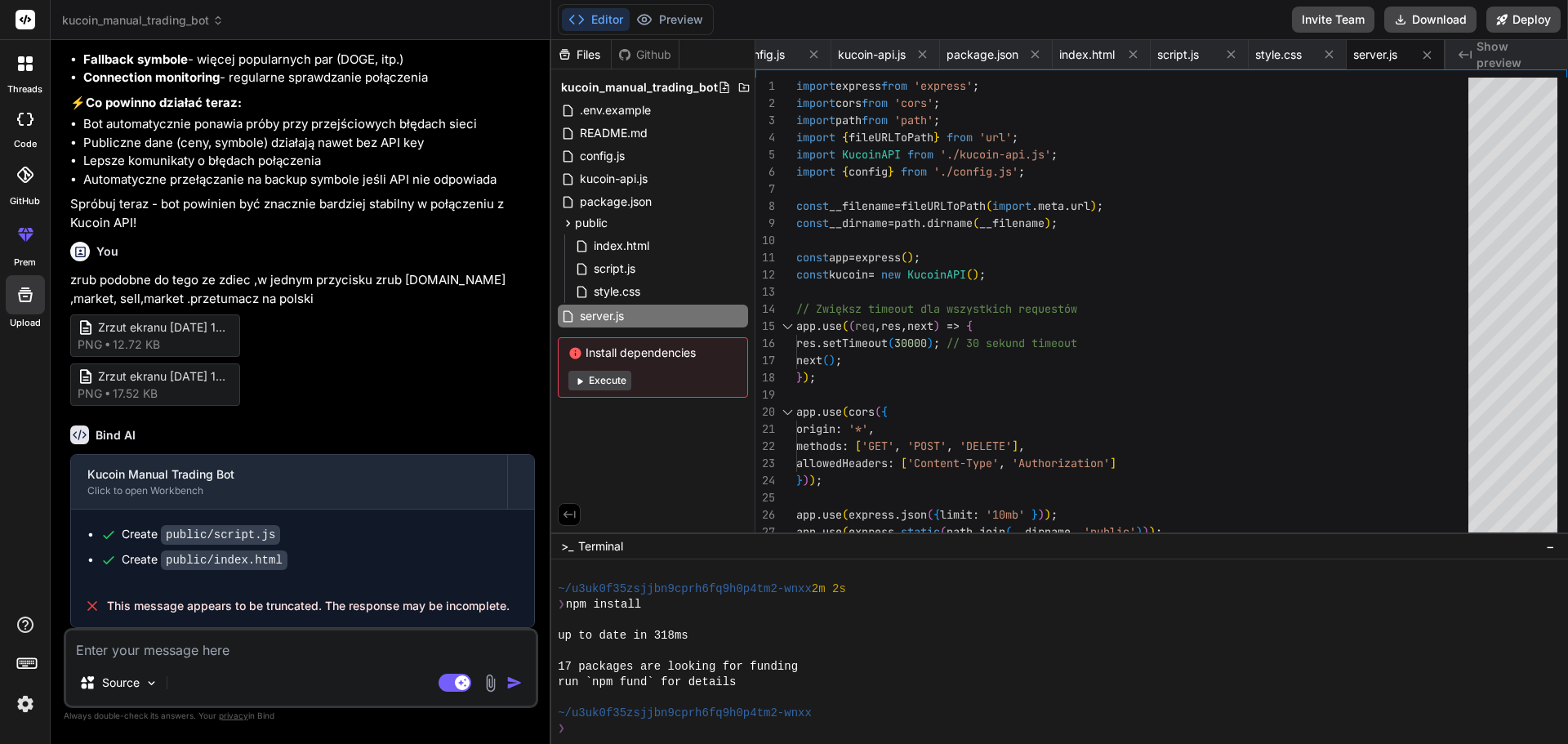
scroll to position [497, 0]
type textarea "x"
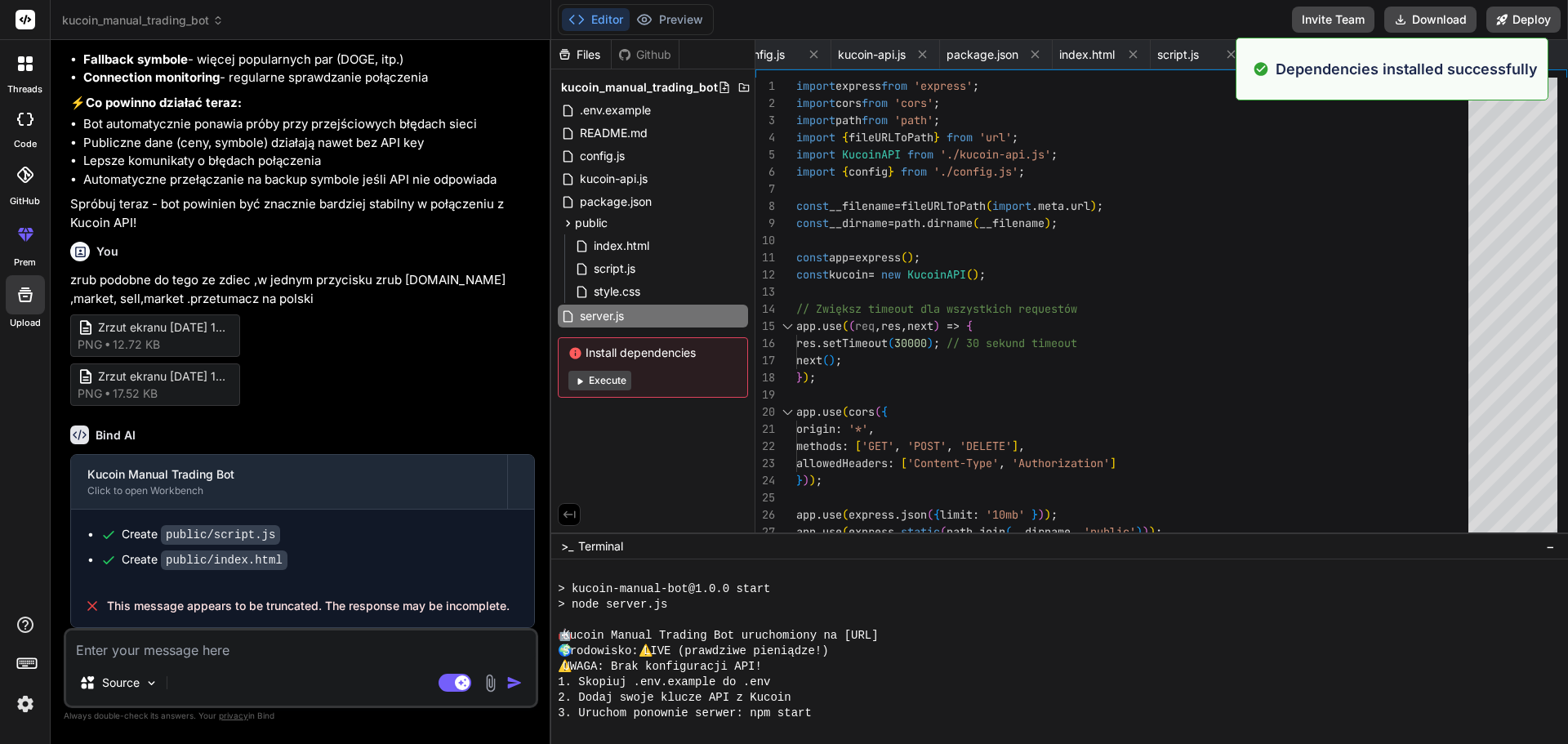
scroll to position [668, 0]
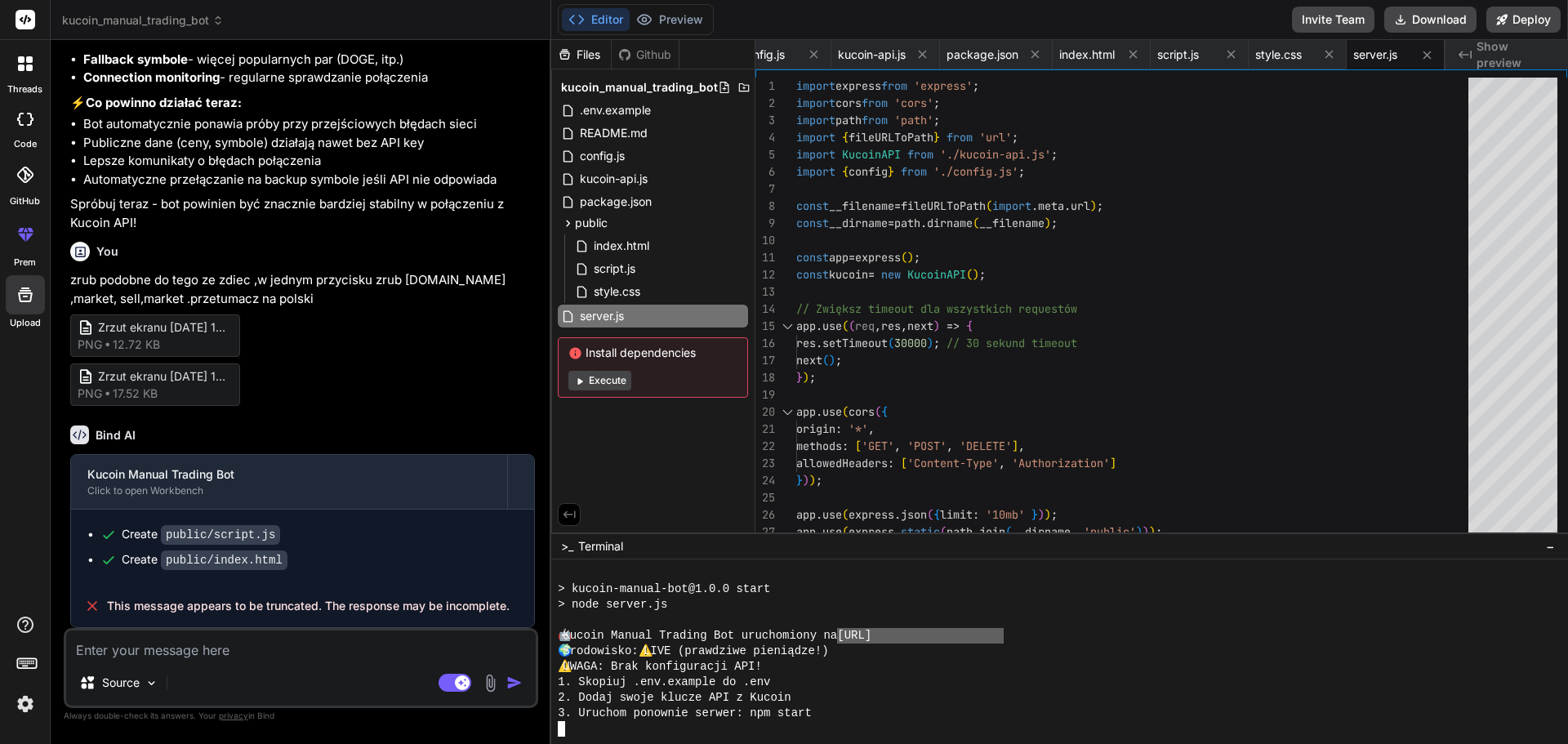
drag, startPoint x: 1004, startPoint y: 637, endPoint x: 855, endPoint y: 630, distance: 149.2
click at [855, 630] on div "🤖 Kucoin Manual Trading Bot uruchomiony na http://localhost:3000" at bounding box center [1052, 636] width 989 height 16
type textarea "http://localhost:3000"
click at [1094, 51] on span "index.html" at bounding box center [1087, 55] width 56 height 17
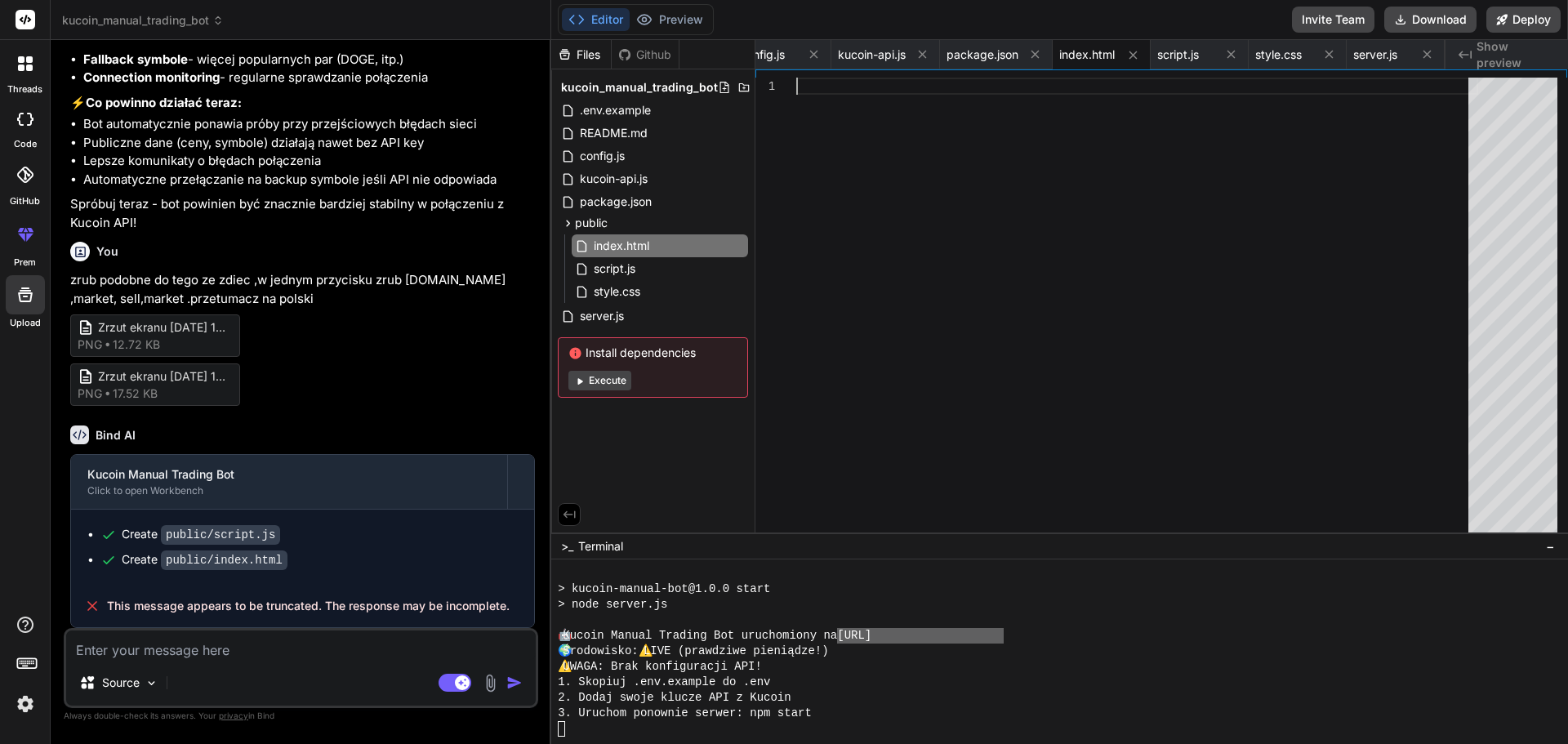
scroll to position [0, 0]
click at [946, 341] on div at bounding box center [1138, 309] width 682 height 464
click at [151, 651] on textarea at bounding box center [301, 645] width 469 height 29
type textarea "p"
type textarea "x"
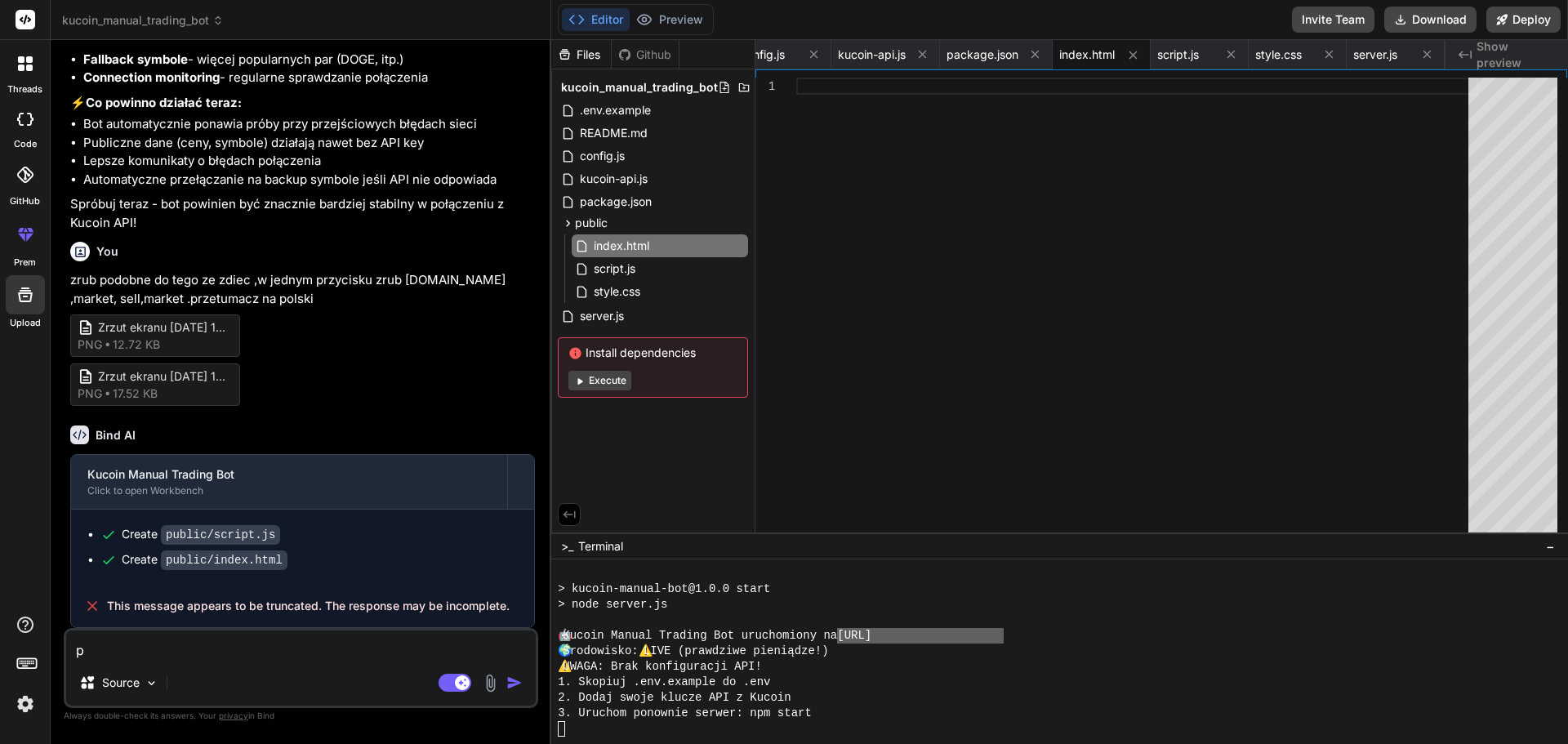
type textarea "po"
type textarea "x"
type textarea "pop"
type textarea "x"
type textarea "popr"
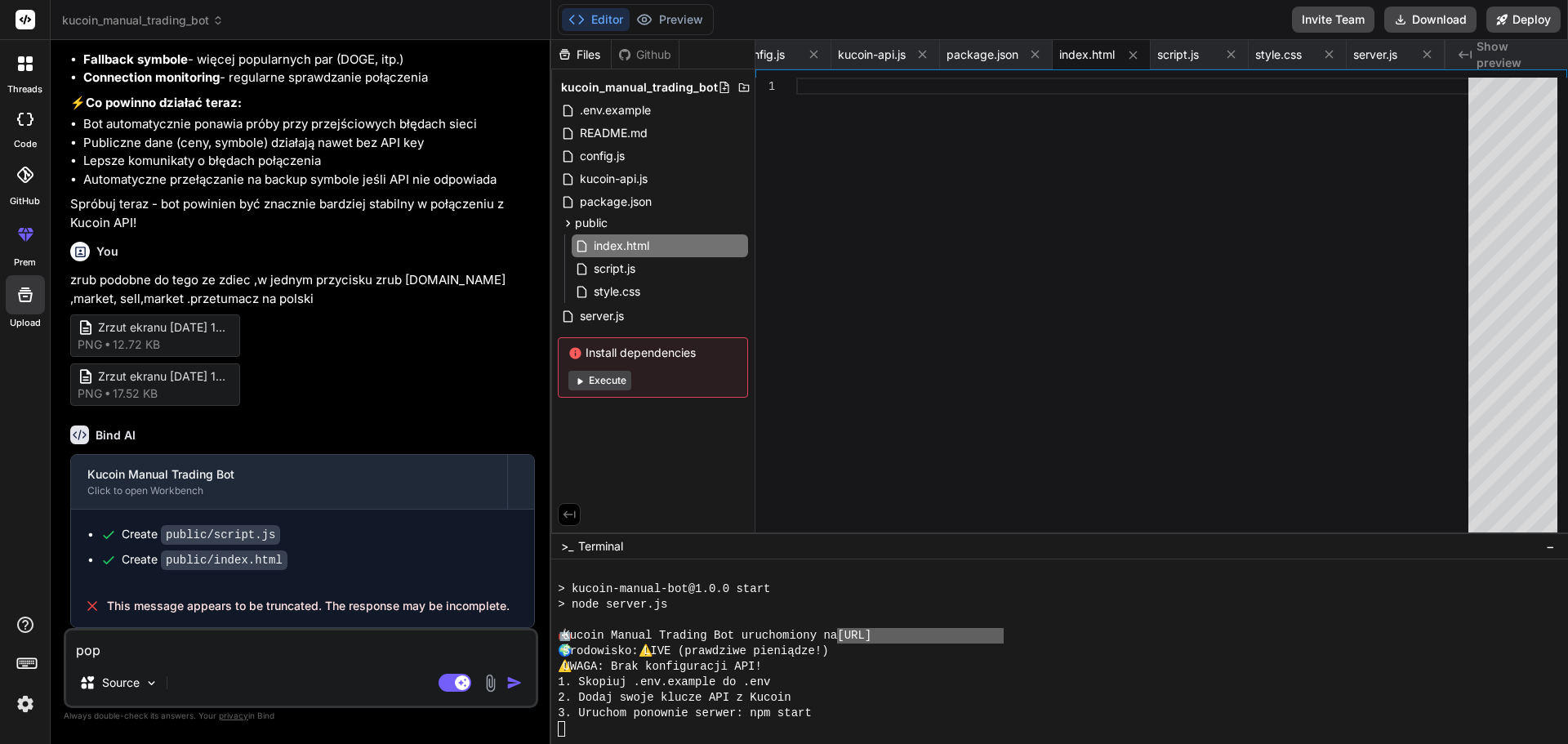
type textarea "x"
type textarea "popra"
type textarea "x"
type textarea "popraw"
type textarea "x"
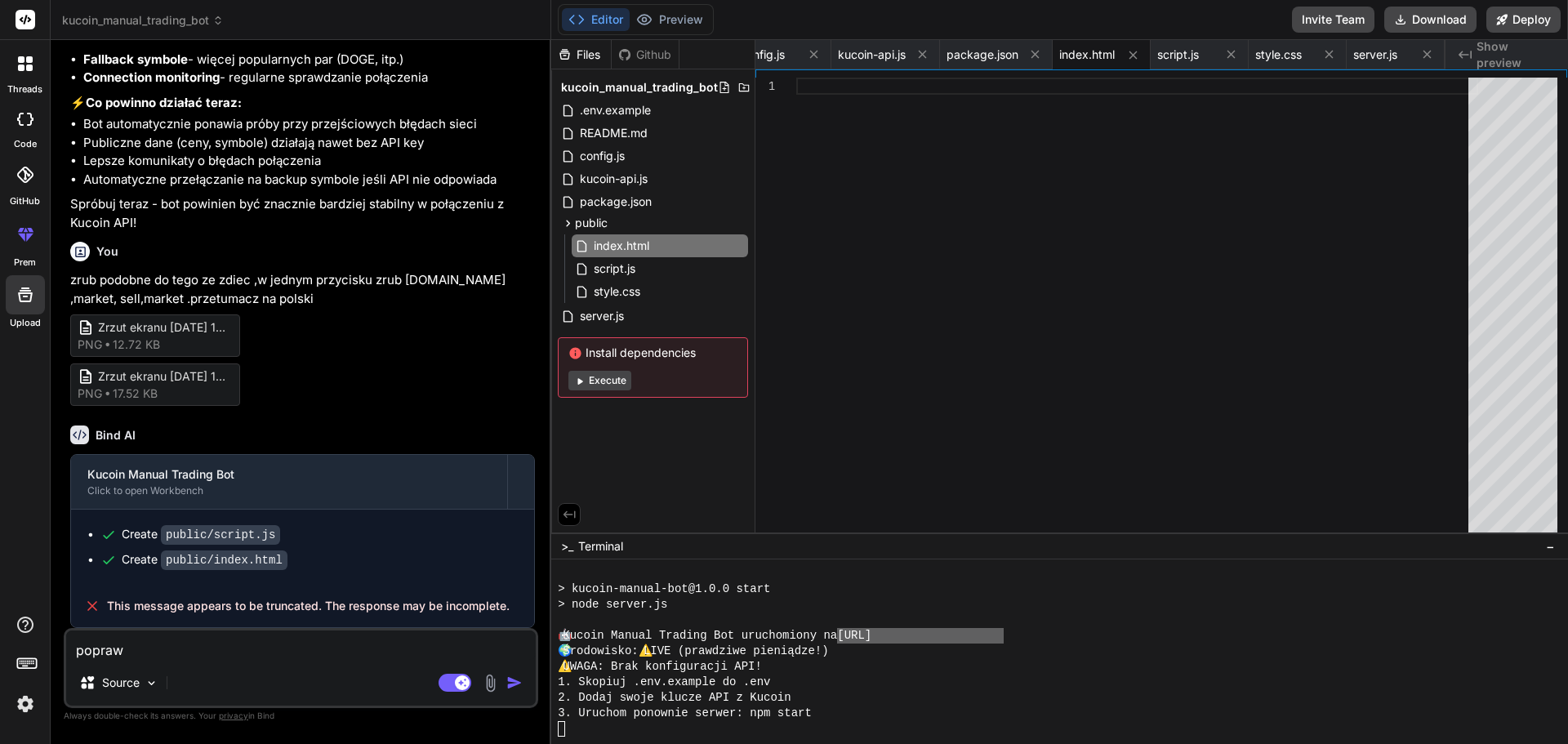
type textarea "popraw"
type textarea "x"
type textarea "popraw c"
type textarea "x"
type textarea "popraw ca"
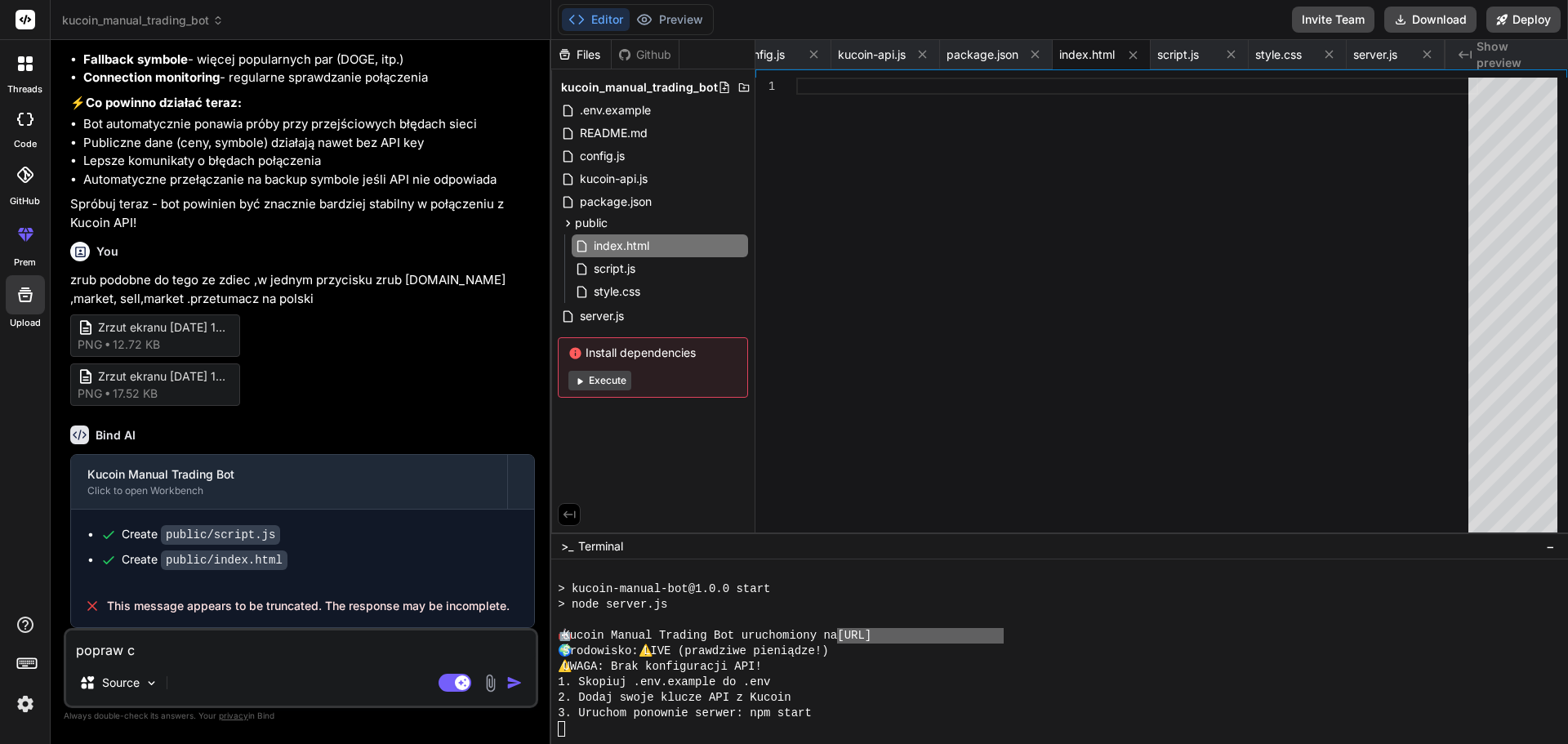
type textarea "x"
type textarea "popraw cal"
type textarea "x"
type textarea "popraw caly"
type textarea "x"
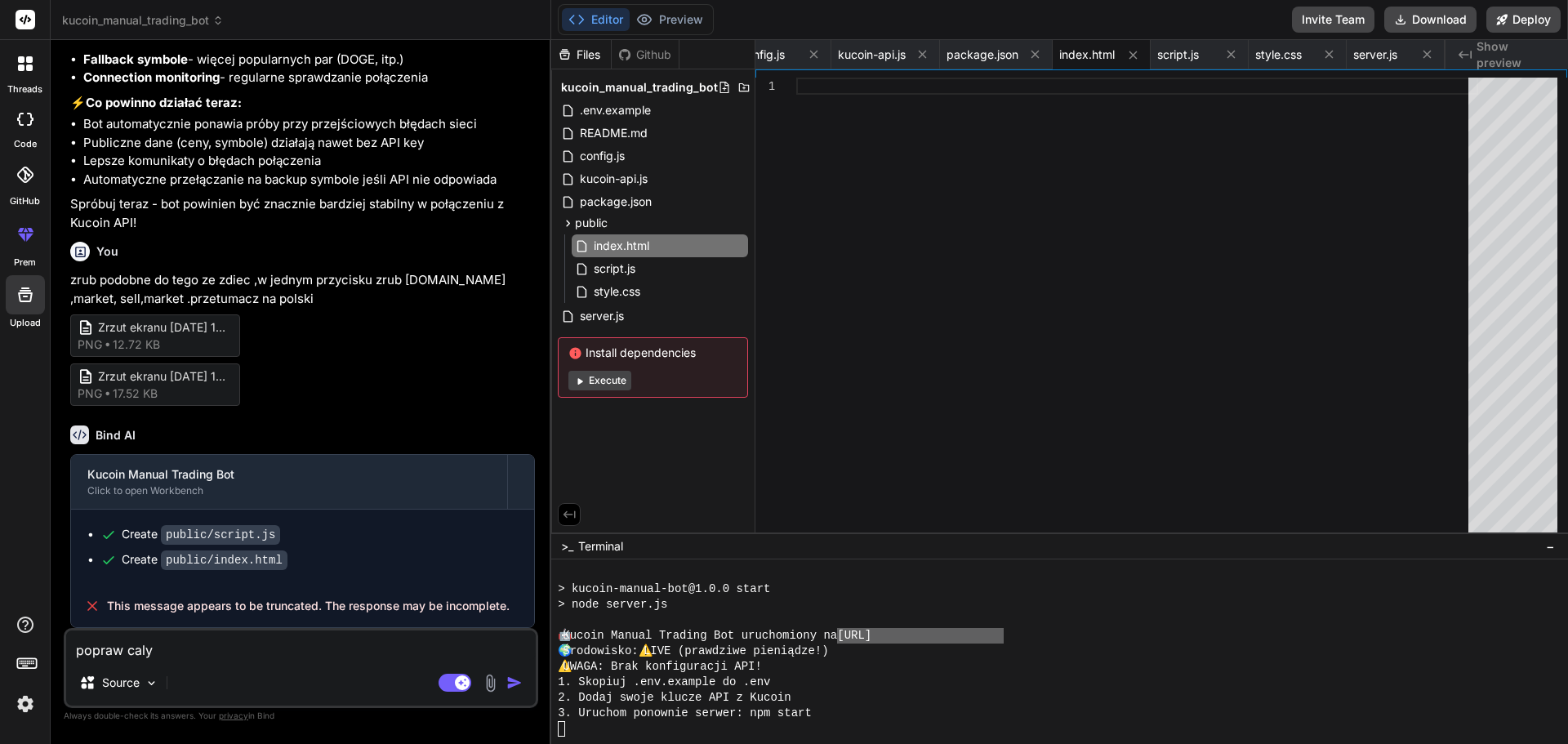
type textarea "popraw caly"
type textarea "x"
type textarea "popraw caly k"
type textarea "x"
type textarea "popraw caly ko"
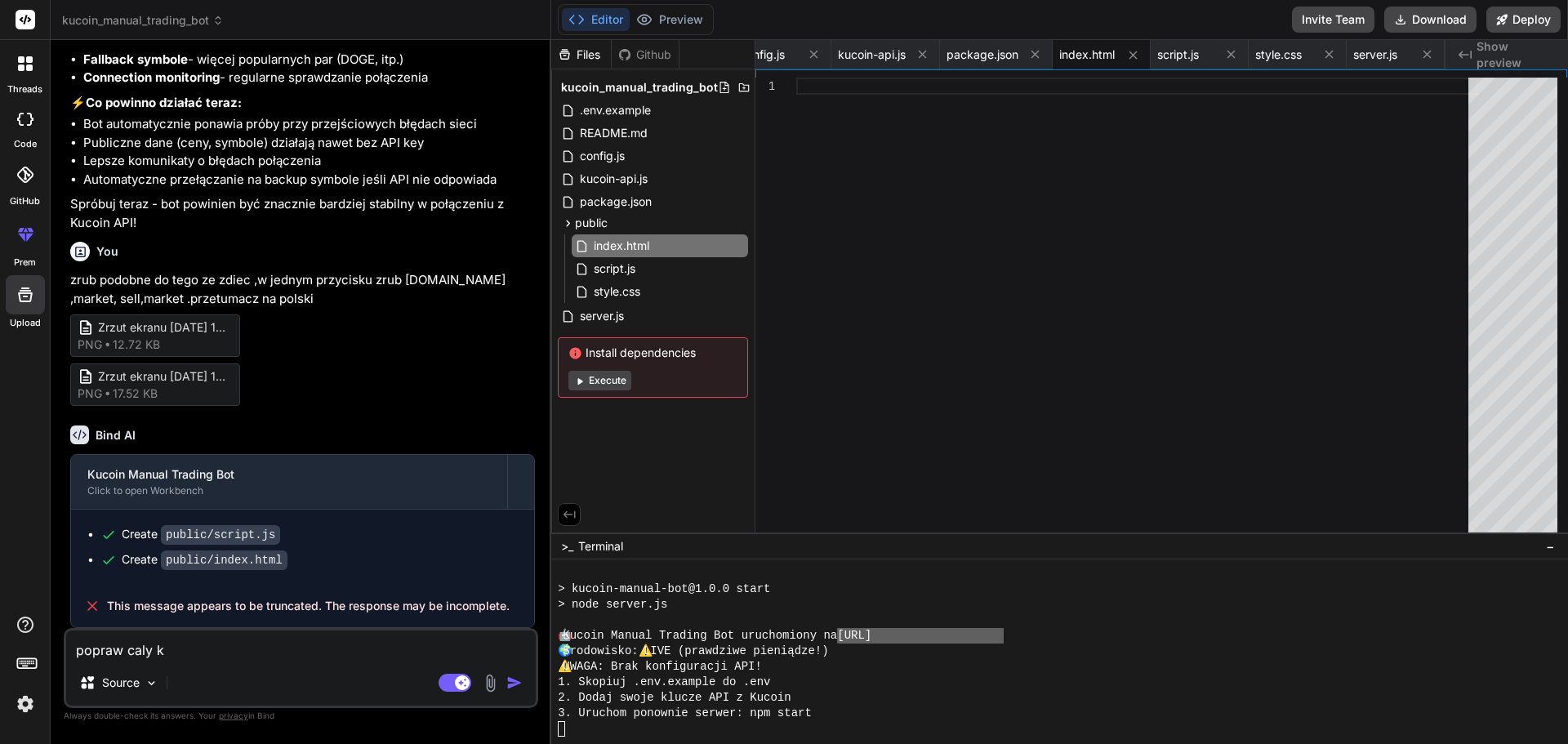
type textarea "x"
type textarea "popraw caly kod"
type textarea "x"
type textarea "popraw caly kod"
type textarea "x"
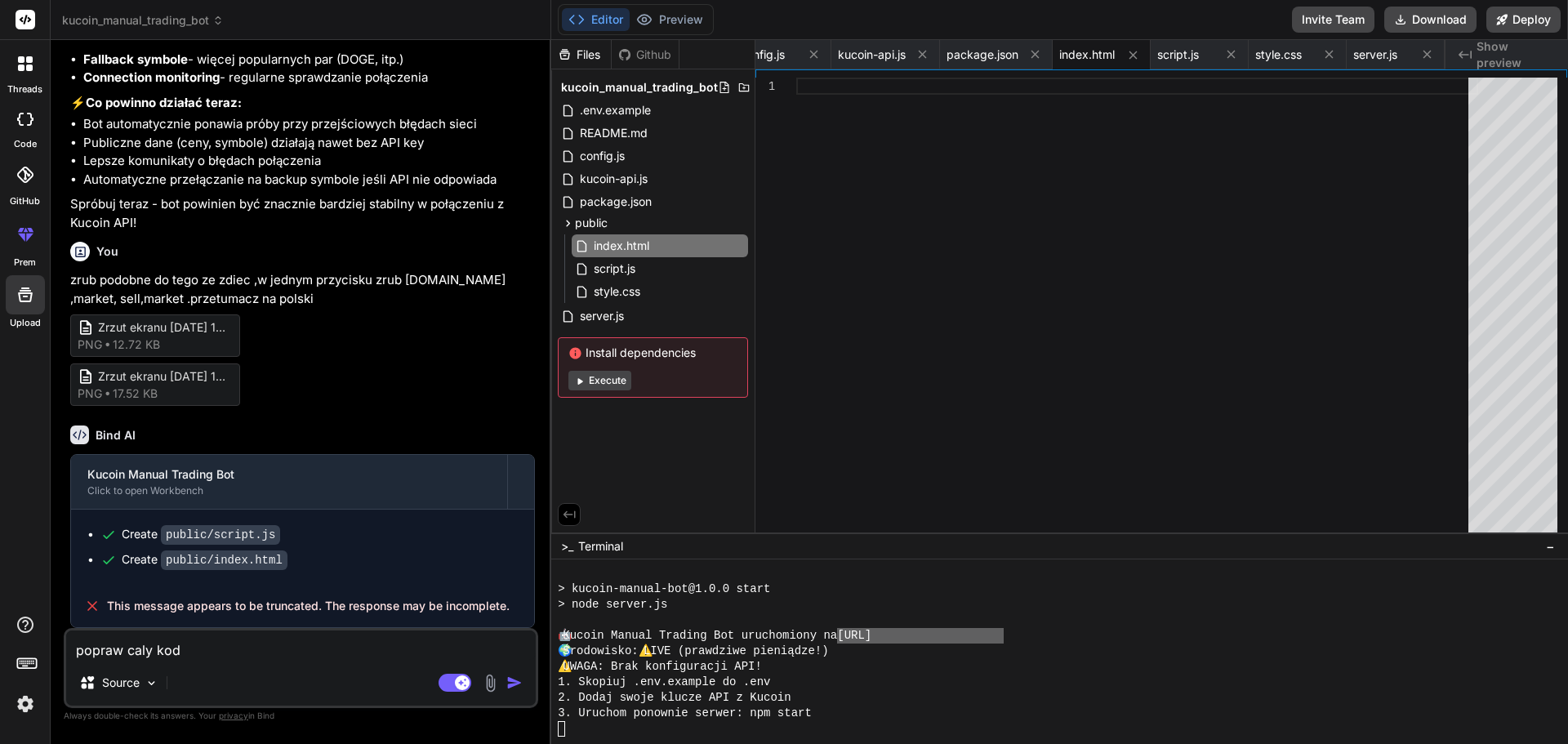
type textarea "popraw caly kod i"
type textarea "x"
type textarea "popraw caly kod i"
type textarea "x"
type textarea "popraw caly kod i w"
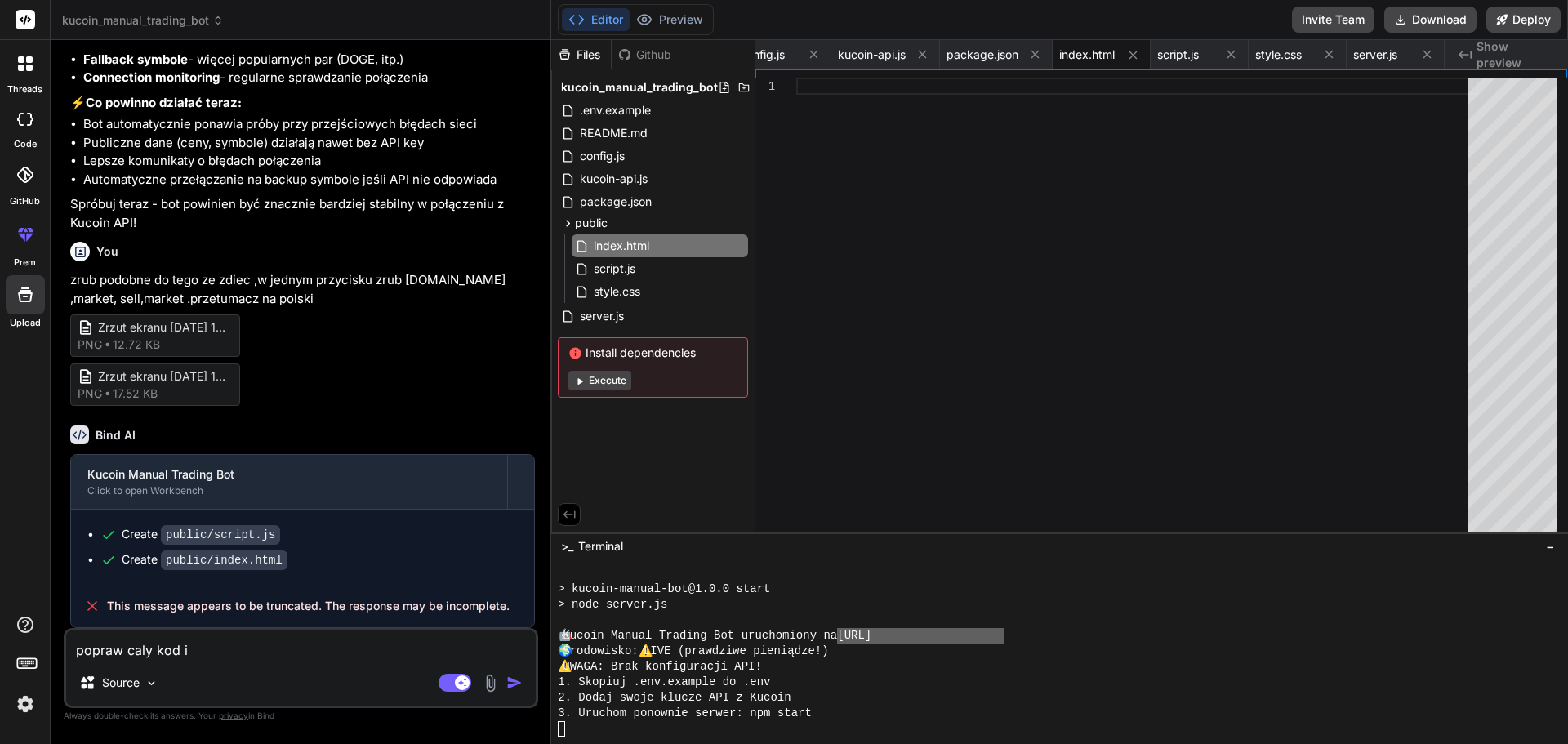
type textarea "x"
type textarea "popraw caly kod i wy"
type textarea "x"
type textarea "popraw caly kod i wys"
type textarea "x"
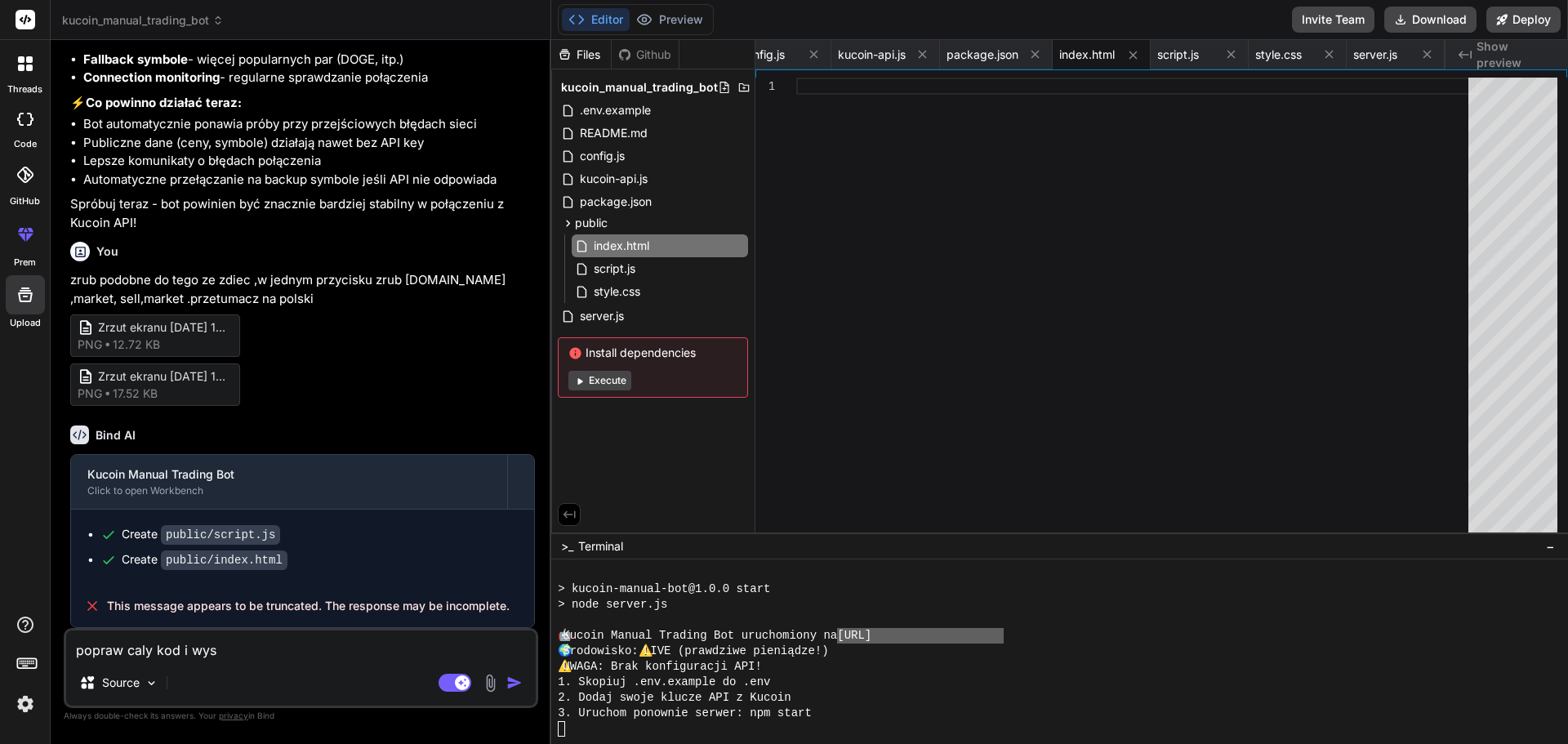
type textarea "popraw caly kod i wysw"
type textarea "x"
type textarea "popraw caly kod i wyswi"
type textarea "x"
type textarea "popraw caly kod i wyswie"
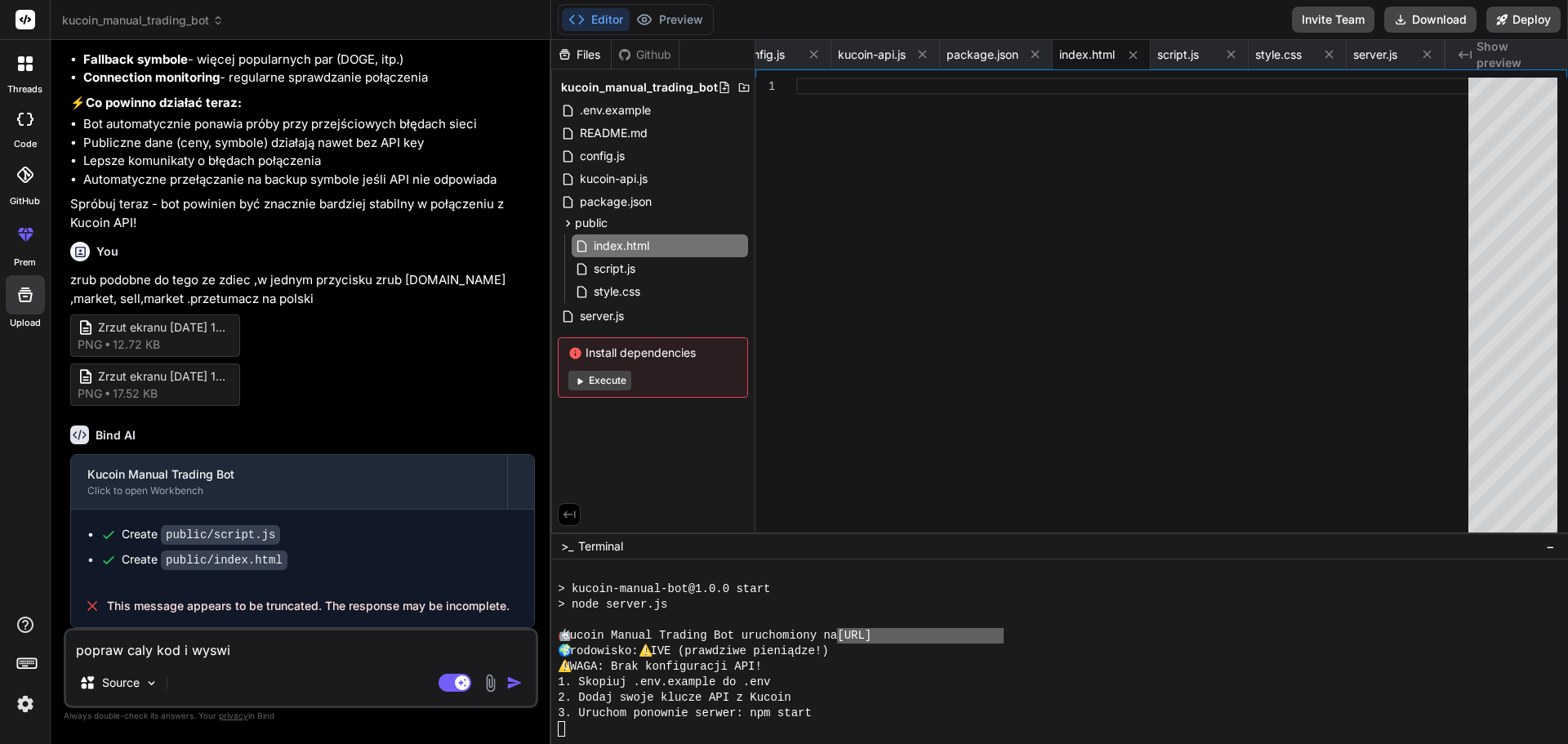
type textarea "x"
type textarea "popraw caly kod i wyswiet"
type textarea "x"
type textarea "popraw caly kod i wyswietl"
type textarea "x"
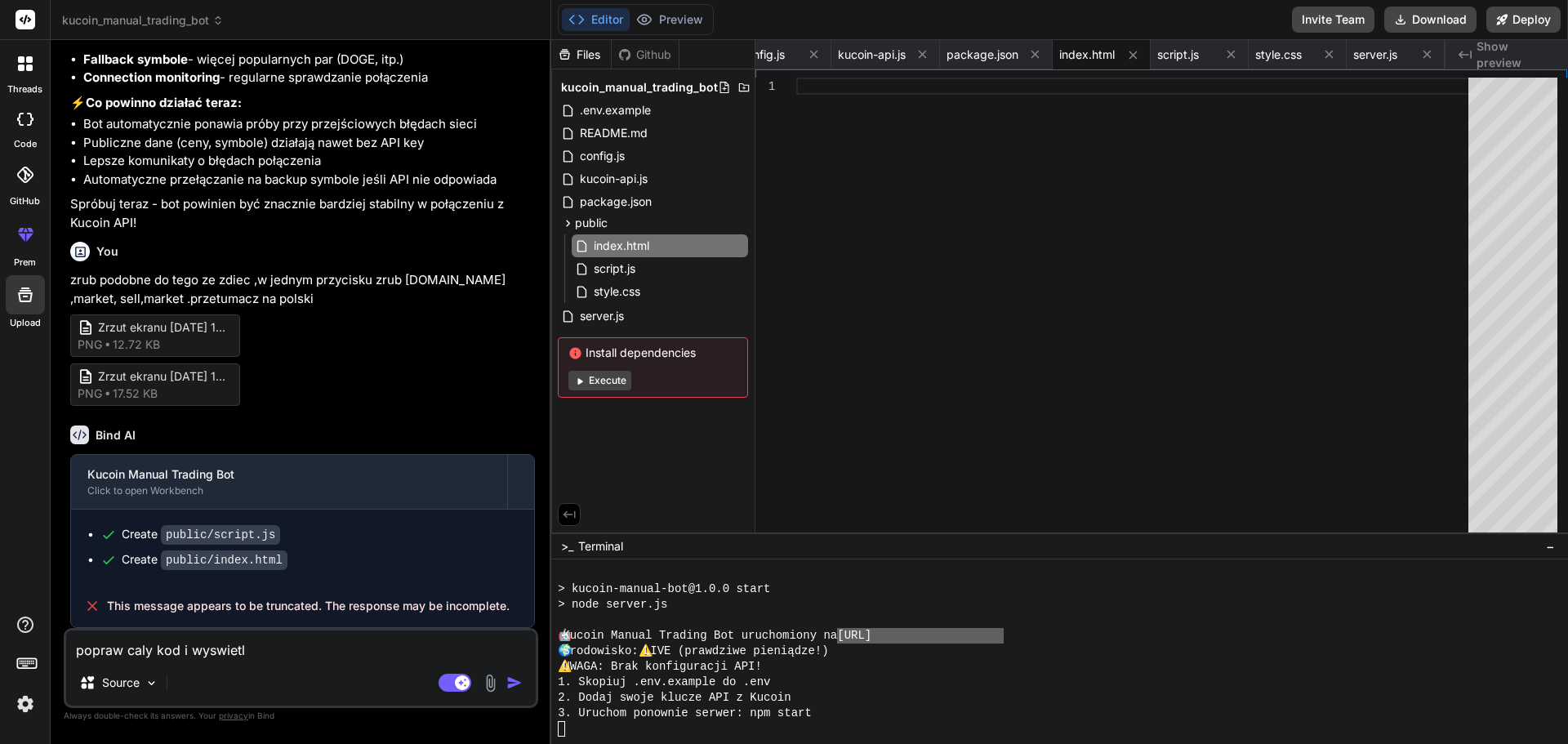
type textarea "popraw caly kod i wyswietl"
type textarea "x"
type textarea "popraw caly kod i wyswietl g"
type textarea "x"
type textarea "popraw caly kod i wyswietl go"
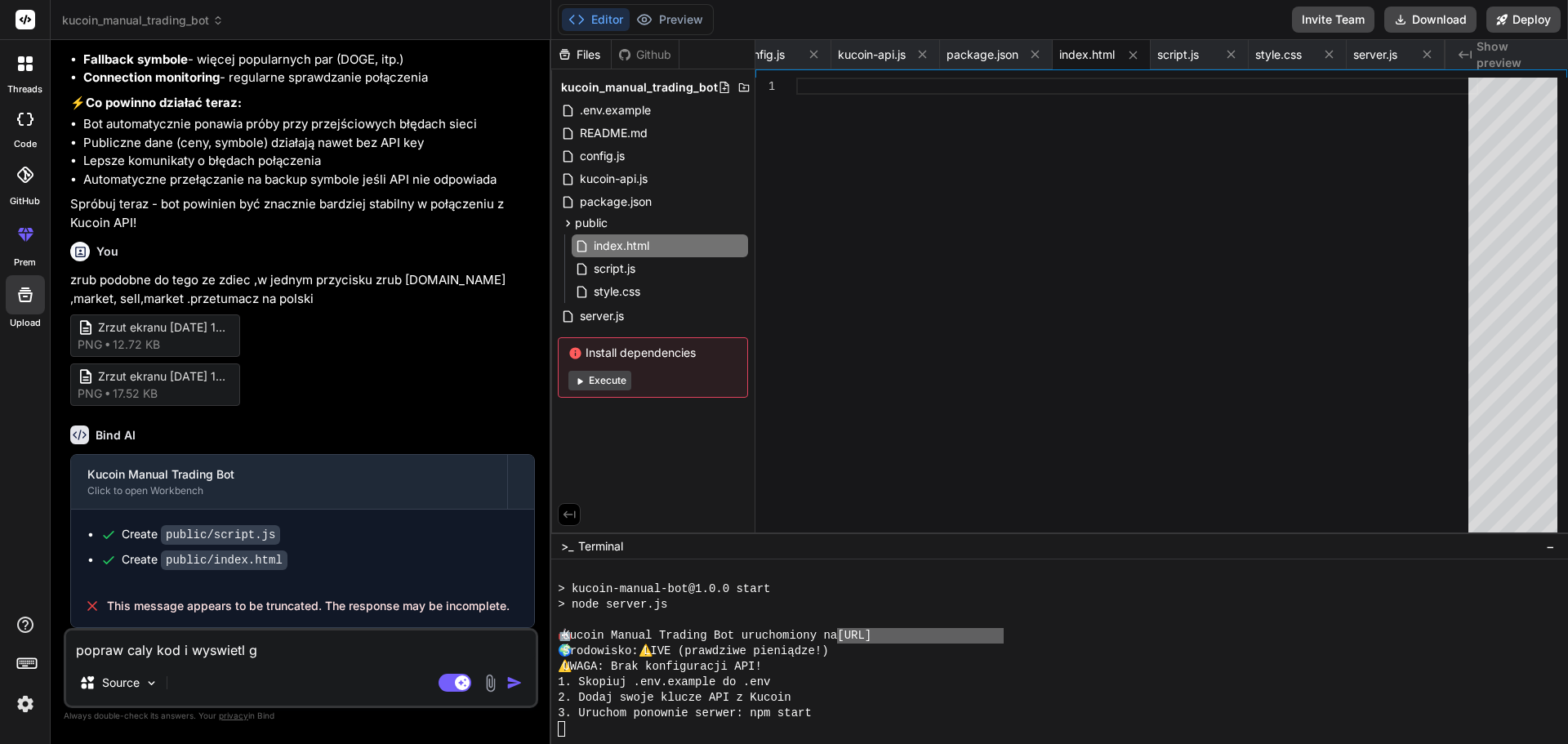
type textarea "x"
type textarea "popraw caly kod i wyswietl go"
click at [511, 683] on img "button" at bounding box center [514, 682] width 17 height 17
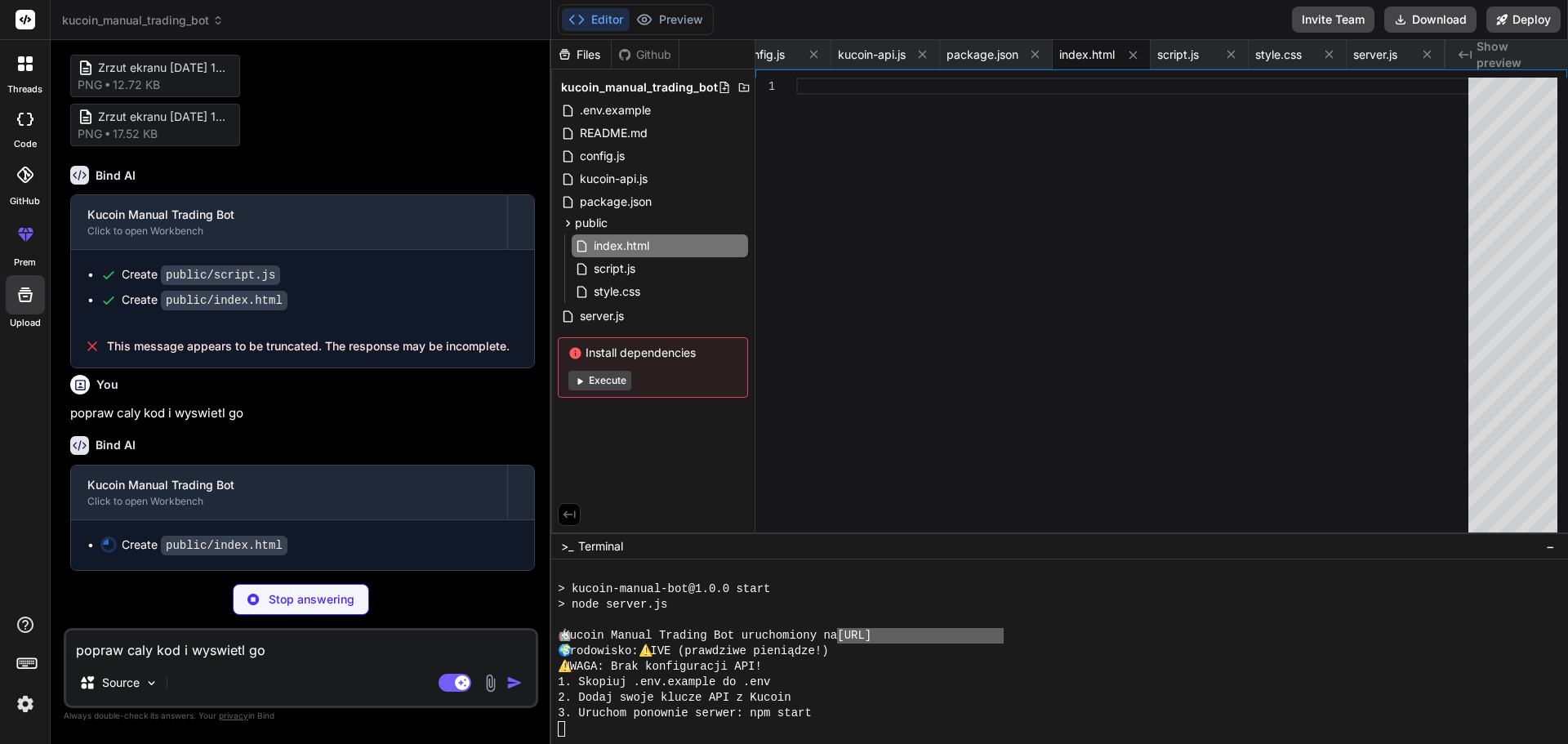
scroll to position [3304, 0]
type textarea "x"
type textarea "<!-- Notification --> <div id="notification" class="notification"></div> </div>…"
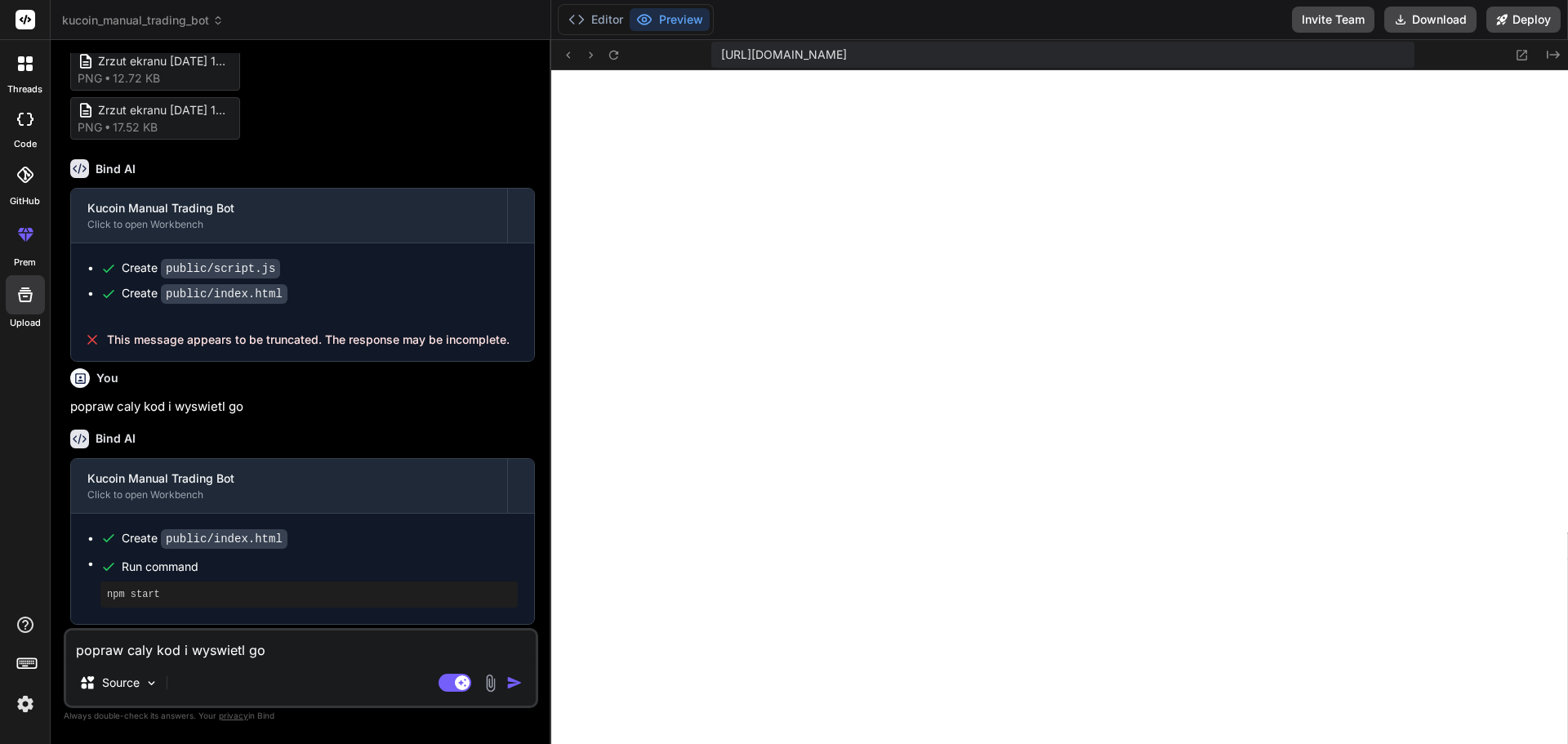
scroll to position [1335, 0]
type textarea "x"
